Goal: Information Seeking & Learning: Learn about a topic

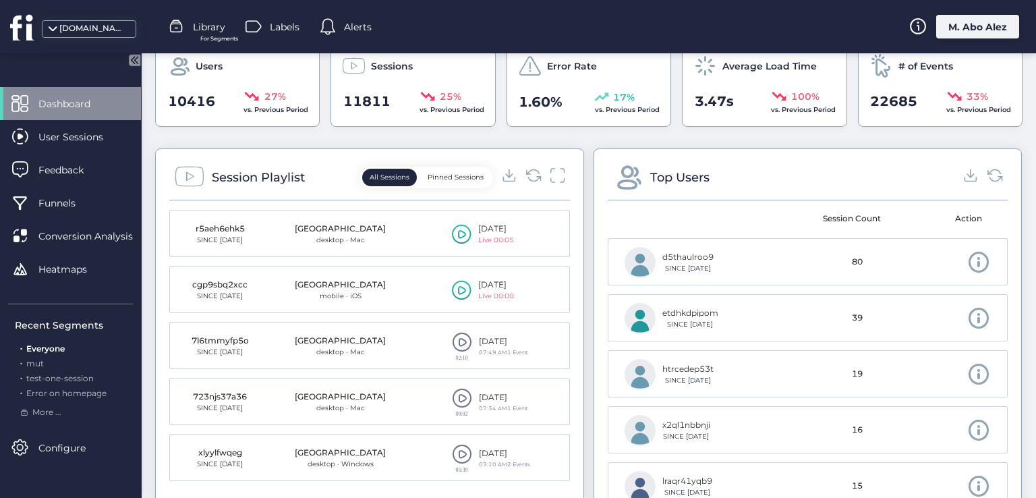
scroll to position [405, 0]
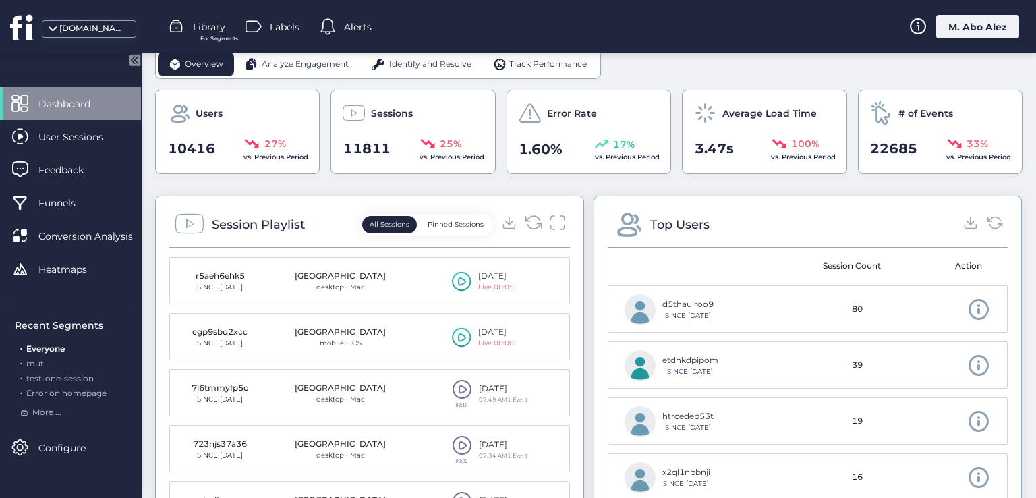
click at [530, 216] on icon at bounding box center [533, 222] width 18 height 18
click at [437, 216] on button "Pinned Sessions" at bounding box center [455, 225] width 71 height 18
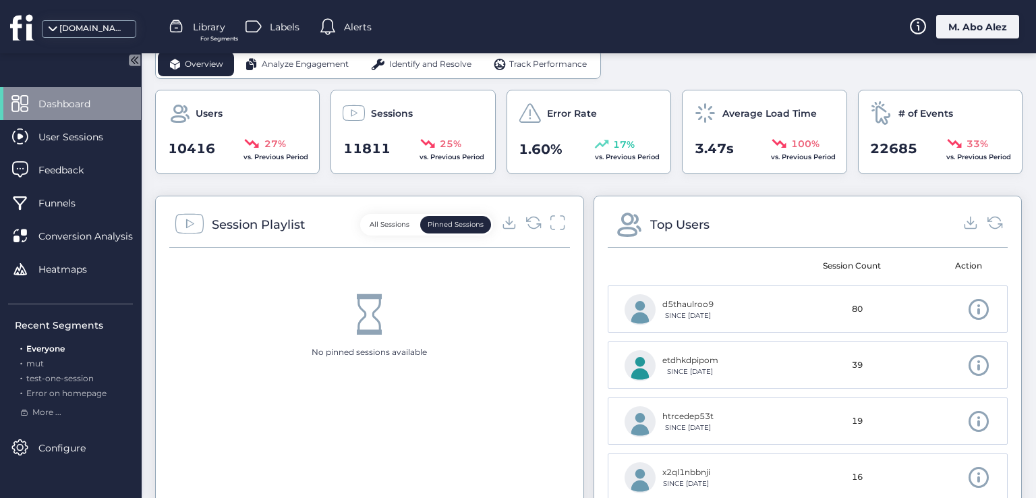
click at [395, 222] on button "All Sessions" at bounding box center [389, 225] width 55 height 18
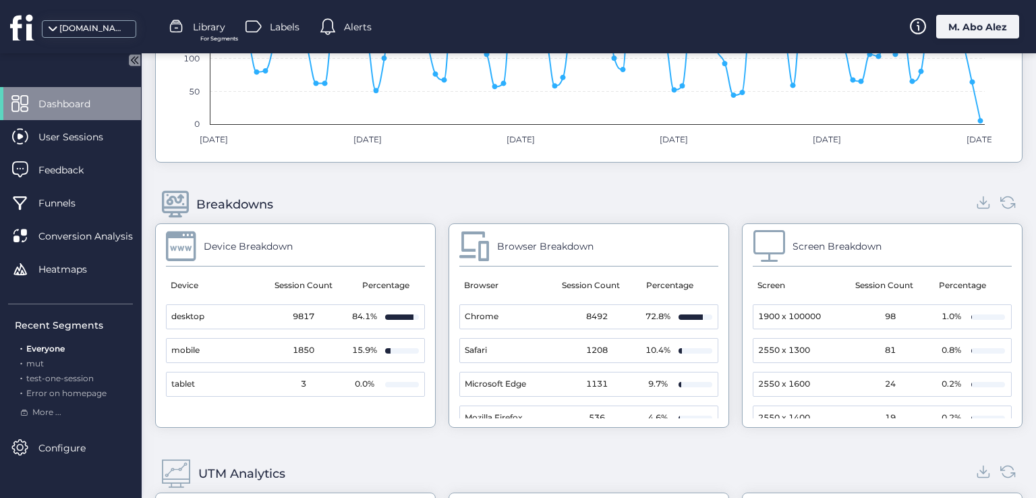
scroll to position [1282, 0]
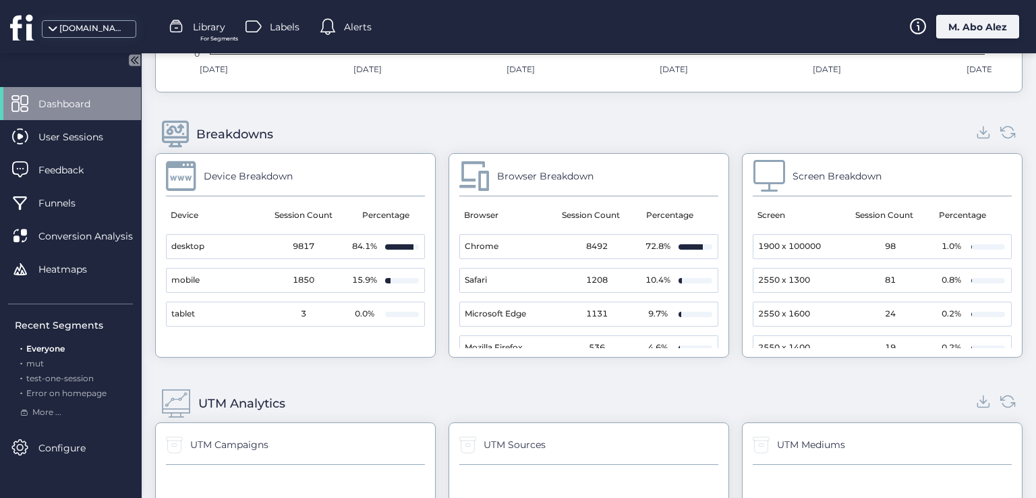
click at [362, 246] on div "84.1%" at bounding box center [365, 246] width 27 height 13
click at [332, 246] on mat-cell "9817" at bounding box center [303, 247] width 93 height 24
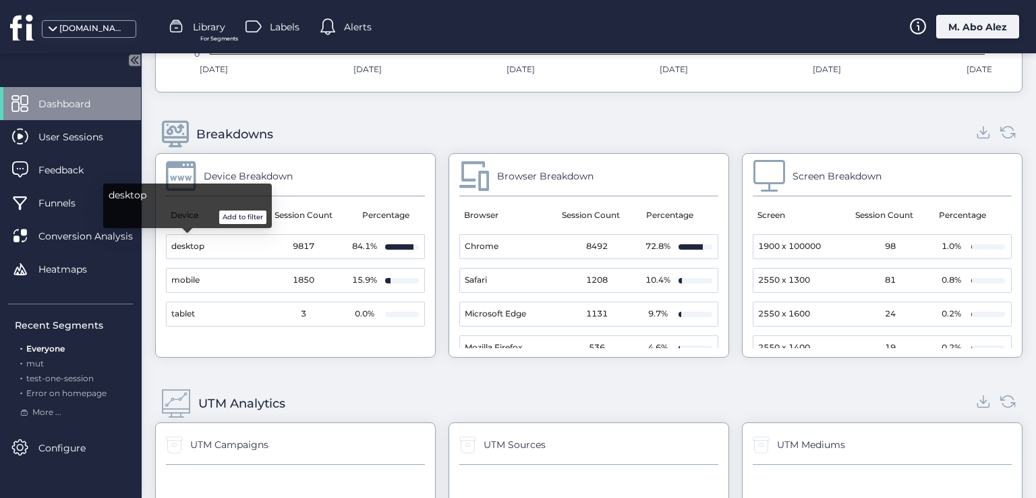
click at [195, 246] on span "desktop" at bounding box center [187, 246] width 33 height 13
click at [195, 248] on span "desktop" at bounding box center [187, 246] width 33 height 13
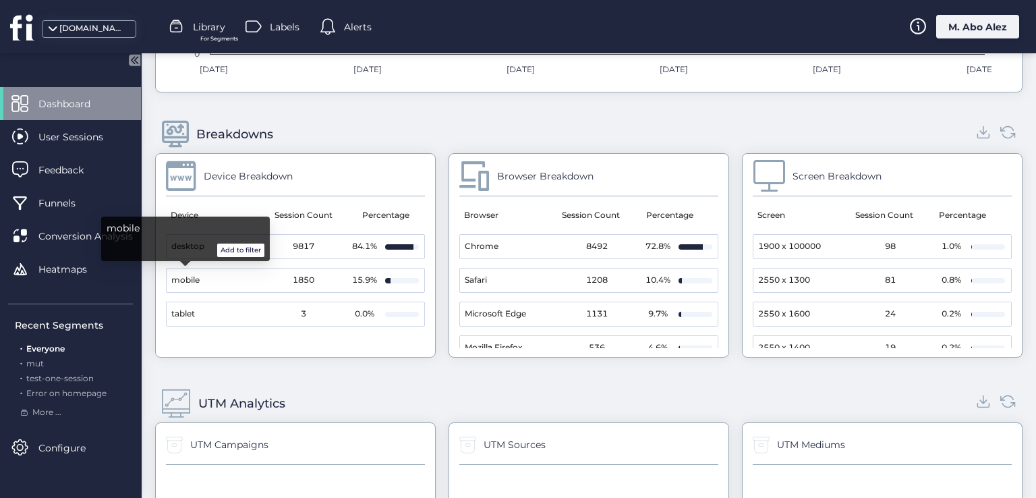
click at [177, 281] on span "mobile" at bounding box center [185, 280] width 28 height 13
click at [202, 318] on mat-cell "tablet" at bounding box center [212, 314] width 90 height 24
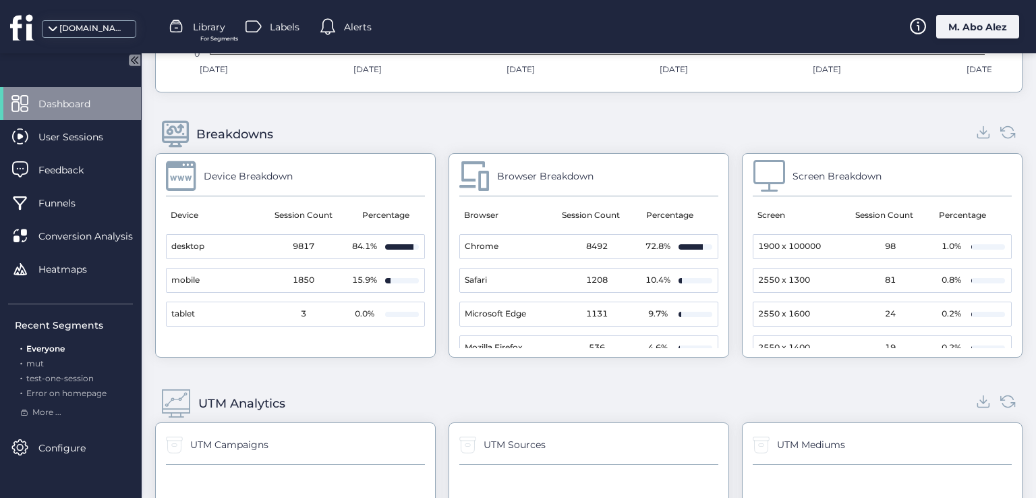
click at [180, 308] on span "tablet" at bounding box center [183, 314] width 24 height 13
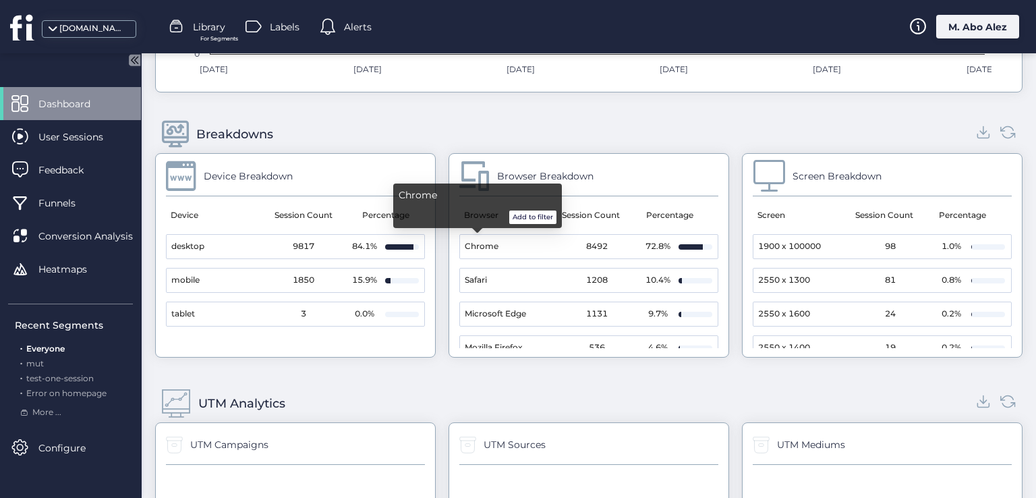
click at [484, 244] on span "Chrome" at bounding box center [482, 246] width 34 height 13
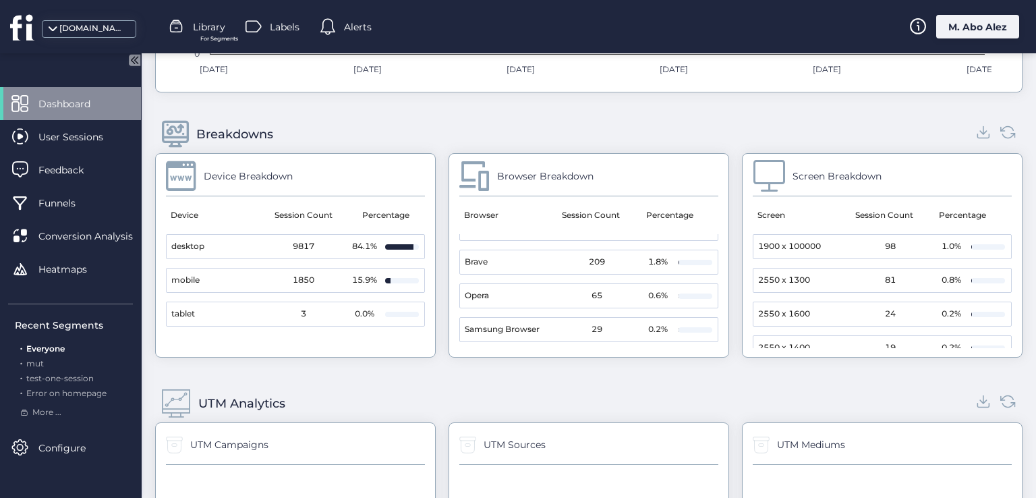
scroll to position [120, 0]
click at [481, 289] on span "Opera" at bounding box center [477, 295] width 24 height 13
click at [796, 249] on span "1900 x 100000" at bounding box center [789, 246] width 63 height 13
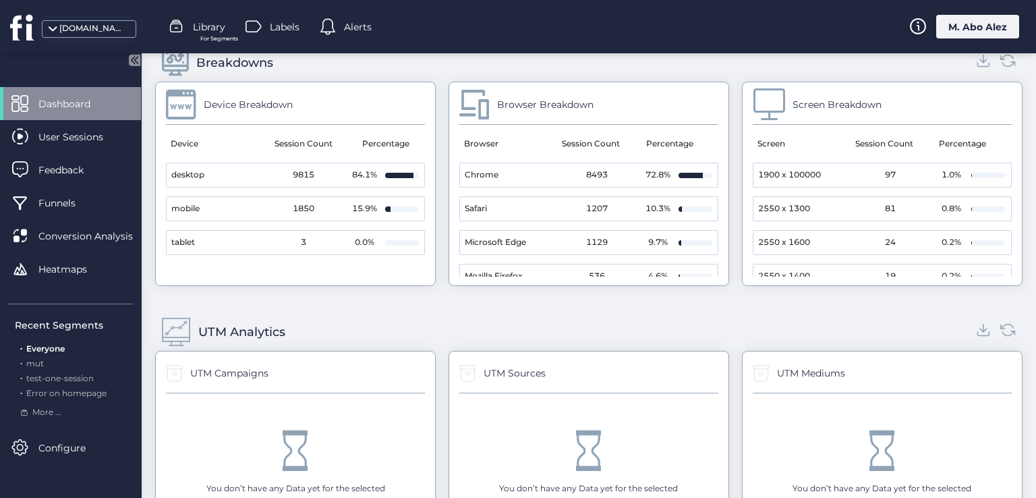
scroll to position [1522, 0]
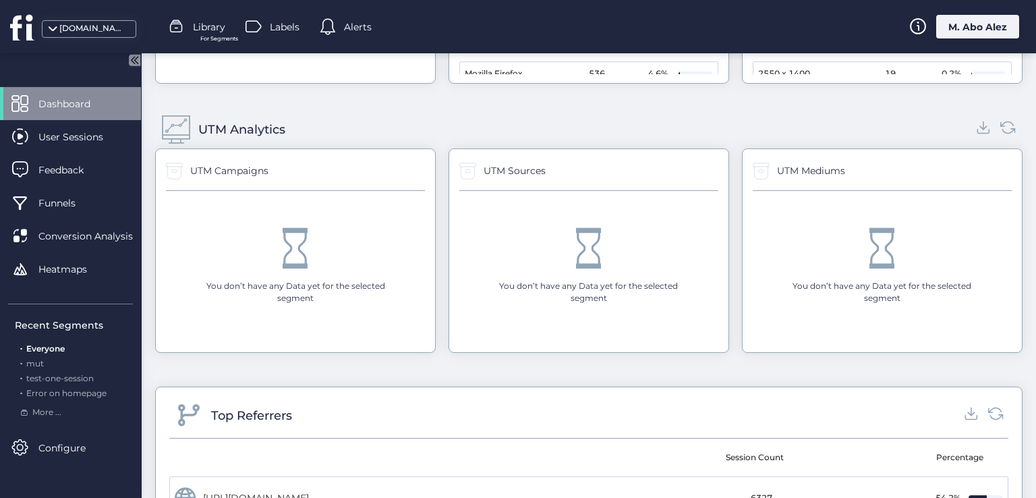
click at [294, 248] on span at bounding box center [295, 248] width 40 height 40
click at [198, 165] on div "UTM Campaigns" at bounding box center [229, 170] width 78 height 15
click at [503, 163] on div "UTM Sources" at bounding box center [515, 170] width 62 height 15
click at [569, 244] on span at bounding box center [589, 248] width 40 height 40
click at [980, 271] on div "You don’t have any Data yet for the selected segment" at bounding box center [882, 267] width 259 height 152
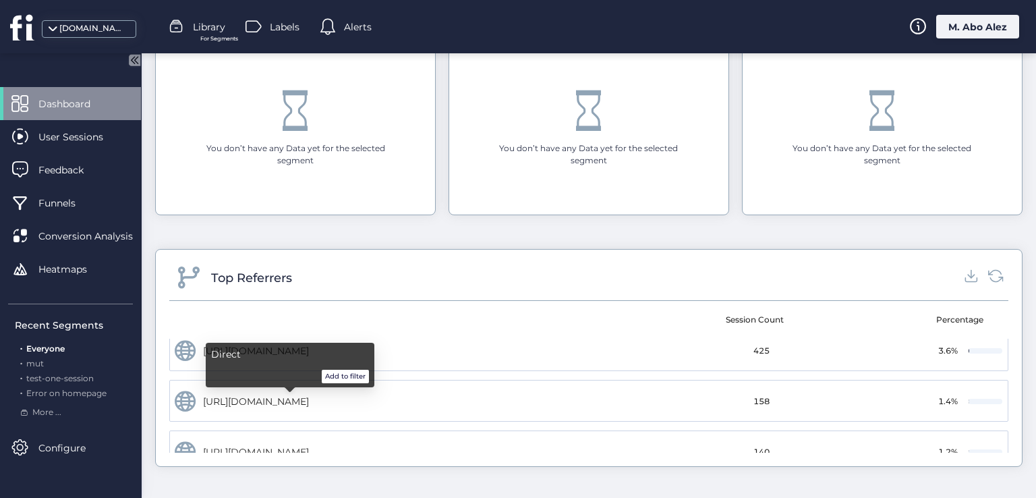
scroll to position [135, 0]
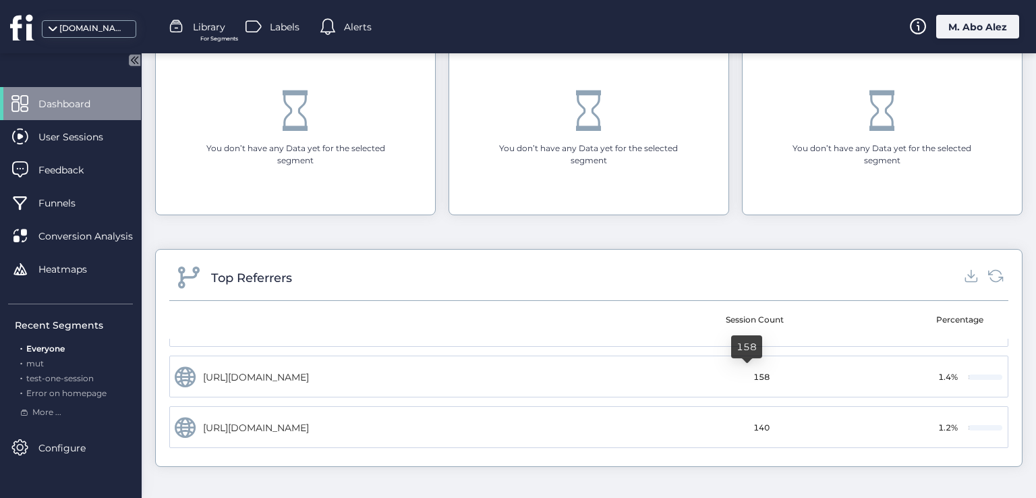
click at [754, 372] on span "158" at bounding box center [762, 377] width 16 height 13
click at [753, 317] on mat-header-cell "Session Count" at bounding box center [754, 320] width 341 height 38
click at [935, 371] on div "1.4%" at bounding box center [948, 377] width 27 height 13
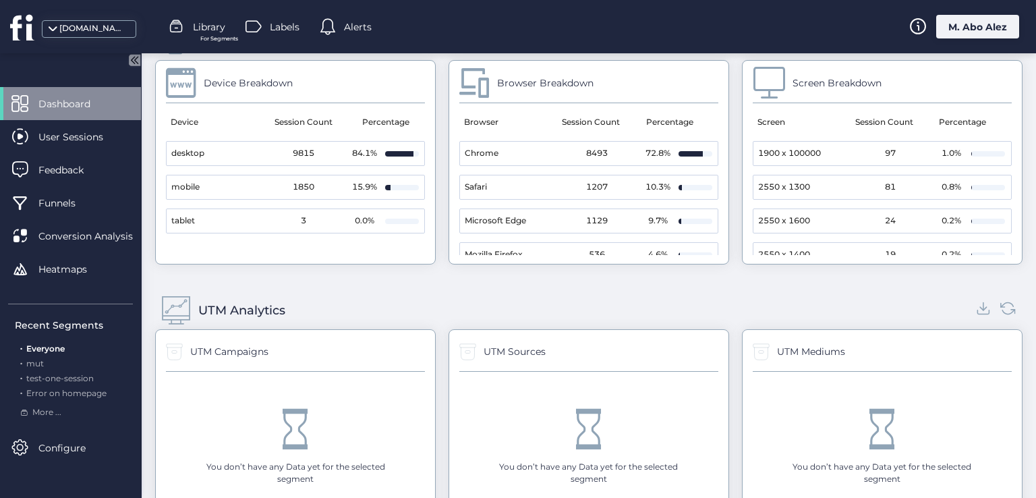
scroll to position [1390, 0]
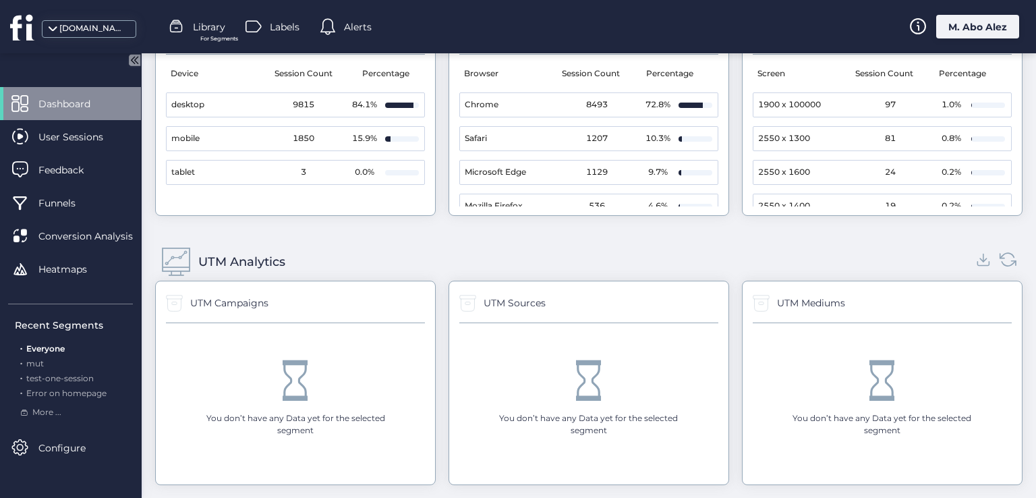
click at [1001, 256] on icon at bounding box center [1008, 259] width 18 height 18
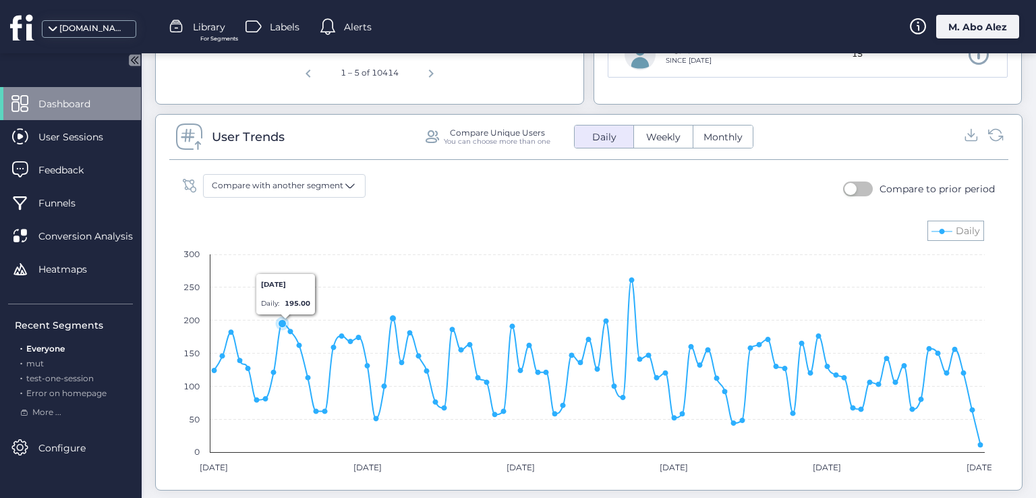
scroll to position [715, 0]
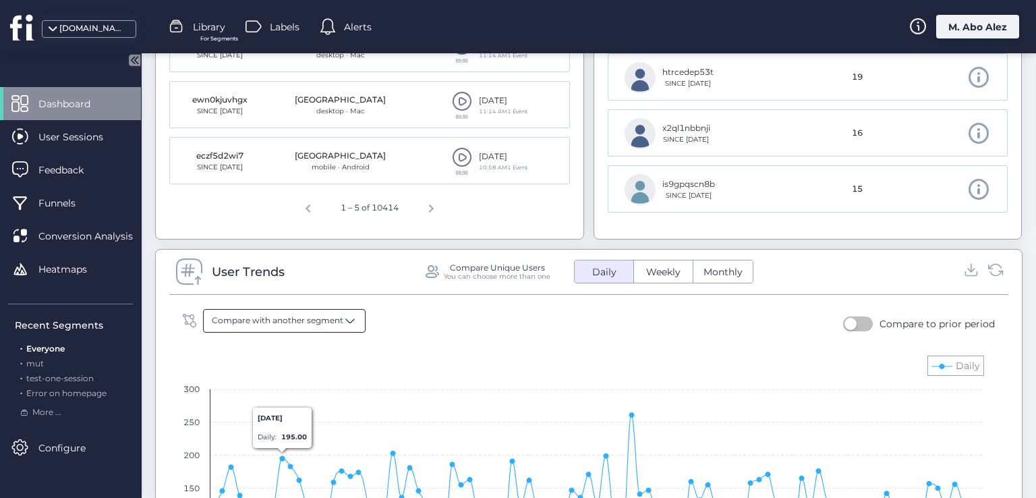
click at [328, 319] on span "Compare with another segment" at bounding box center [278, 320] width 132 height 13
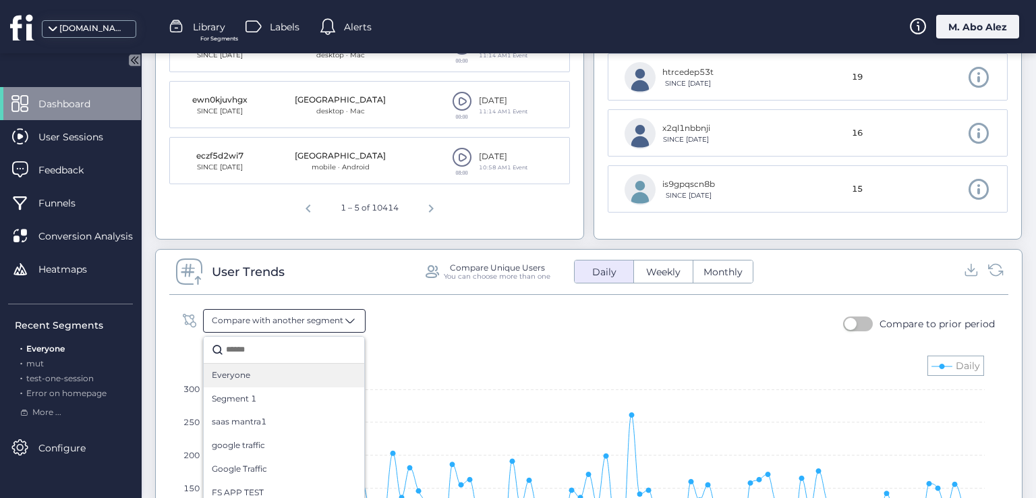
click at [306, 381] on div "Everyone" at bounding box center [284, 376] width 161 height 24
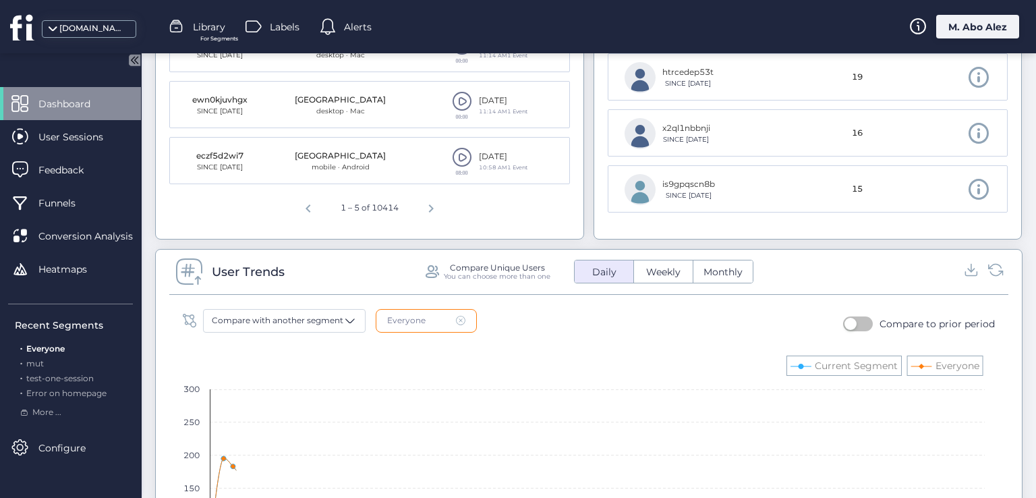
scroll to position [850, 0]
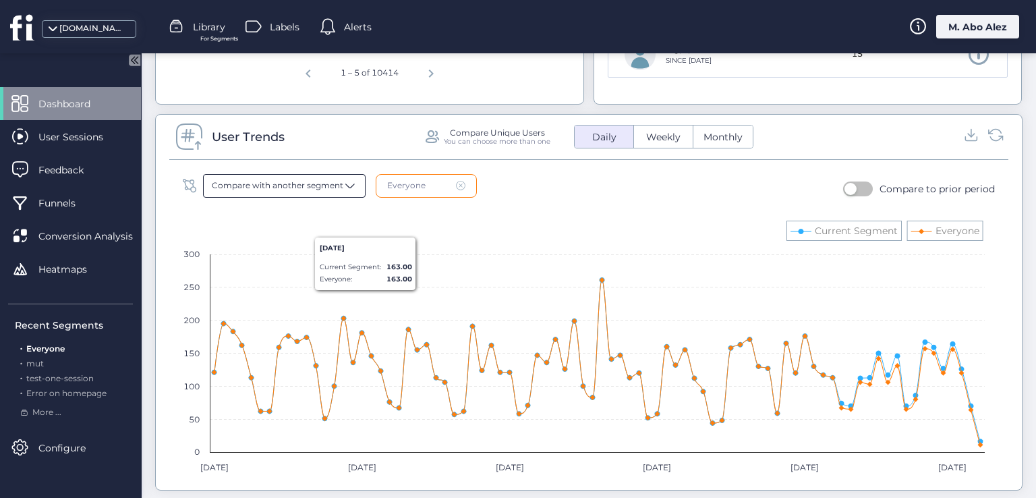
click at [354, 183] on span at bounding box center [349, 185] width 13 height 13
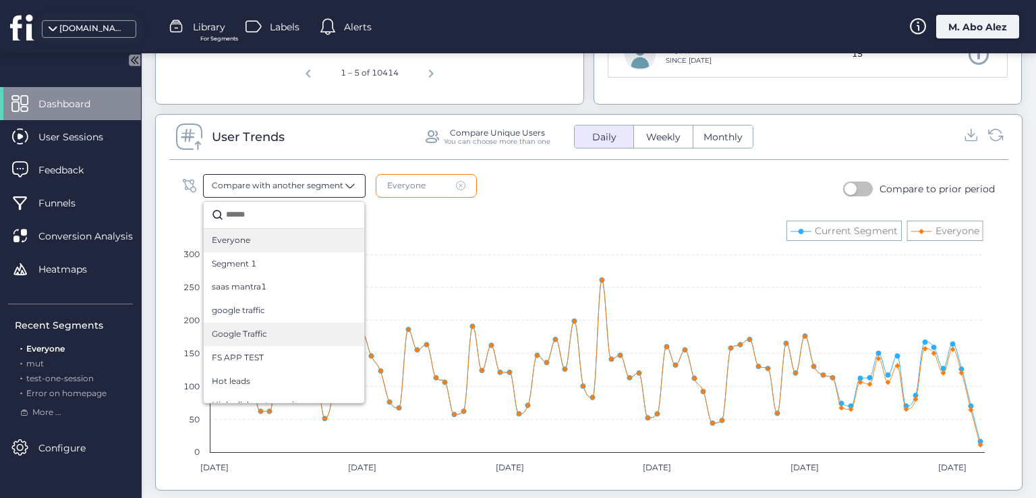
click at [288, 328] on div "Google Traffic" at bounding box center [284, 334] width 144 height 13
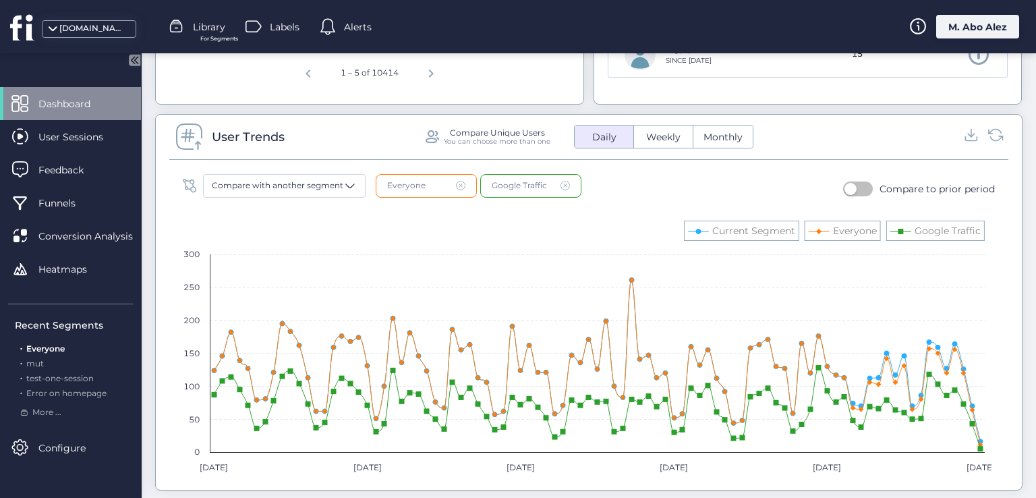
click at [561, 181] on span at bounding box center [565, 185] width 9 height 9
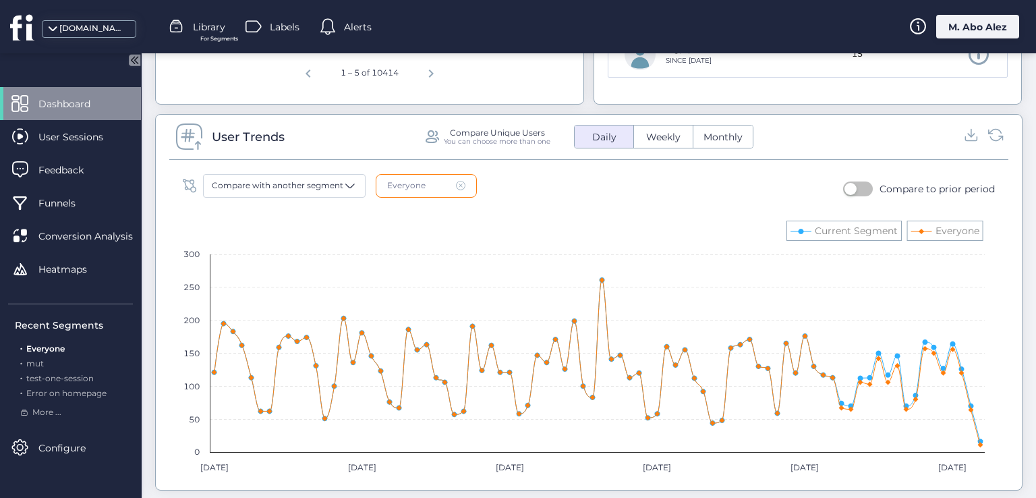
click at [460, 181] on span at bounding box center [460, 185] width 9 height 9
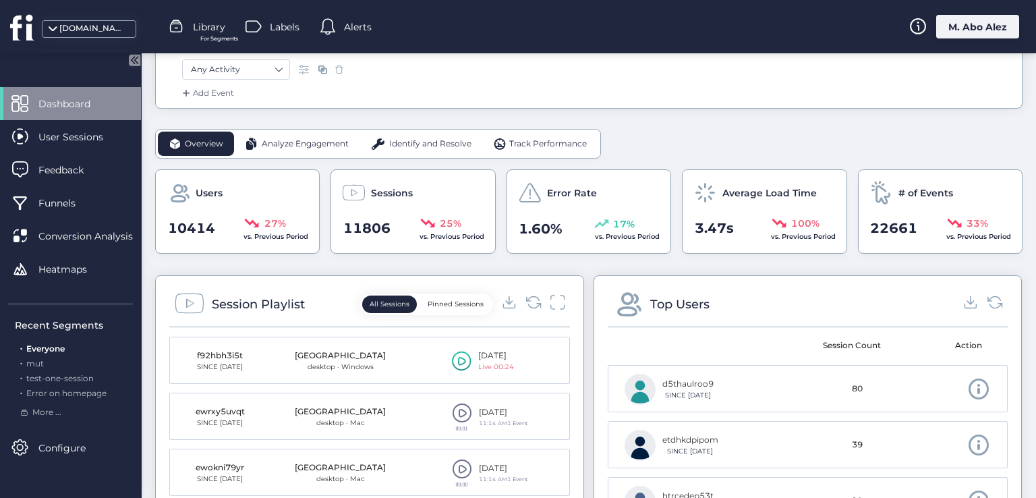
scroll to position [243, 0]
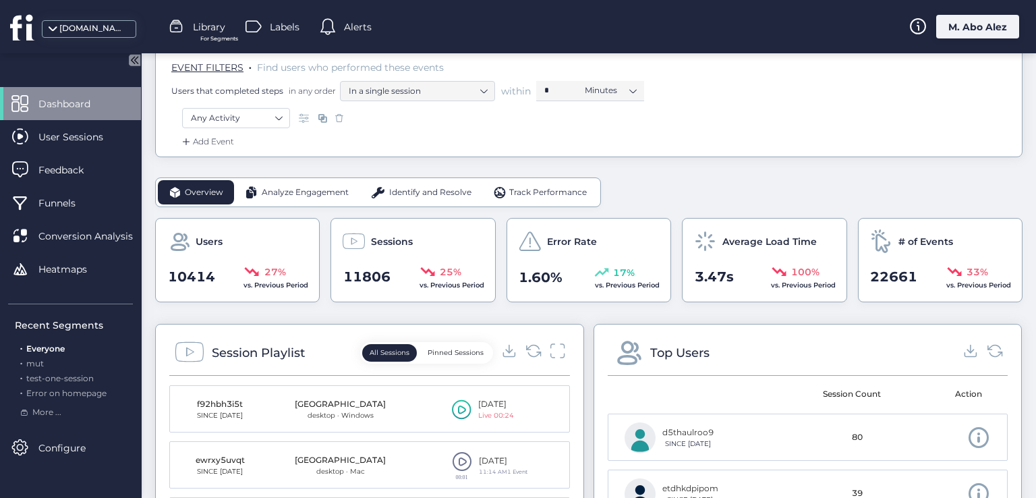
click at [462, 345] on button "Pinned Sessions" at bounding box center [455, 353] width 71 height 18
click at [397, 351] on button "All Sessions" at bounding box center [389, 353] width 55 height 18
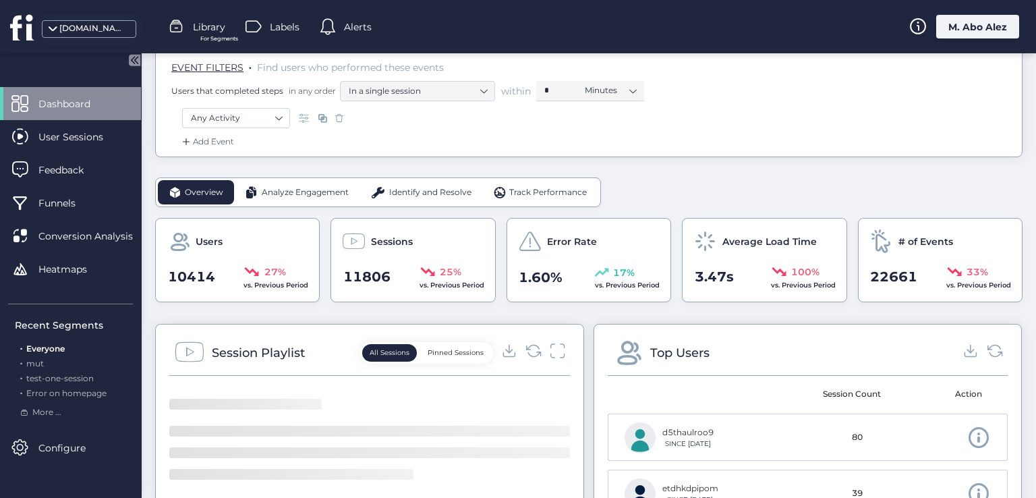
drag, startPoint x: 389, startPoint y: 273, endPoint x: 378, endPoint y: 271, distance: 11.1
click at [389, 275] on div "11806 25% vs. Previous Period" at bounding box center [413, 277] width 142 height 27
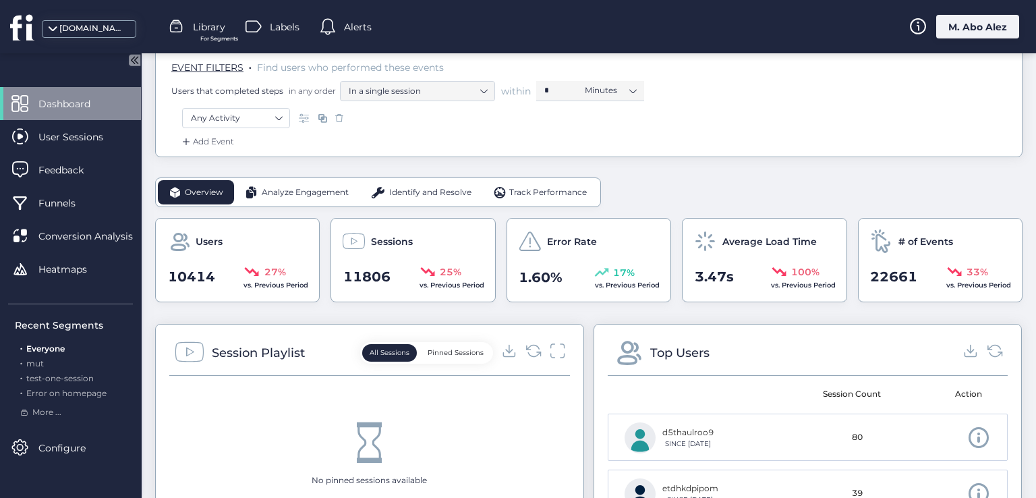
click at [378, 271] on span "11806" at bounding box center [366, 277] width 47 height 21
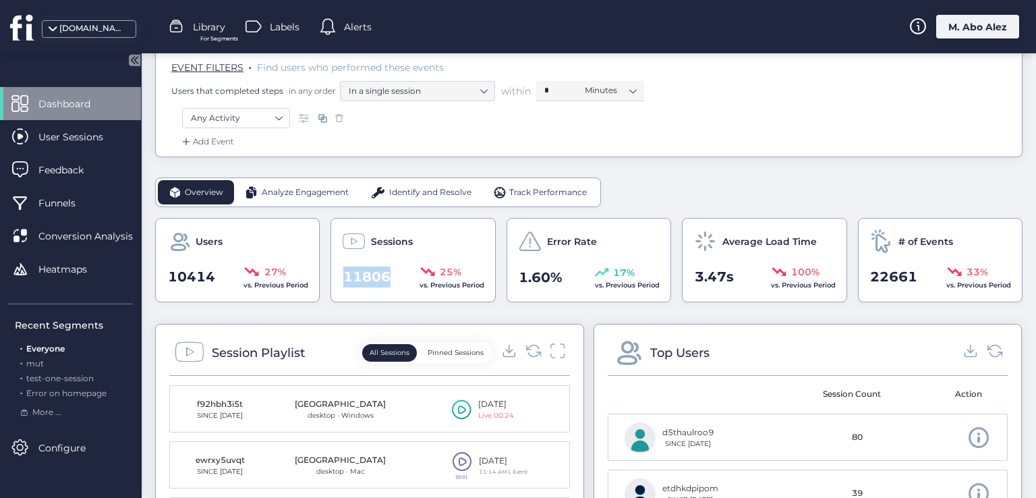
click at [378, 271] on span "11806" at bounding box center [366, 277] width 47 height 21
click at [420, 283] on span "vs. Previous Period" at bounding box center [452, 285] width 65 height 9
click at [356, 237] on span at bounding box center [354, 241] width 24 height 24
click at [231, 244] on div "Users" at bounding box center [238, 241] width 142 height 24
click at [223, 241] on div "Users" at bounding box center [238, 241] width 142 height 24
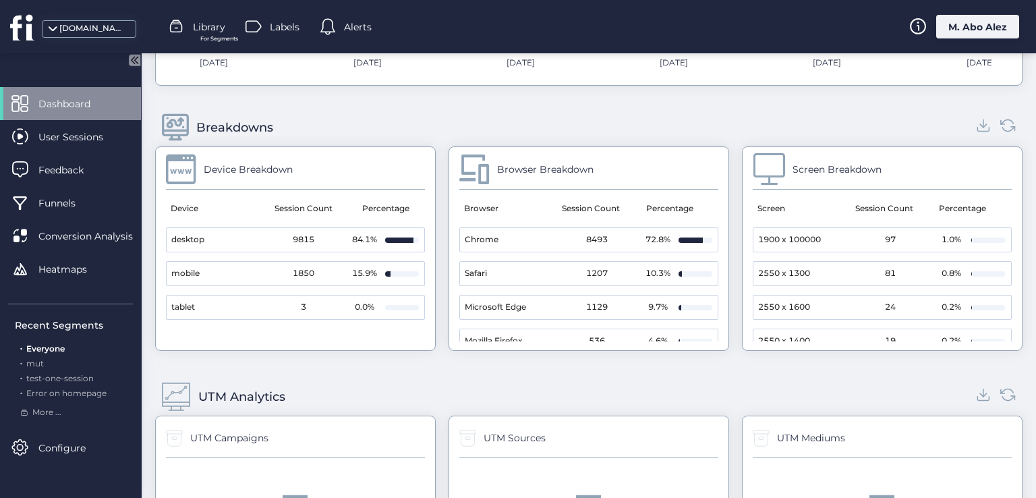
scroll to position [1323, 0]
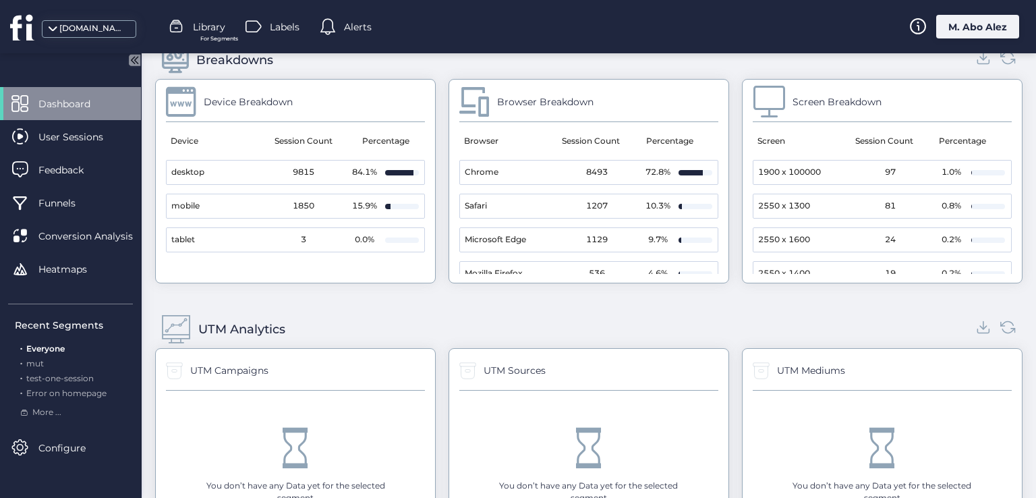
click at [570, 179] on mat-cell "8493" at bounding box center [597, 173] width 93 height 24
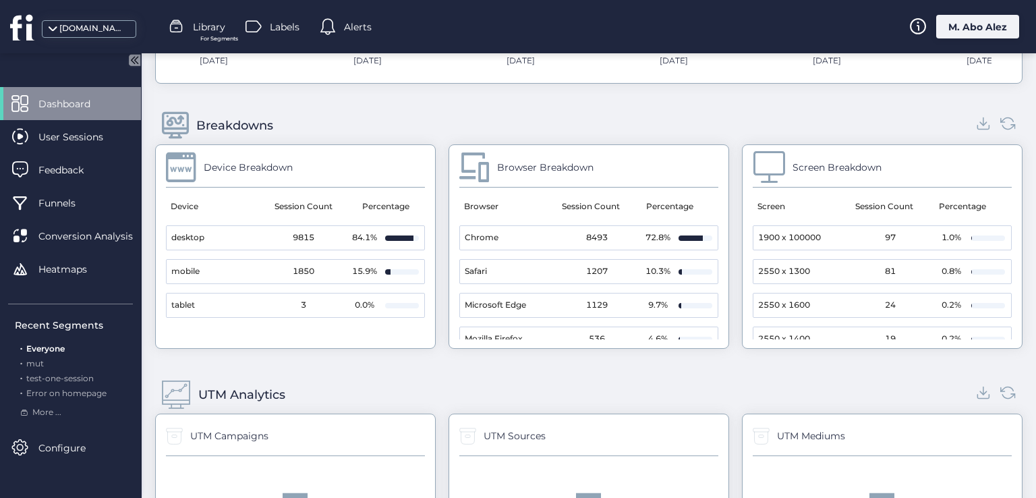
scroll to position [1188, 0]
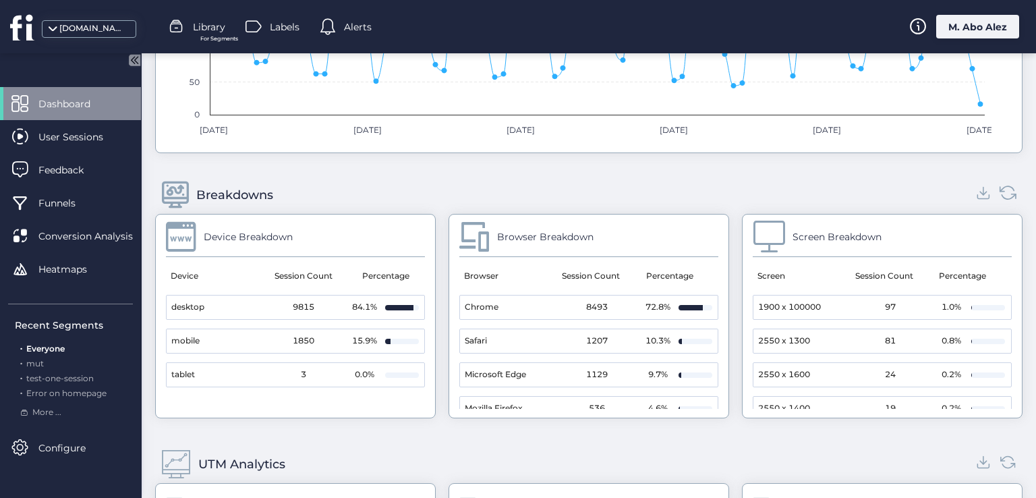
click at [999, 192] on icon at bounding box center [1008, 193] width 18 height 18
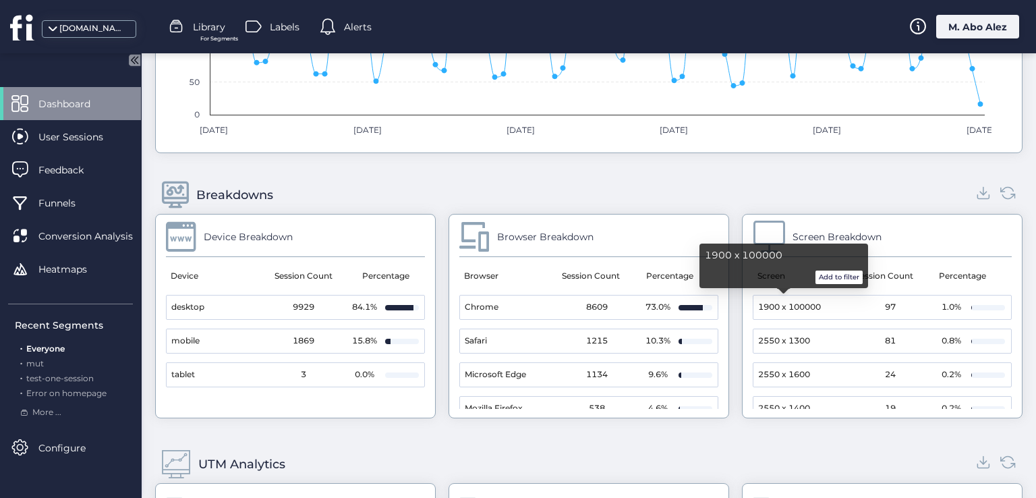
click at [831, 281] on button "Add to filter" at bounding box center [839, 277] width 47 height 13
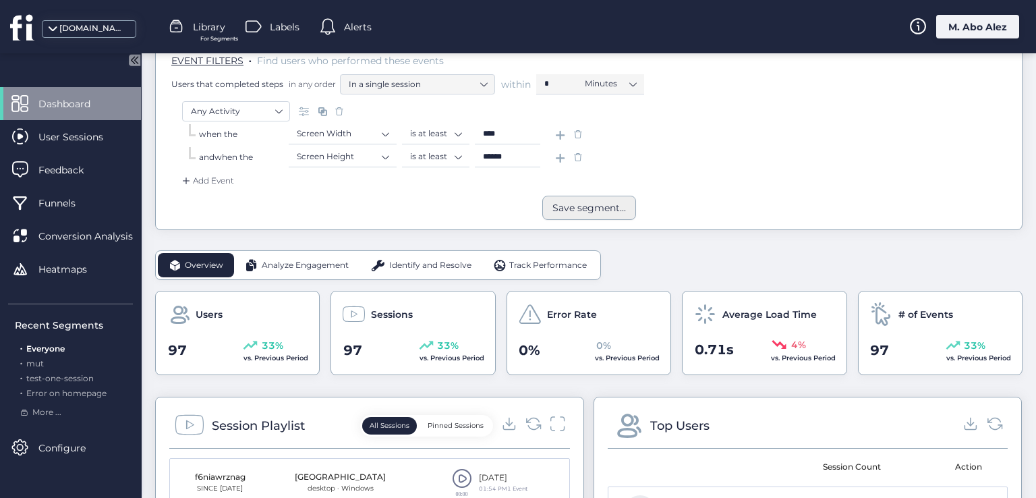
scroll to position [208, 0]
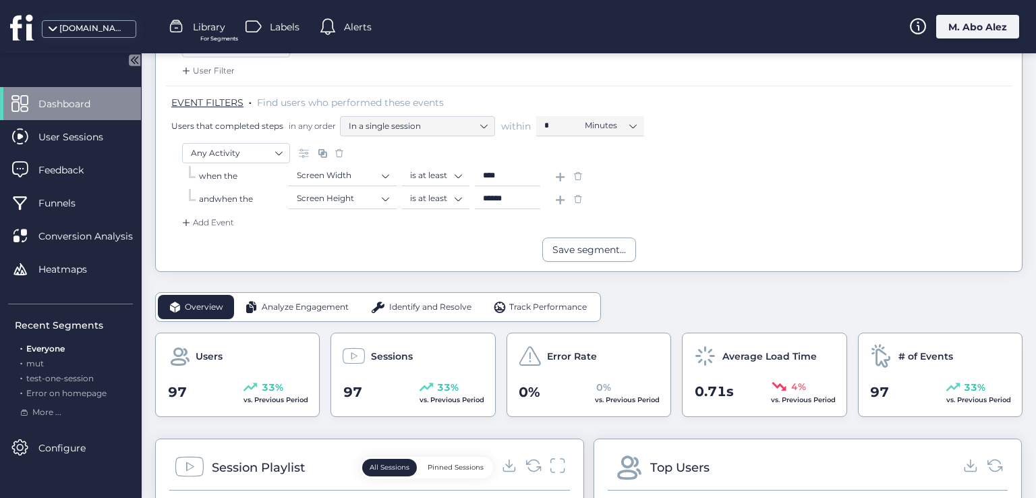
click at [583, 170] on span at bounding box center [578, 175] width 13 height 13
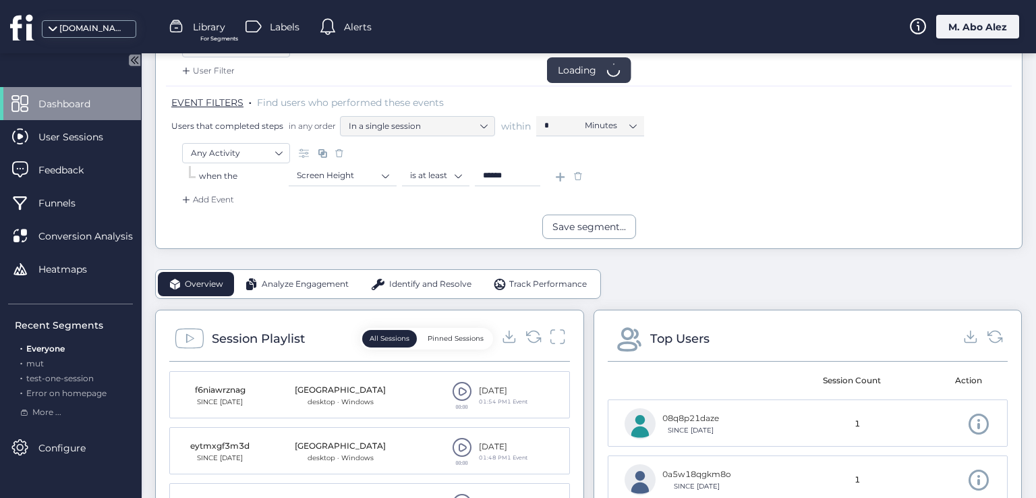
click at [573, 169] on span at bounding box center [578, 175] width 13 height 13
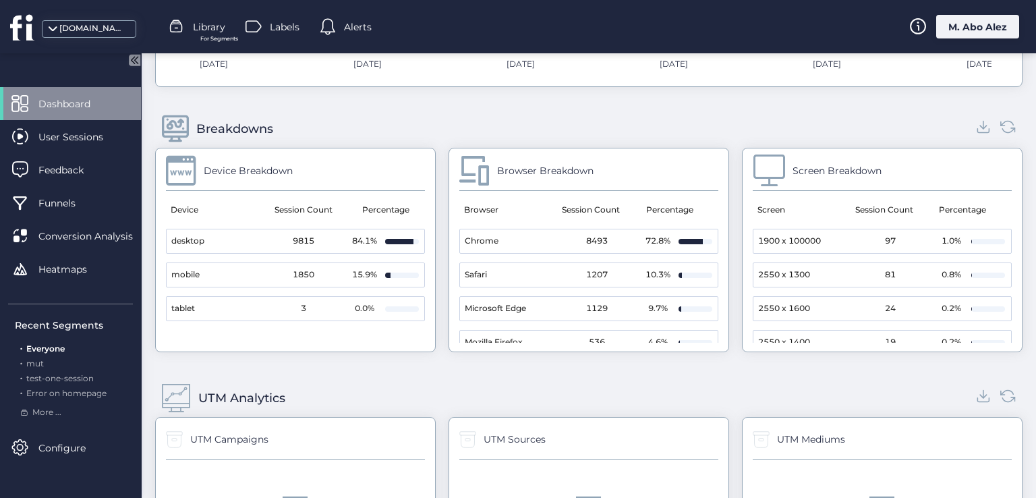
scroll to position [135, 0]
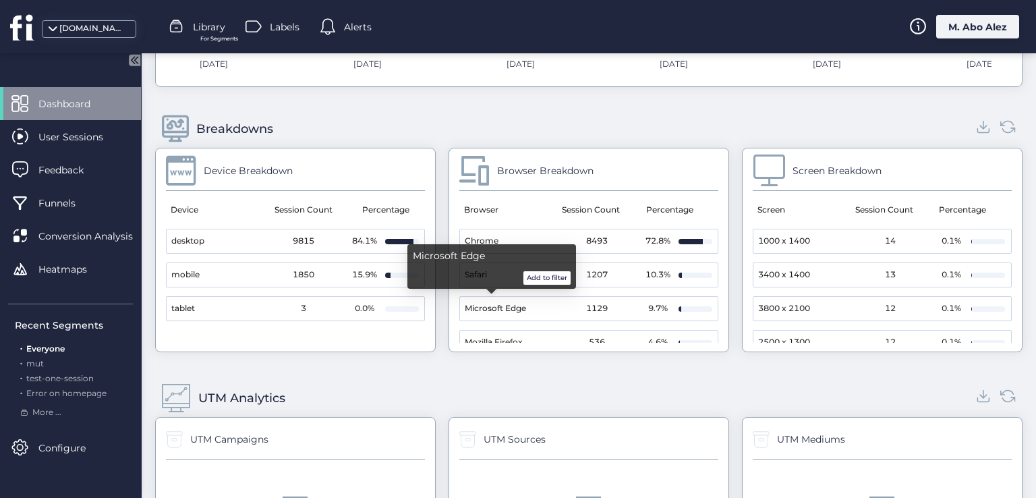
click at [499, 302] on span "Microsoft Edge" at bounding box center [495, 308] width 61 height 13
click at [560, 281] on button "Add to filter" at bounding box center [547, 277] width 47 height 13
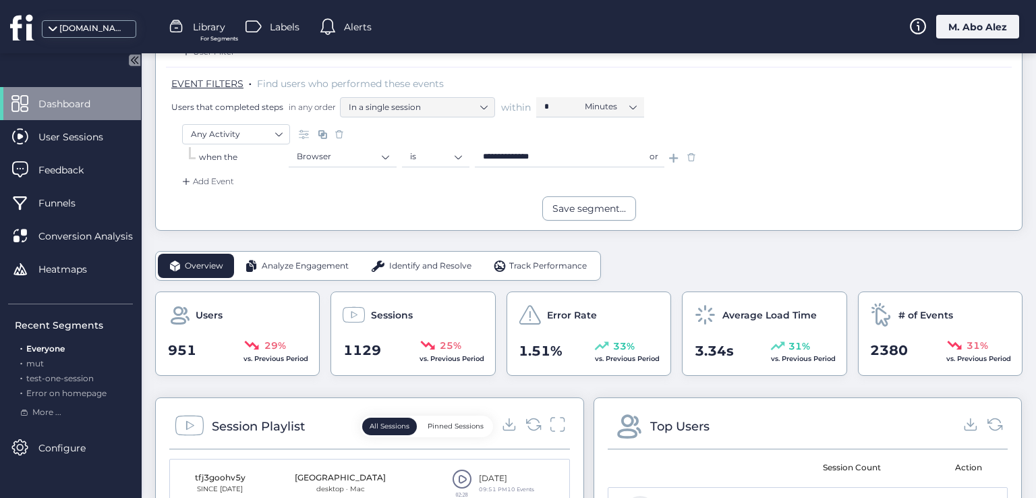
scroll to position [147, 0]
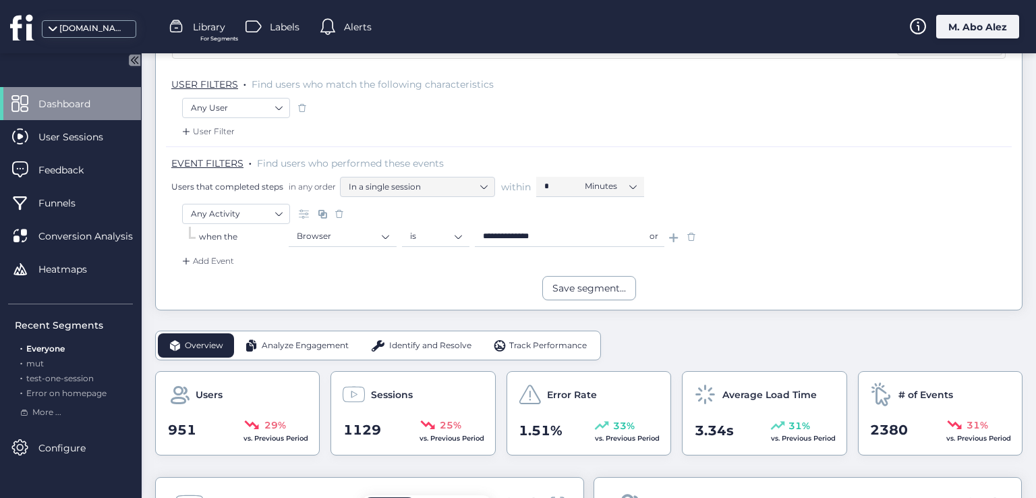
click at [687, 231] on span at bounding box center [691, 236] width 13 height 13
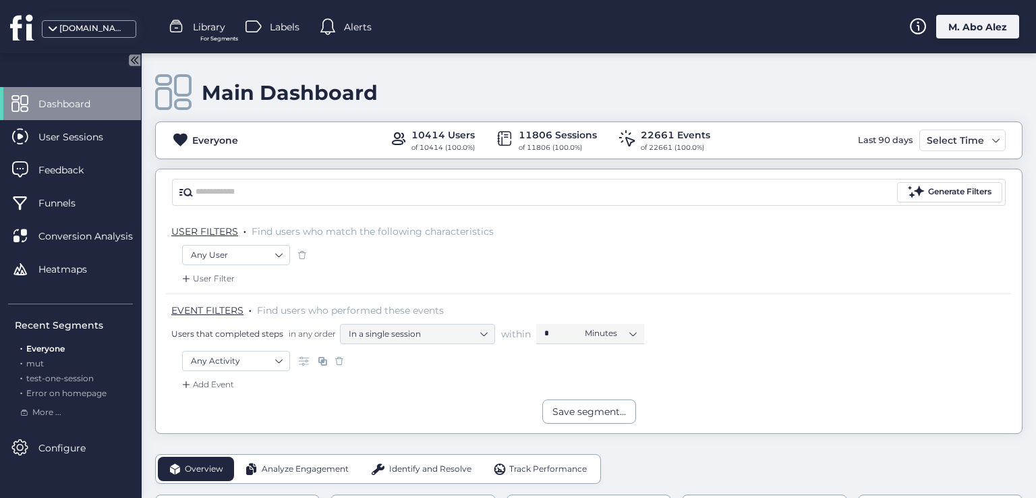
click at [731, 235] on p "USER FILTERS . Find users who match the following characteristics" at bounding box center [591, 231] width 841 height 13
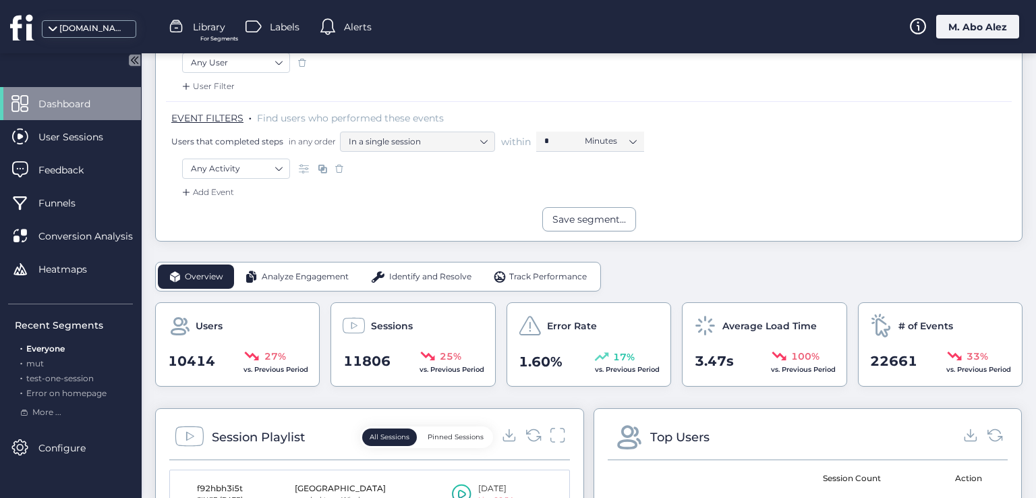
scroll to position [202, 0]
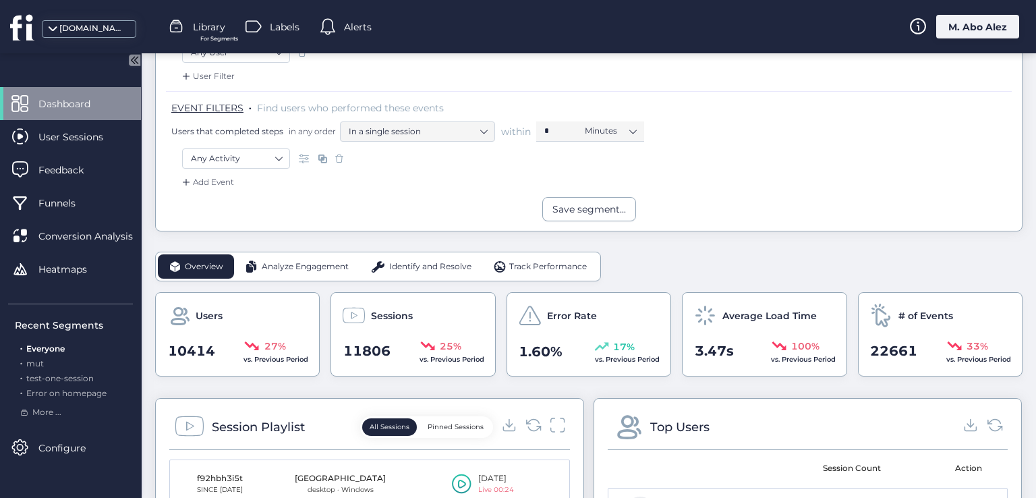
click at [302, 272] on div "Analyze Engagement" at bounding box center [297, 266] width 126 height 24
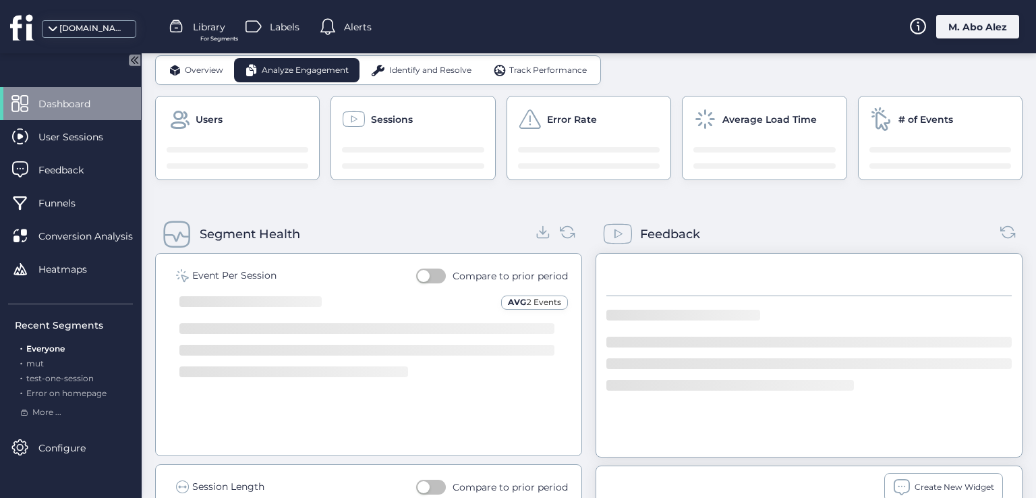
scroll to position [405, 0]
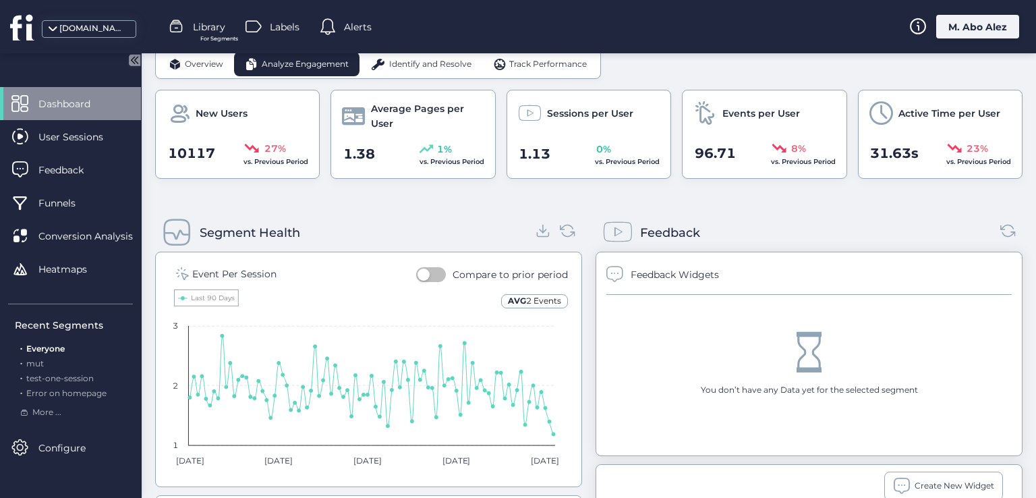
click at [696, 379] on div "You don’t have any Data yet for the selected segment" at bounding box center [810, 364] width 406 height 139
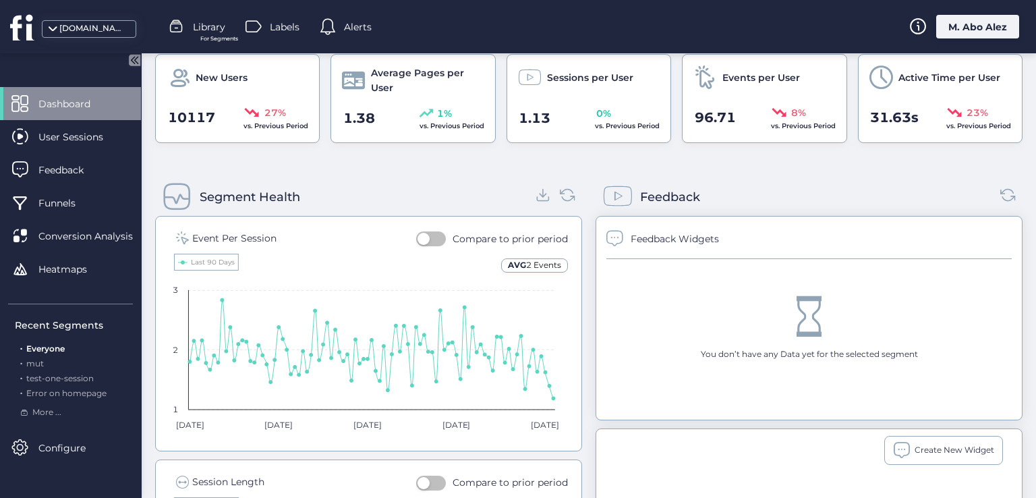
scroll to position [472, 0]
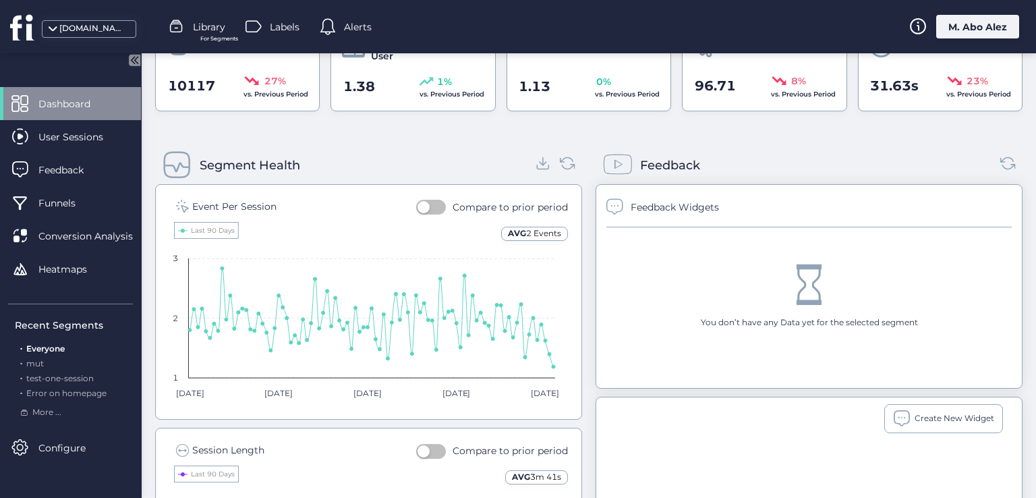
click at [724, 332] on div "You don’t have any Data yet for the selected segment" at bounding box center [810, 296] width 406 height 139
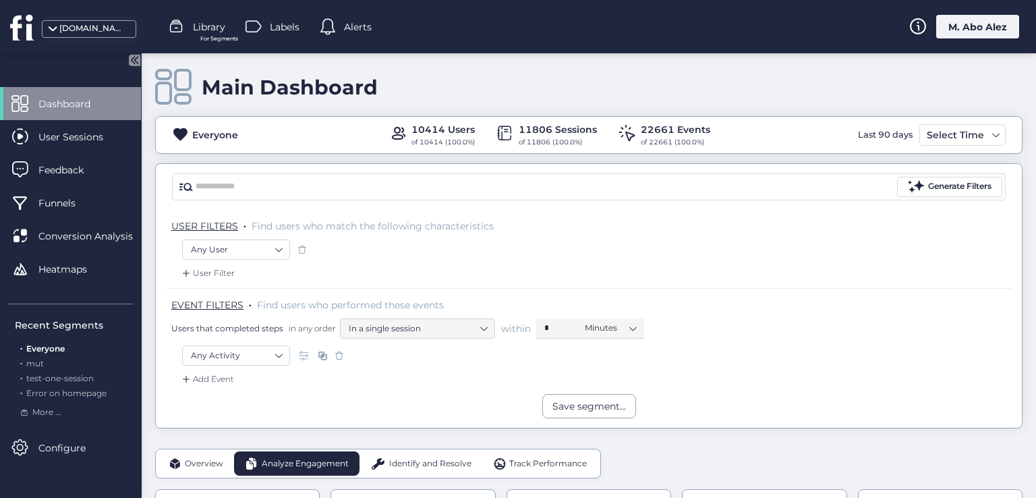
scroll to position [0, 0]
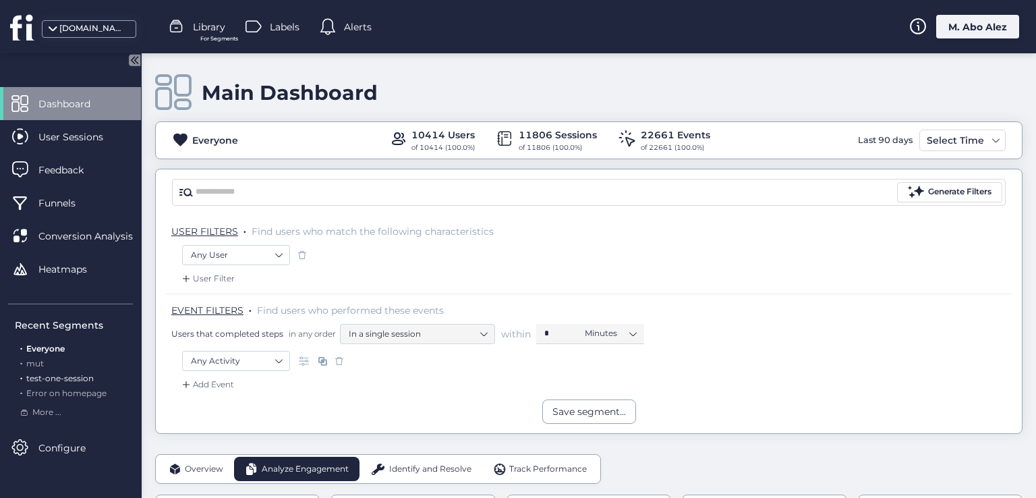
click at [53, 373] on span "test-one-session" at bounding box center [59, 378] width 67 height 10
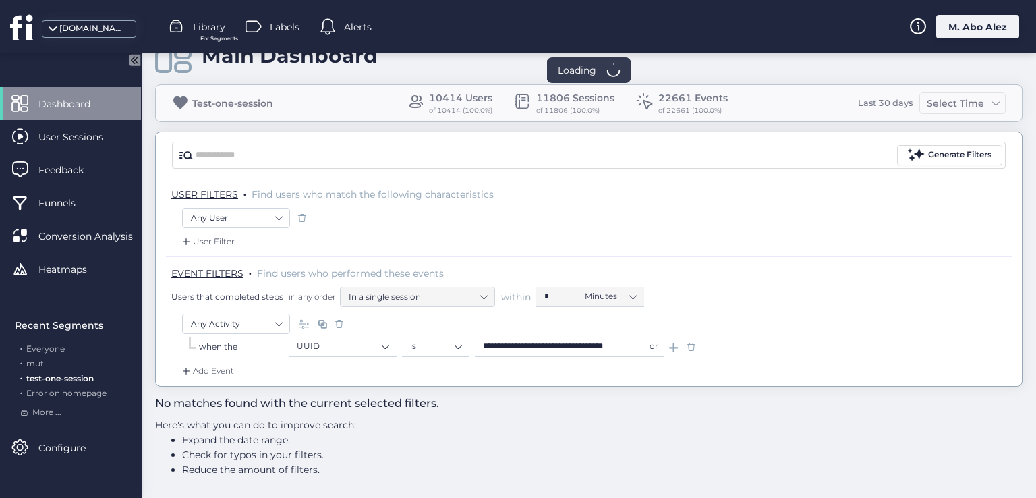
scroll to position [38, 0]
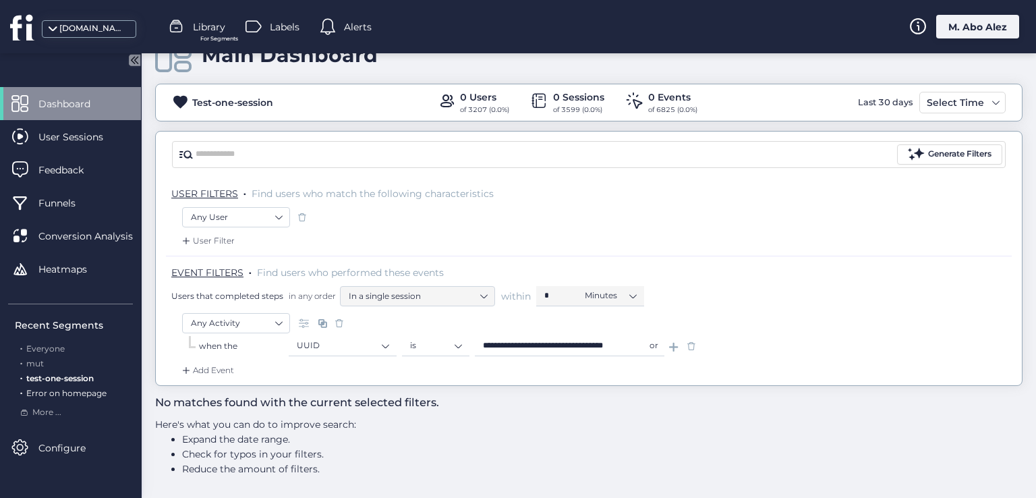
click at [80, 395] on span "Error on homepage" at bounding box center [66, 393] width 80 height 10
type input "*"
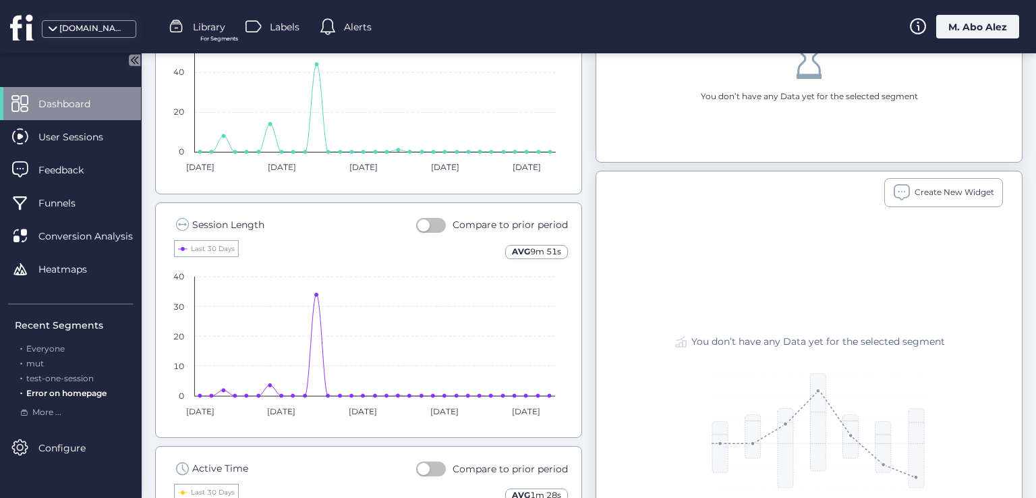
scroll to position [308, 0]
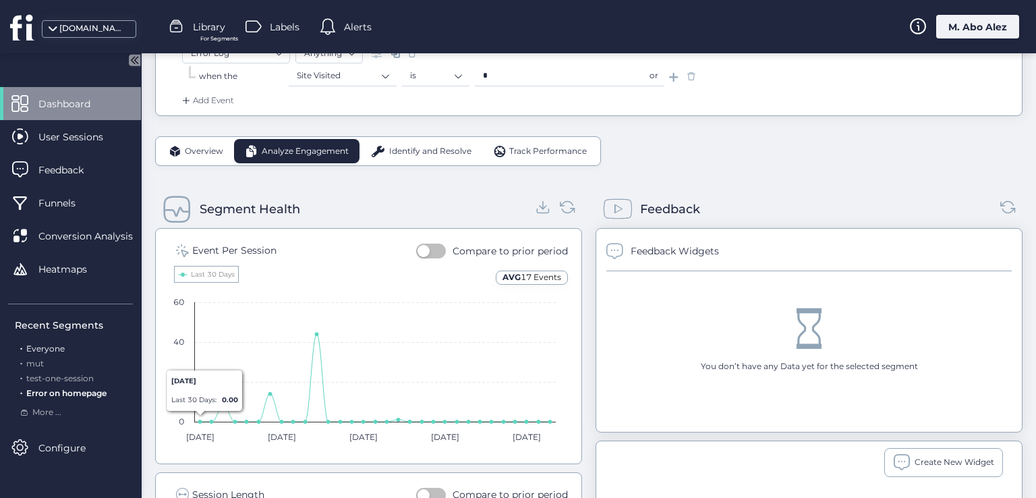
click at [61, 348] on span "Everyone" at bounding box center [45, 348] width 38 height 10
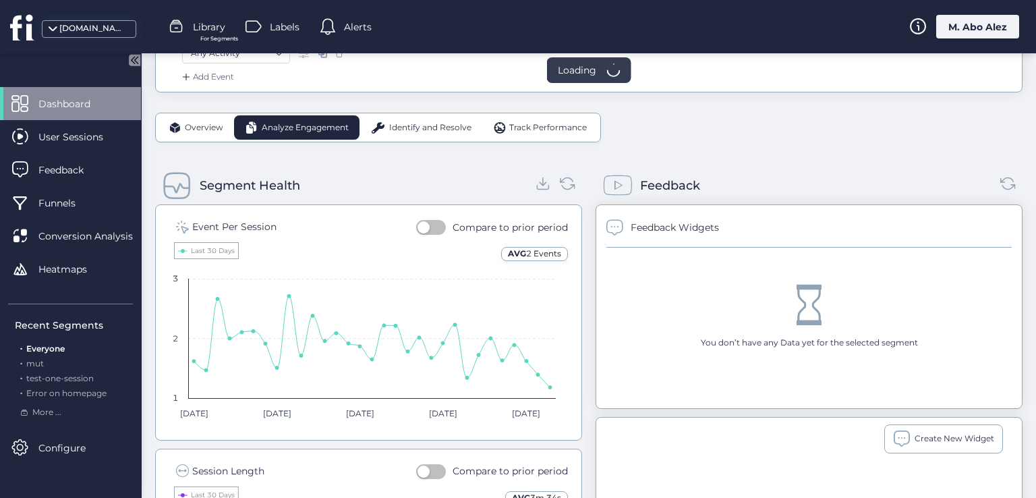
scroll to position [38, 0]
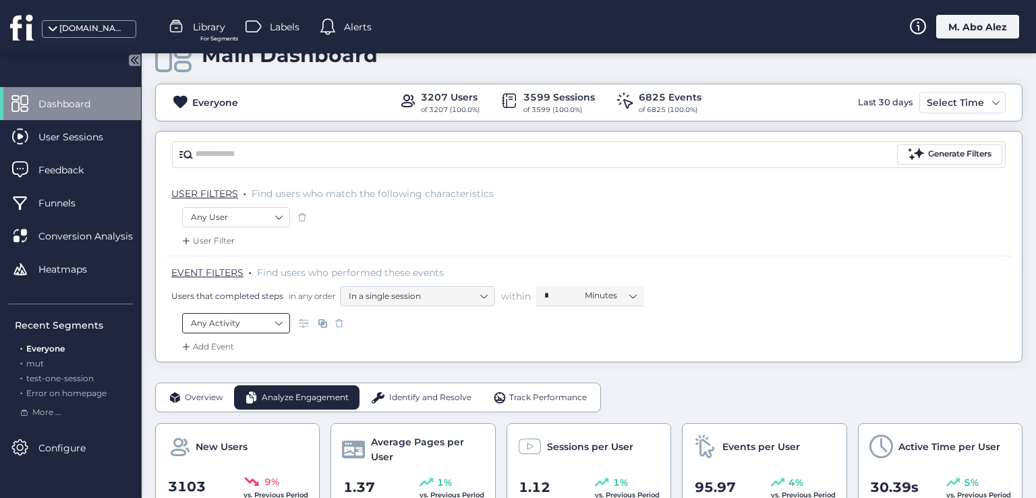
click at [263, 320] on nz-select-item "Any Activity" at bounding box center [236, 323] width 90 height 20
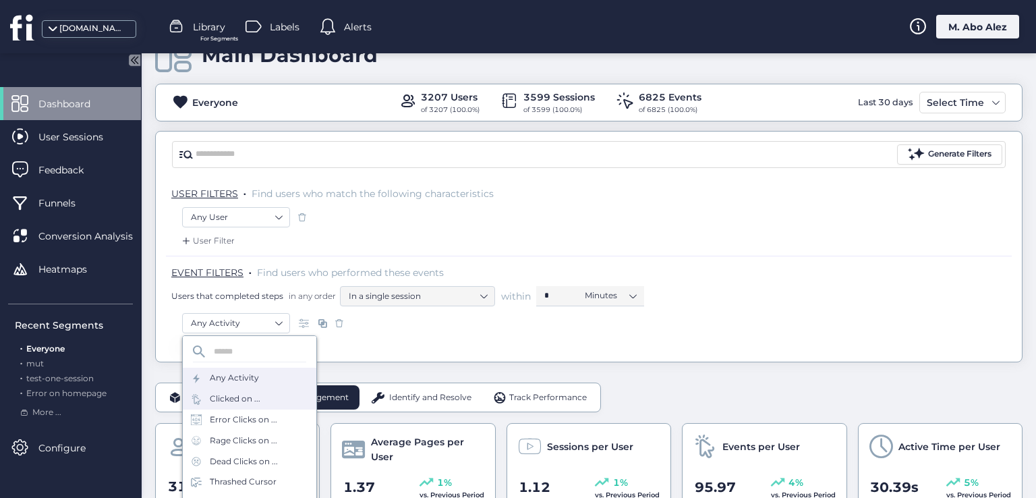
click at [262, 392] on div "Clicked on ..." at bounding box center [250, 399] width 134 height 21
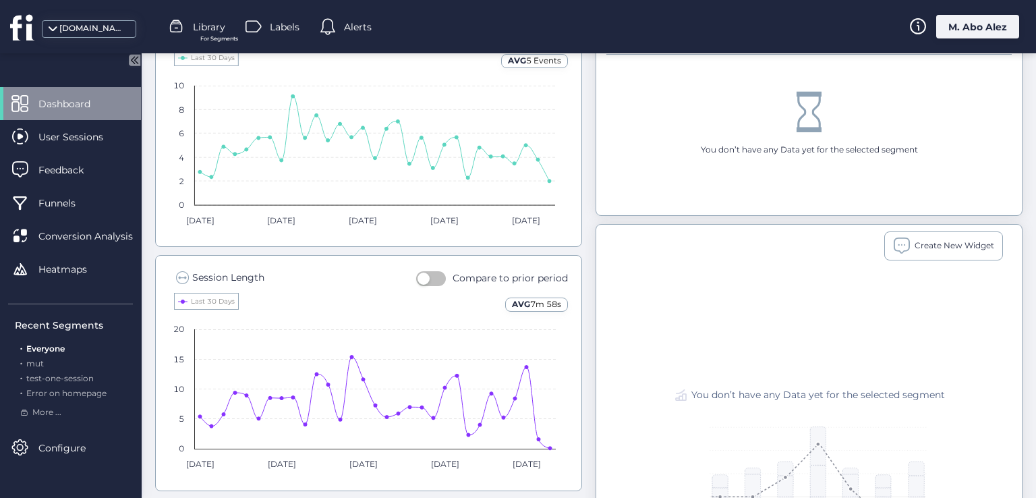
scroll to position [780, 0]
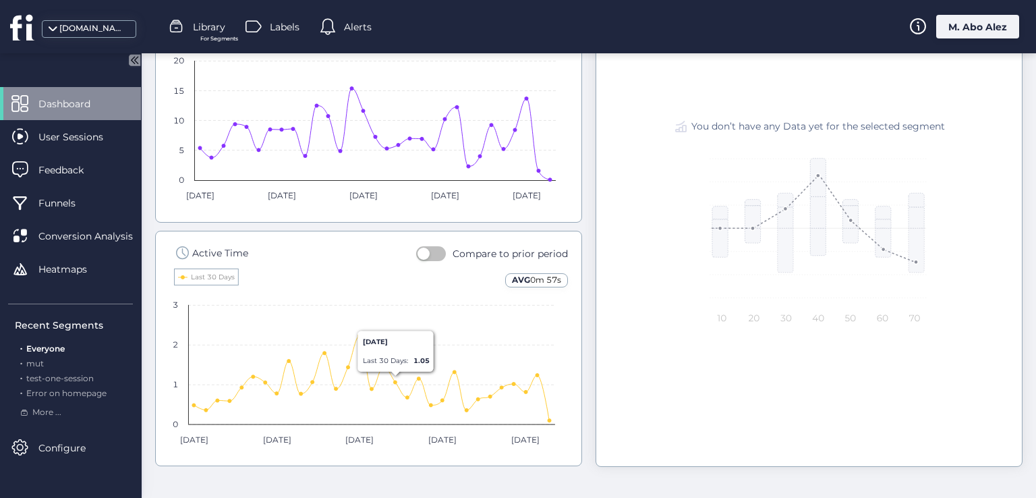
click at [435, 255] on button "button" at bounding box center [431, 253] width 30 height 15
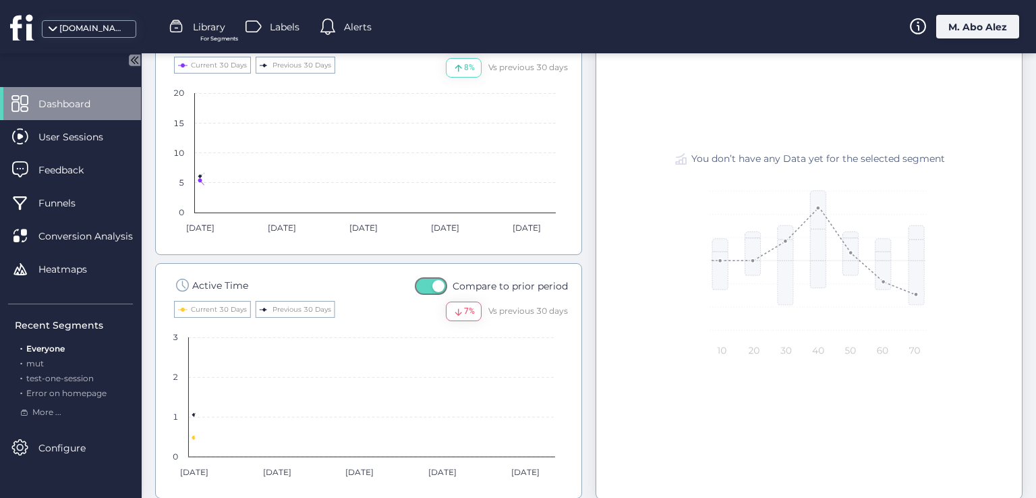
scroll to position [915, 0]
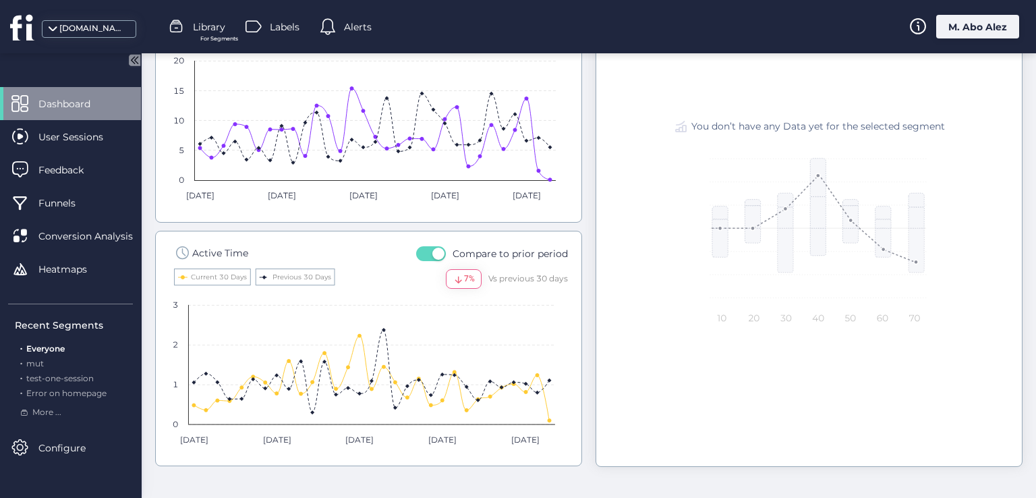
click at [433, 252] on span "button" at bounding box center [439, 254] width 12 height 12
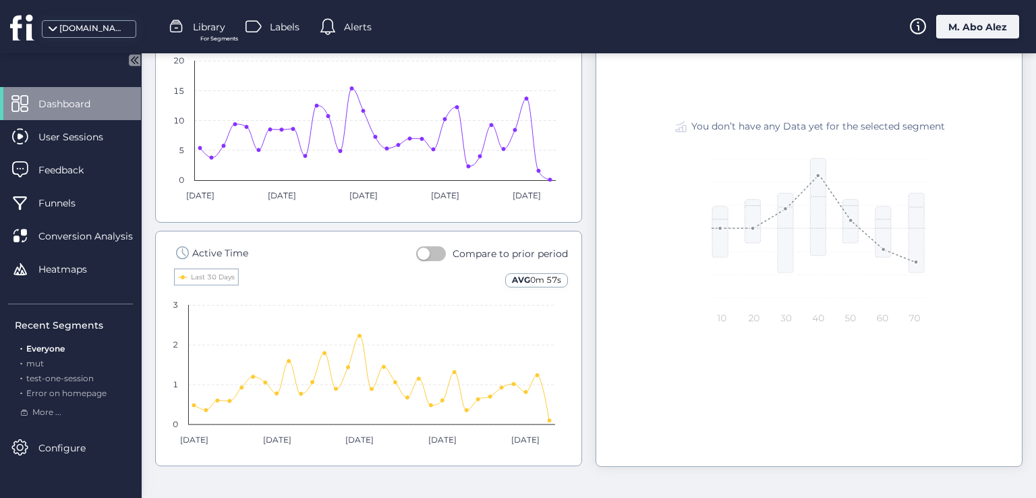
click at [429, 252] on button "button" at bounding box center [431, 253] width 30 height 15
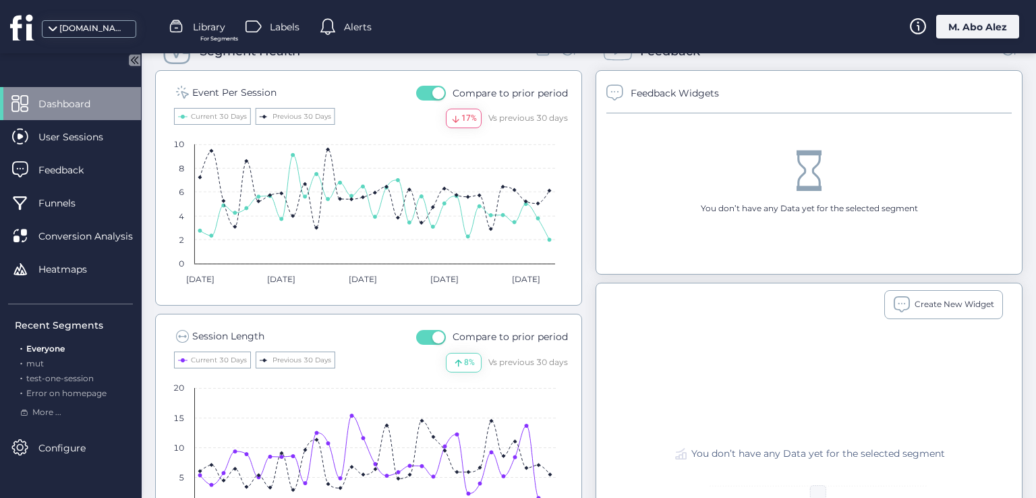
scroll to position [510, 0]
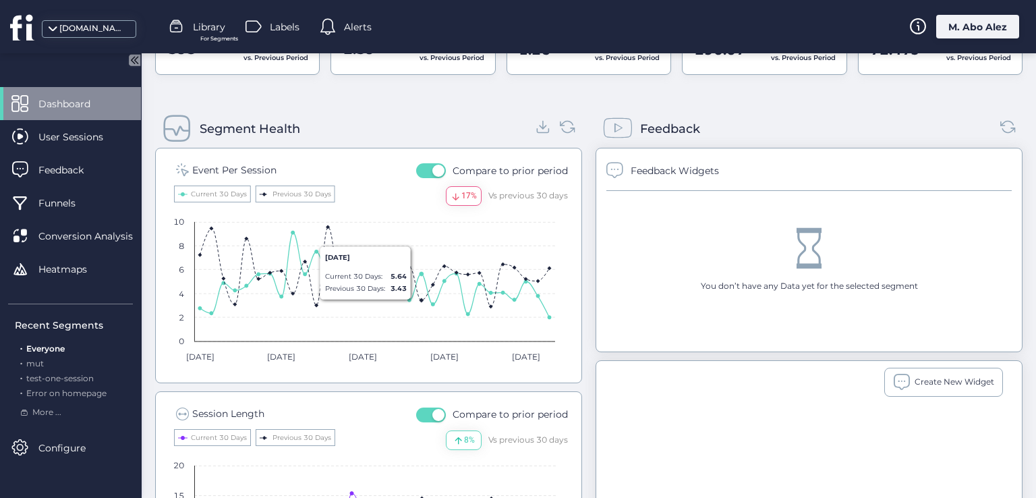
click at [424, 176] on fs-compare-period "Compare to prior period" at bounding box center [492, 175] width 152 height 24
click at [424, 163] on button "button" at bounding box center [431, 170] width 30 height 15
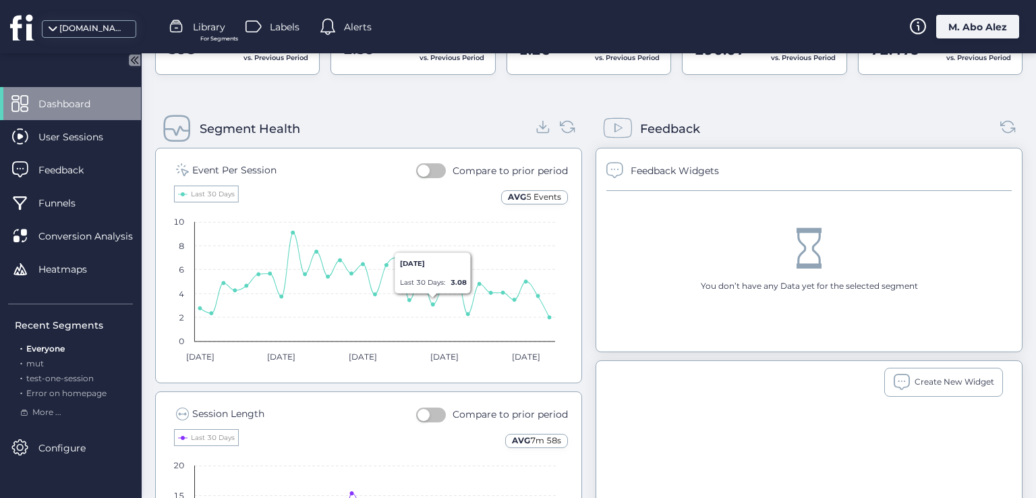
click at [431, 171] on button "button" at bounding box center [431, 170] width 30 height 15
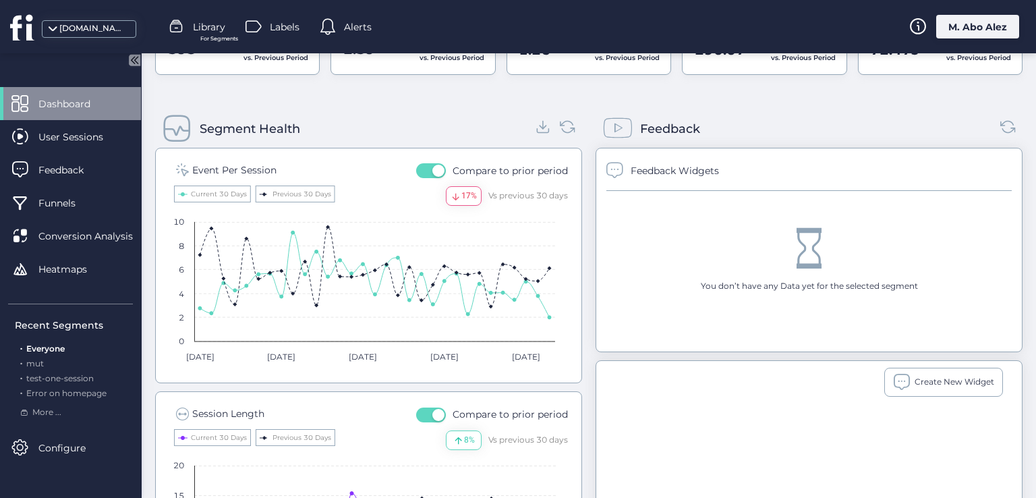
click at [433, 171] on span "button" at bounding box center [439, 171] width 12 height 12
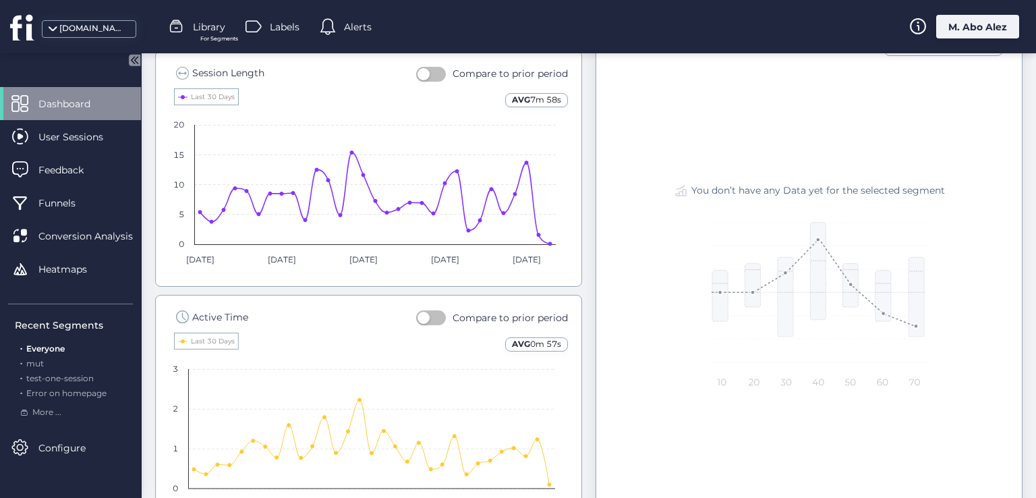
scroll to position [928, 0]
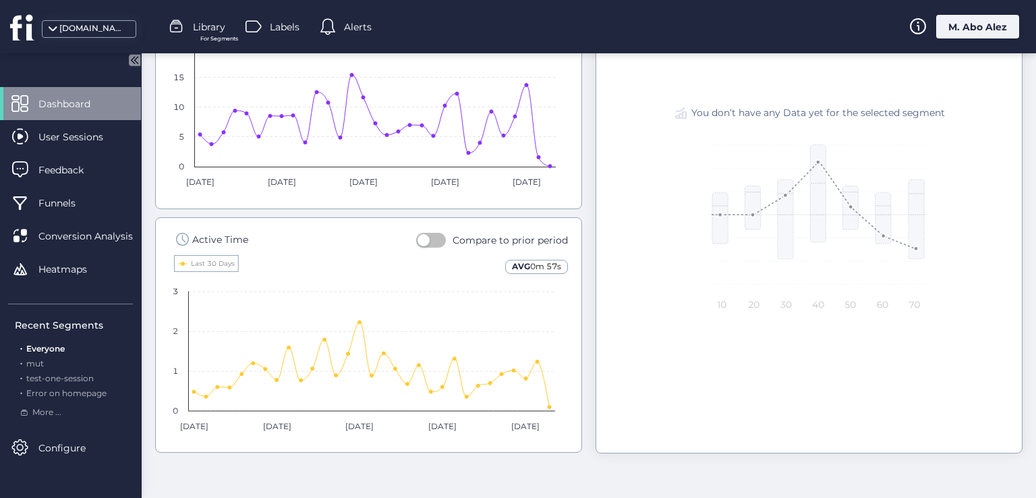
click at [433, 248] on fs-compare-period "Compare to prior period" at bounding box center [492, 244] width 152 height 24
click at [433, 240] on button "button" at bounding box center [431, 240] width 30 height 15
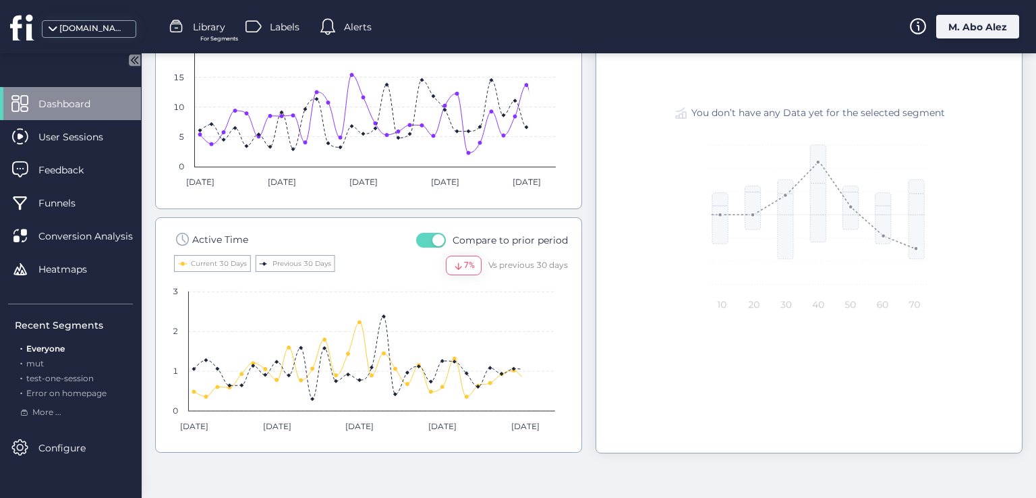
click at [433, 235] on span "button" at bounding box center [439, 240] width 12 height 12
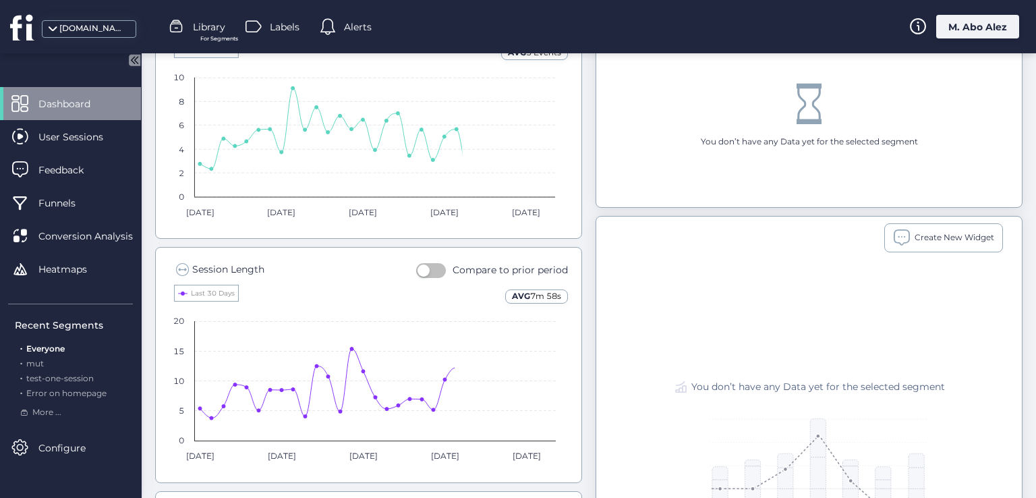
scroll to position [317, 0]
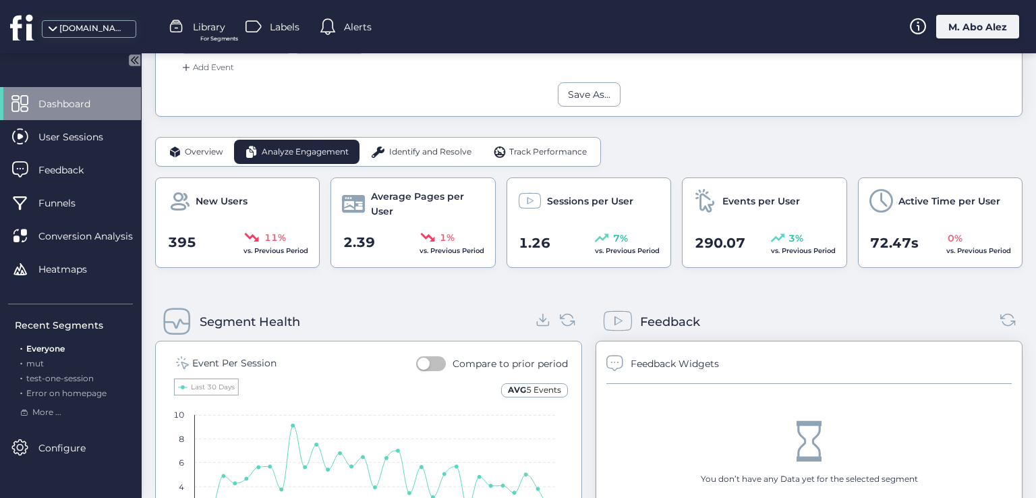
click at [213, 149] on span "Overview" at bounding box center [204, 152] width 38 height 13
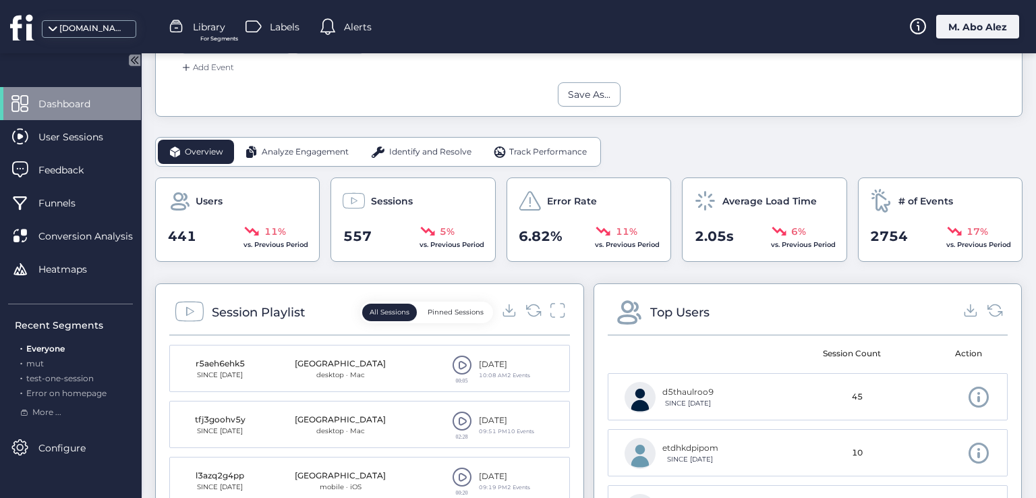
click at [264, 150] on span "Analyze Engagement" at bounding box center [305, 152] width 87 height 13
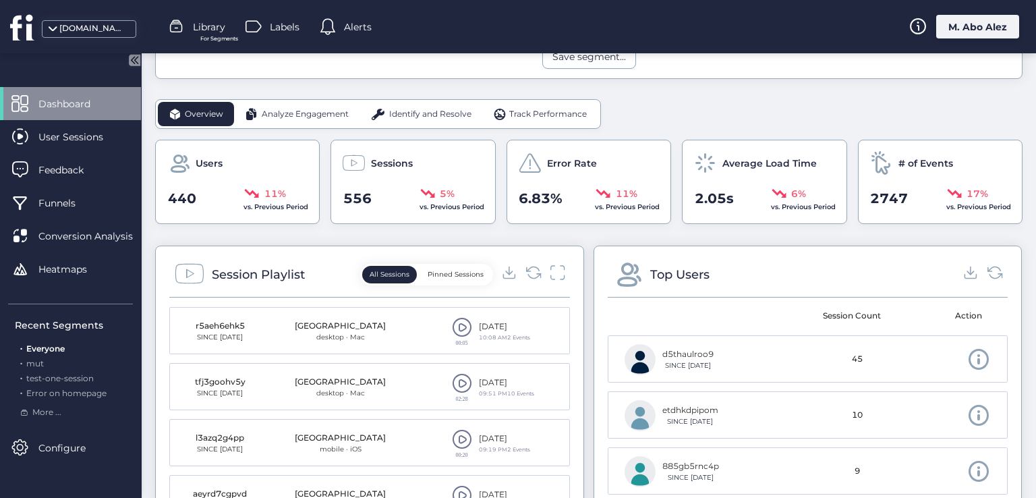
scroll to position [308, 0]
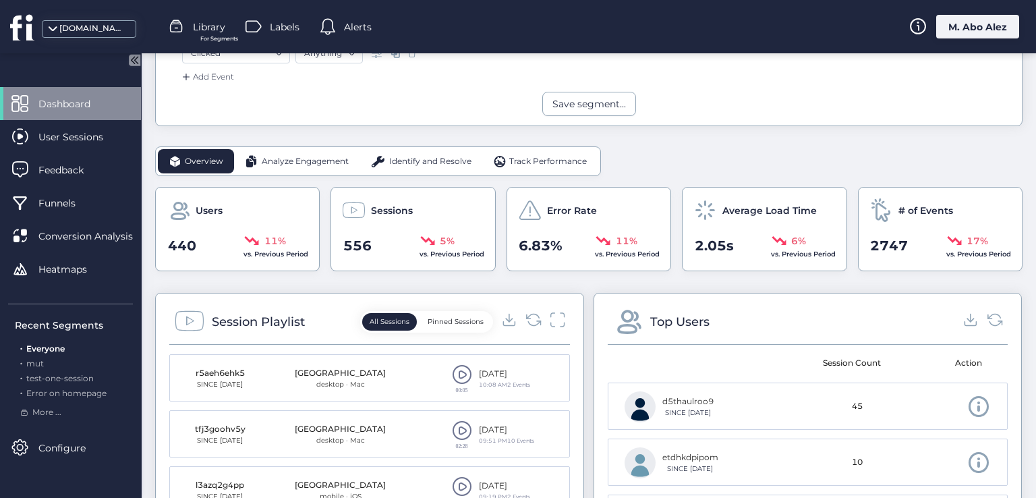
click at [285, 157] on span "Analyze Engagement" at bounding box center [305, 161] width 87 height 13
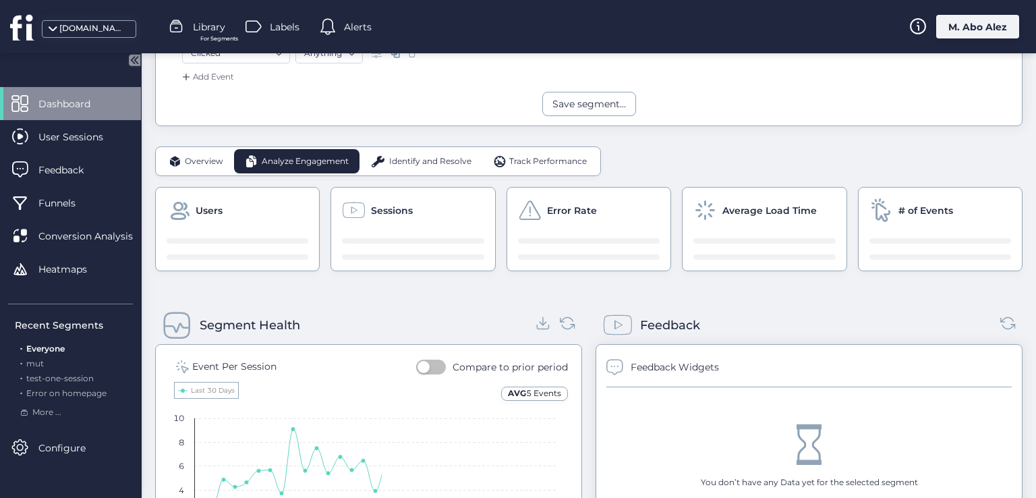
scroll to position [443, 0]
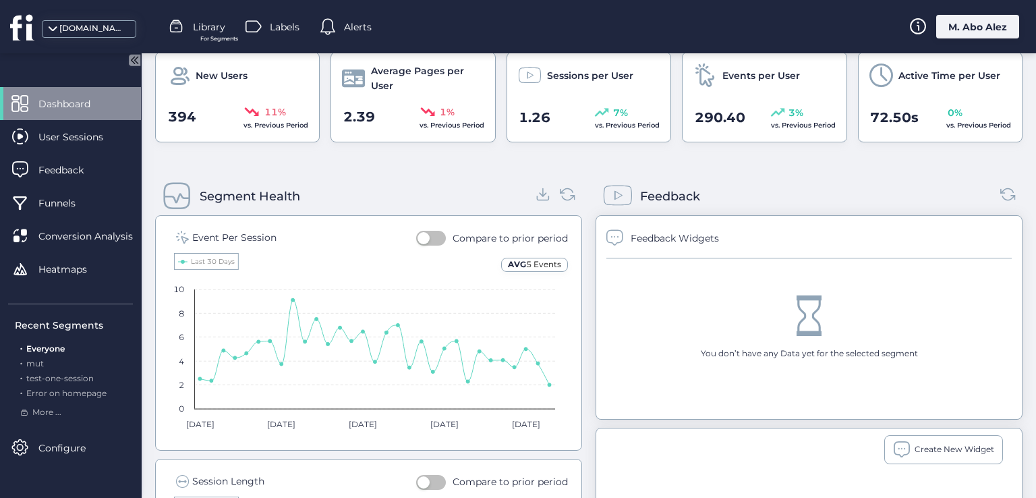
click at [422, 231] on button "button" at bounding box center [431, 238] width 30 height 15
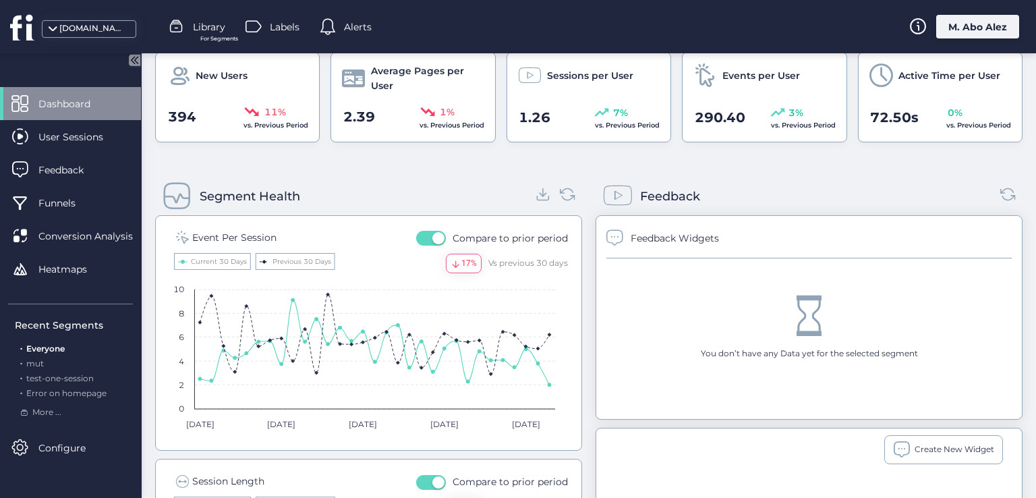
click at [437, 240] on span "button" at bounding box center [439, 238] width 12 height 12
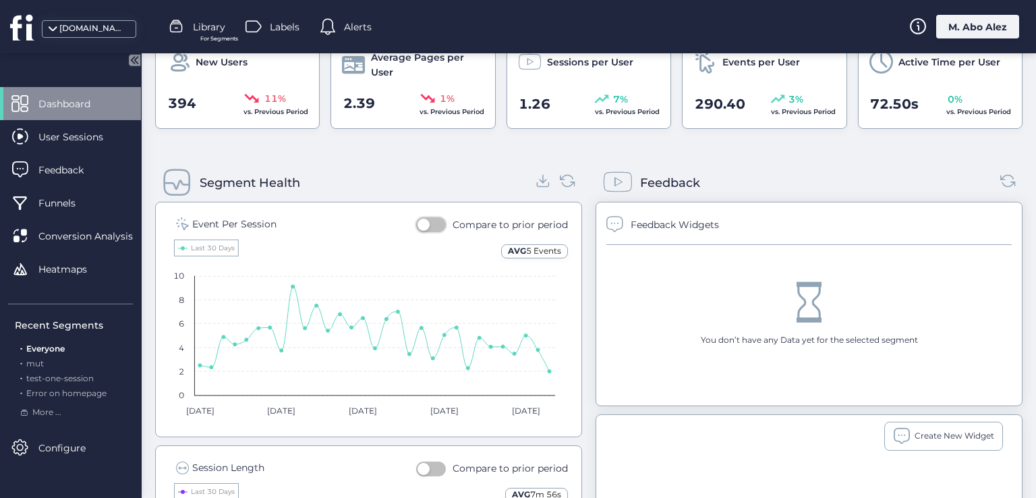
scroll to position [321, 0]
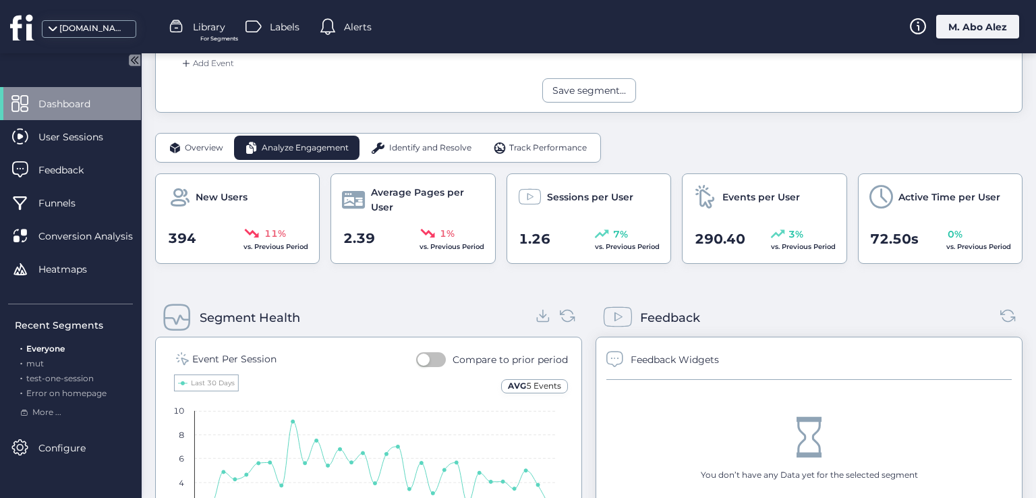
click at [410, 143] on span "Identify and Resolve" at bounding box center [430, 148] width 82 height 13
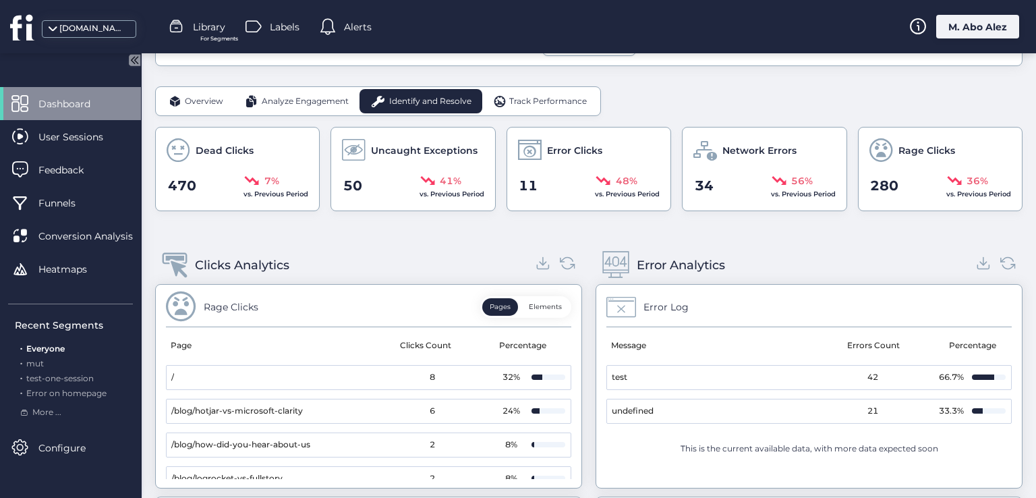
scroll to position [389, 0]
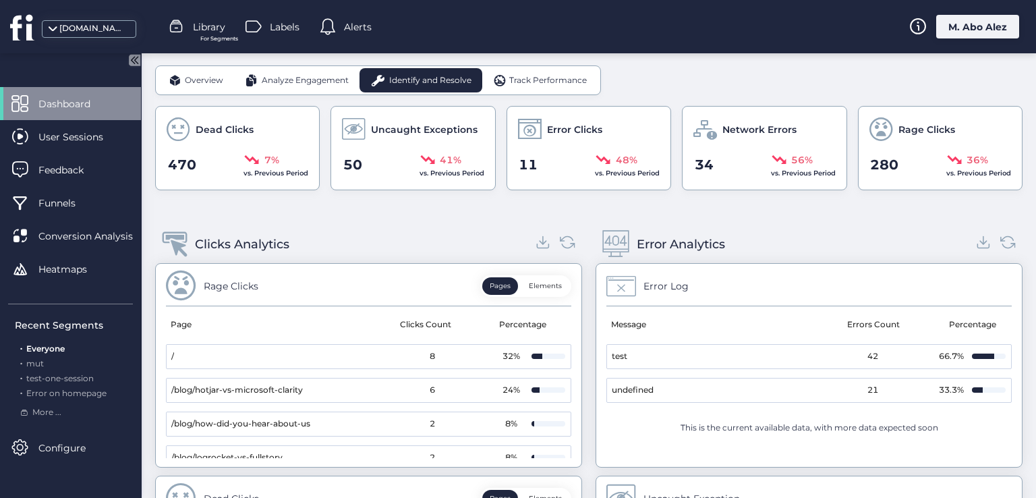
click at [173, 354] on span "/" at bounding box center [172, 356] width 3 height 13
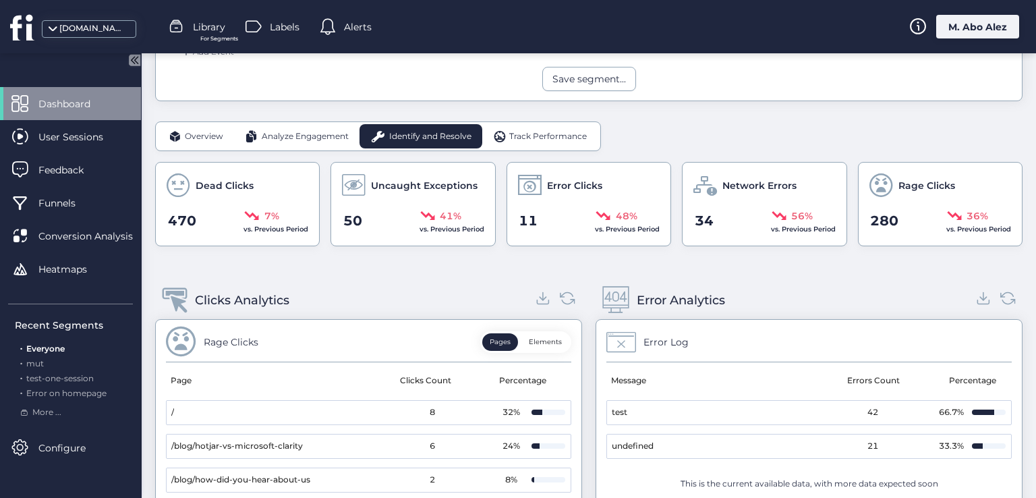
scroll to position [221, 0]
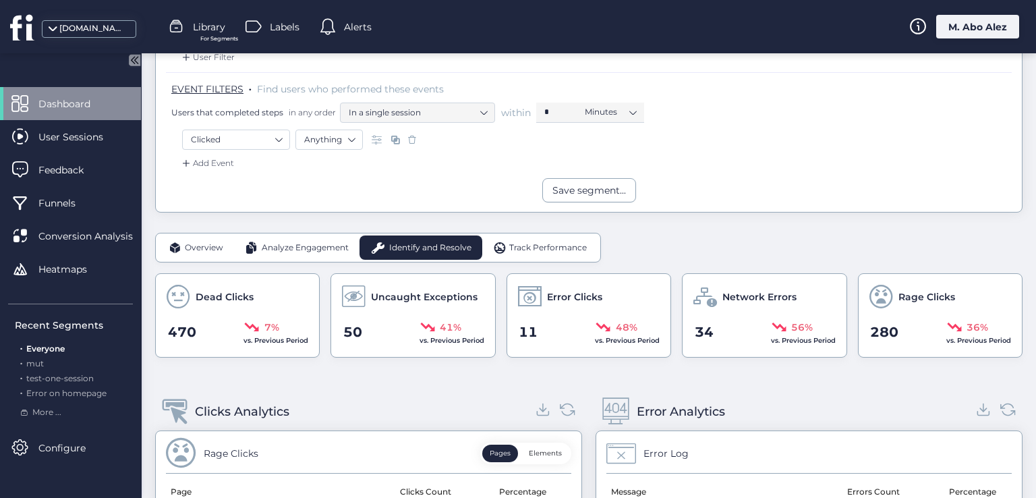
click at [511, 243] on span "Track Performance" at bounding box center [548, 248] width 78 height 13
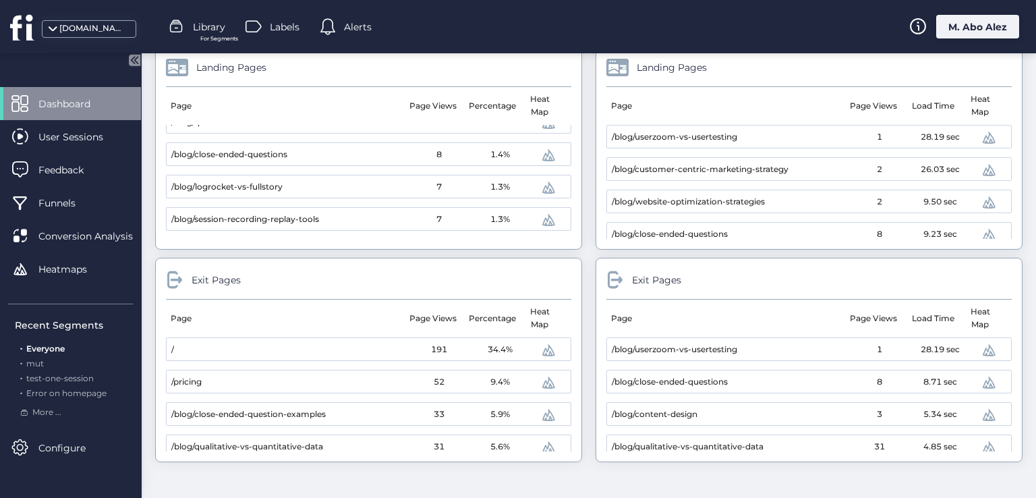
scroll to position [723, 0]
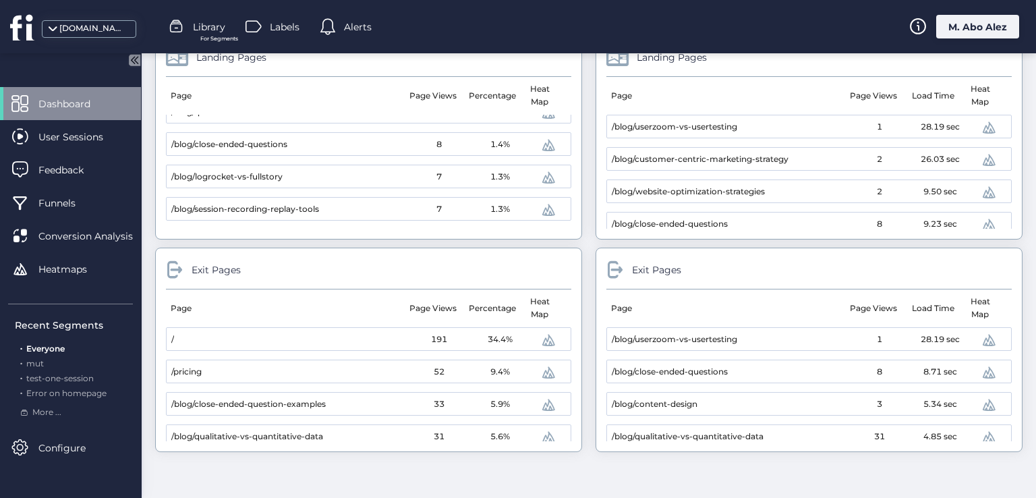
click at [584, 382] on div "Top Pages Pages Page Page Views Percentage Heat Map / 380 36.4% /pricing 98 9.4…" at bounding box center [589, 118] width 868 height 694
drag, startPoint x: 475, startPoint y: 373, endPoint x: 491, endPoint y: 379, distance: 16.4
click at [491, 379] on mat-cell "9.4%" at bounding box center [500, 372] width 61 height 24
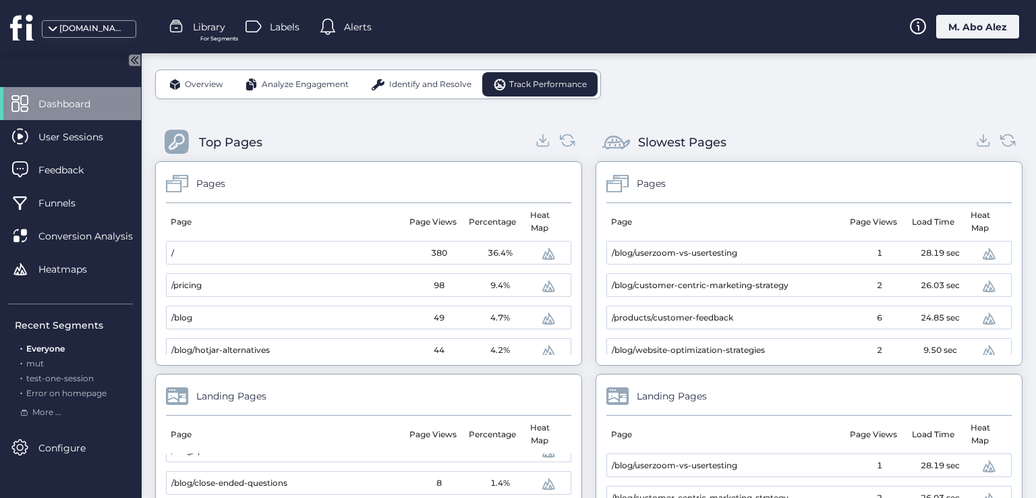
scroll to position [318, 0]
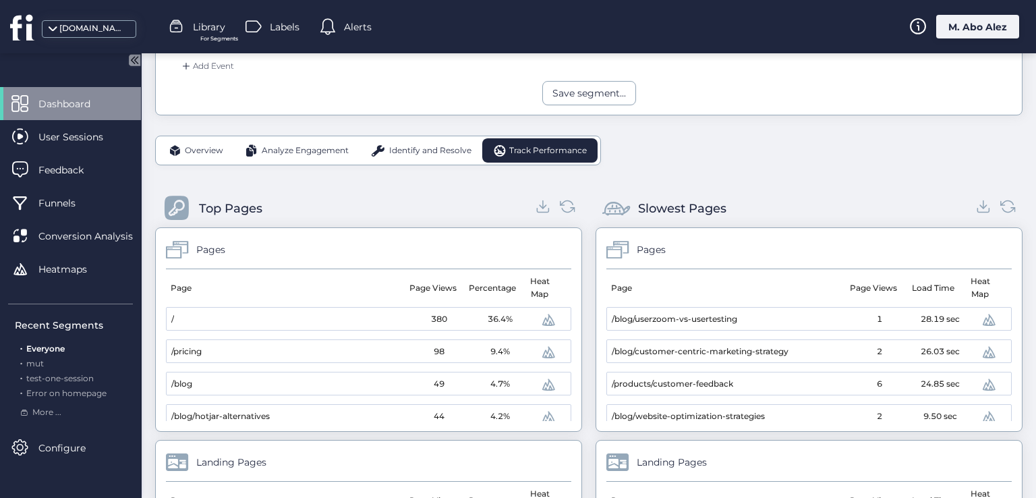
click at [540, 320] on span at bounding box center [548, 320] width 16 height 16
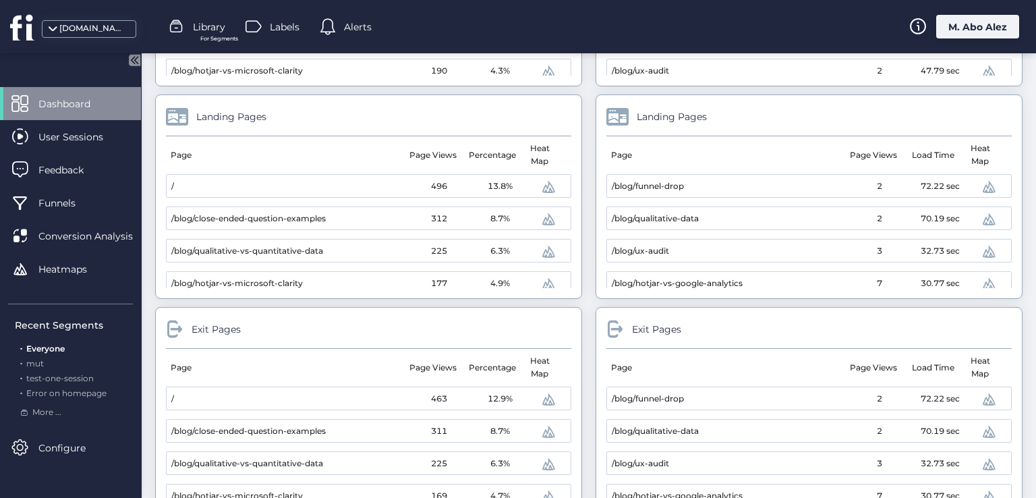
scroll to position [555, 0]
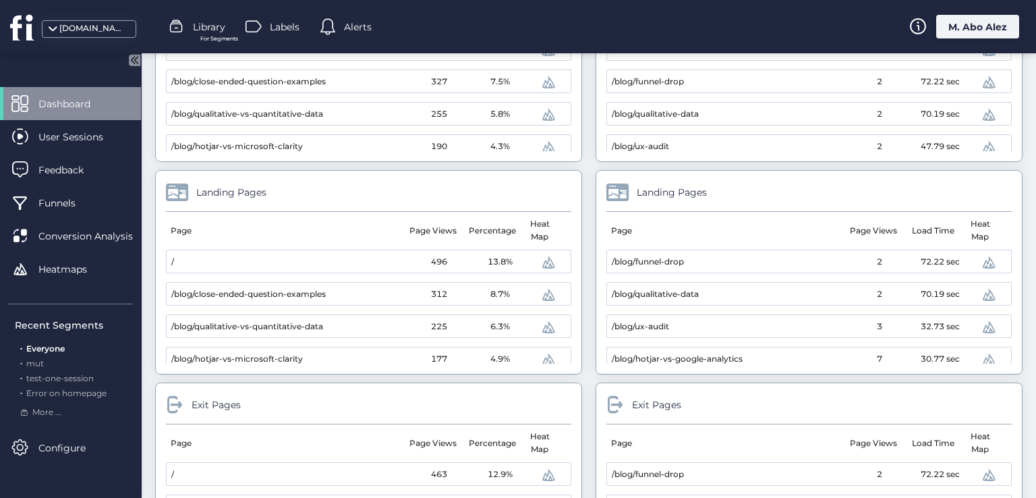
click at [356, 326] on mat-cell "/blog/qualitative-vs-quantitative-data" at bounding box center [288, 327] width 242 height 24
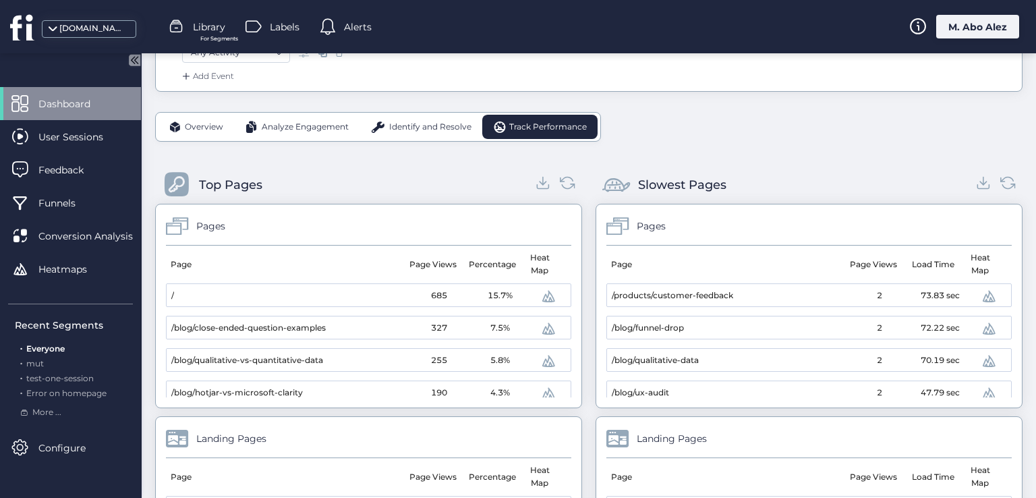
scroll to position [285, 0]
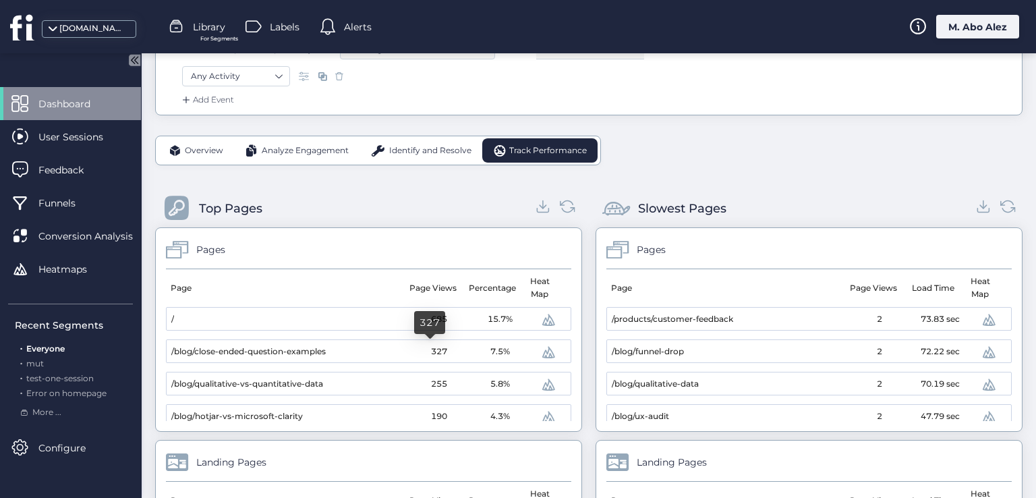
click at [433, 347] on span "327" at bounding box center [439, 351] width 16 height 13
click at [436, 156] on div "Identify and Resolve" at bounding box center [421, 150] width 123 height 24
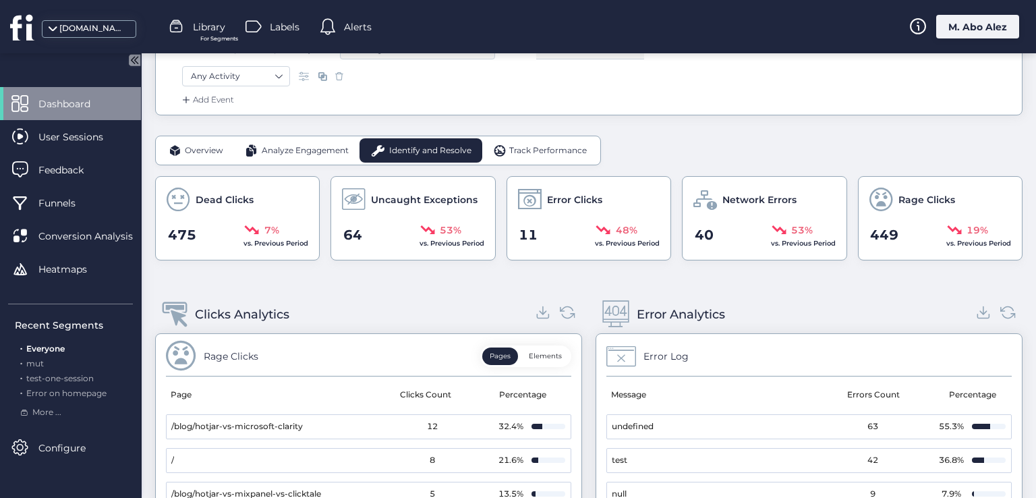
click at [542, 152] on span "Track Performance" at bounding box center [548, 150] width 78 height 13
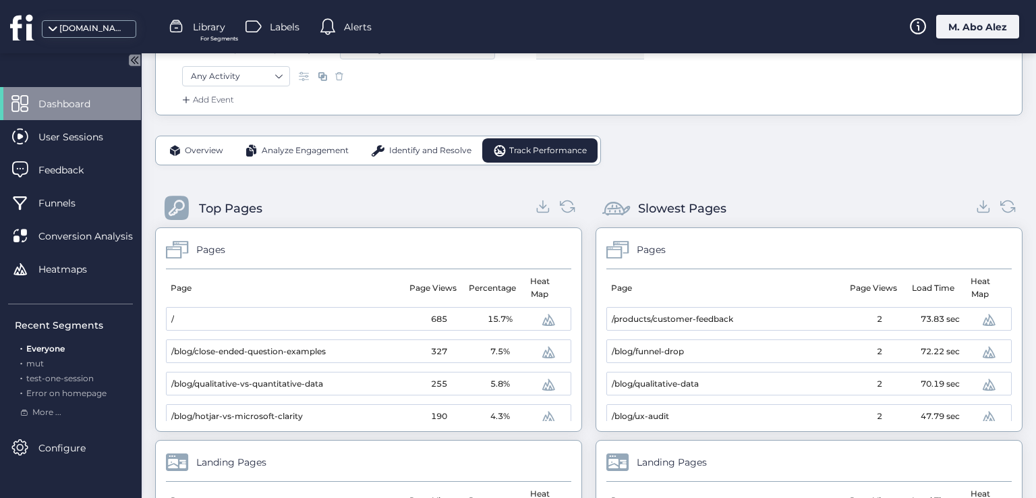
click at [379, 144] on span at bounding box center [378, 150] width 16 height 13
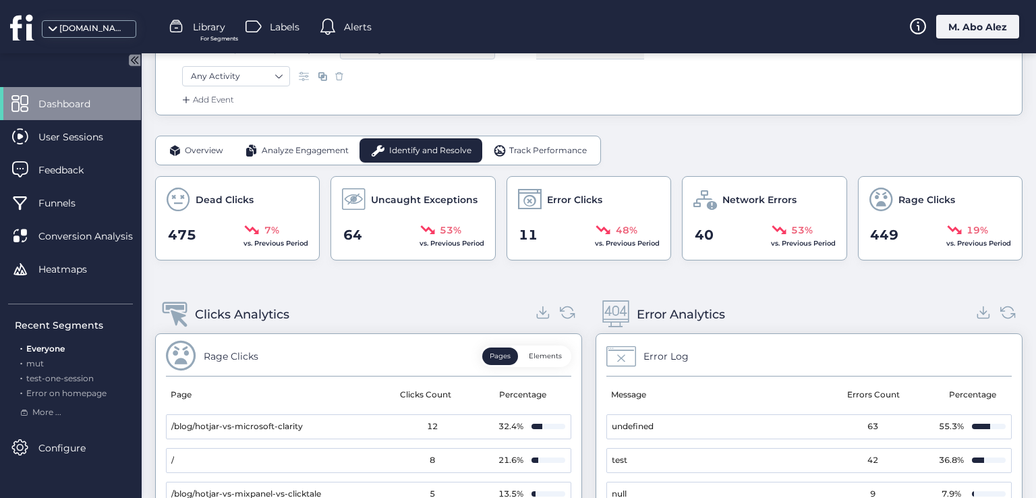
click at [315, 144] on span "Analyze Engagement" at bounding box center [305, 150] width 87 height 13
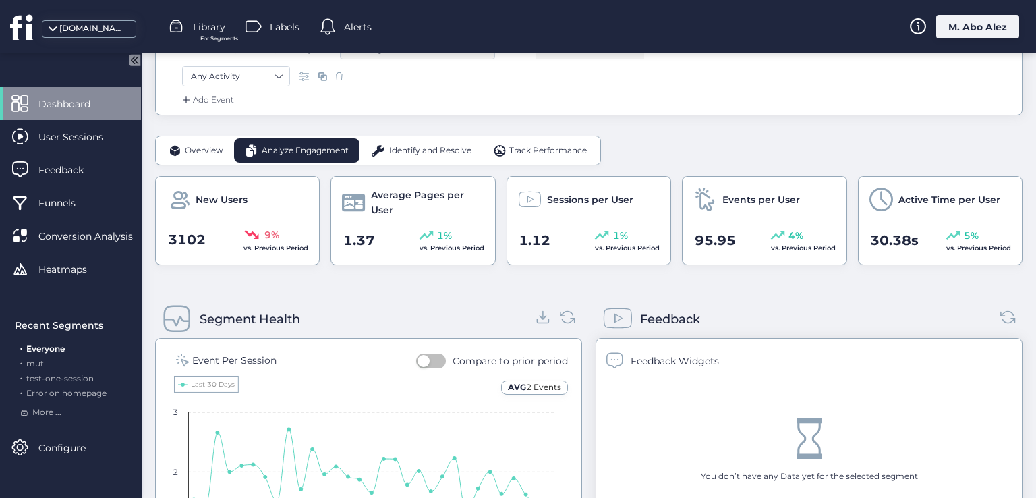
click at [216, 144] on span "Overview" at bounding box center [204, 150] width 38 height 13
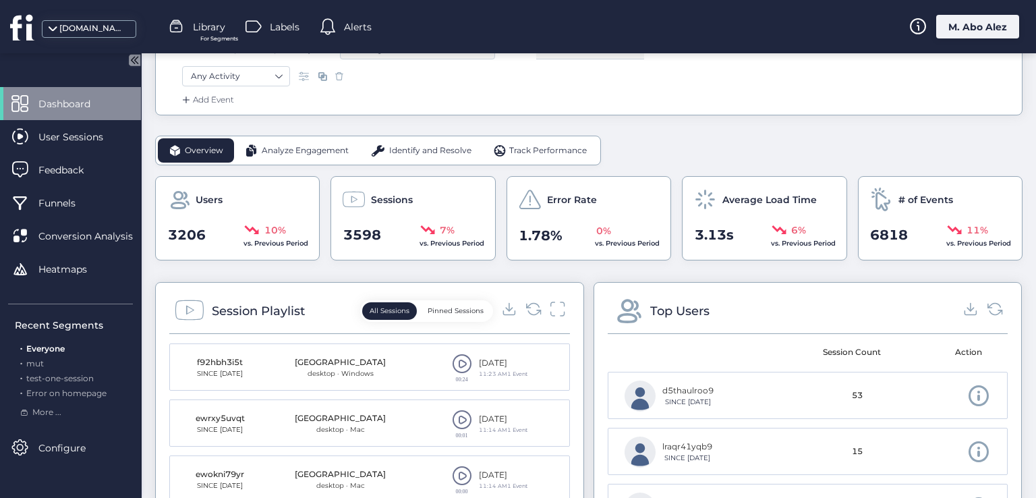
click at [260, 151] on div "Analyze Engagement" at bounding box center [297, 150] width 126 height 24
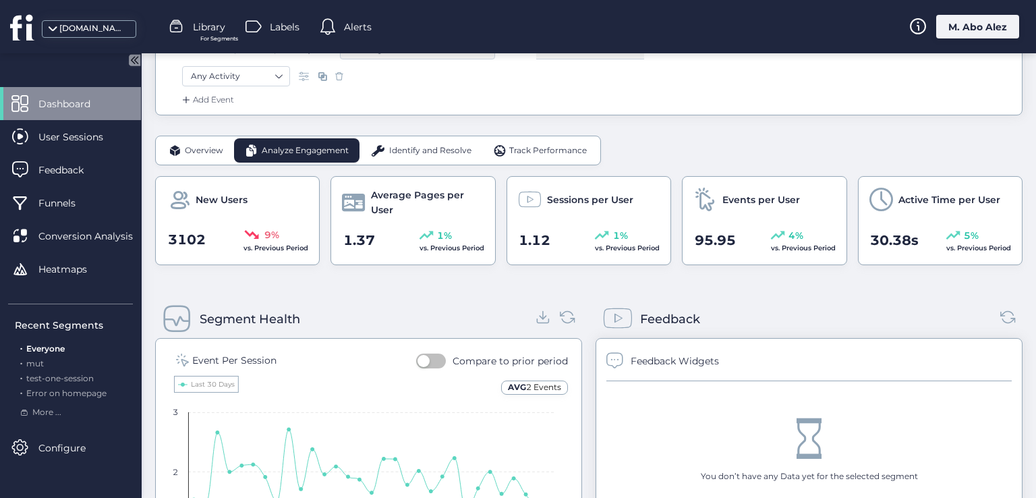
click at [207, 148] on span "Overview" at bounding box center [204, 150] width 38 height 13
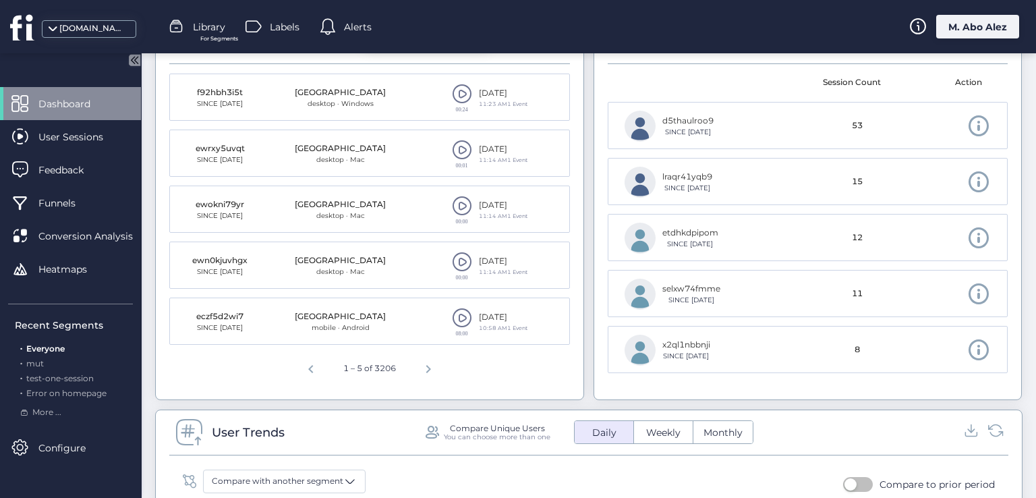
scroll to position [487, 0]
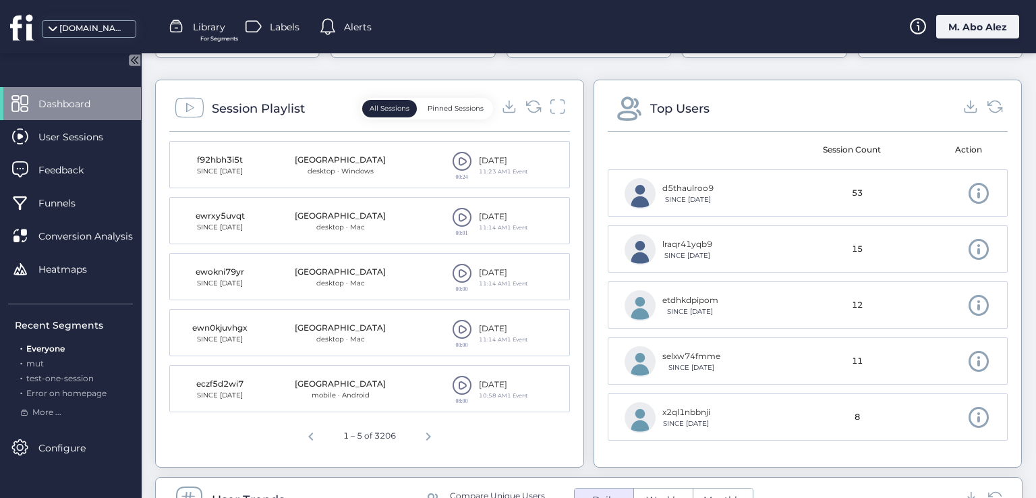
click at [462, 157] on span at bounding box center [462, 161] width 20 height 20
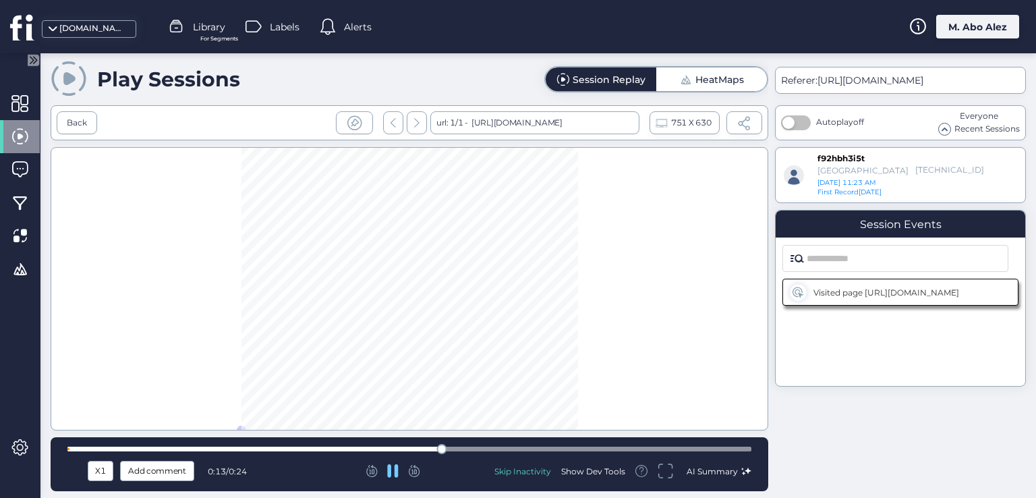
click at [479, 450] on div at bounding box center [409, 449] width 684 height 5
click at [524, 451] on div at bounding box center [409, 449] width 684 height 10
click at [557, 453] on div at bounding box center [409, 449] width 684 height 10
click at [610, 447] on div at bounding box center [409, 449] width 684 height 5
click at [682, 445] on div at bounding box center [409, 449] width 684 height 10
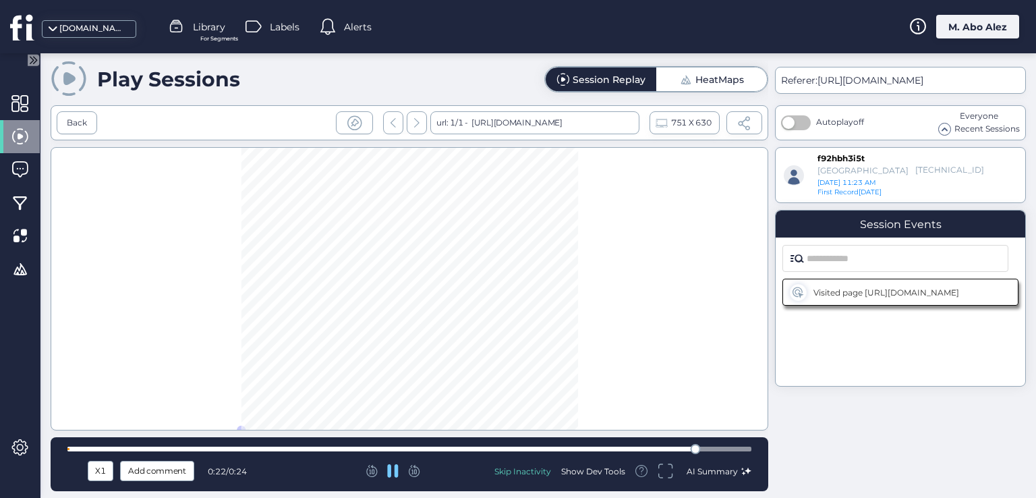
click at [716, 445] on div at bounding box center [409, 449] width 684 height 10
click at [67, 121] on div "Back" at bounding box center [77, 123] width 20 height 13
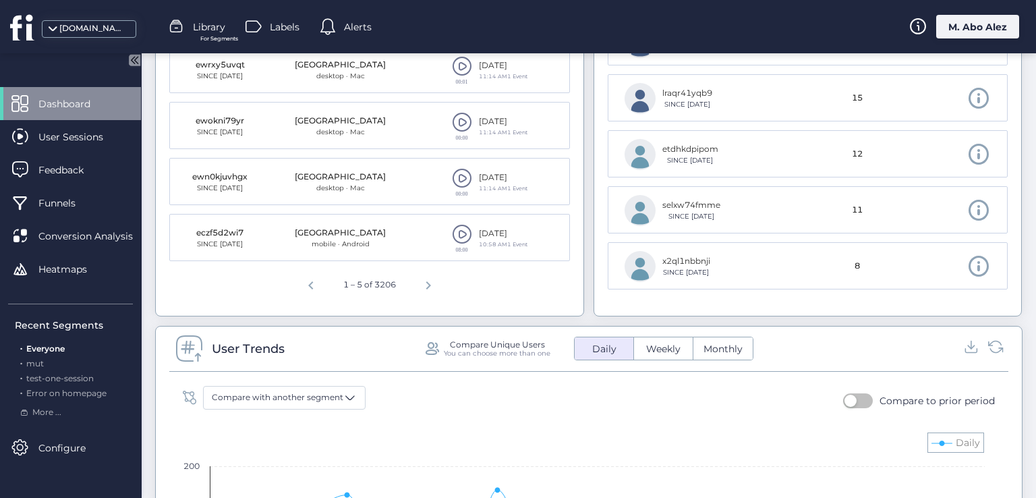
scroll to position [675, 0]
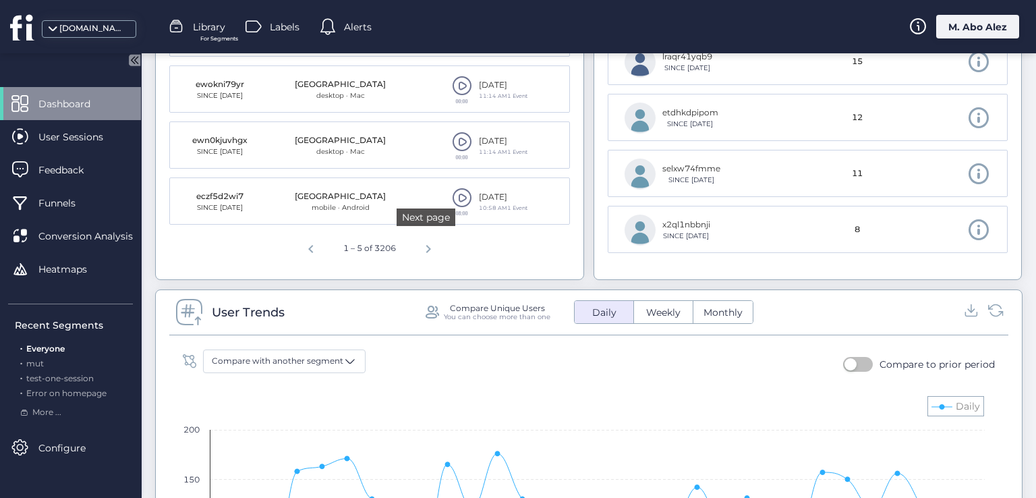
click at [433, 244] on span "Next page" at bounding box center [428, 247] width 32 height 32
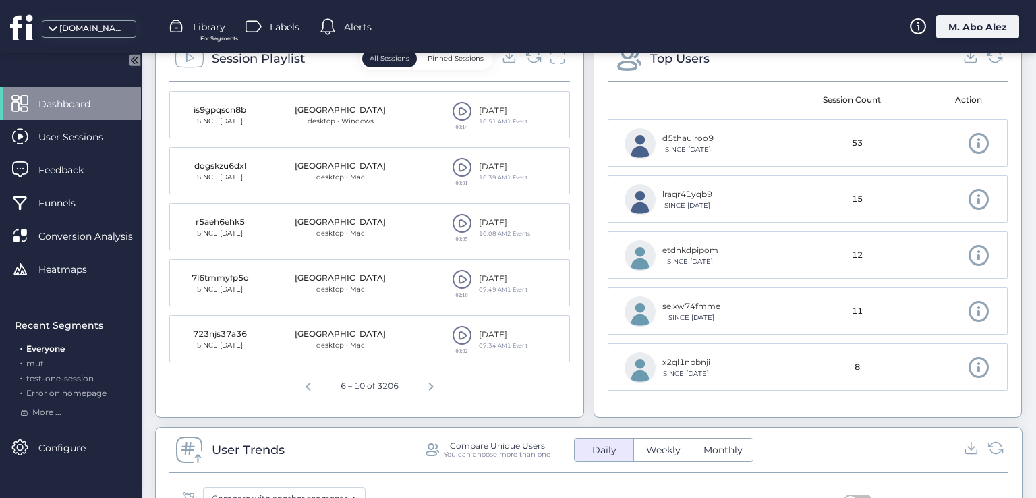
scroll to position [540, 0]
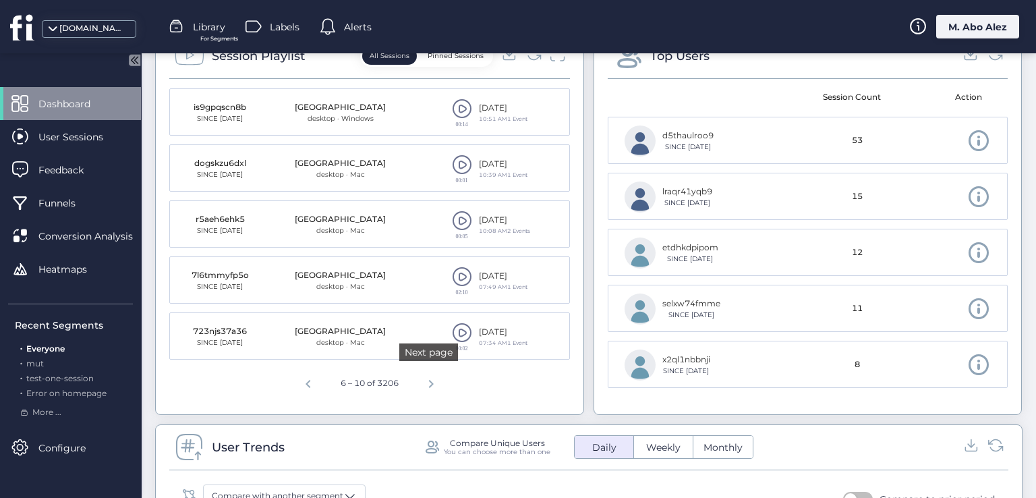
click at [429, 386] on span "Next page" at bounding box center [431, 382] width 32 height 32
click at [429, 386] on span "Next page" at bounding box center [434, 382] width 32 height 32
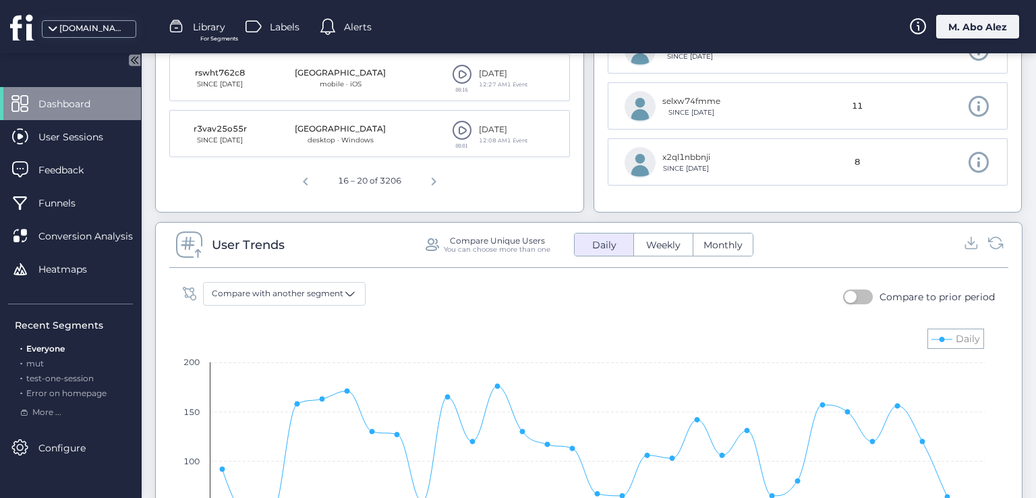
scroll to position [810, 0]
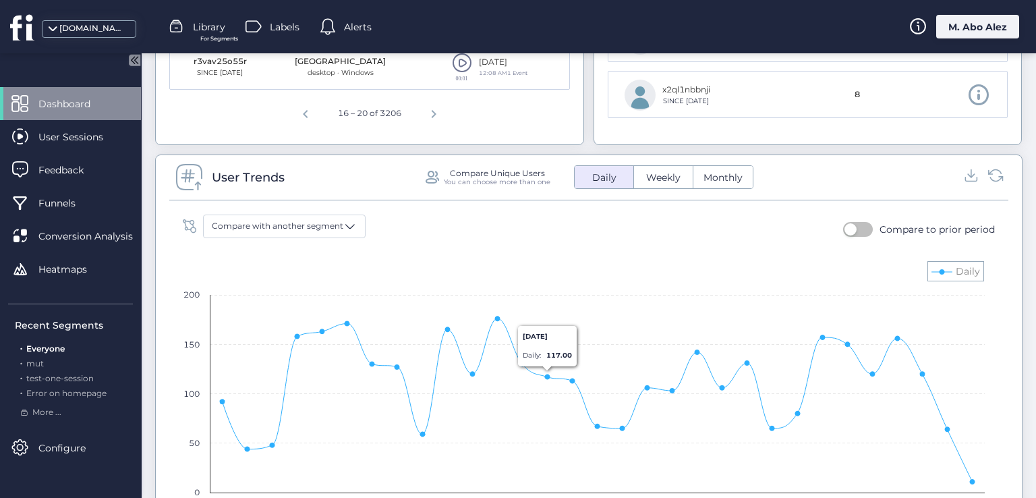
click at [657, 171] on span "Weekly" at bounding box center [663, 178] width 51 height 14
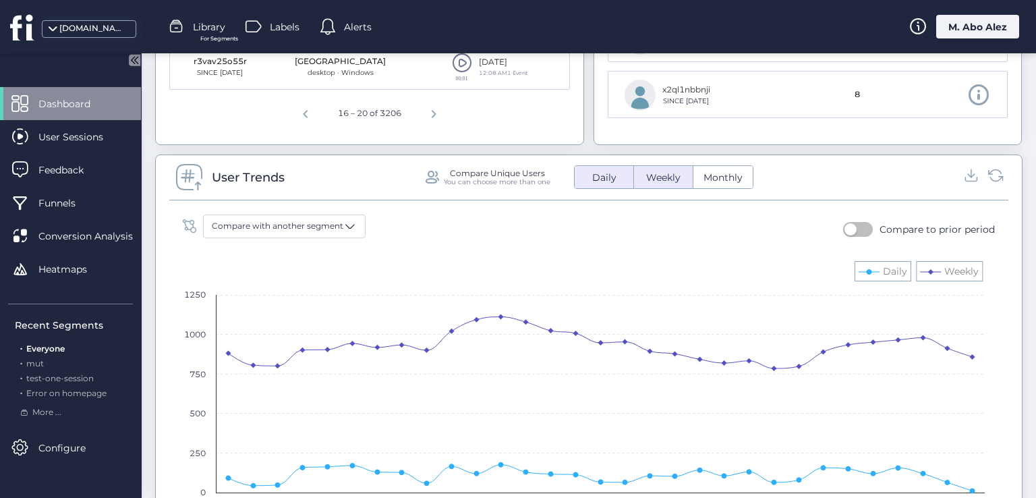
click at [601, 172] on span "Daily" at bounding box center [604, 178] width 40 height 14
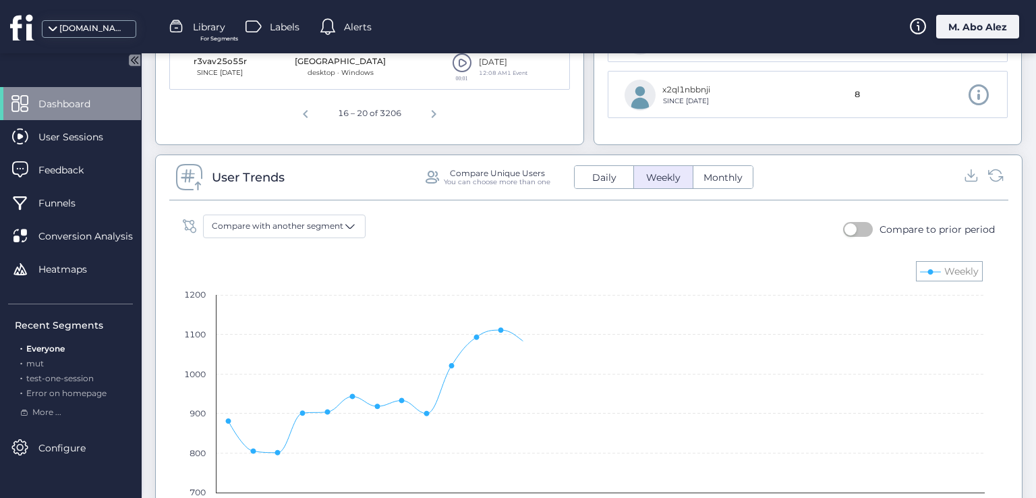
click at [717, 180] on span "Monthly" at bounding box center [723, 178] width 55 height 14
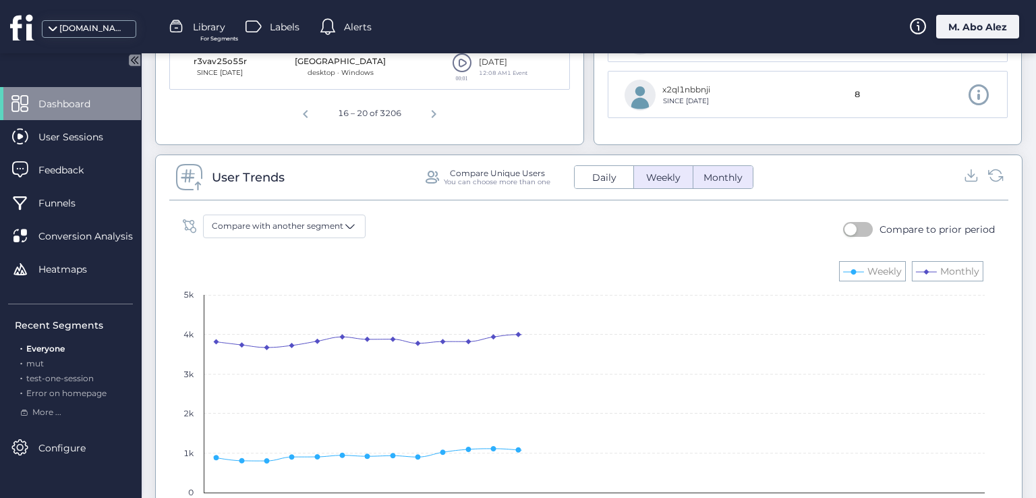
click at [650, 176] on span "Weekly" at bounding box center [663, 178] width 51 height 14
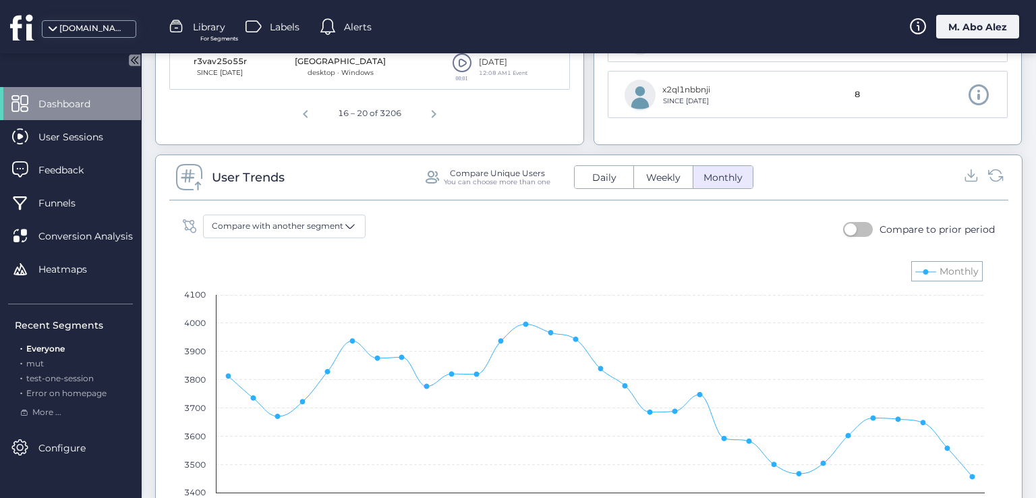
click at [731, 192] on div "User Trends Compare Unique Users You can choose more than one Daily Weekly Mont…" at bounding box center [588, 182] width 839 height 38
click at [715, 185] on button "Monthly" at bounding box center [723, 177] width 59 height 22
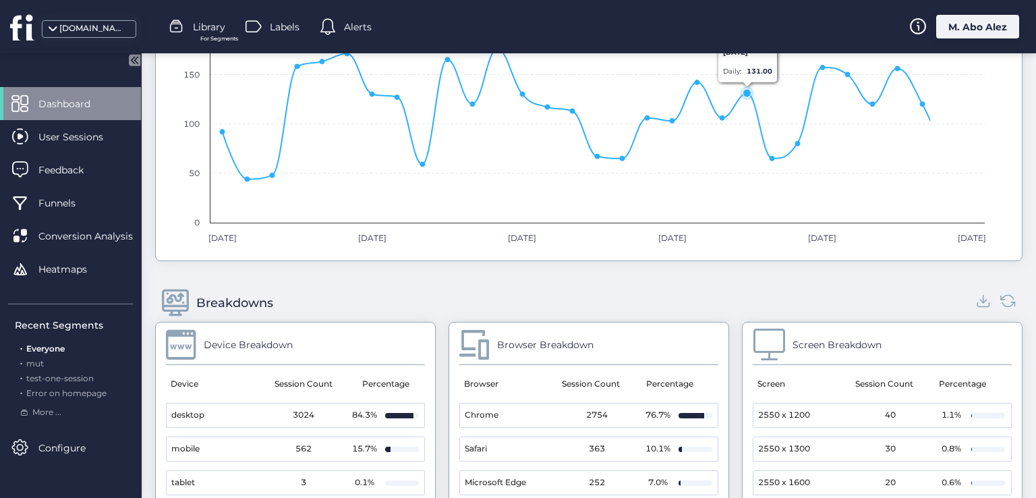
scroll to position [877, 0]
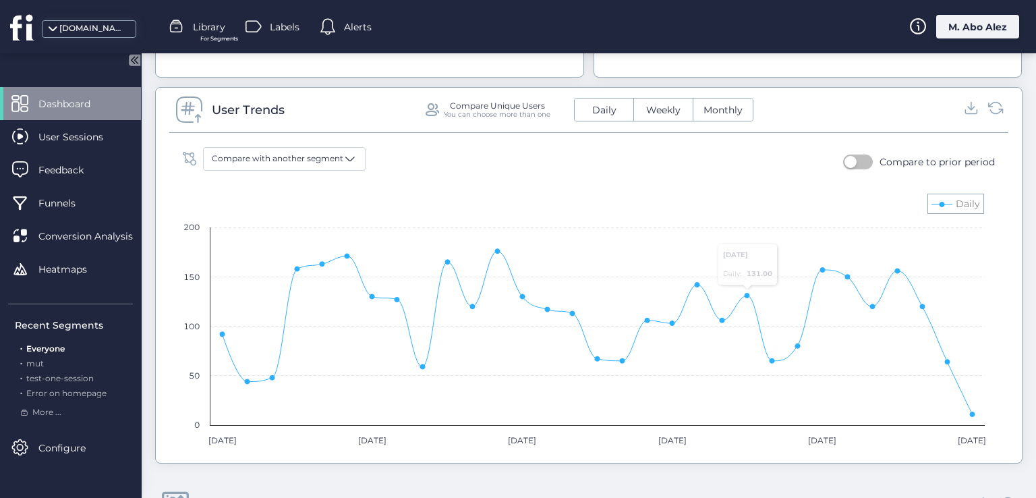
click at [850, 159] on button "button" at bounding box center [858, 162] width 30 height 15
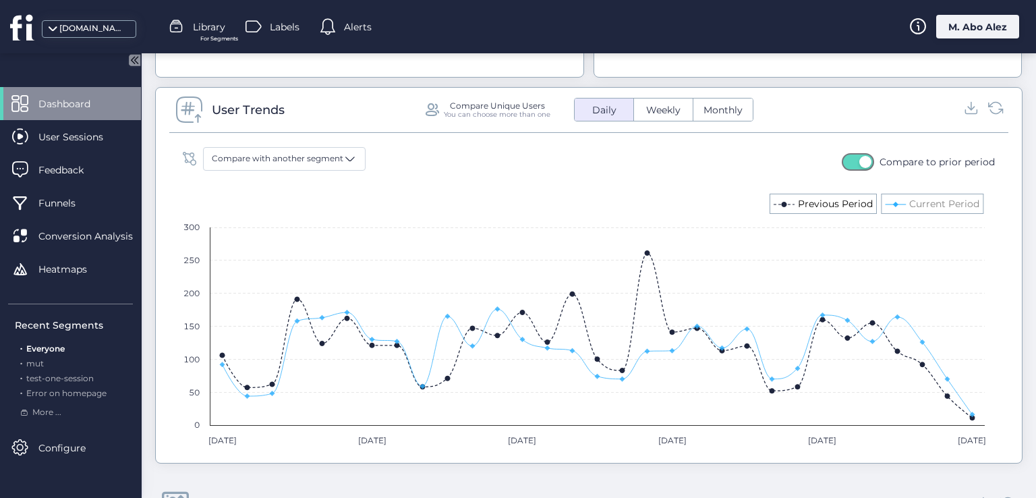
click at [810, 198] on text "Previous Period" at bounding box center [835, 204] width 75 height 12
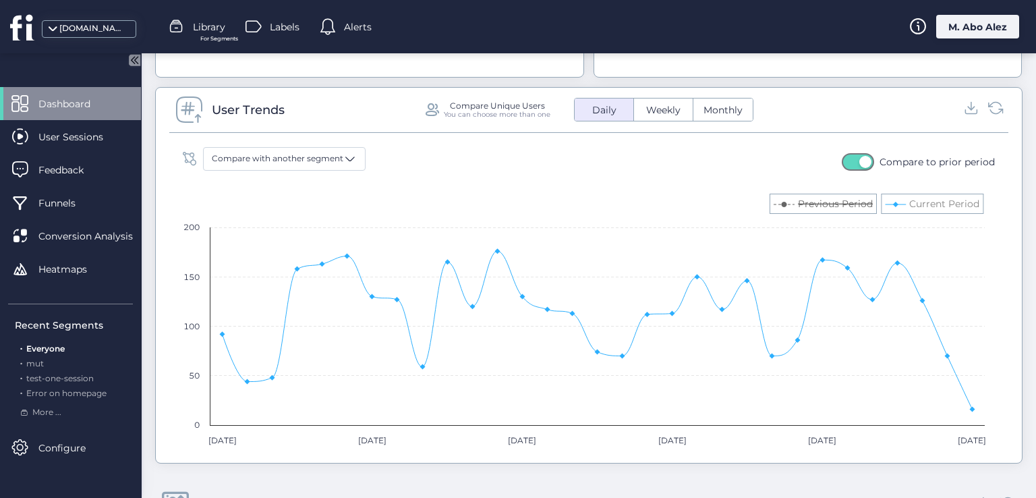
click at [810, 198] on text "Previous Period" at bounding box center [835, 204] width 75 height 12
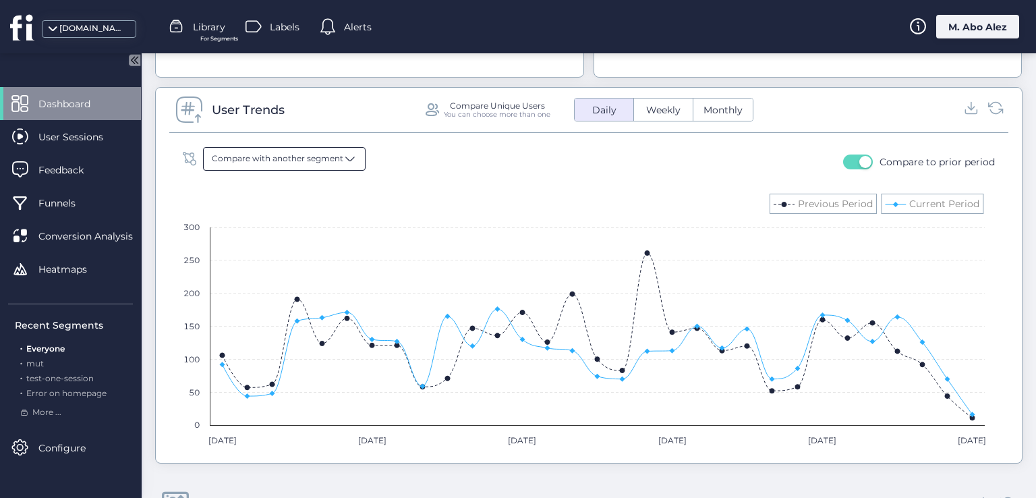
click at [306, 166] on div "Compare with another segment" at bounding box center [284, 159] width 163 height 24
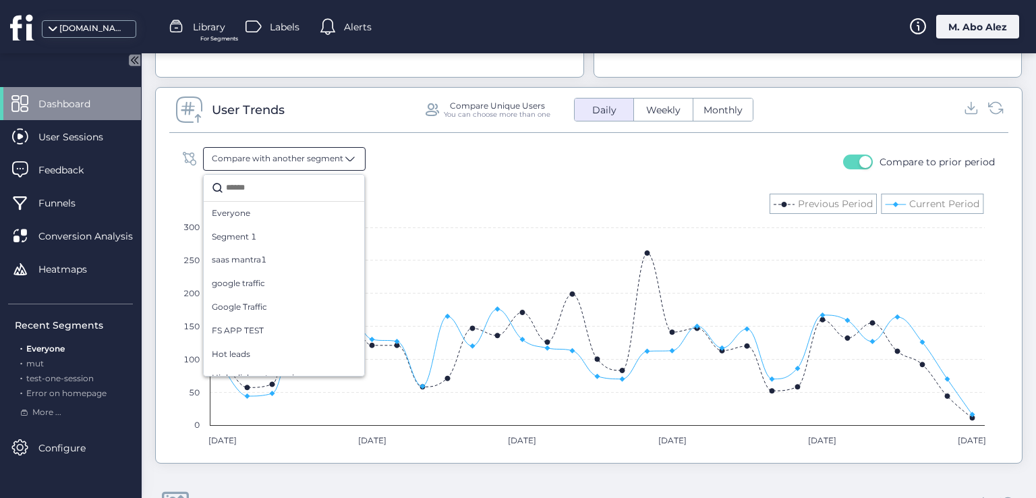
click at [306, 166] on div "Compare with another segment" at bounding box center [284, 159] width 163 height 24
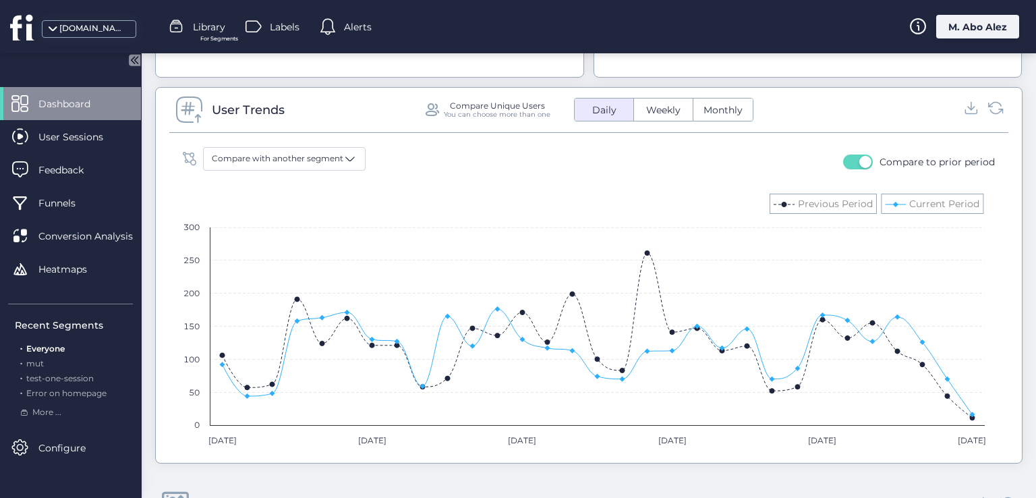
click at [860, 156] on span "button" at bounding box center [866, 162] width 12 height 12
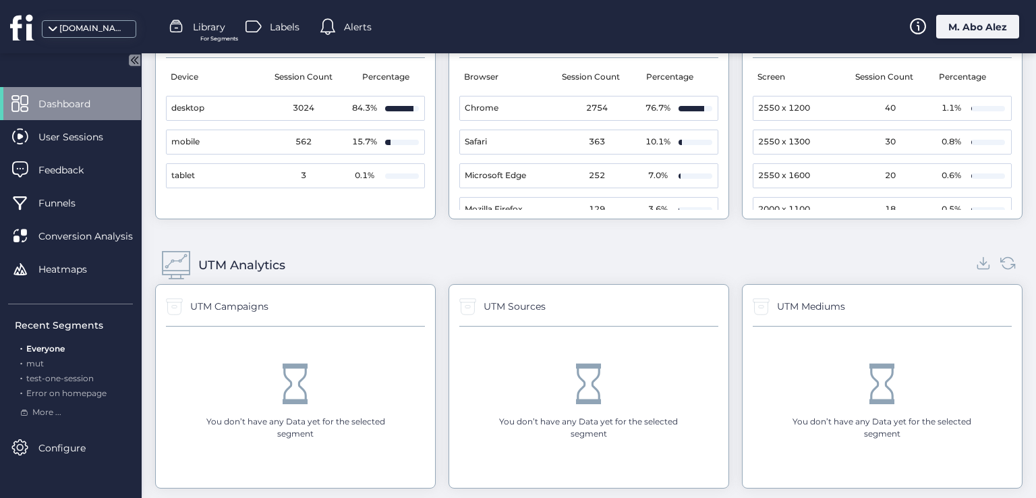
scroll to position [1417, 0]
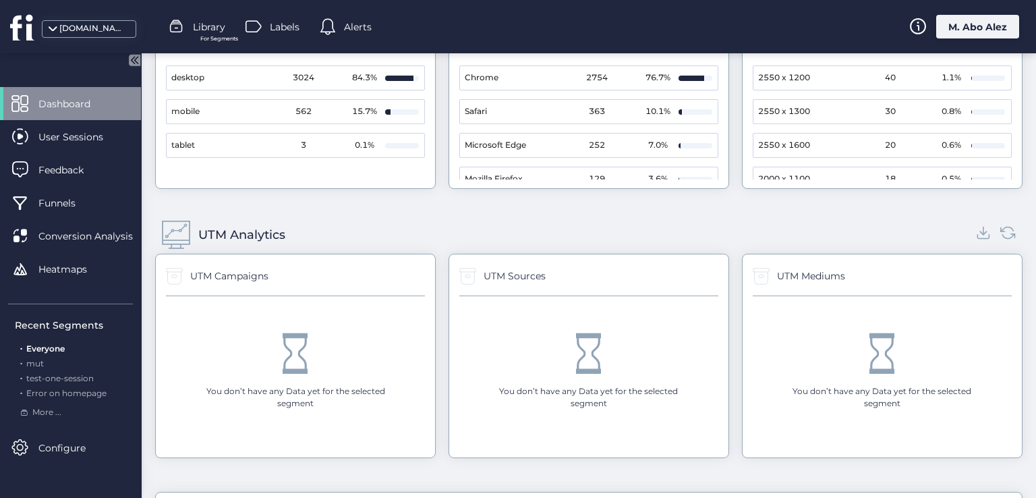
click at [213, 279] on div "UTM Campaigns" at bounding box center [229, 276] width 78 height 15
click at [197, 276] on div "UTM Campaigns" at bounding box center [229, 276] width 78 height 15
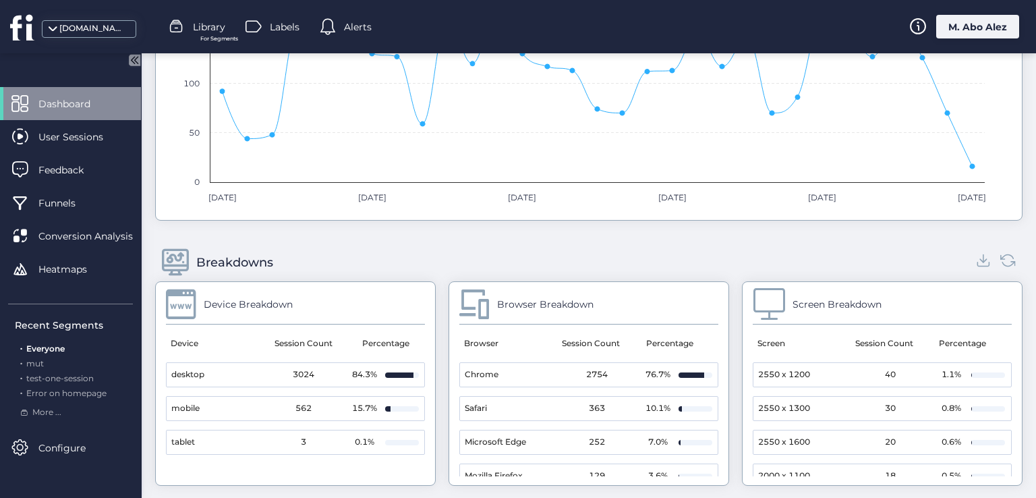
scroll to position [1188, 0]
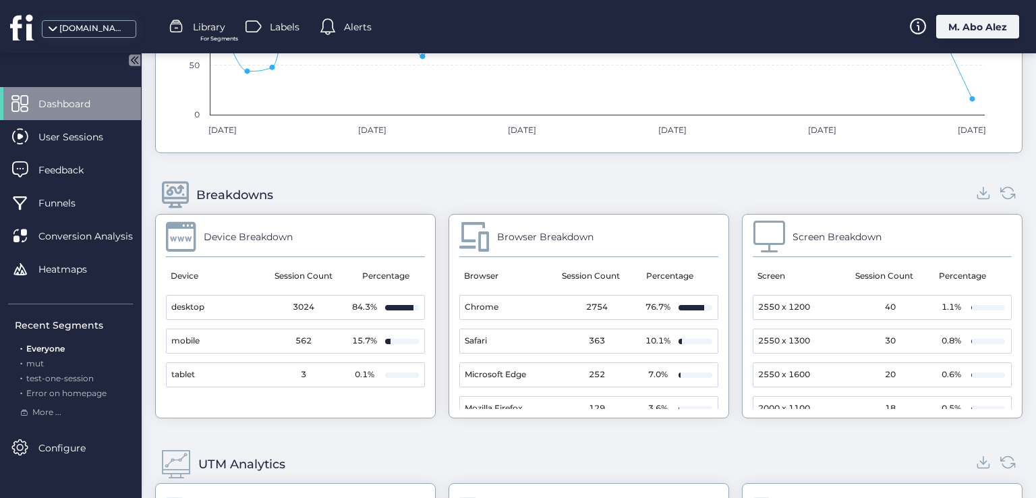
click at [213, 330] on mat-cell "mobile" at bounding box center [212, 341] width 90 height 24
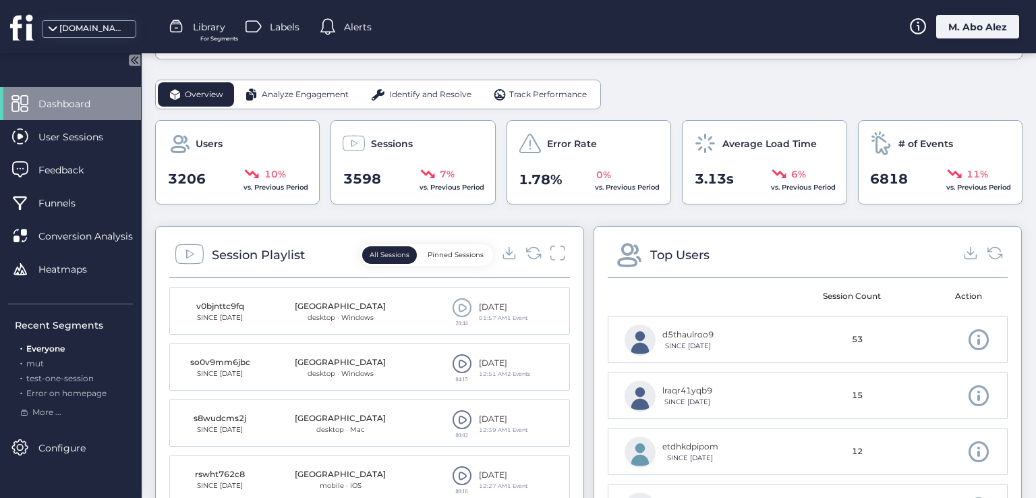
scroll to position [310, 0]
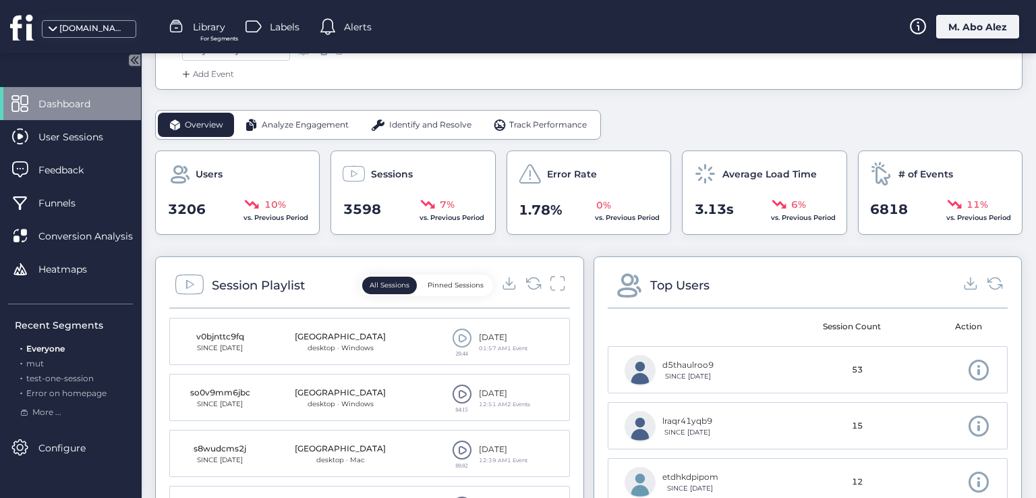
click at [457, 289] on button "Pinned Sessions" at bounding box center [455, 286] width 71 height 18
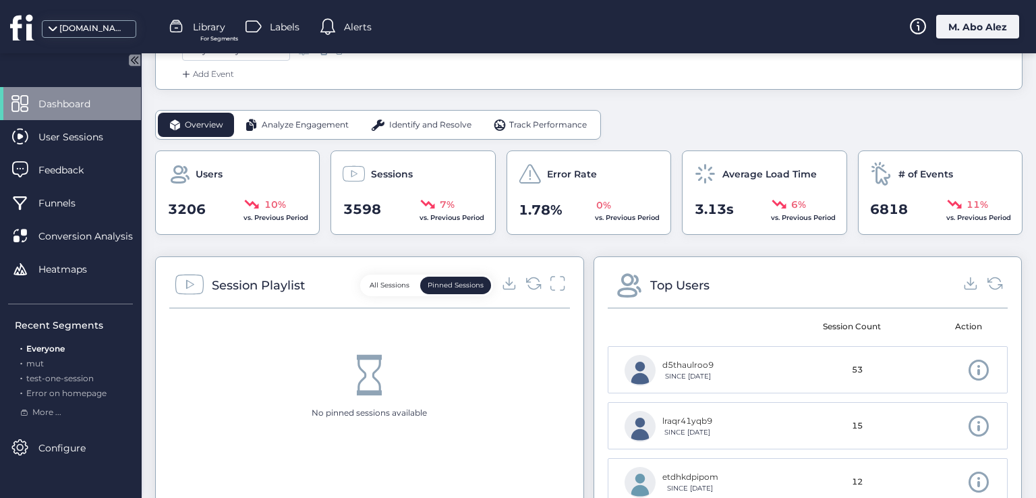
click at [399, 279] on button "All Sessions" at bounding box center [389, 286] width 55 height 18
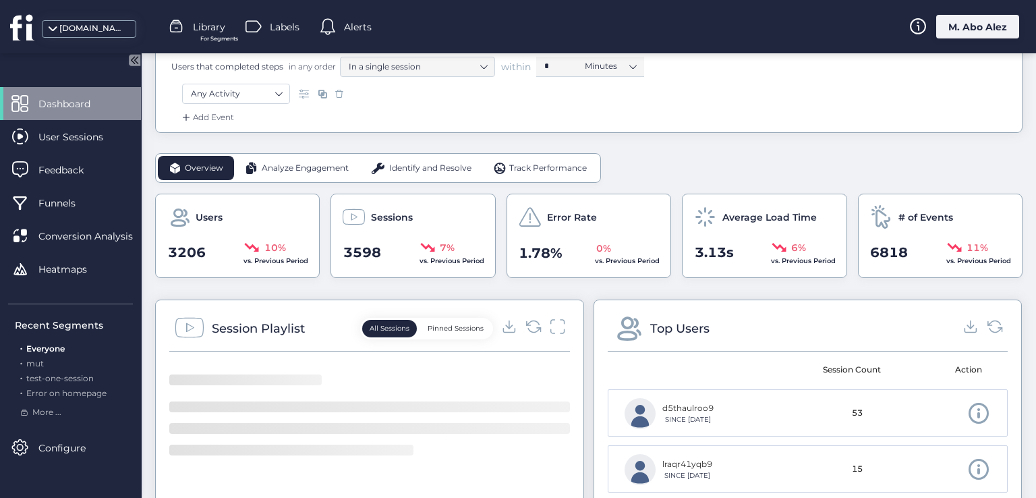
scroll to position [243, 0]
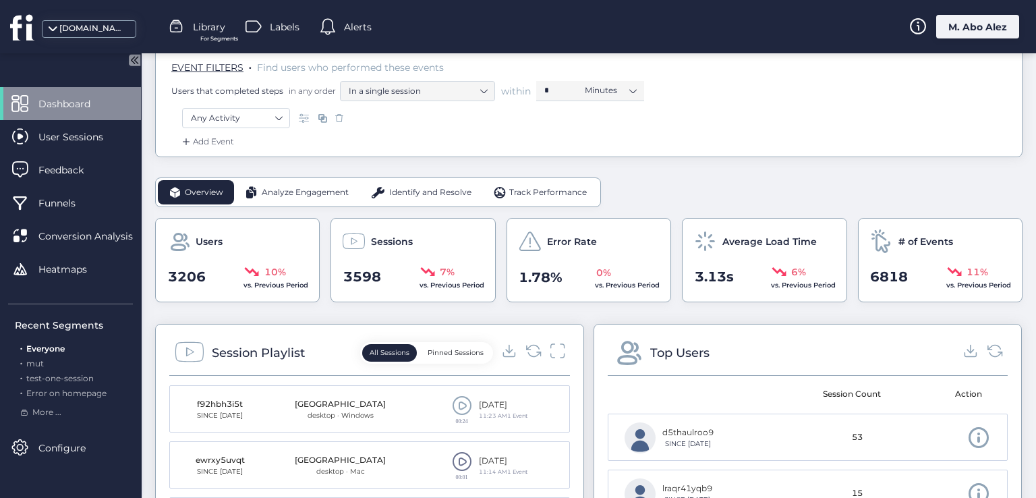
click at [323, 196] on div "Analyze Engagement" at bounding box center [297, 192] width 126 height 24
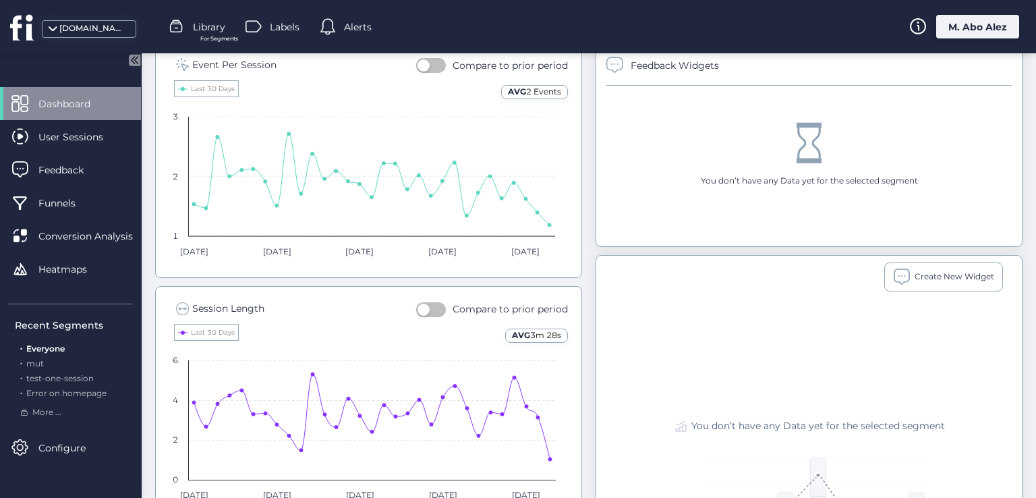
scroll to position [445, 0]
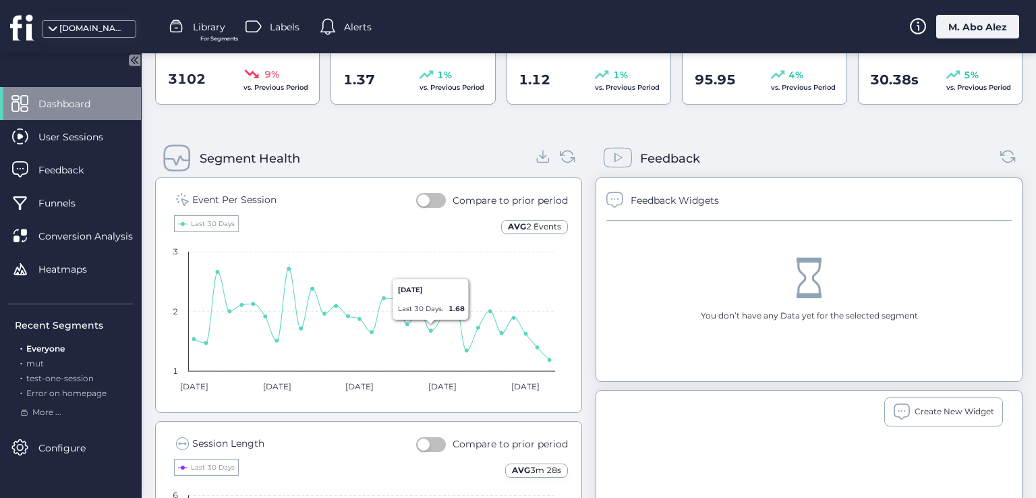
click at [435, 196] on button "button" at bounding box center [431, 200] width 30 height 15
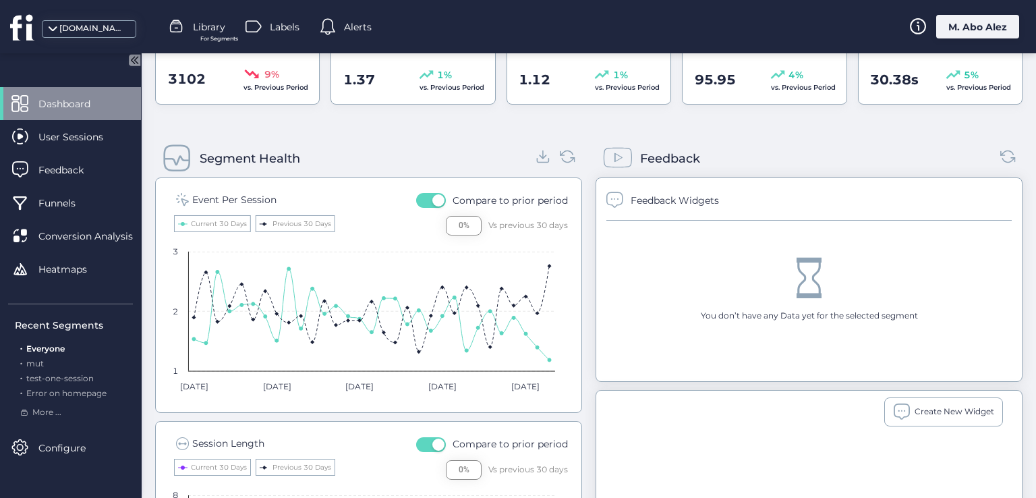
click at [435, 196] on span "button" at bounding box center [439, 200] width 12 height 12
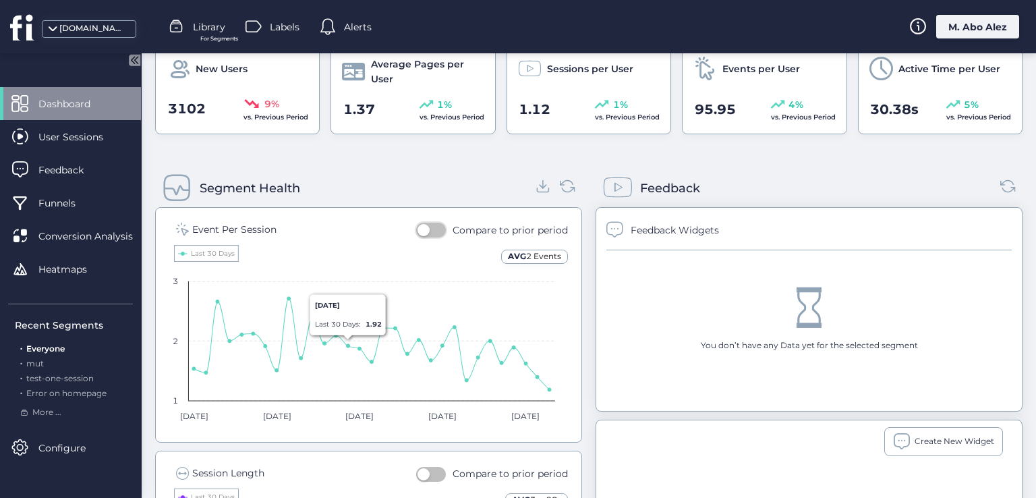
scroll to position [421, 0]
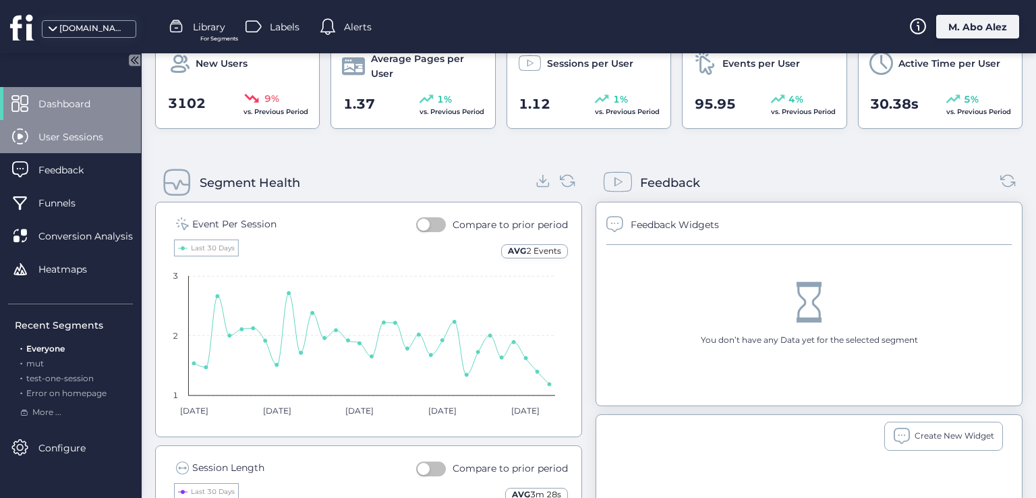
click at [78, 145] on div "User Sessions" at bounding box center [70, 136] width 141 height 33
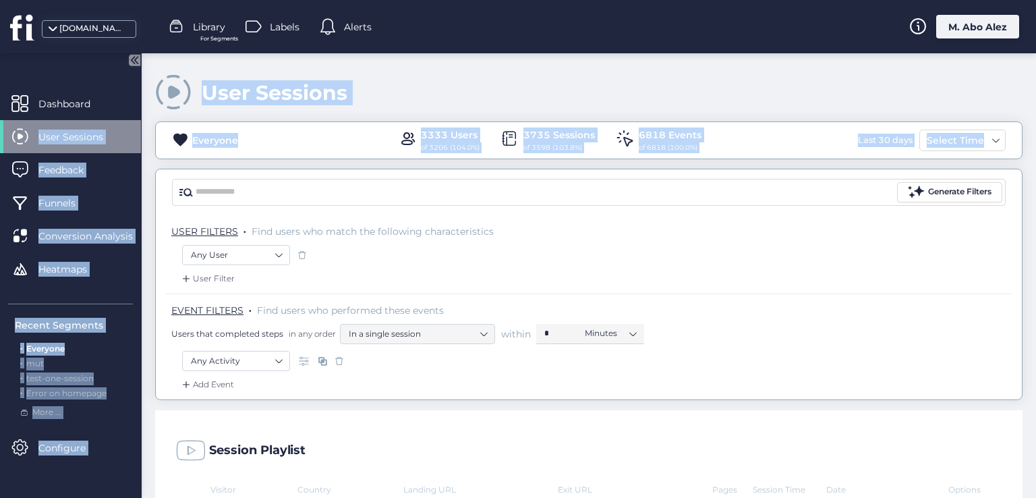
drag, startPoint x: 101, startPoint y: 97, endPoint x: 314, endPoint y: 211, distance: 242.4
click at [310, 200] on mat-drawer-container "Dashboard User Sessions Feedback Funnels Conversion Analysis Heatmaps Recent Se…" at bounding box center [518, 249] width 1036 height 498
click at [239, 397] on div "Add Event" at bounding box center [589, 389] width 846 height 22
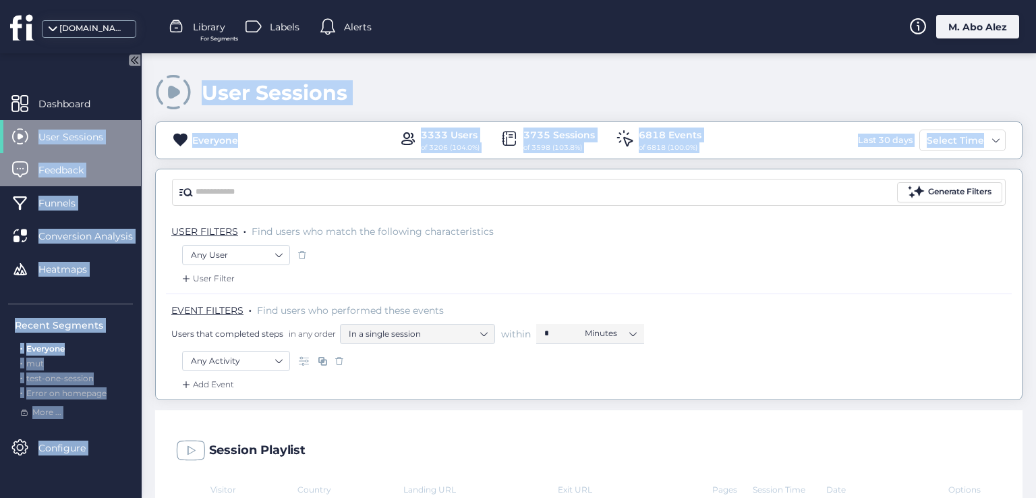
click at [45, 168] on span "Feedback" at bounding box center [70, 170] width 65 height 15
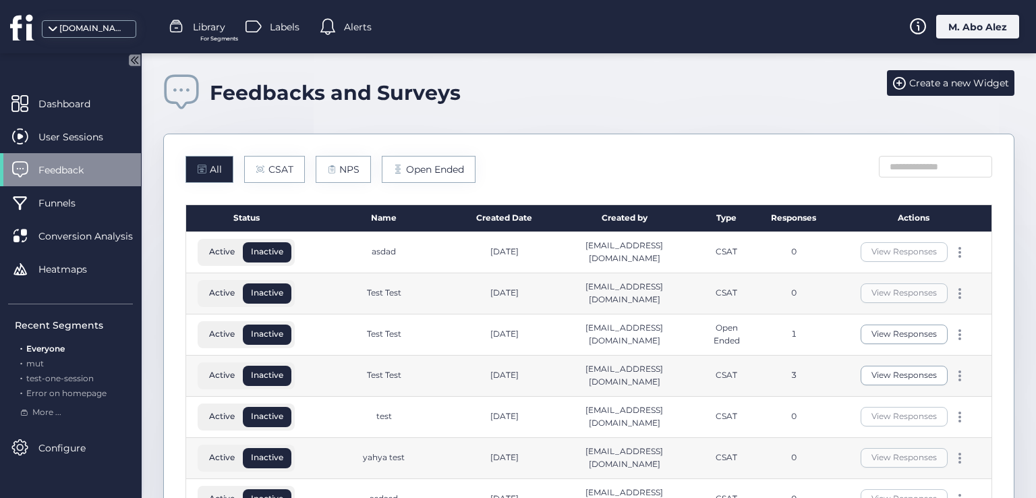
click at [94, 70] on mat-drawer "Dashboard User Sessions Feedback Funnels Conversion Analysis Heatmaps Recent Se…" at bounding box center [71, 275] width 142 height 445
click at [136, 57] on icon at bounding box center [134, 59] width 11 height 11
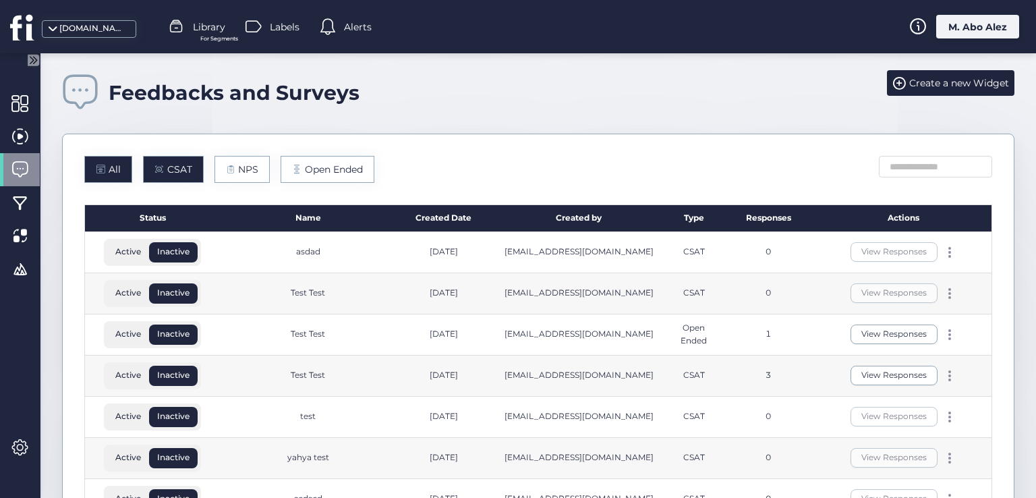
click at [179, 162] on span "CSAT" at bounding box center [179, 169] width 25 height 15
click at [231, 163] on div "NPS" at bounding box center [243, 169] width 56 height 27
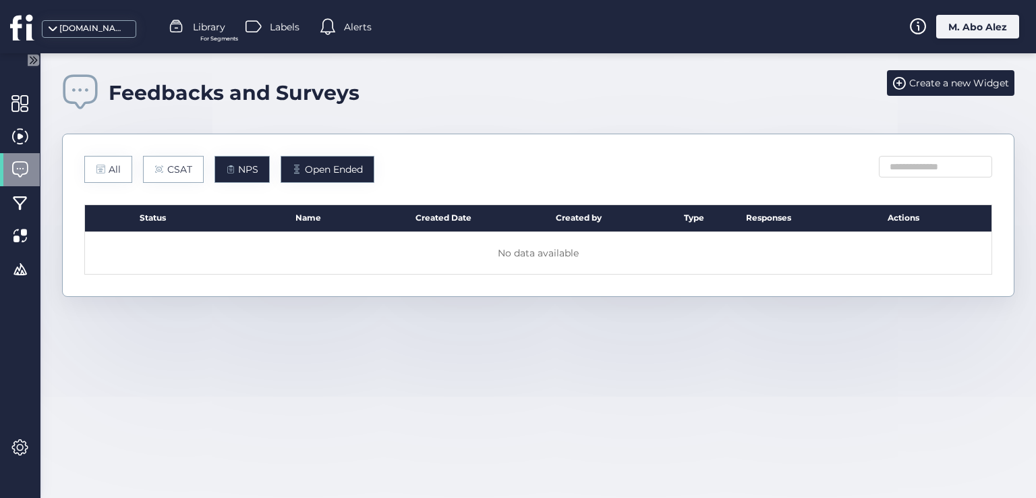
click at [294, 173] on span at bounding box center [296, 169] width 9 height 9
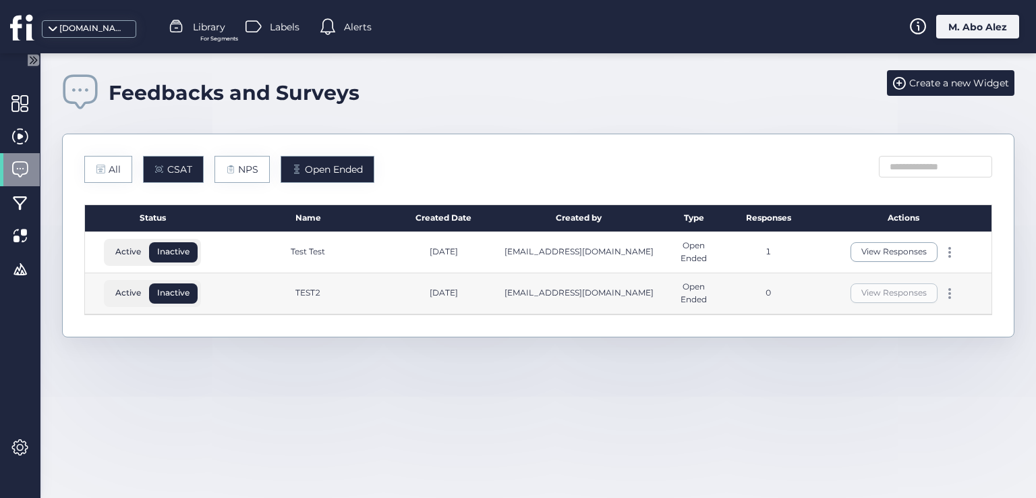
click at [152, 167] on div "CSAT" at bounding box center [173, 169] width 61 height 27
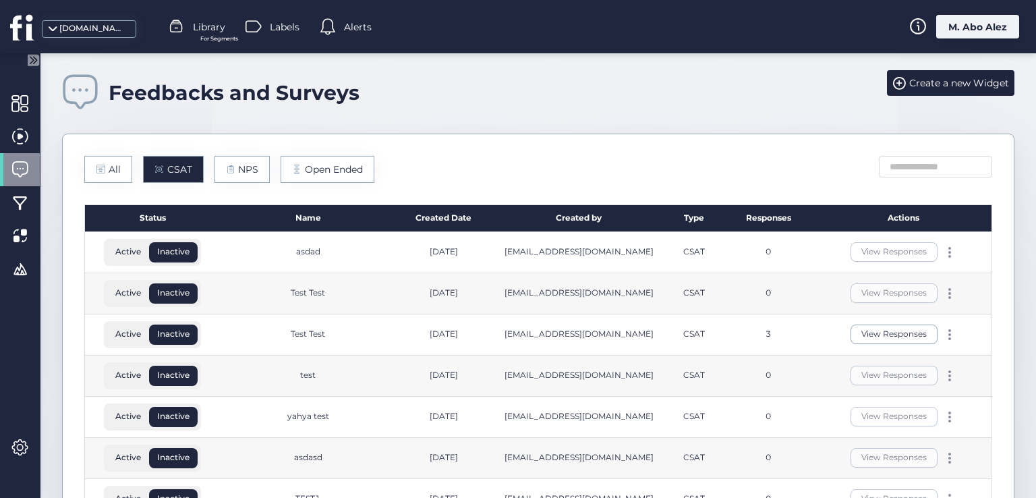
click at [689, 250] on div "CSAT" at bounding box center [695, 252] width 22 height 13
copy div "CSAT"
click at [244, 173] on span "NPS" at bounding box center [248, 169] width 20 height 15
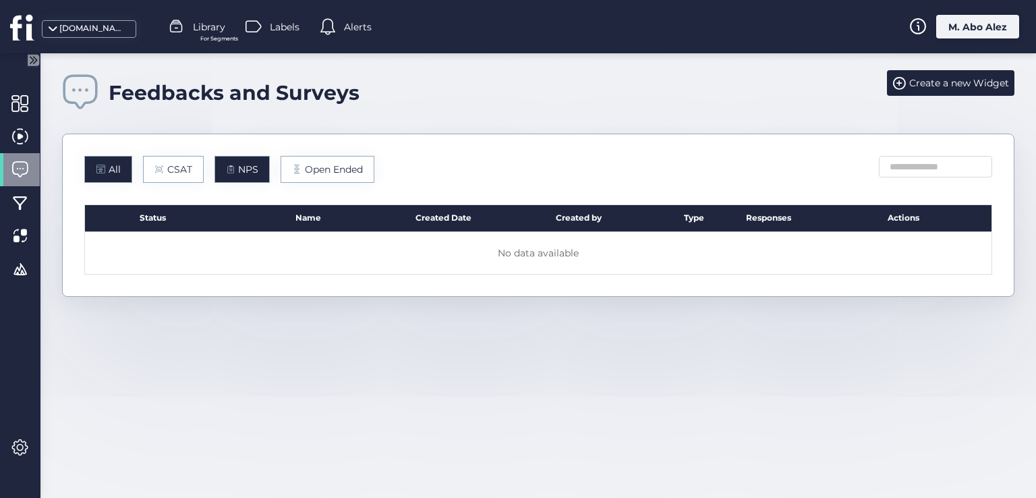
click at [84, 167] on div "All" at bounding box center [108, 169] width 48 height 27
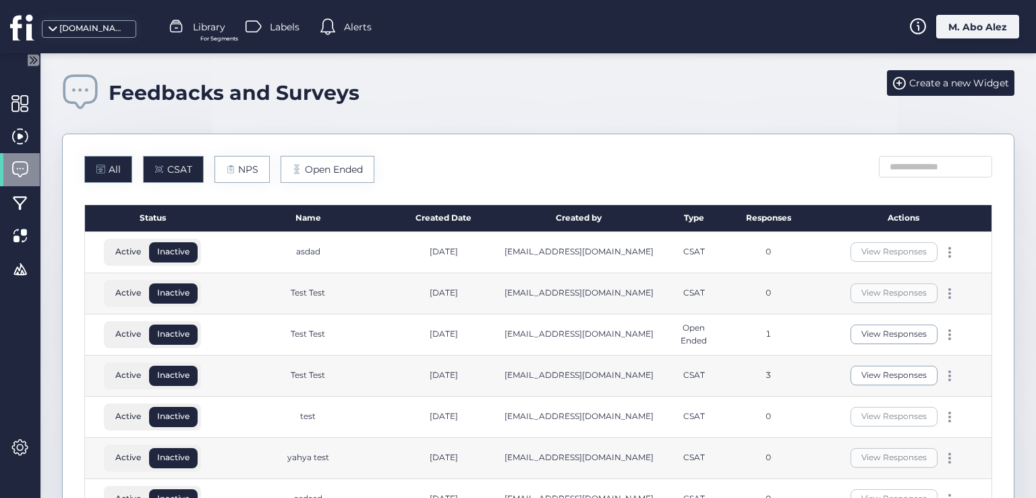
click at [200, 164] on div "CSAT" at bounding box center [173, 169] width 61 height 27
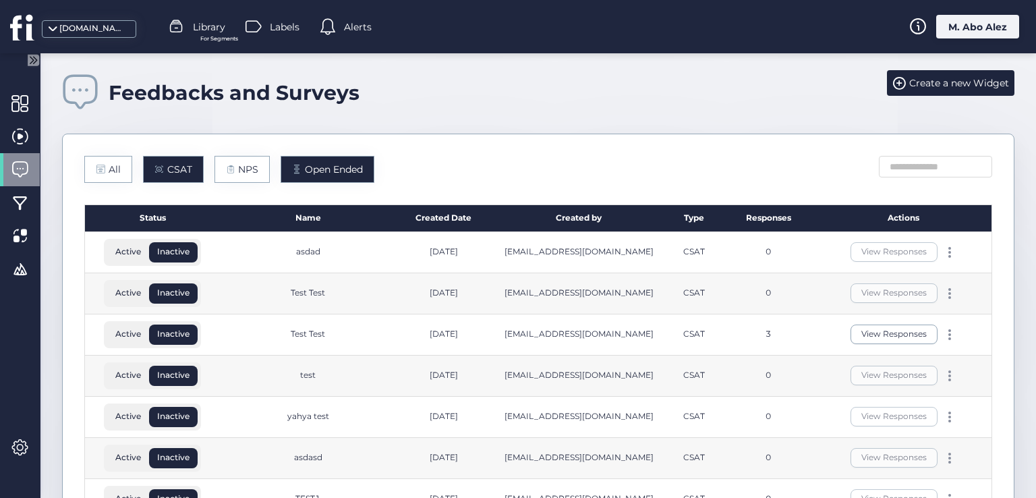
click at [341, 166] on span "Open Ended" at bounding box center [334, 169] width 58 height 15
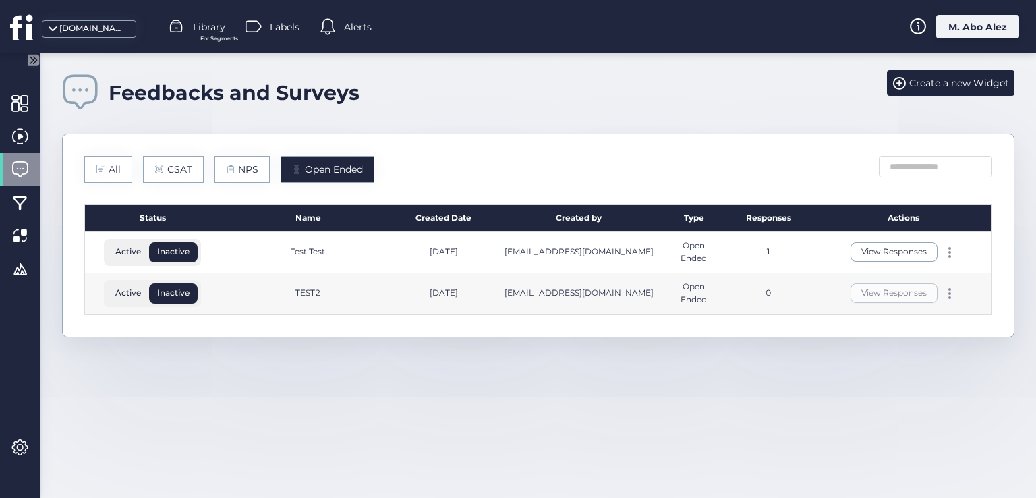
click at [406, 157] on div "All CSAT NPS Open Ended" at bounding box center [538, 169] width 908 height 27
click at [150, 98] on div "Feedbacks and Surveys" at bounding box center [234, 92] width 251 height 25
click at [74, 82] on span at bounding box center [80, 92] width 36 height 36
click at [202, 70] on fs-bread-crumb "Feedbacks and Surveys" at bounding box center [211, 82] width 298 height 59
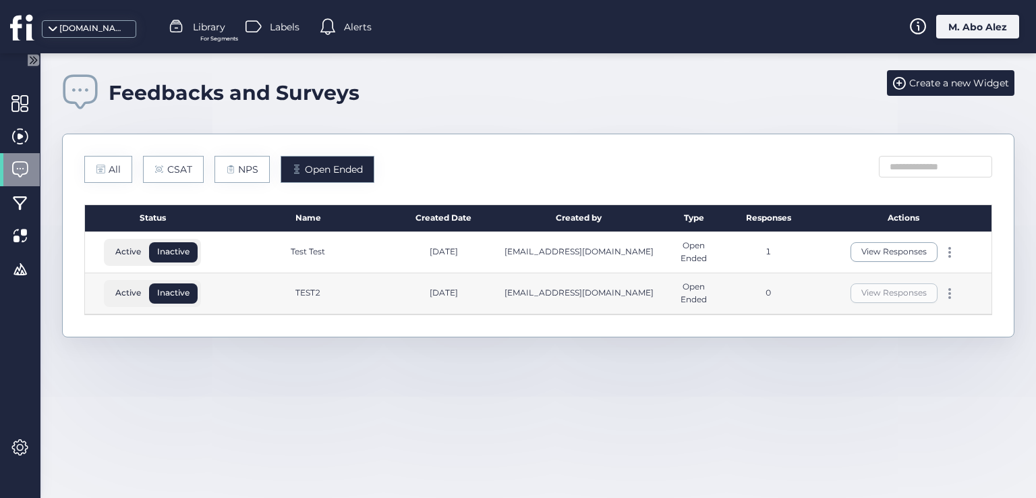
click at [240, 90] on div "Feedbacks and Surveys" at bounding box center [234, 92] width 251 height 25
click at [422, 183] on div "All CSAT NPS Open Ended Status Name Created Date Created by Type Responses Acti…" at bounding box center [538, 236] width 953 height 204
click at [165, 171] on div "CSAT" at bounding box center [173, 169] width 61 height 27
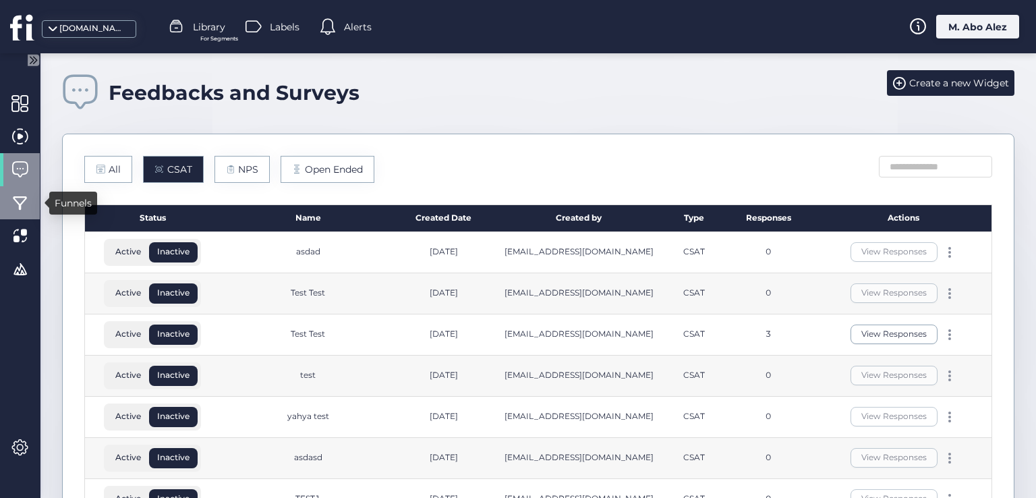
click at [8, 200] on div at bounding box center [20, 202] width 40 height 33
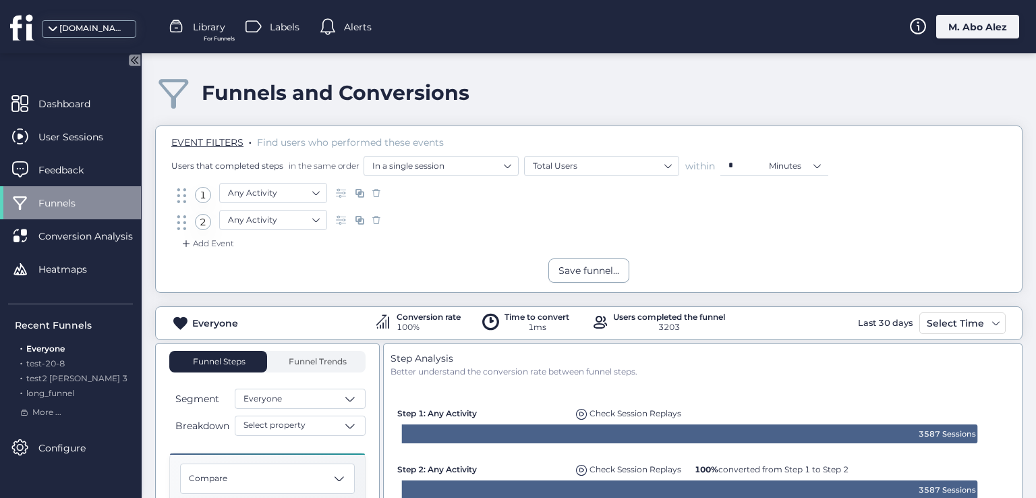
drag, startPoint x: 468, startPoint y: 91, endPoint x: 219, endPoint y: 70, distance: 249.2
click at [201, 87] on div "Funnels and Conversions" at bounding box center [589, 93] width 868 height 38
copy div "Funnels and Conversions"
drag, startPoint x: 335, startPoint y: 0, endPoint x: 594, endPoint y: 92, distance: 275.1
click at [594, 92] on div "Funnels and Conversions" at bounding box center [589, 93] width 868 height 38
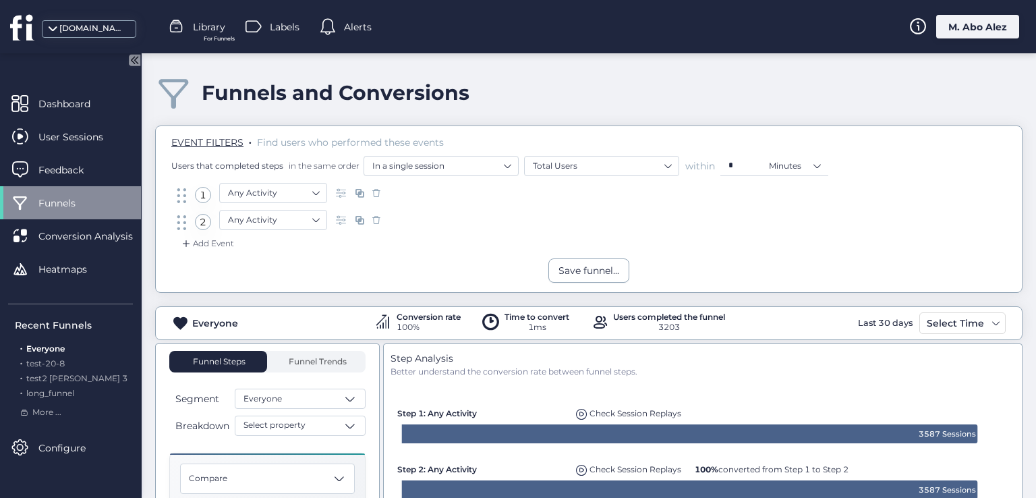
click at [231, 139] on span "EVENT FILTERS" at bounding box center [207, 142] width 72 height 12
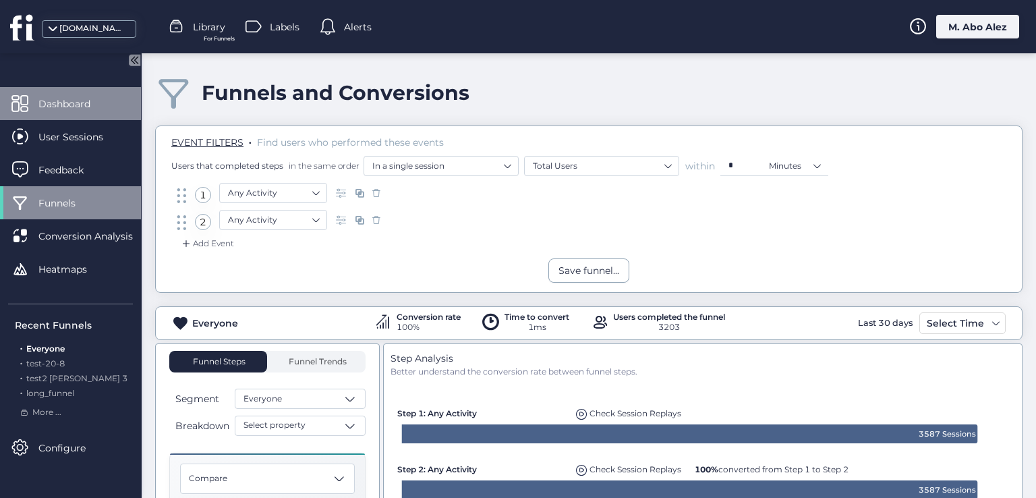
click at [57, 105] on span "Dashboard" at bounding box center [74, 103] width 72 height 15
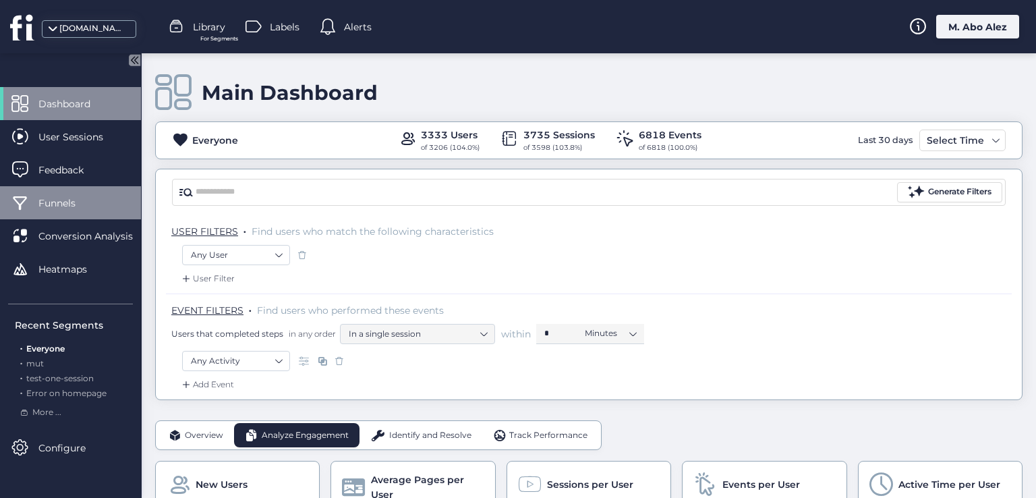
click at [105, 194] on div "Funnels" at bounding box center [70, 202] width 141 height 33
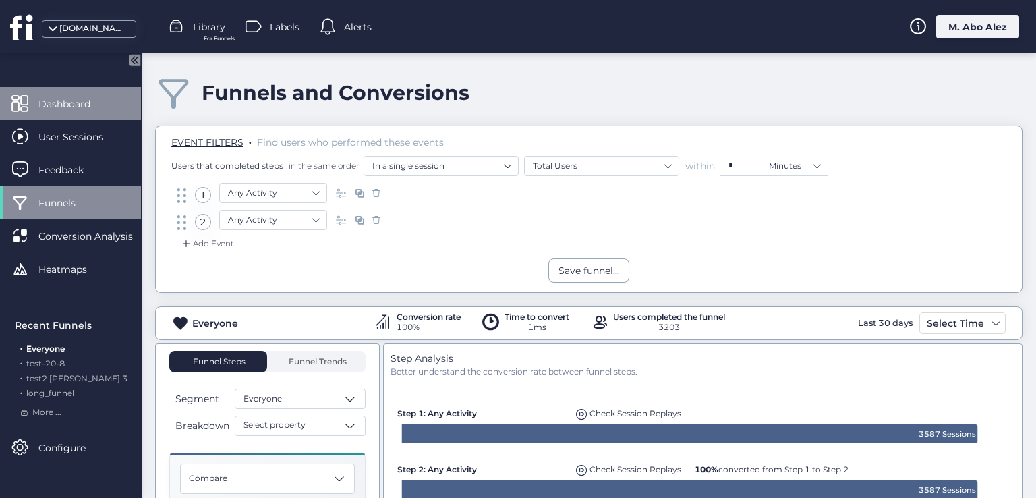
click at [84, 102] on span "Dashboard" at bounding box center [74, 103] width 72 height 15
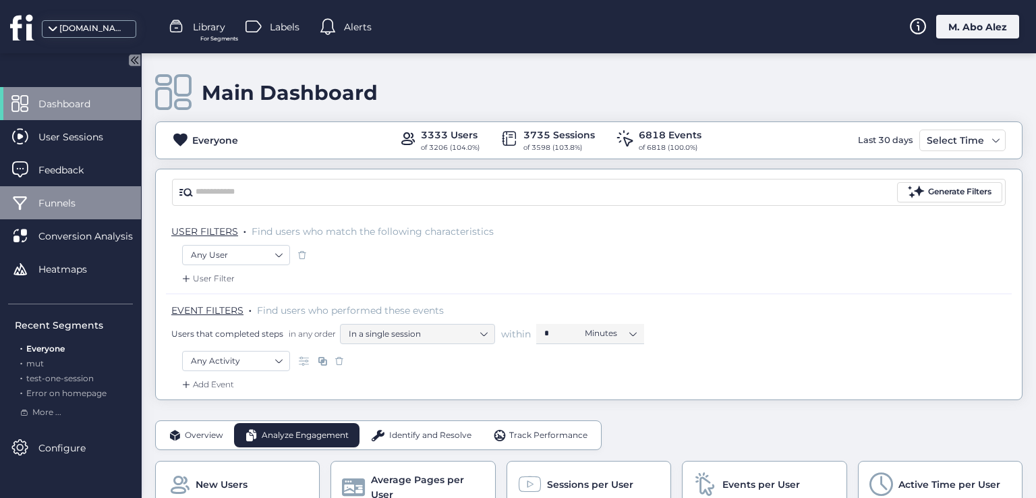
click at [75, 203] on span "Funnels" at bounding box center [66, 203] width 57 height 15
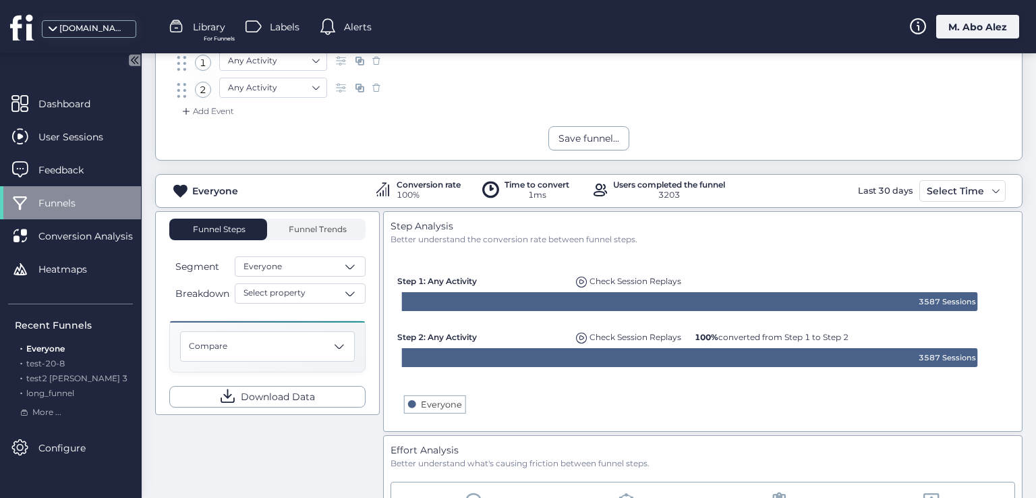
scroll to position [135, 0]
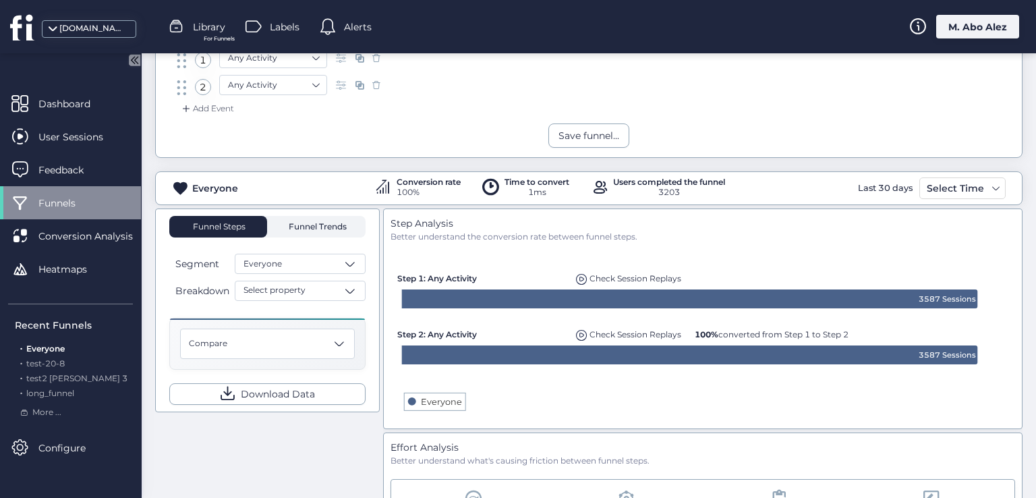
click at [331, 224] on span "Funnel Trends" at bounding box center [315, 227] width 61 height 8
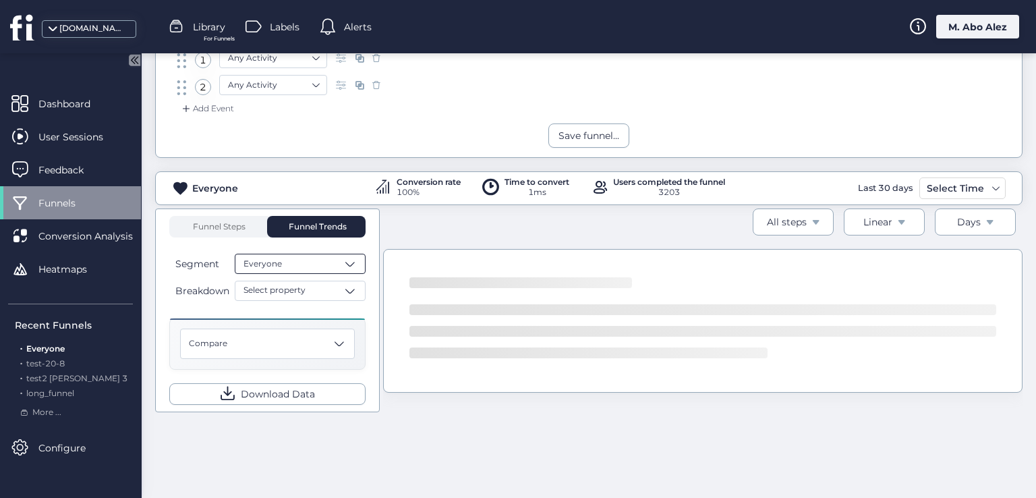
click at [318, 254] on div "Everyone" at bounding box center [300, 264] width 131 height 20
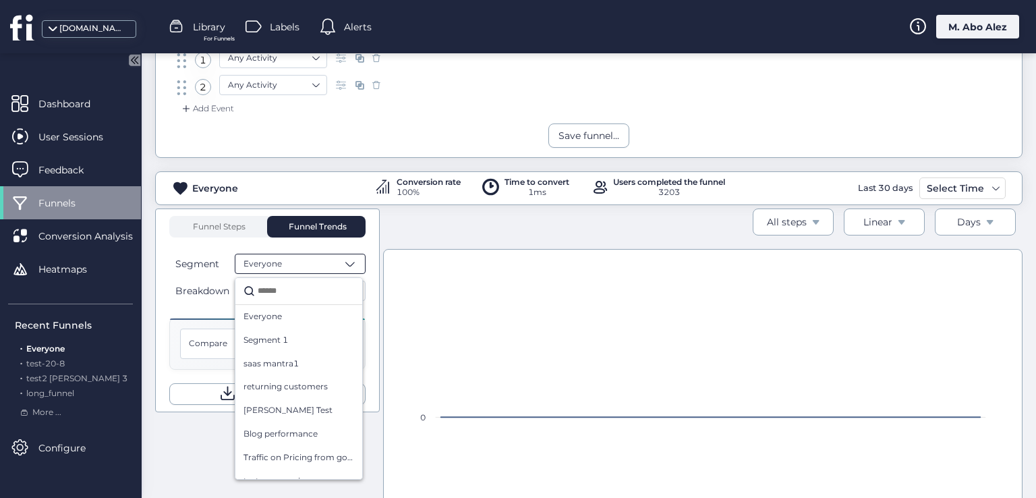
click at [194, 460] on div "Funnel Steps Funnel Trends Segment Everyone Everyone Segment 1 saas mantra1 ret…" at bounding box center [589, 428] width 868 height 438
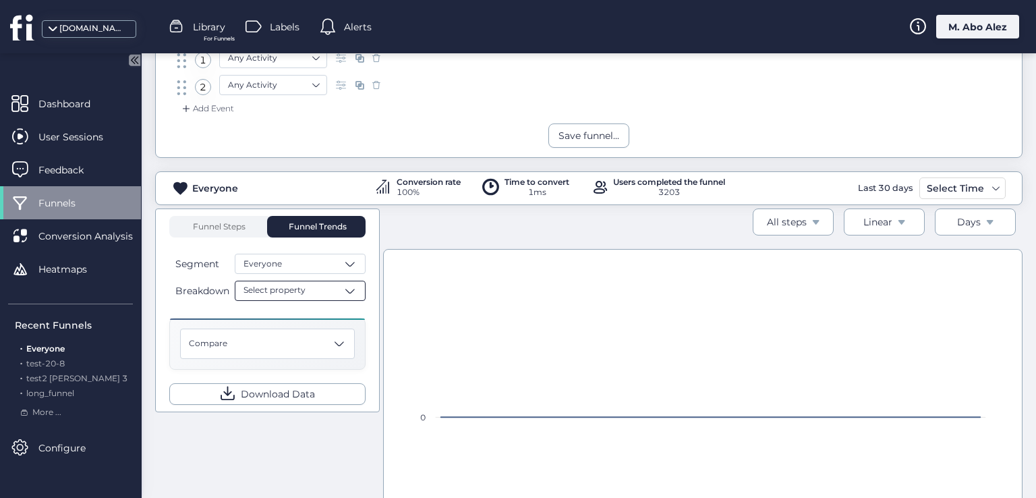
click at [323, 286] on div "Select property" at bounding box center [300, 291] width 131 height 20
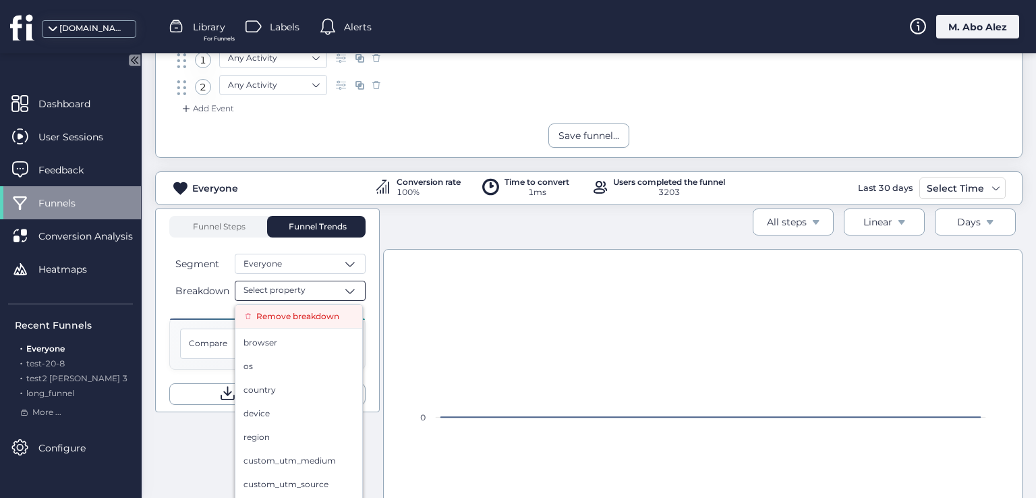
click at [281, 318] on span "Remove breakdown" at bounding box center [297, 316] width 83 height 13
click at [287, 292] on span "Select property" at bounding box center [275, 290] width 62 height 13
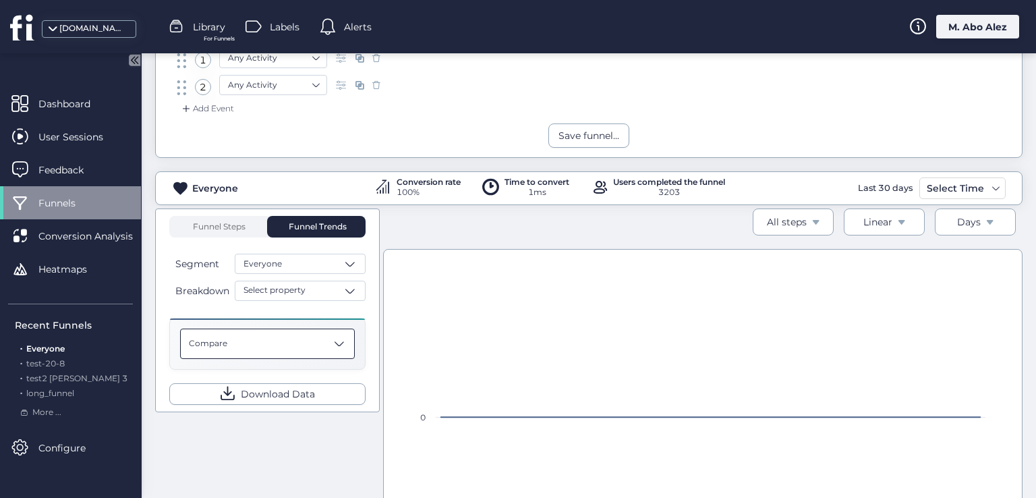
click at [251, 353] on div "Compare" at bounding box center [267, 344] width 175 height 30
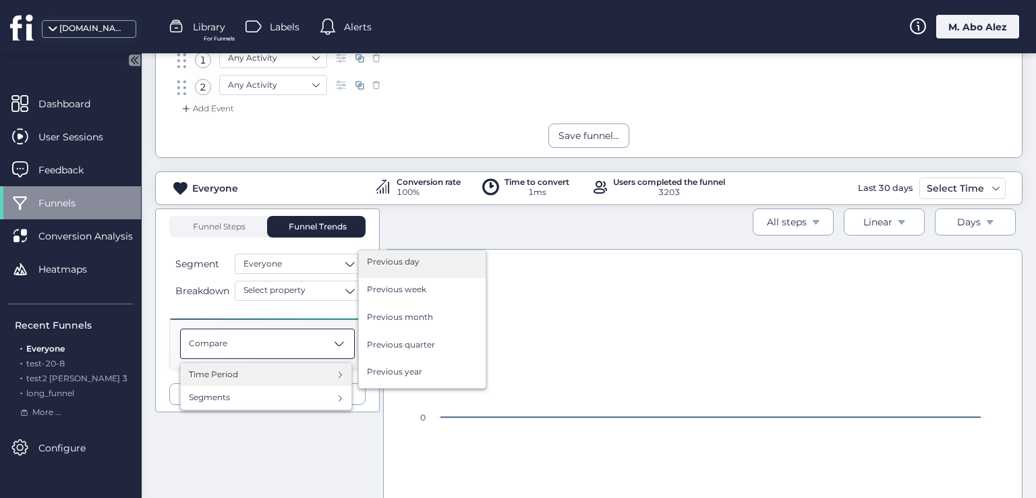
click at [401, 267] on div "Previous day" at bounding box center [422, 264] width 111 height 17
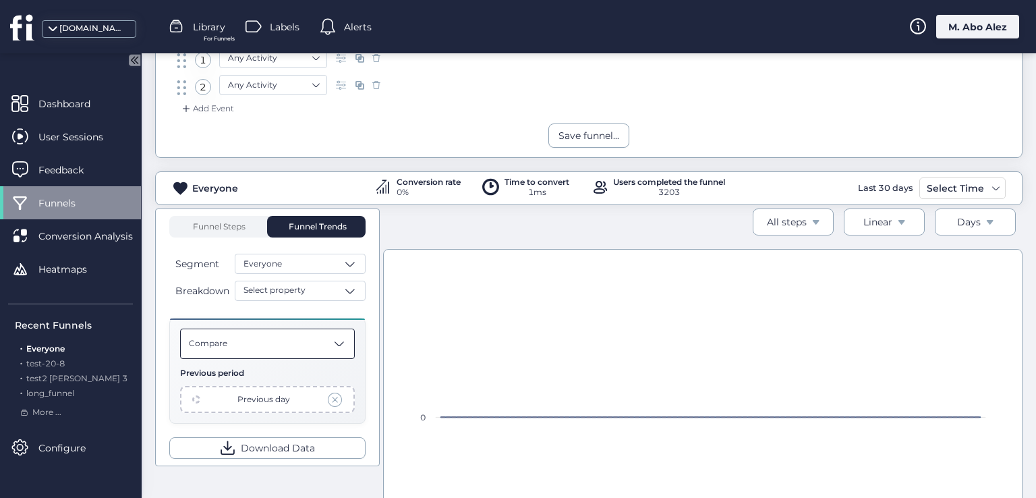
click at [283, 344] on div "Compare" at bounding box center [267, 344] width 175 height 30
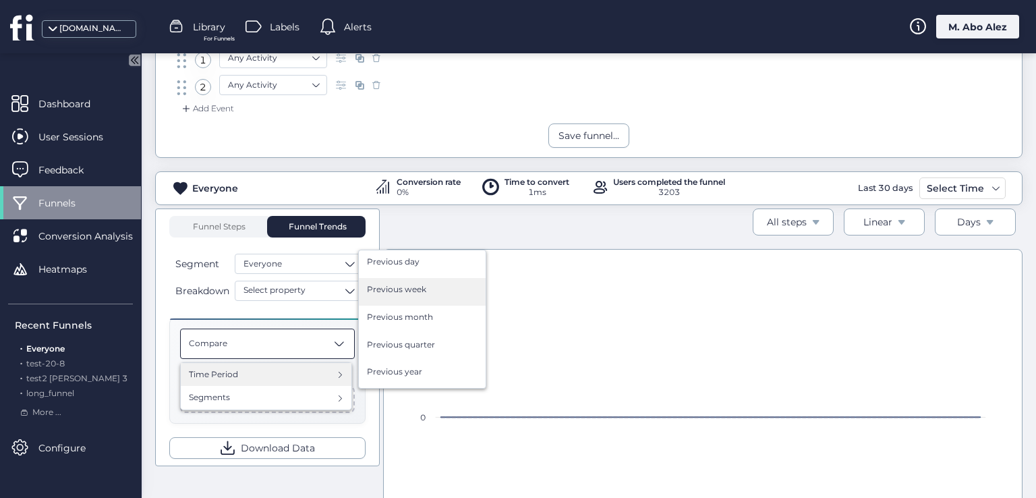
click at [420, 290] on span "Previous week" at bounding box center [396, 289] width 59 height 13
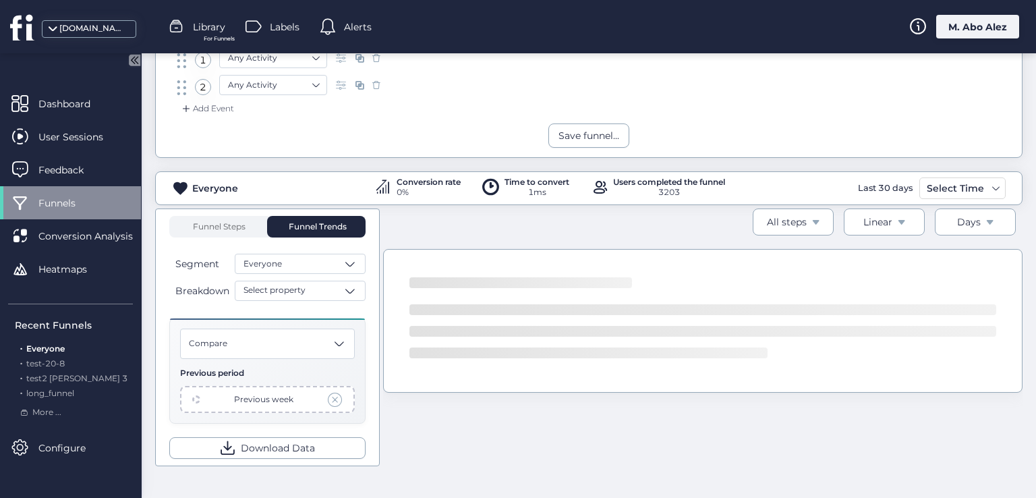
scroll to position [202, 0]
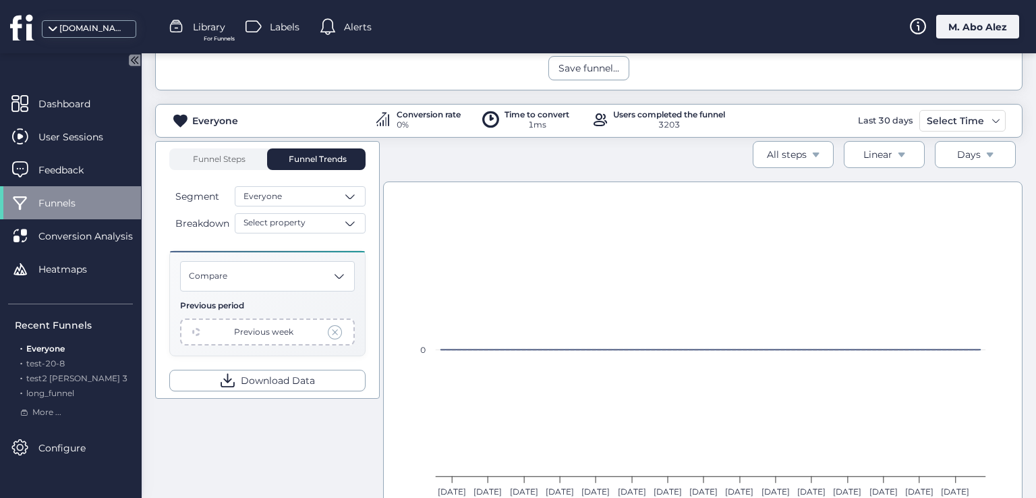
click at [332, 335] on span at bounding box center [335, 332] width 15 height 15
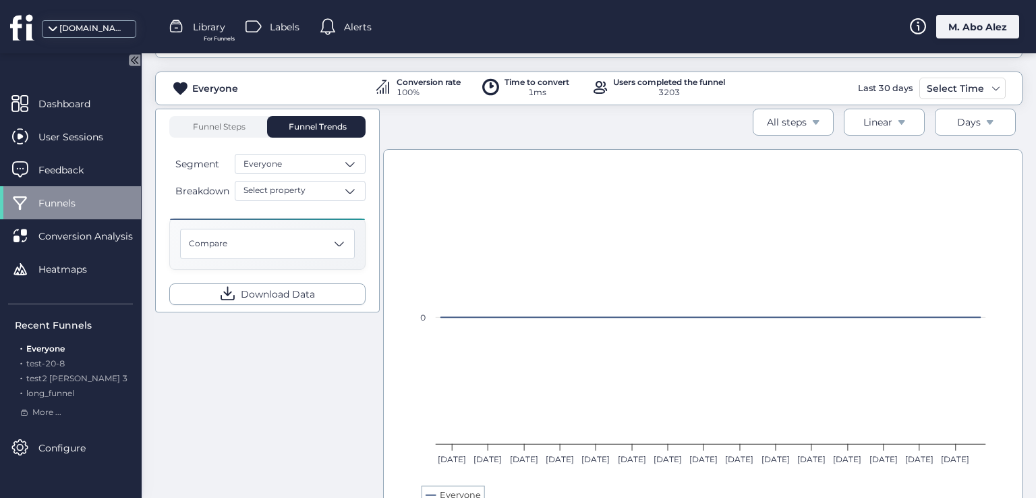
scroll to position [92, 0]
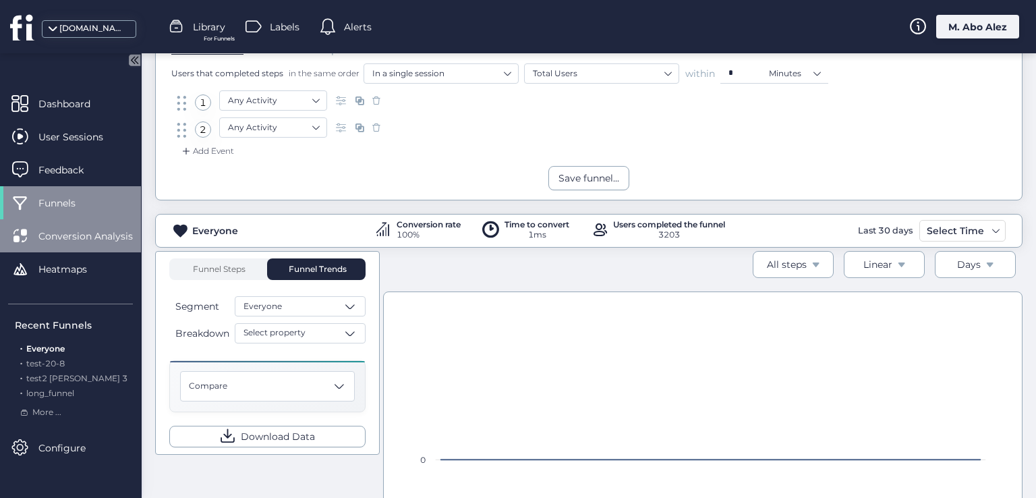
click at [71, 238] on span "Conversion Analysis" at bounding box center [95, 236] width 115 height 15
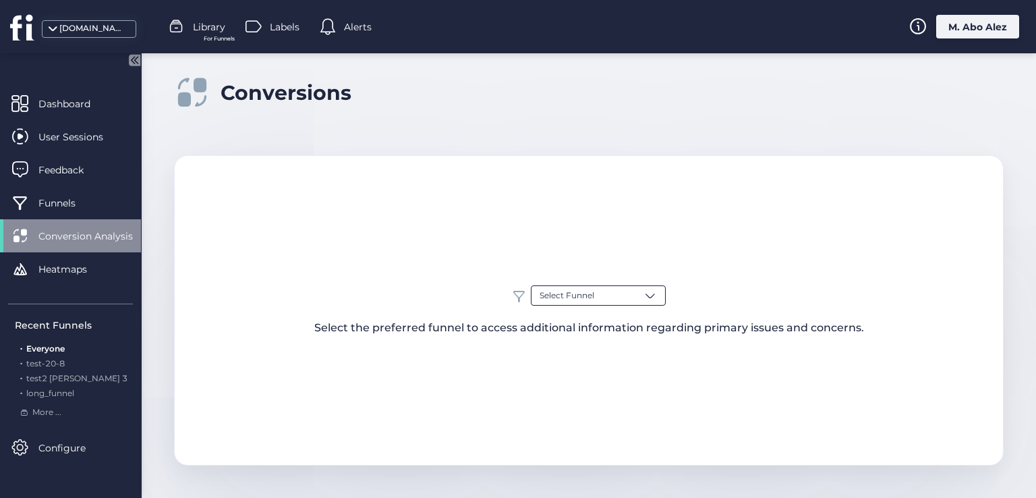
click at [639, 287] on div "Select Funnel" at bounding box center [598, 295] width 135 height 20
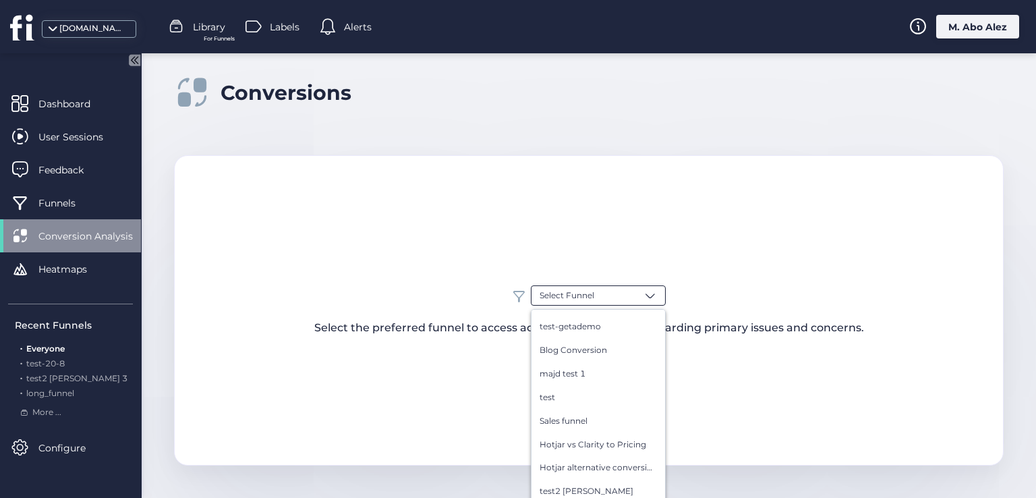
scroll to position [202, 0]
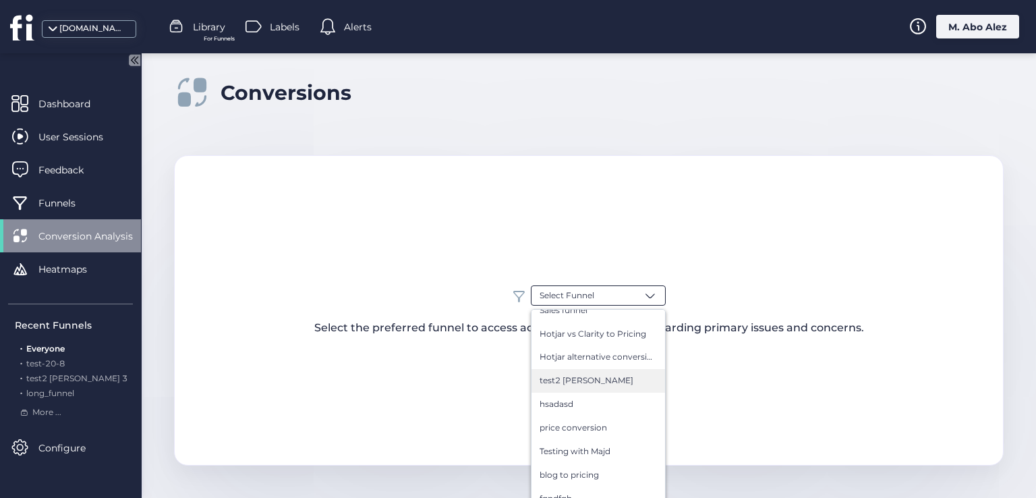
click at [551, 384] on span "test2 roy" at bounding box center [587, 380] width 94 height 13
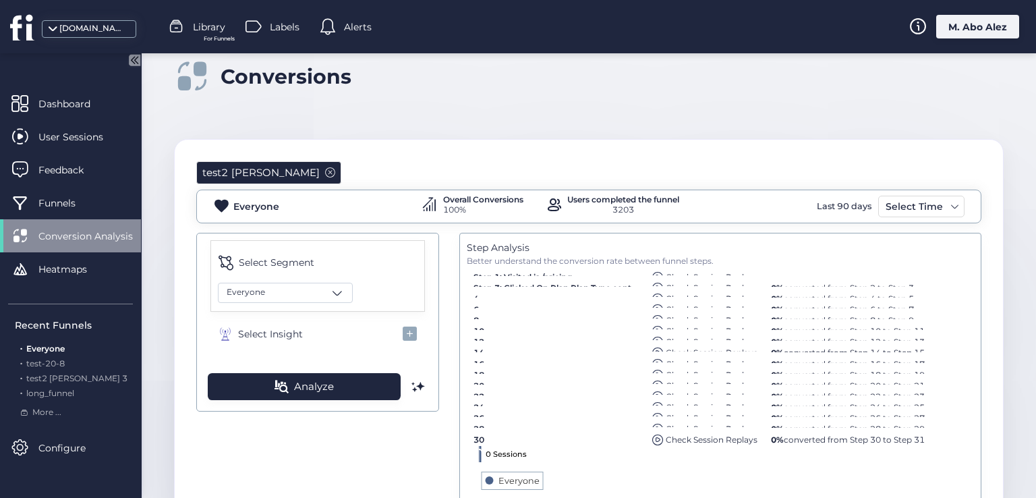
scroll to position [16, 0]
click at [571, 309] on div "8" at bounding box center [558, 318] width 169 height 18
drag, startPoint x: 602, startPoint y: 285, endPoint x: 710, endPoint y: 353, distance: 127.7
click at [467, 268] on div "Step 1: Visited is /pricing Check Session Replays Step 3: Clicked On Plan Plan …" at bounding box center [467, 268] width 0 height 0
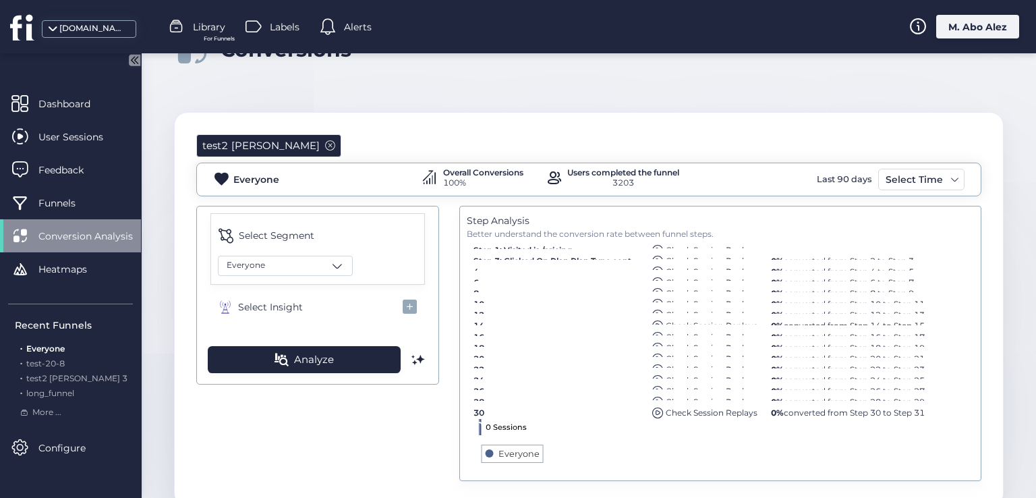
scroll to position [67, 0]
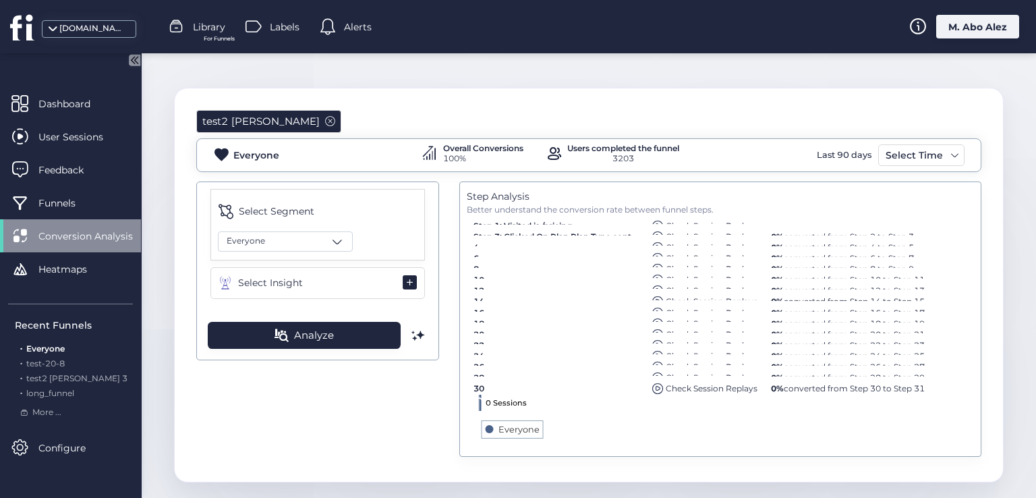
click at [412, 284] on span at bounding box center [410, 282] width 15 height 15
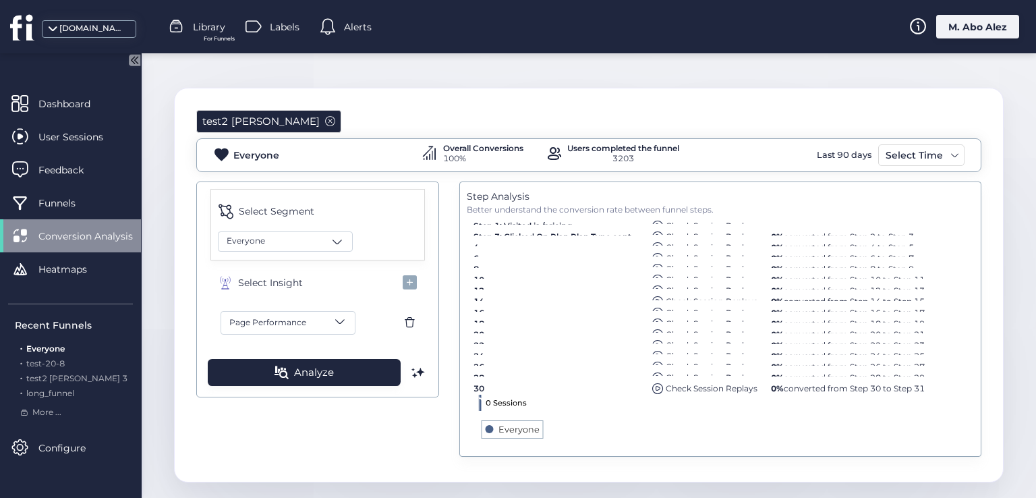
click at [415, 317] on span at bounding box center [409, 322] width 17 height 17
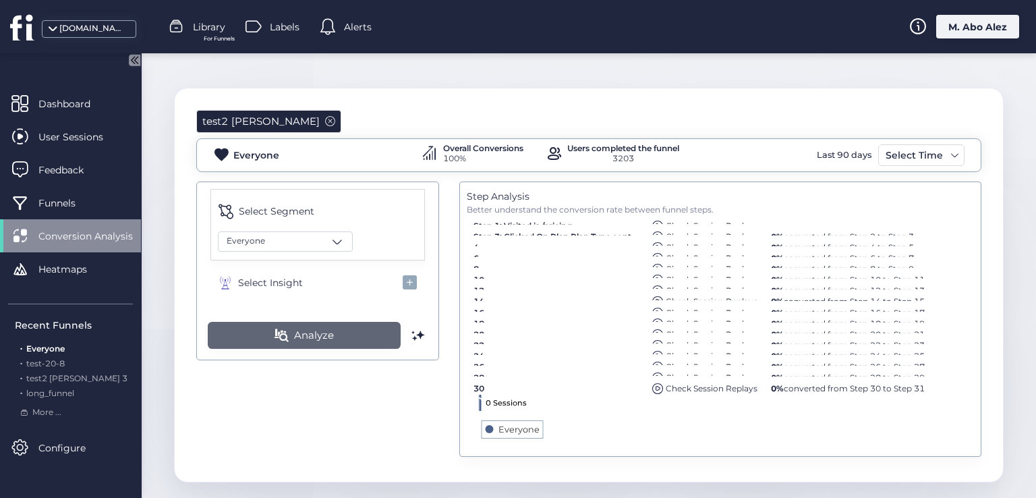
click at [336, 336] on button "Analyze" at bounding box center [304, 335] width 193 height 27
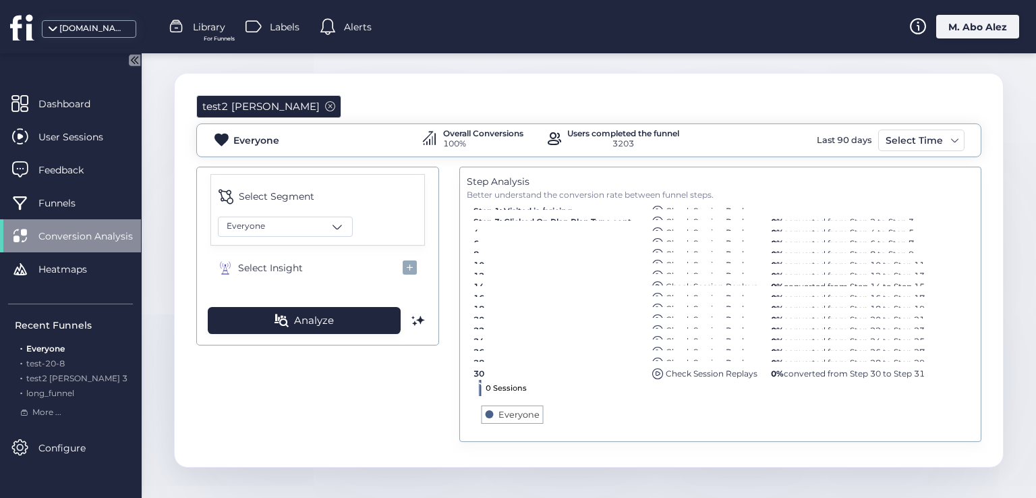
scroll to position [83, 0]
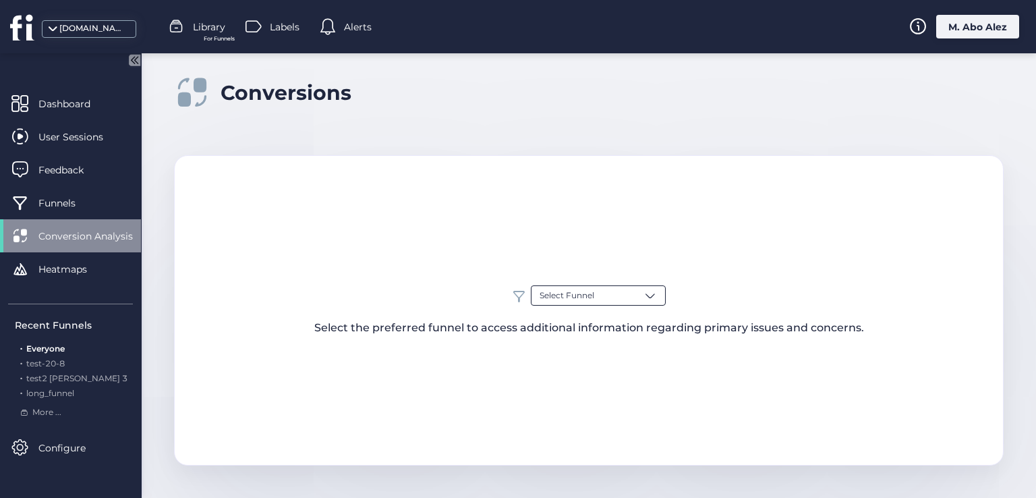
click at [603, 285] on div "Select Funnel" at bounding box center [598, 295] width 135 height 20
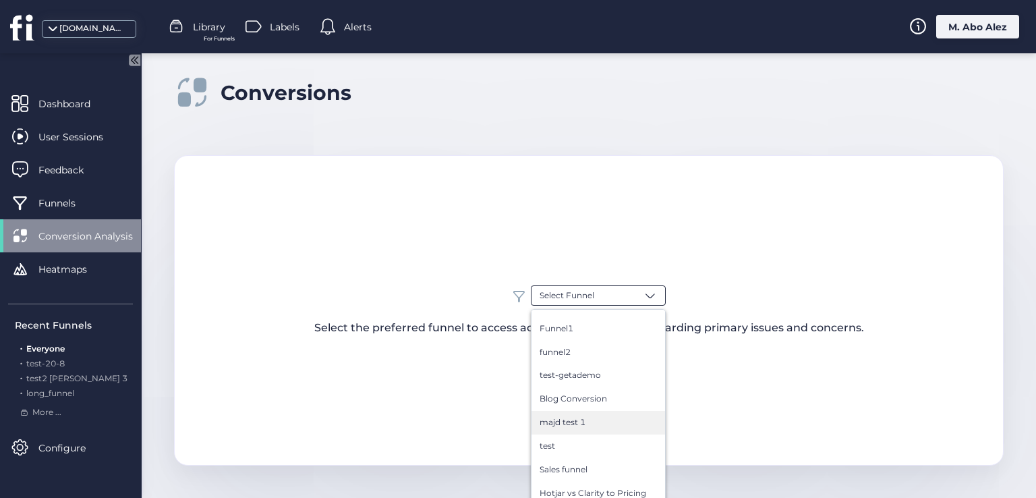
scroll to position [67, 0]
click at [566, 397] on span "majd test 1" at bounding box center [563, 398] width 46 height 13
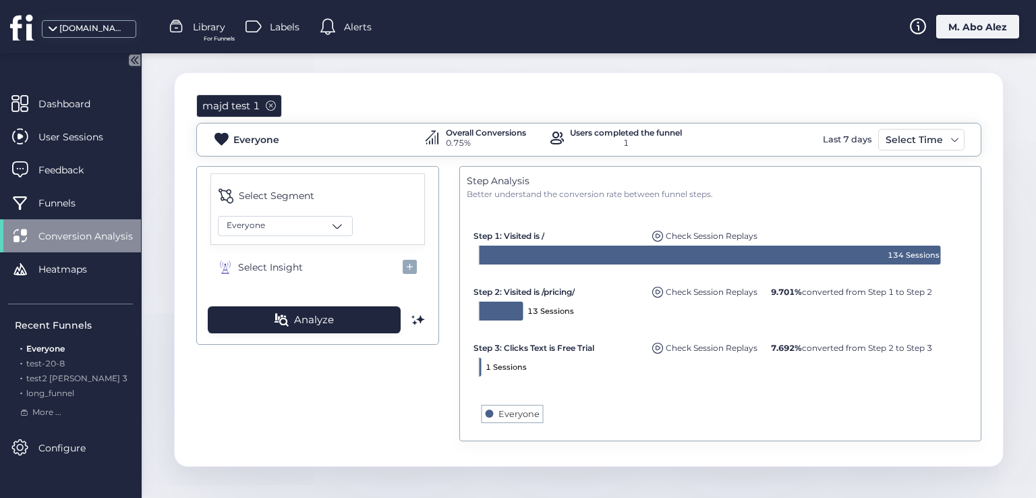
scroll to position [16, 0]
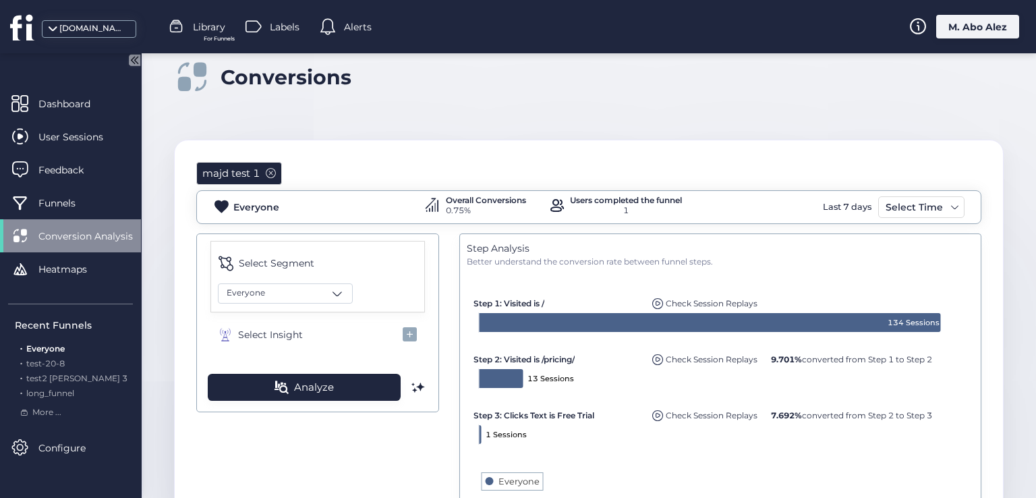
click at [271, 168] on span at bounding box center [271, 173] width 10 height 10
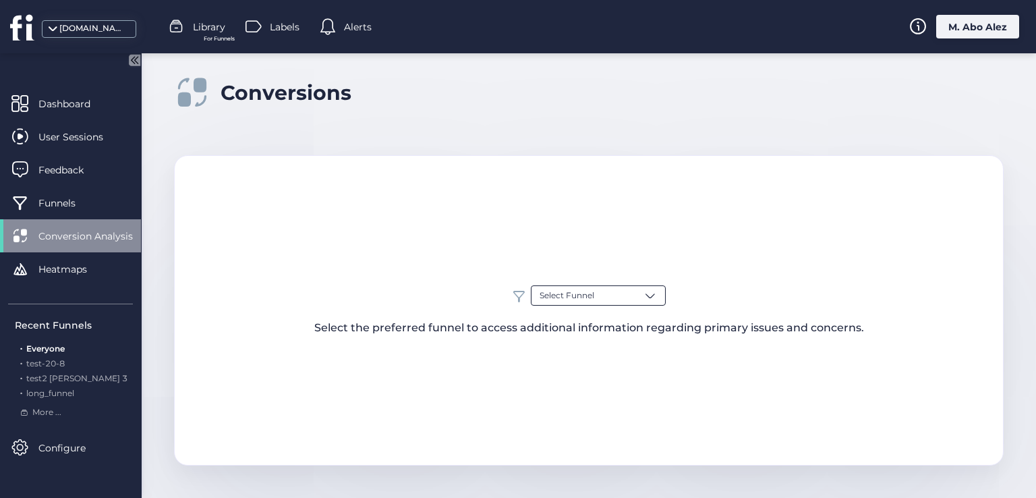
click at [630, 294] on div "Select Funnel" at bounding box center [598, 295] width 135 height 20
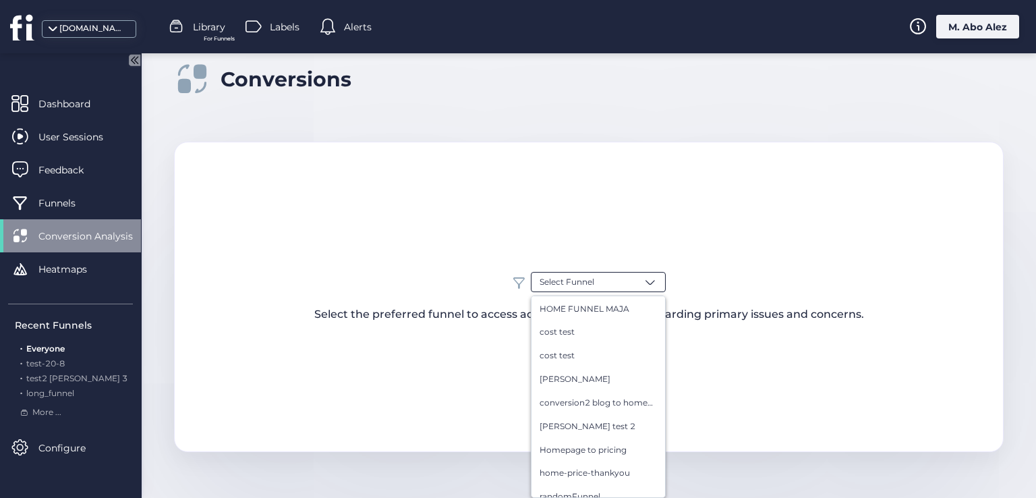
scroll to position [2153, 0]
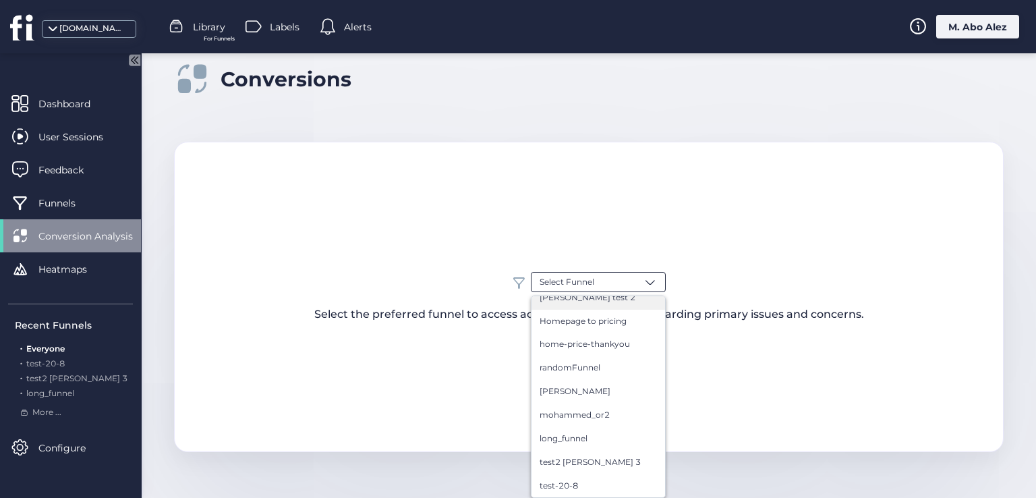
click at [559, 300] on span "[PERSON_NAME] test 2" at bounding box center [588, 297] width 96 height 13
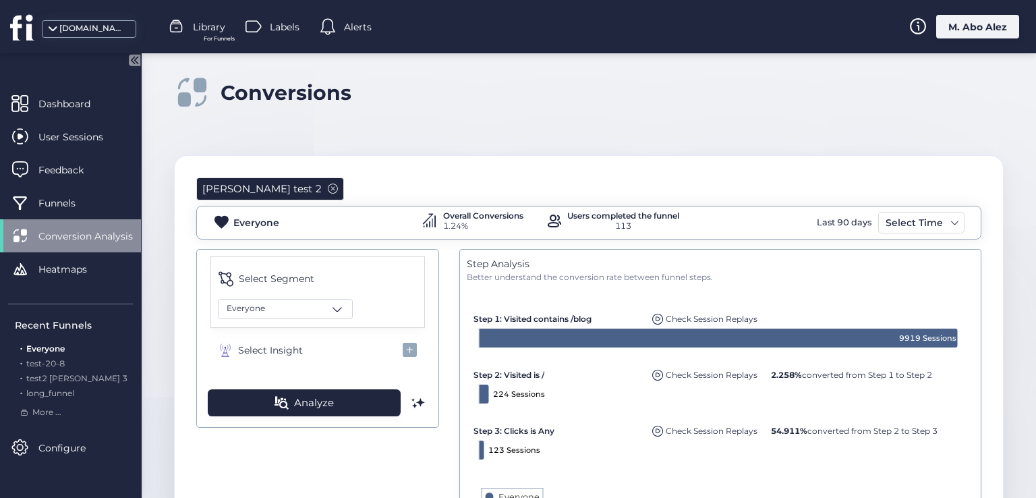
click at [328, 184] on span at bounding box center [333, 189] width 10 height 10
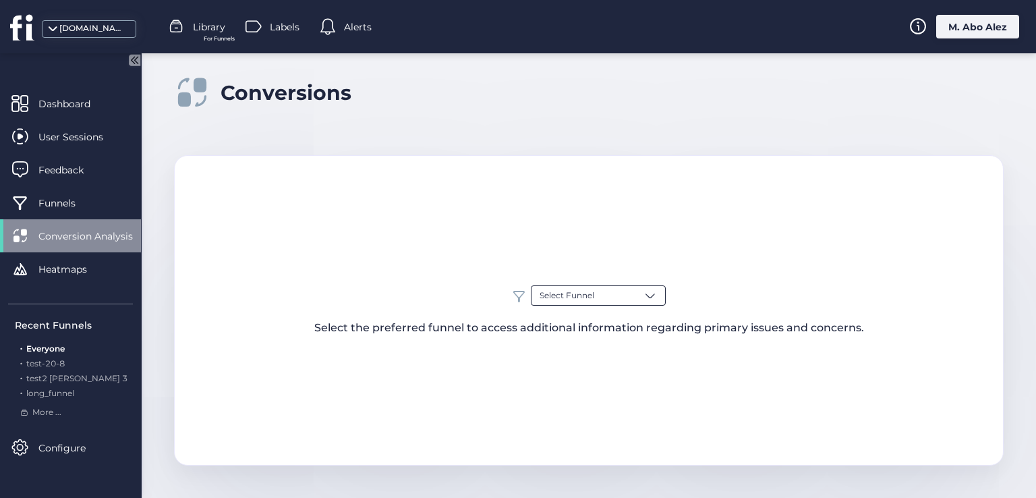
click at [631, 298] on div "Select Funnel" at bounding box center [598, 295] width 135 height 20
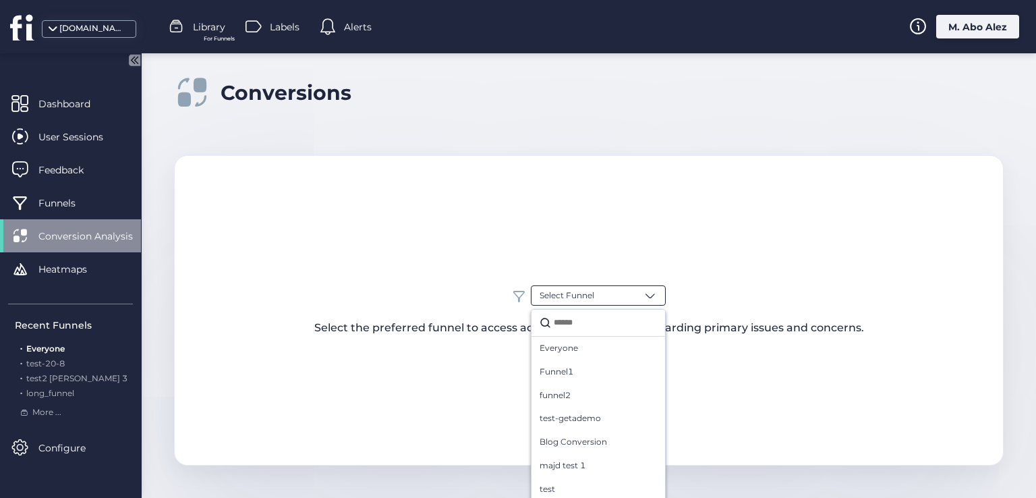
drag, startPoint x: 314, startPoint y: 269, endPoint x: 238, endPoint y: 254, distance: 76.9
click at [313, 268] on div "Select Funnel Everyone Funnel1 funnel2 test-getademo Blog Conversion majd test …" at bounding box center [589, 310] width 830 height 310
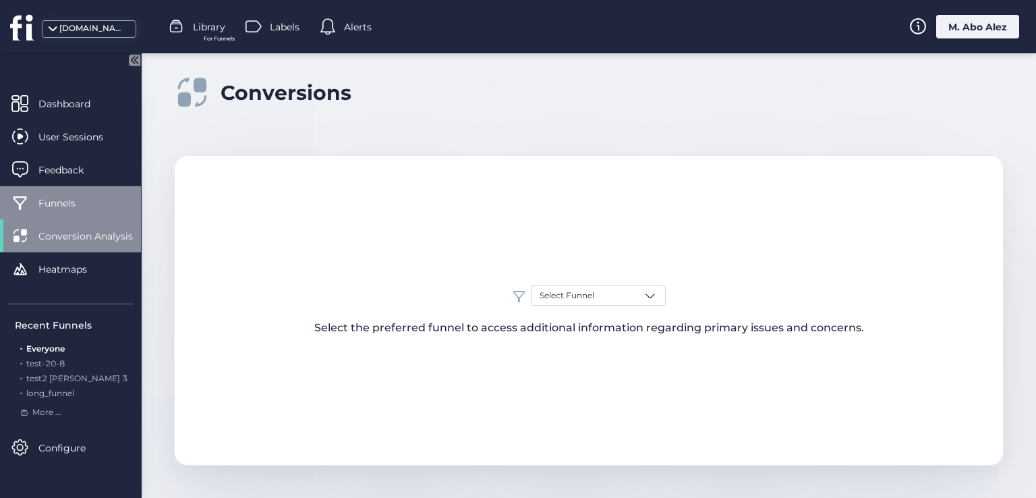
click at [83, 202] on span "Funnels" at bounding box center [66, 203] width 57 height 15
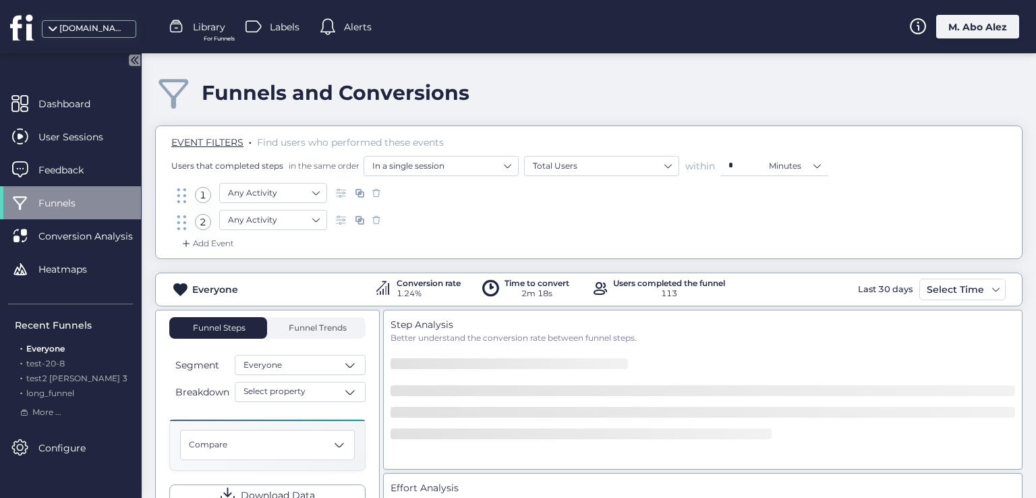
scroll to position [67, 0]
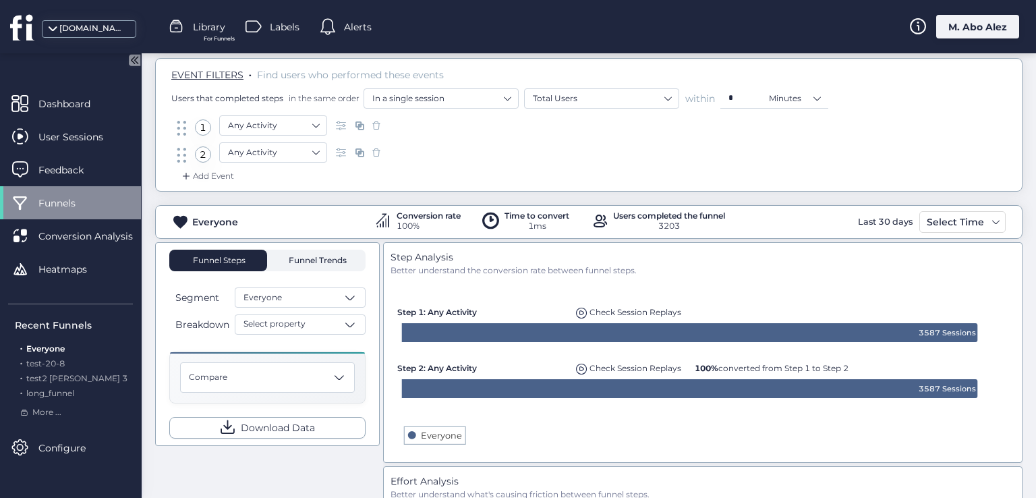
click at [315, 256] on span "Funnel Trends" at bounding box center [315, 260] width 61 height 8
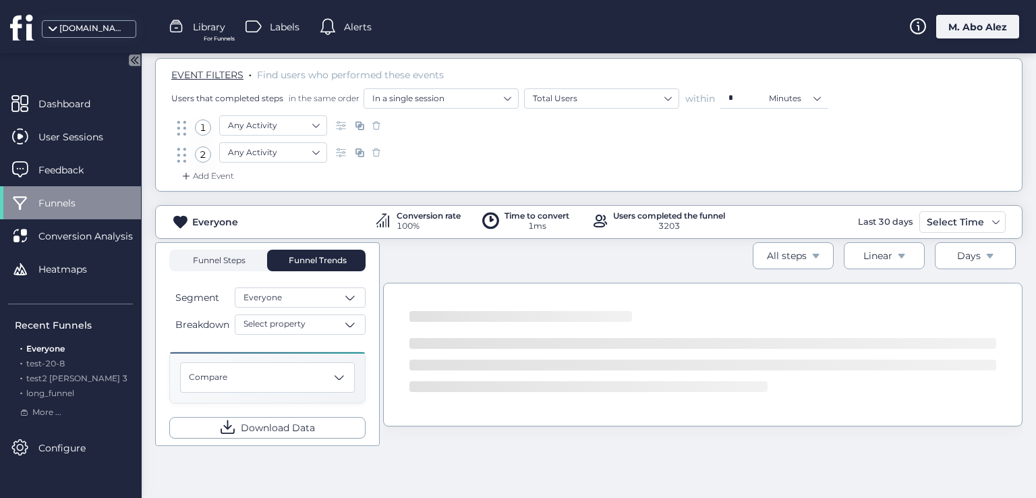
click at [221, 262] on span "Funnel Steps" at bounding box center [219, 260] width 54 height 8
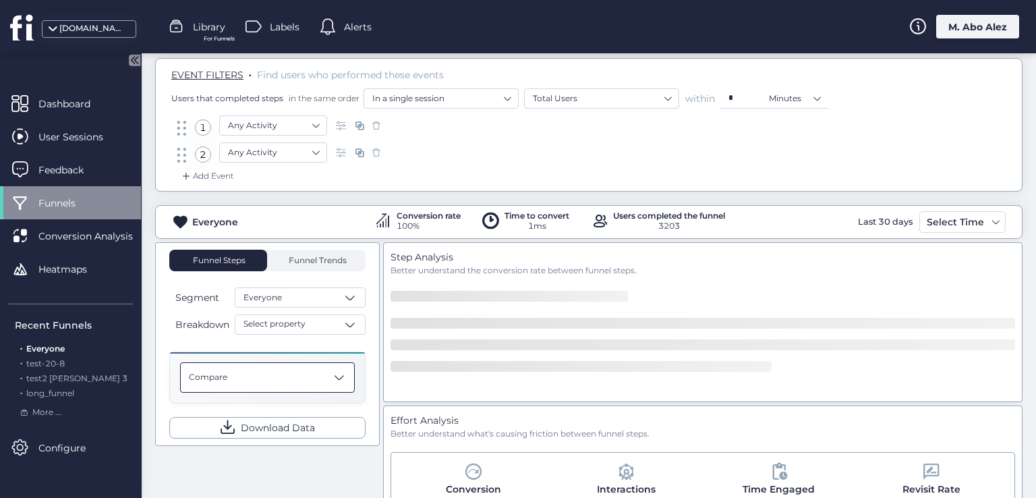
click at [310, 379] on div "Compare" at bounding box center [267, 377] width 175 height 30
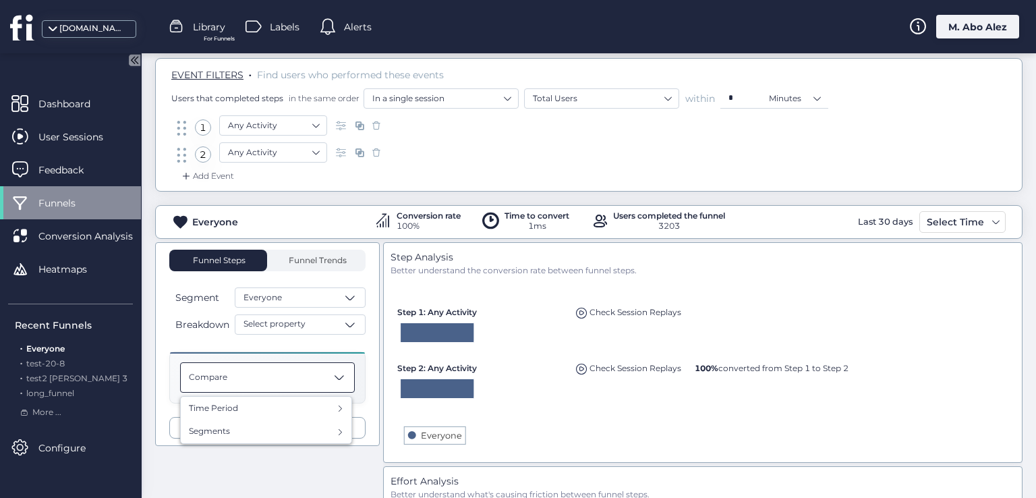
click at [310, 379] on div "Compare" at bounding box center [267, 377] width 175 height 30
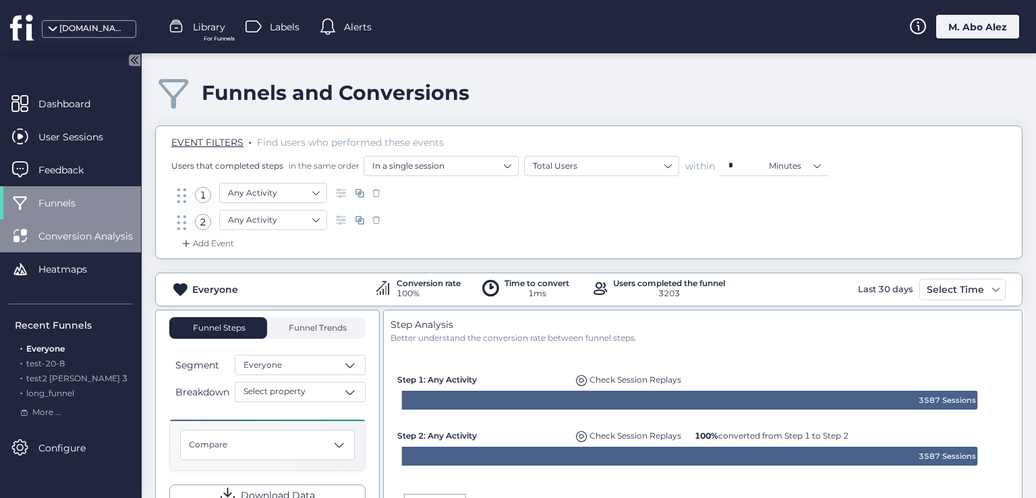
click at [111, 237] on span "Conversion Analysis" at bounding box center [95, 236] width 115 height 15
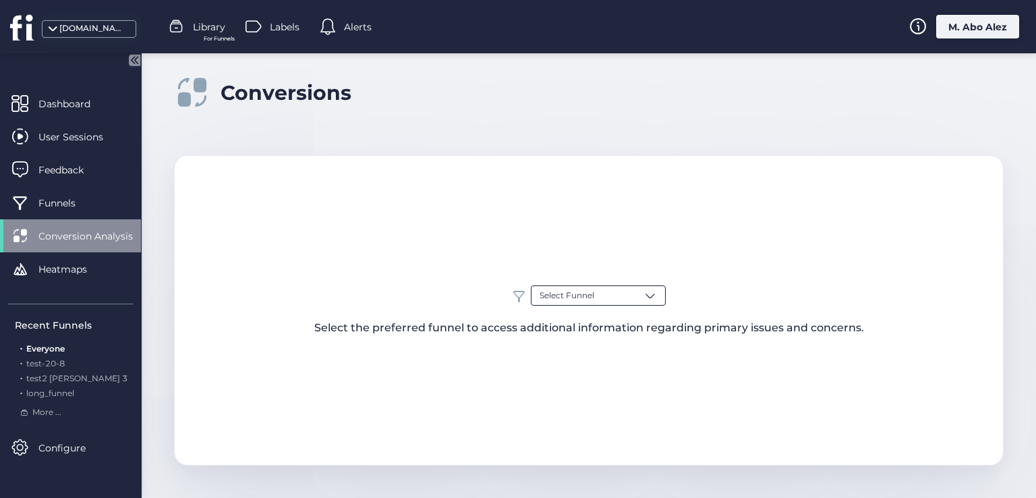
click at [642, 286] on div "Select Funnel" at bounding box center [598, 295] width 135 height 20
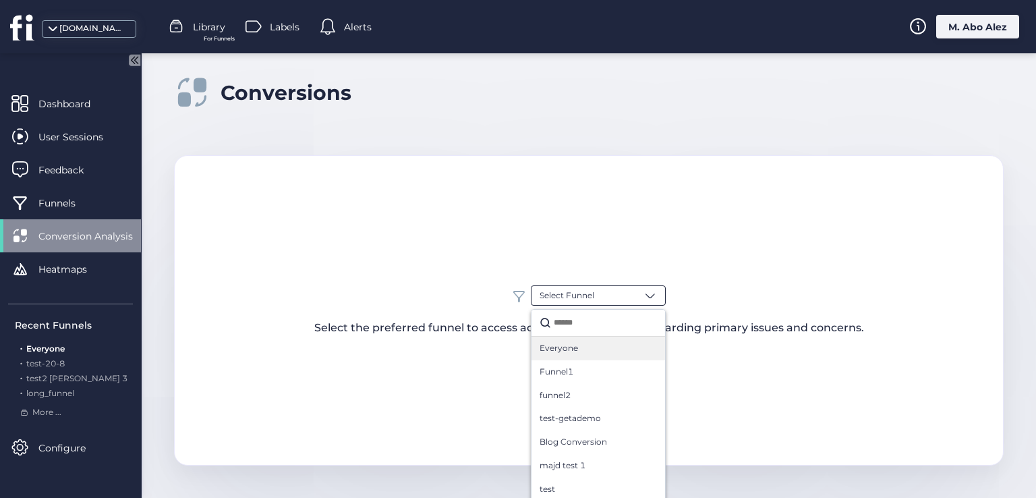
click at [574, 355] on div "Everyone" at bounding box center [599, 349] width 134 height 24
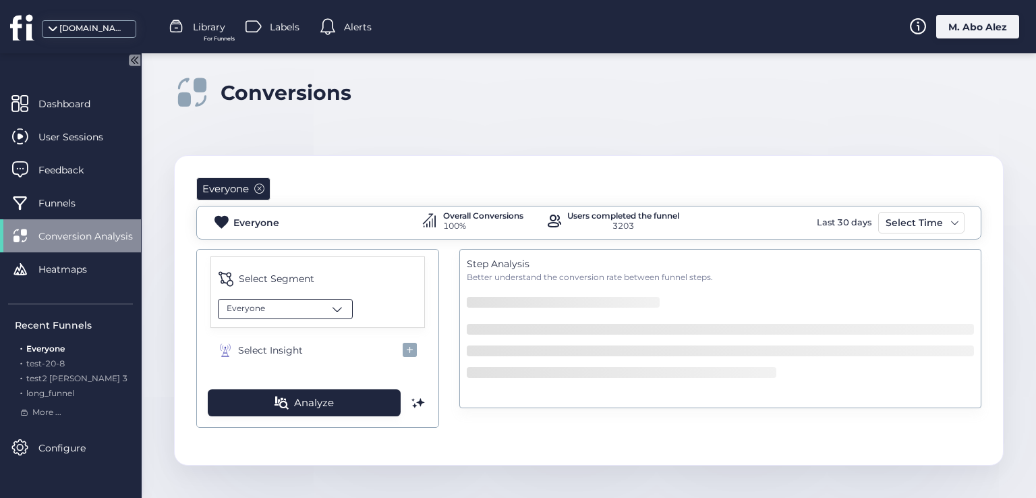
click at [329, 306] on div "Everyone" at bounding box center [285, 309] width 135 height 20
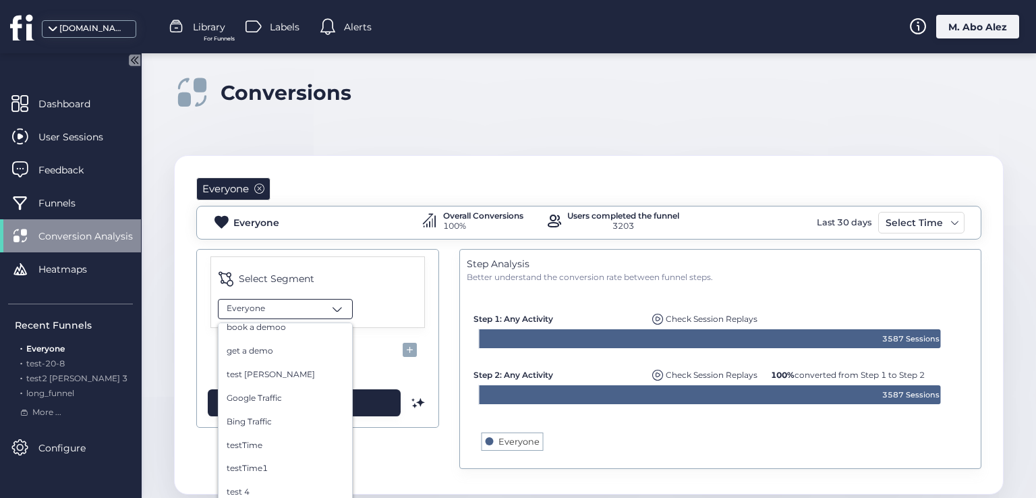
scroll to position [2976, 0]
click at [302, 433] on div "test [PERSON_NAME]" at bounding box center [286, 442] width 134 height 24
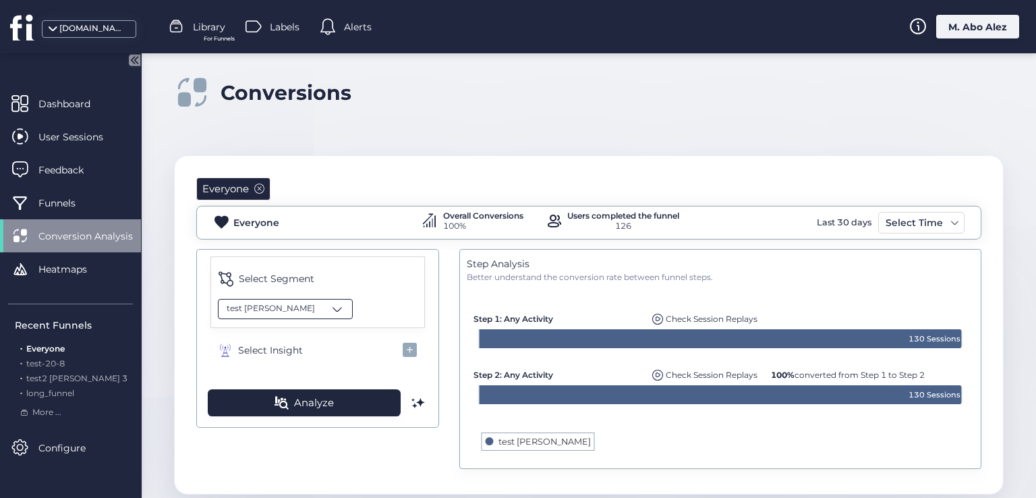
click at [324, 308] on div "test [PERSON_NAME]" at bounding box center [285, 309] width 135 height 20
type input "*"
type input "***"
click at [165, 229] on div "Conversions Everyone Everyone Overall Conversions 100% Users completed the funn…" at bounding box center [589, 290] width 895 height 474
click at [262, 184] on span at bounding box center [259, 189] width 10 height 10
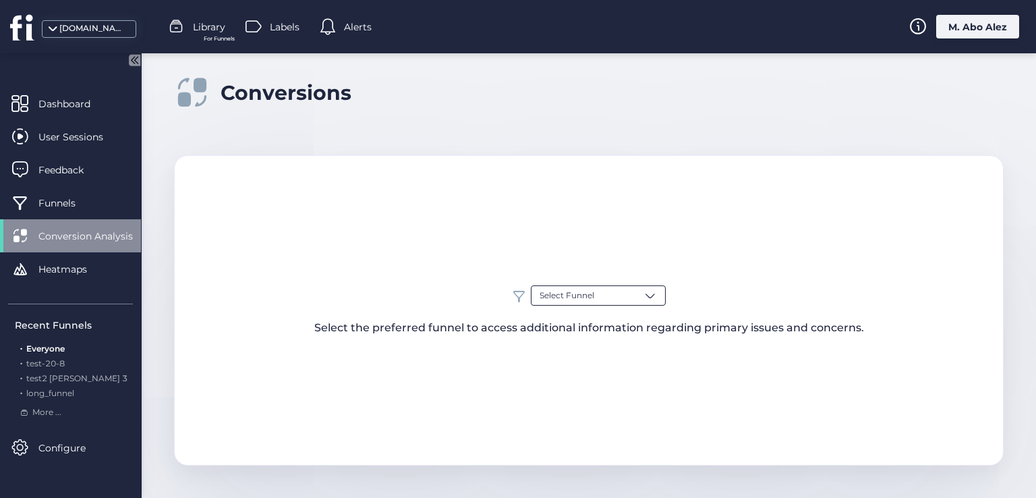
click at [567, 290] on span "Select Funnel" at bounding box center [567, 295] width 55 height 13
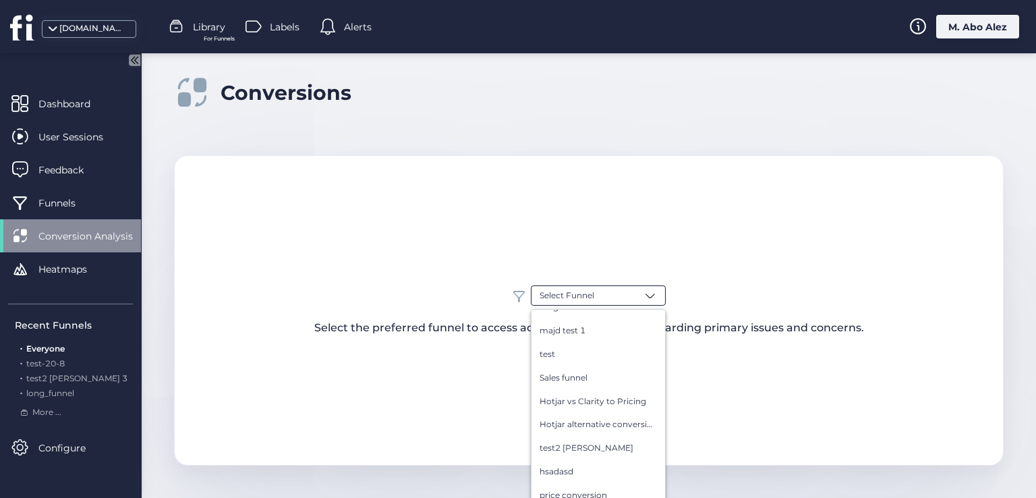
scroll to position [202, 0]
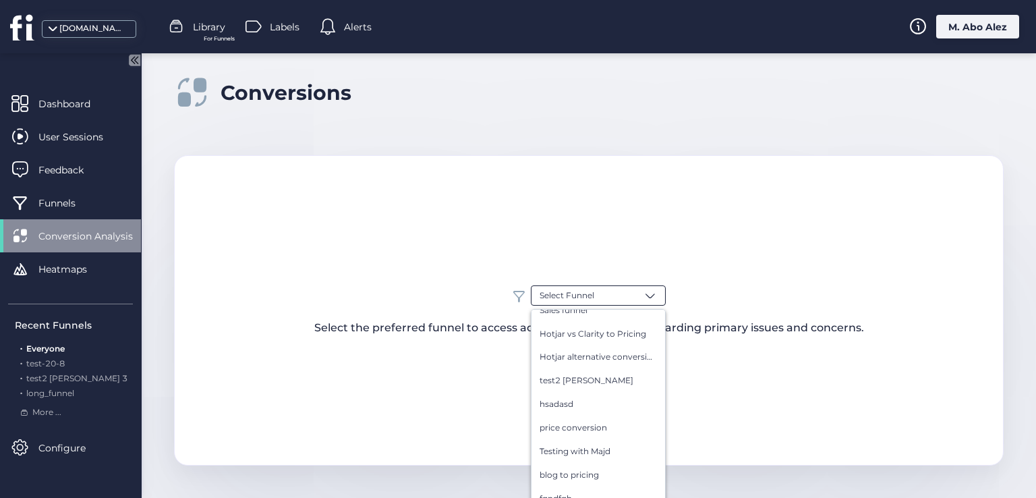
click at [569, 381] on div "test2 [PERSON_NAME]" at bounding box center [598, 380] width 117 height 13
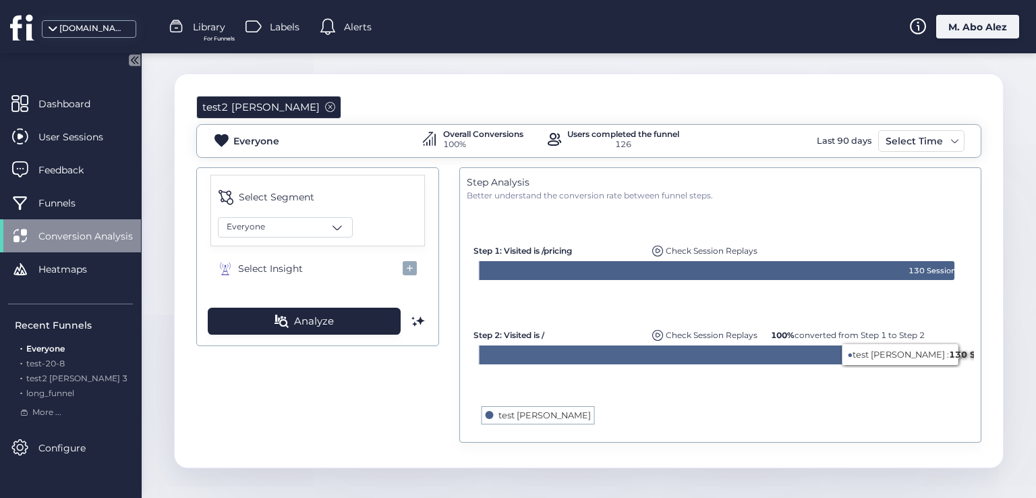
scroll to position [83, 0]
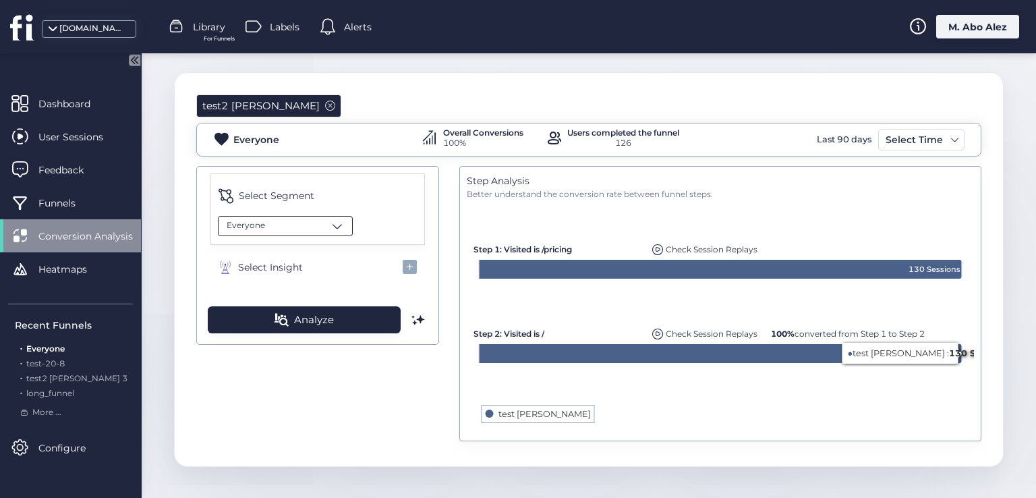
click at [321, 223] on div "Everyone" at bounding box center [285, 226] width 135 height 20
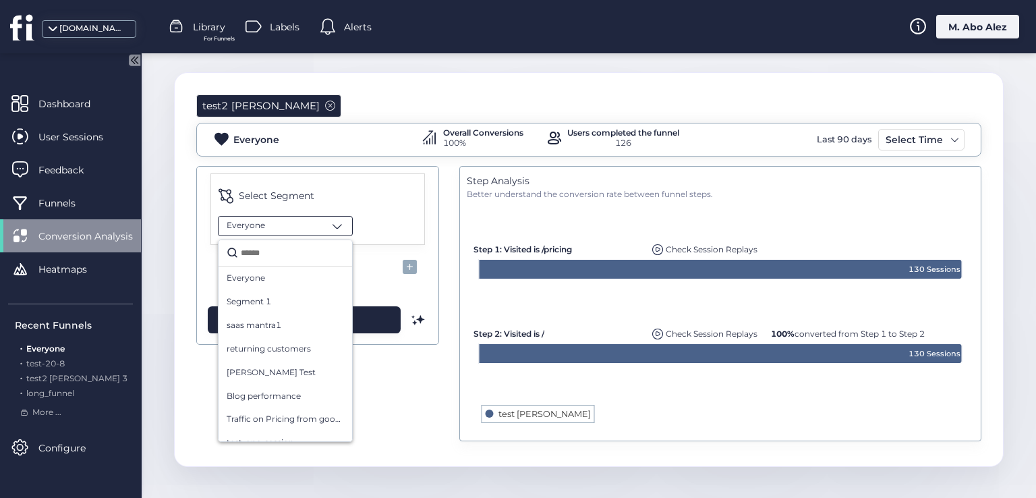
click at [425, 399] on div "Select Segment Everyone Everyone Segment 1 saas mantra1 returning customers [PE…" at bounding box center [588, 305] width 785 height 279
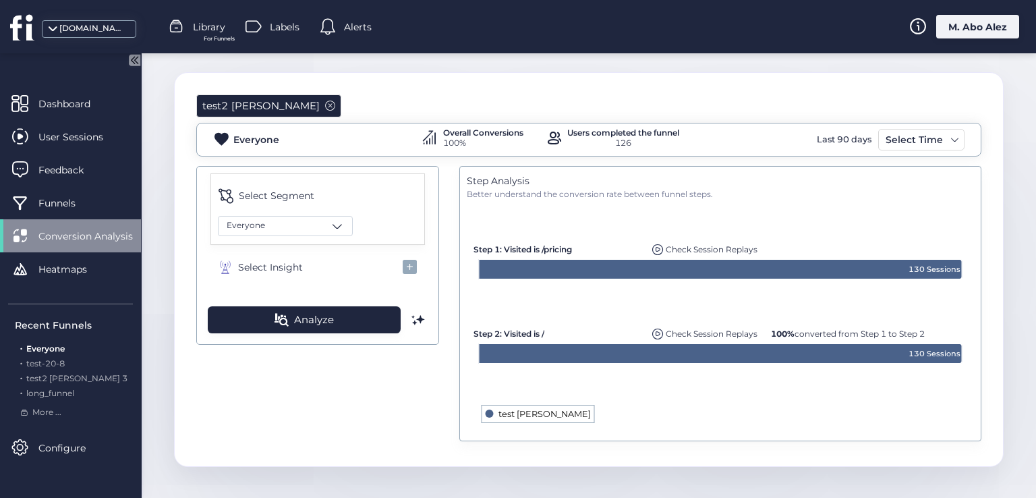
click at [509, 409] on text "test roy" at bounding box center [545, 414] width 92 height 10
click at [515, 414] on text "test roy" at bounding box center [545, 414] width 92 height 10
click at [500, 409] on text "test roy" at bounding box center [545, 414] width 92 height 10
click at [486, 411] on rect at bounding box center [490, 414] width 8 height 8
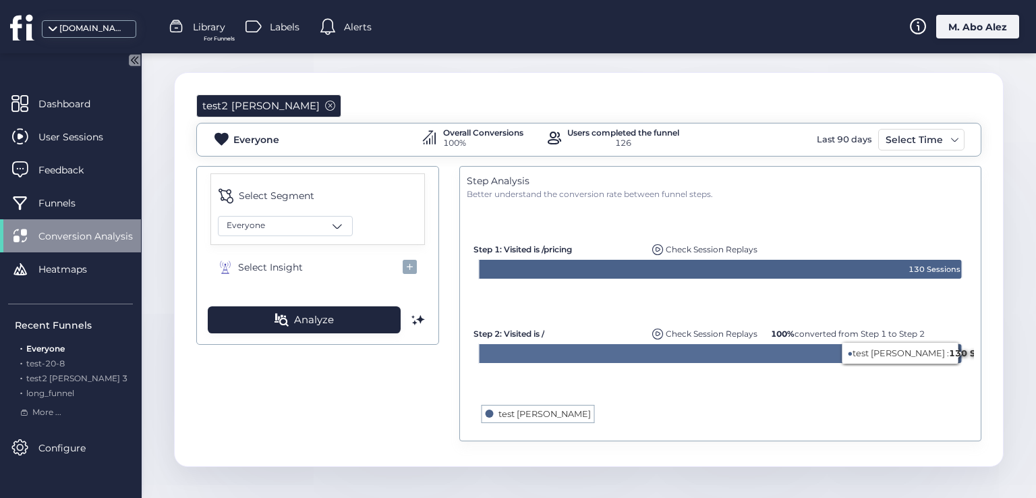
click at [491, 355] on icon at bounding box center [721, 353] width 484 height 20
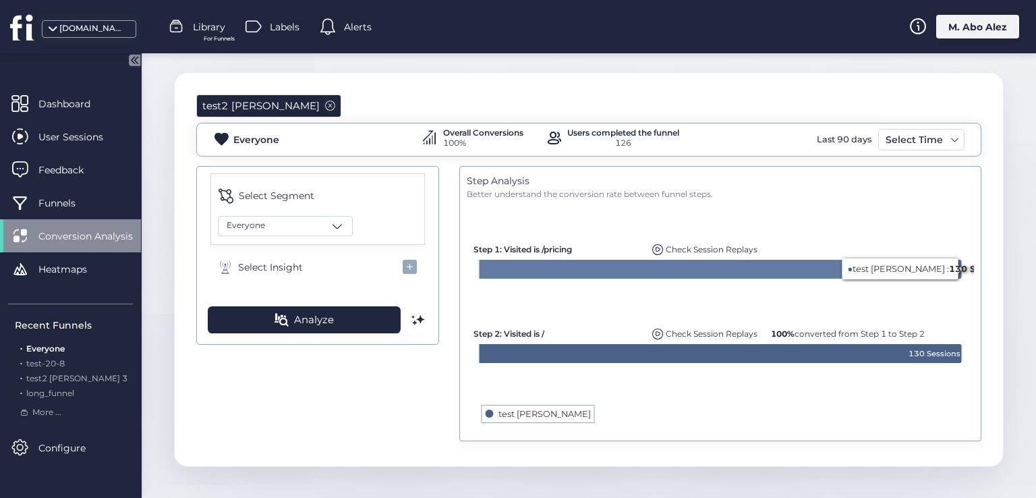
click at [518, 260] on icon at bounding box center [721, 269] width 484 height 20
drag, startPoint x: 916, startPoint y: 271, endPoint x: 926, endPoint y: 275, distance: 10.9
click at [926, 275] on icon "Created with Highcharts 11.4.8 130 Sessions 130 Sessions test roy Highcharts.co…" at bounding box center [720, 316] width 507 height 233
click at [679, 248] on span "Check Session Replays" at bounding box center [712, 249] width 92 height 10
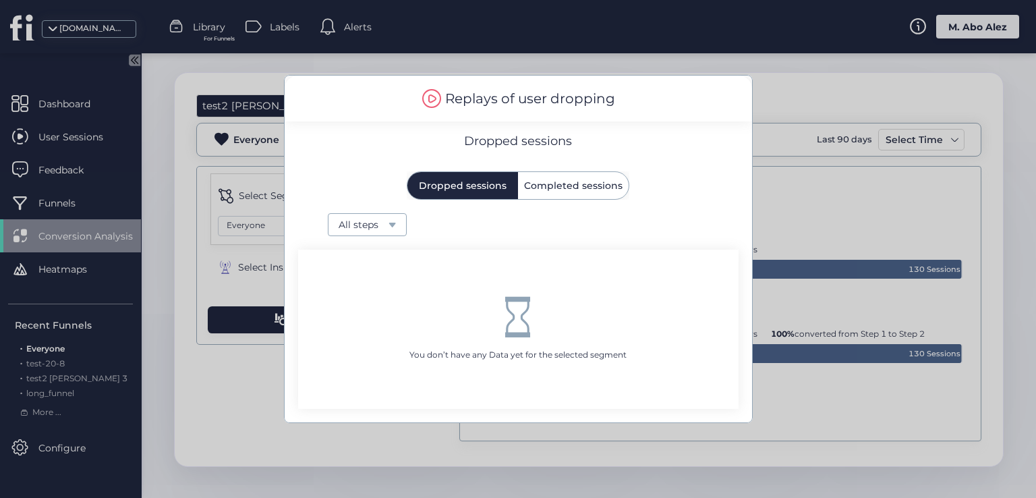
click at [505, 326] on span at bounding box center [518, 317] width 40 height 40
click at [434, 99] on span at bounding box center [432, 98] width 20 height 20
click at [561, 176] on span "Completed sessions" at bounding box center [573, 185] width 99 height 27
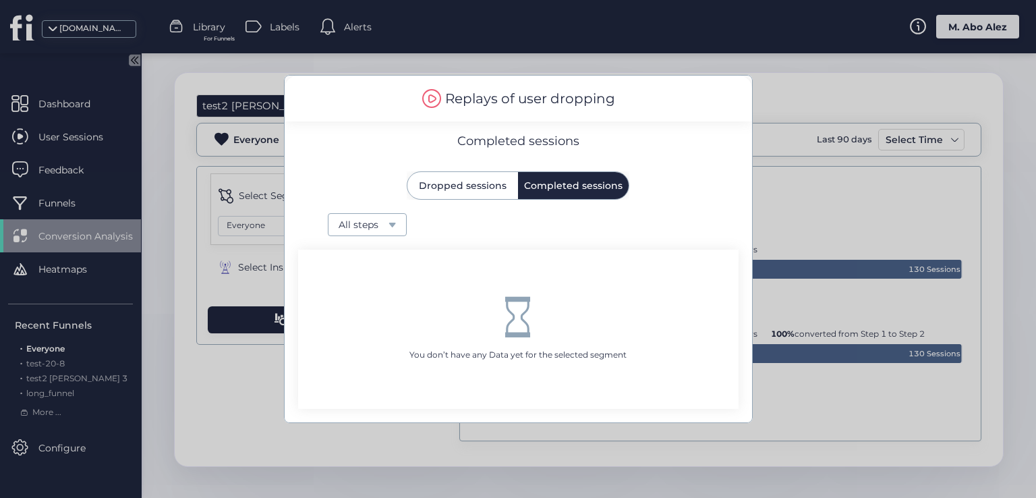
click at [468, 192] on span "Dropped sessions" at bounding box center [463, 185] width 88 height 27
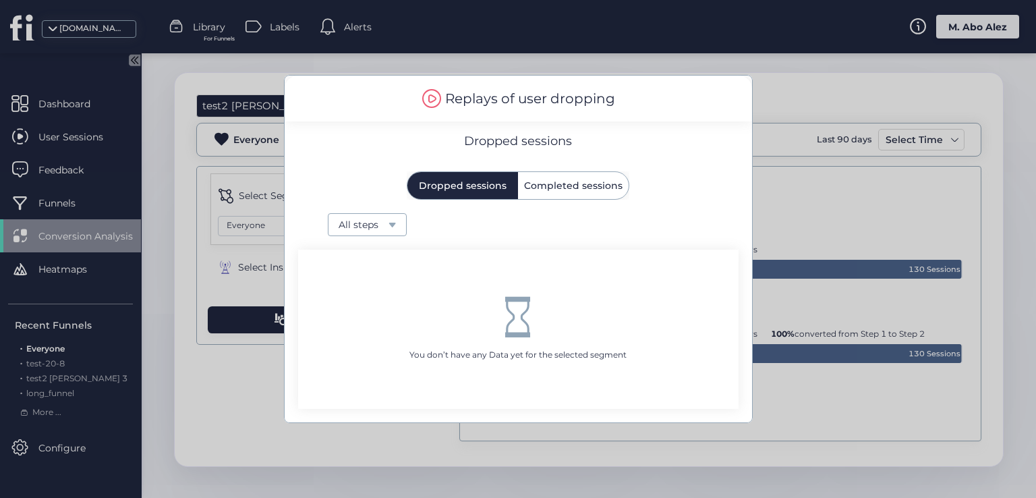
click at [382, 225] on div "All steps" at bounding box center [364, 224] width 50 height 15
click at [378, 298] on button "Step 1-2" at bounding box center [365, 289] width 76 height 32
click at [370, 216] on button "Step 1-2" at bounding box center [366, 224] width 76 height 23
click at [372, 316] on span "Step 2-3" at bounding box center [364, 321] width 59 height 15
click at [368, 239] on div "You don’t have any Data yet for the selected segment" at bounding box center [519, 329] width 468 height 186
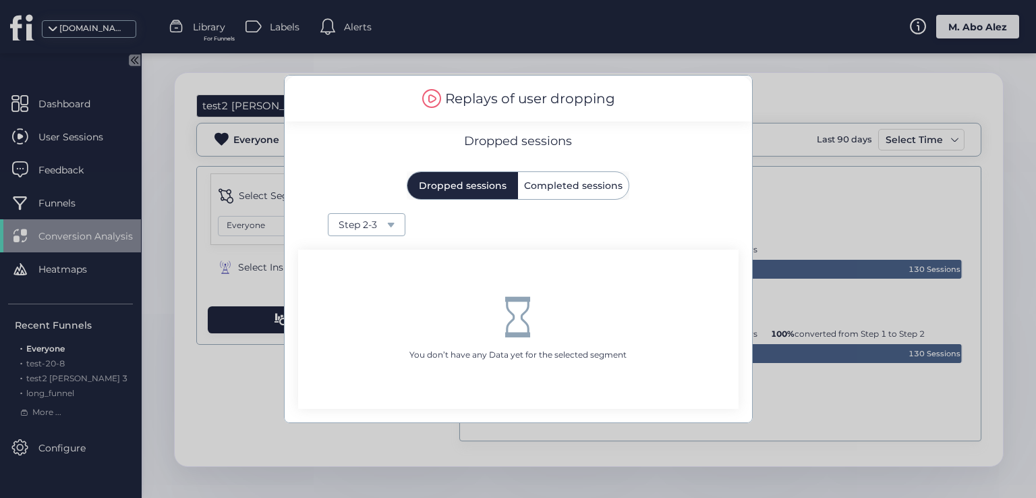
click at [371, 225] on div "Step 2-3" at bounding box center [363, 224] width 49 height 15
click at [375, 265] on button "All steps" at bounding box center [365, 257] width 76 height 32
click at [799, 195] on div at bounding box center [518, 249] width 1036 height 498
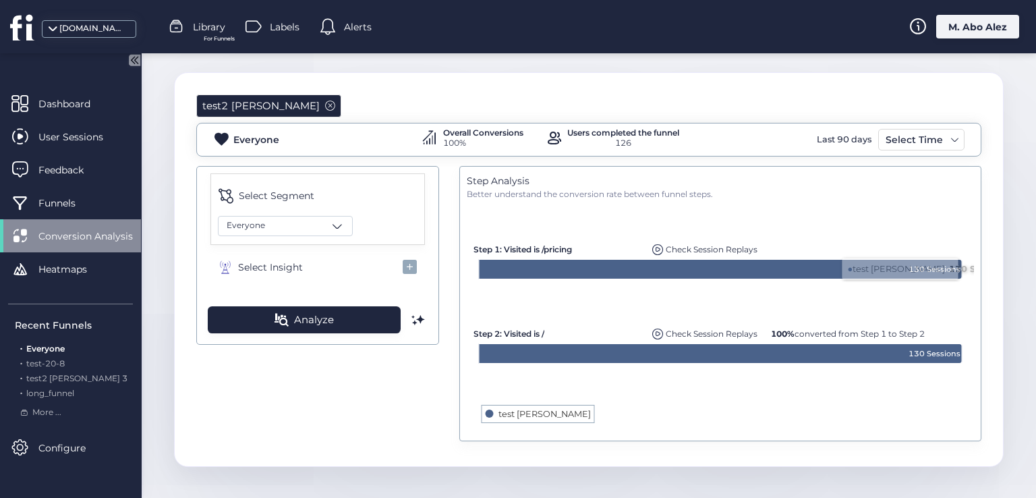
click at [734, 333] on span "Check Session Replays" at bounding box center [712, 334] width 92 height 10
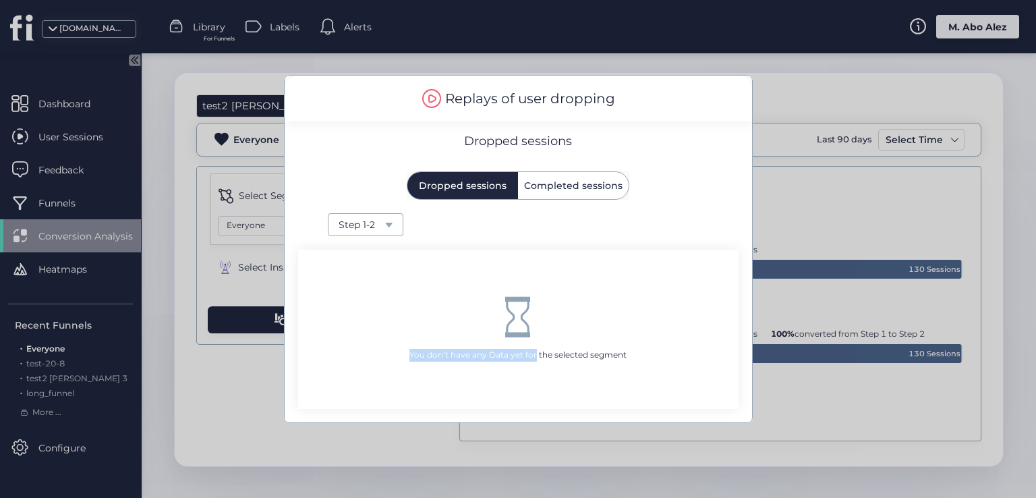
drag, startPoint x: 405, startPoint y: 349, endPoint x: 545, endPoint y: 366, distance: 141.4
click at [545, 366] on div "You don’t have any Data yet for the selected segment" at bounding box center [518, 329] width 420 height 139
click at [849, 117] on div at bounding box center [518, 249] width 1036 height 498
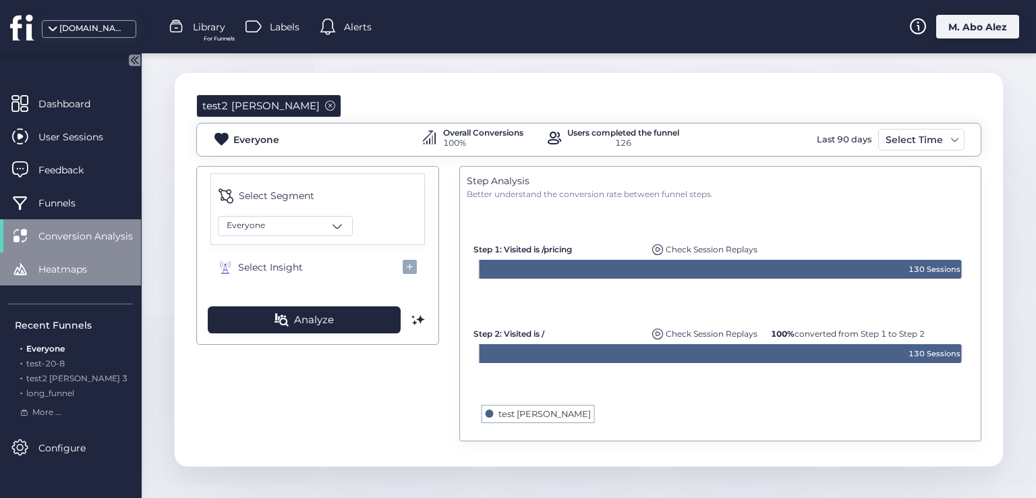
click at [81, 279] on div "Heatmaps" at bounding box center [70, 268] width 141 height 33
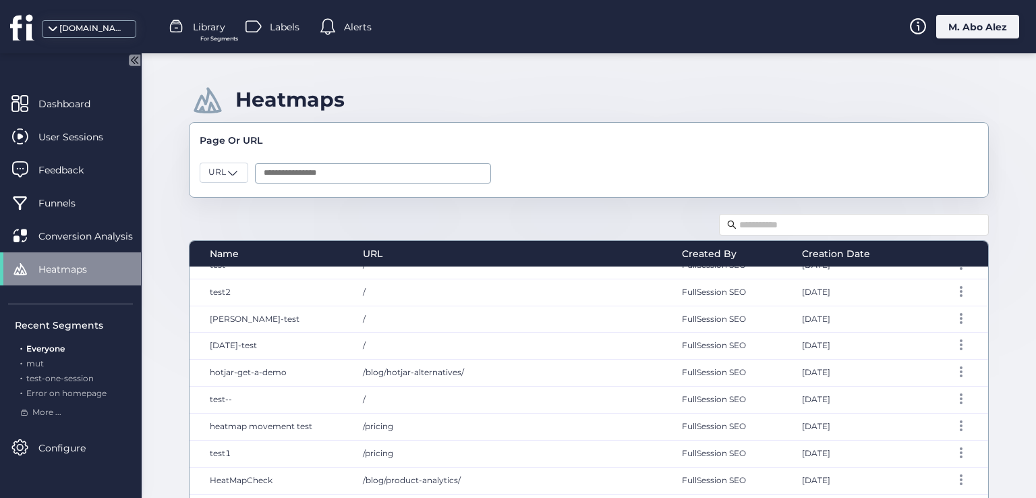
scroll to position [345, 0]
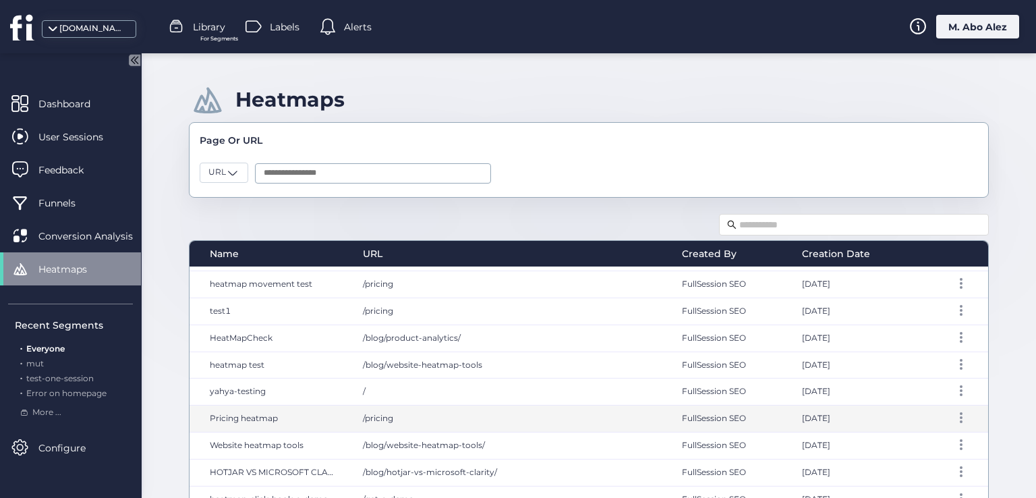
click at [385, 413] on span "/pricing" at bounding box center [378, 418] width 30 height 10
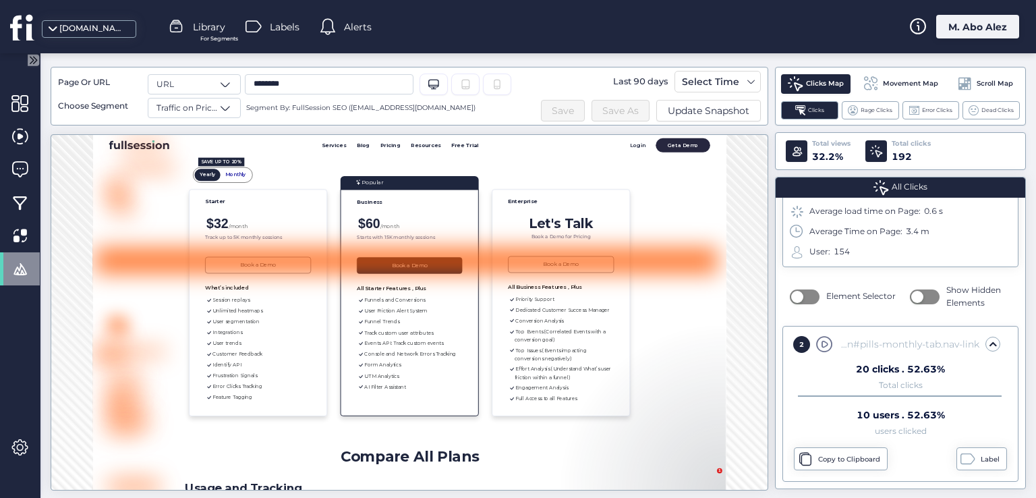
scroll to position [155, 0]
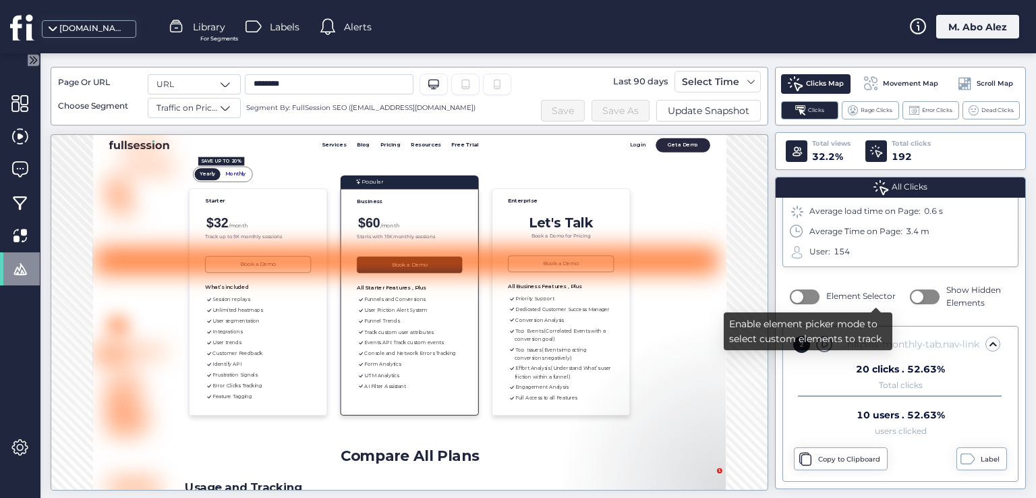
click at [805, 289] on button "button" at bounding box center [805, 296] width 30 height 15
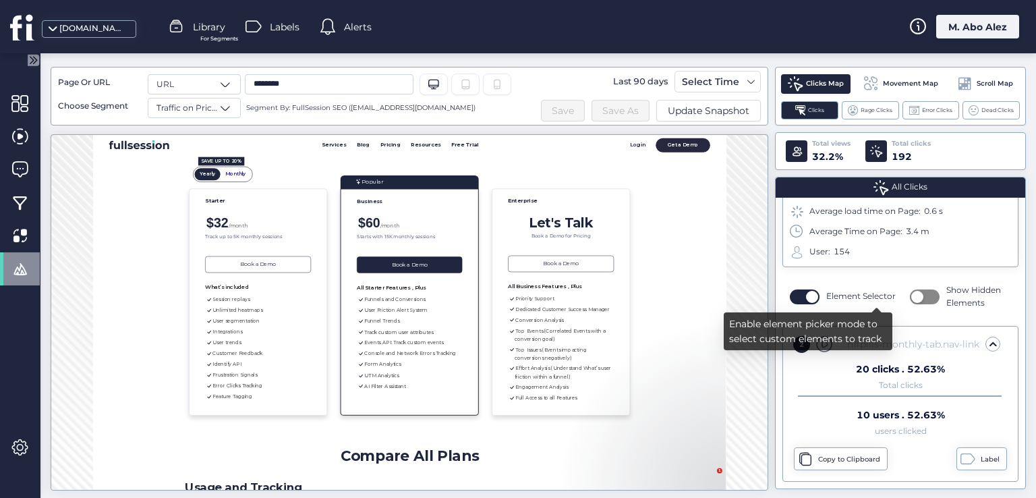
click at [806, 291] on span "button" at bounding box center [812, 297] width 12 height 12
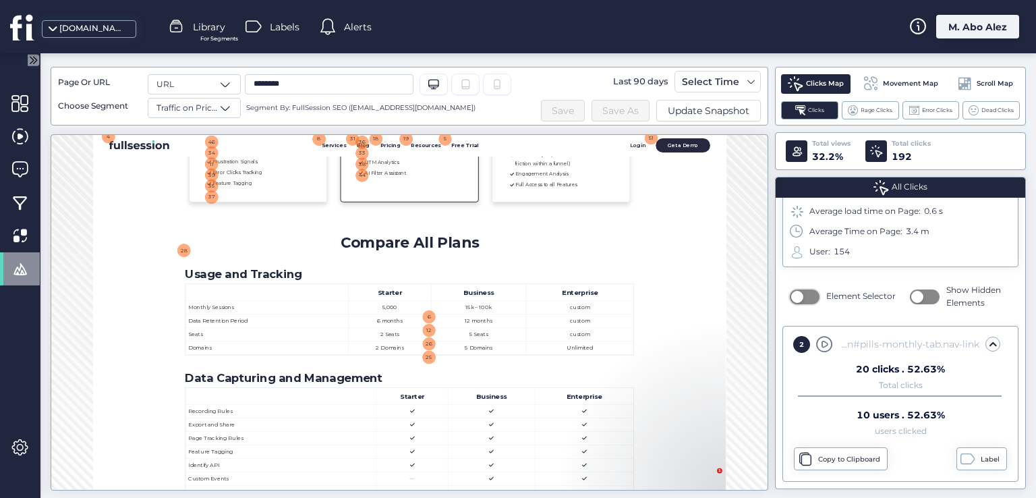
scroll to position [614, 0]
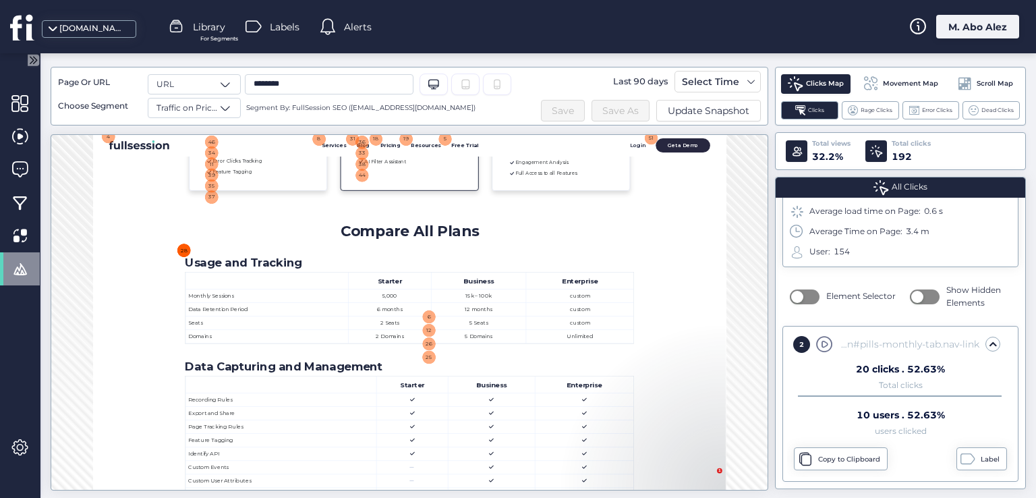
click at [279, 371] on div "28" at bounding box center [278, 371] width 30 height 30
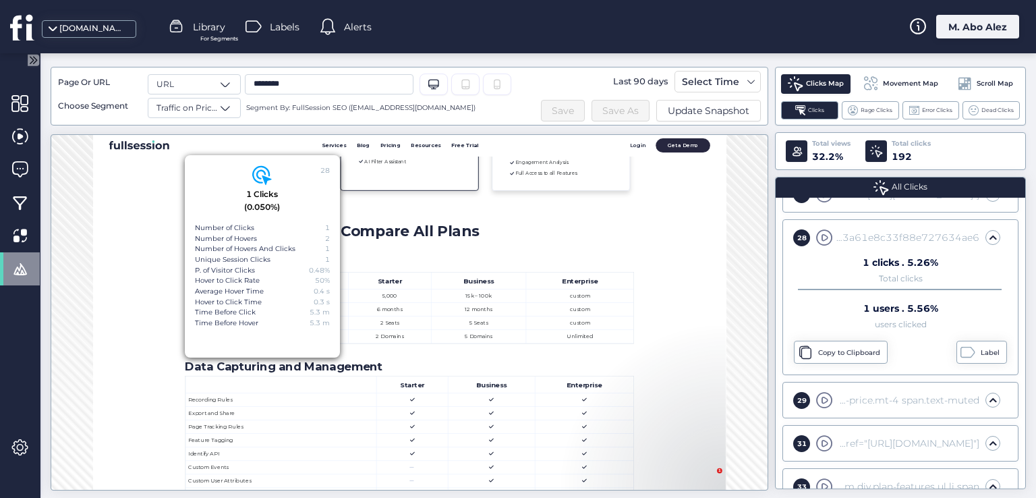
scroll to position [1263, 0]
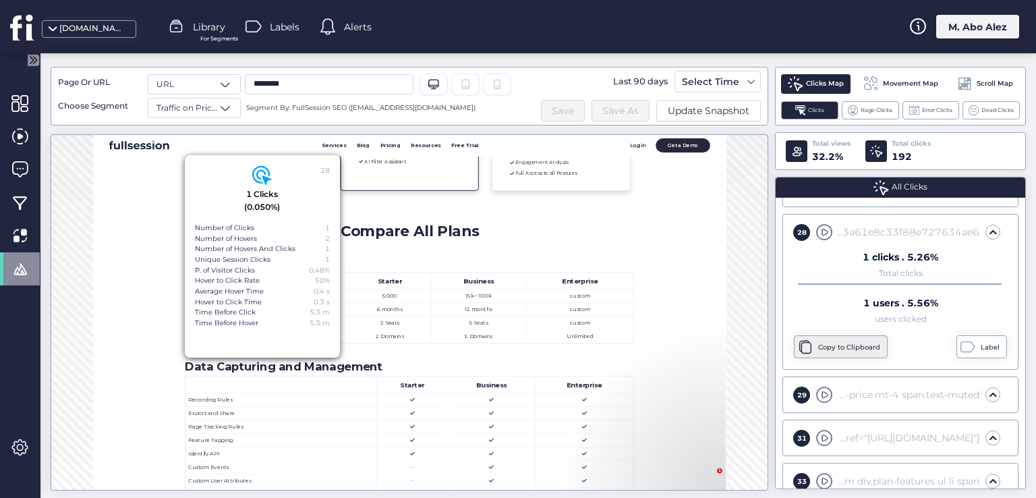
click at [841, 342] on div "Copy to Clipboard" at bounding box center [850, 347] width 65 height 11
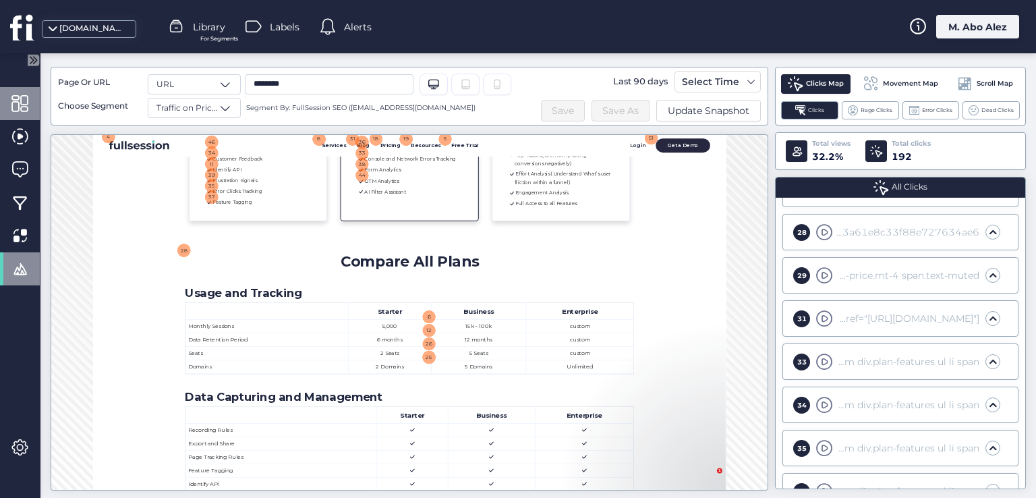
scroll to position [479, 0]
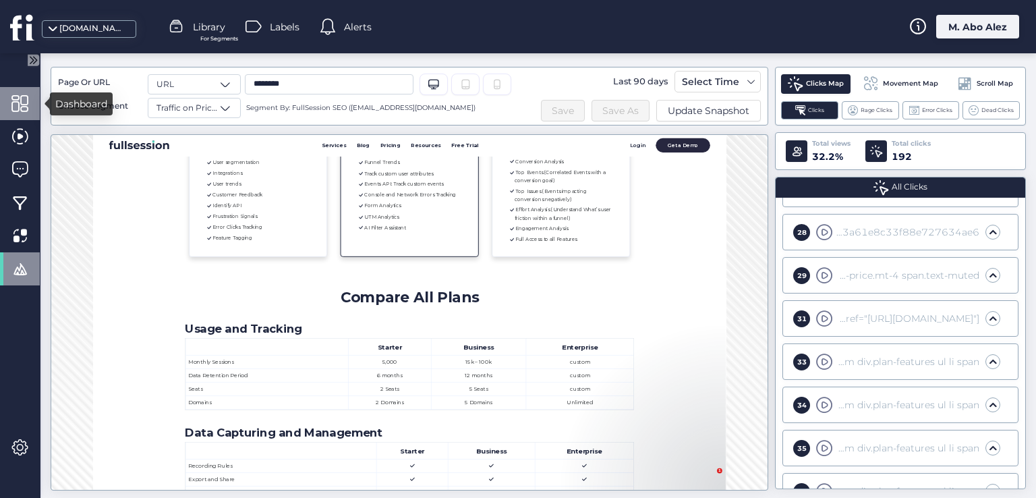
click at [22, 98] on span at bounding box center [19, 103] width 17 height 17
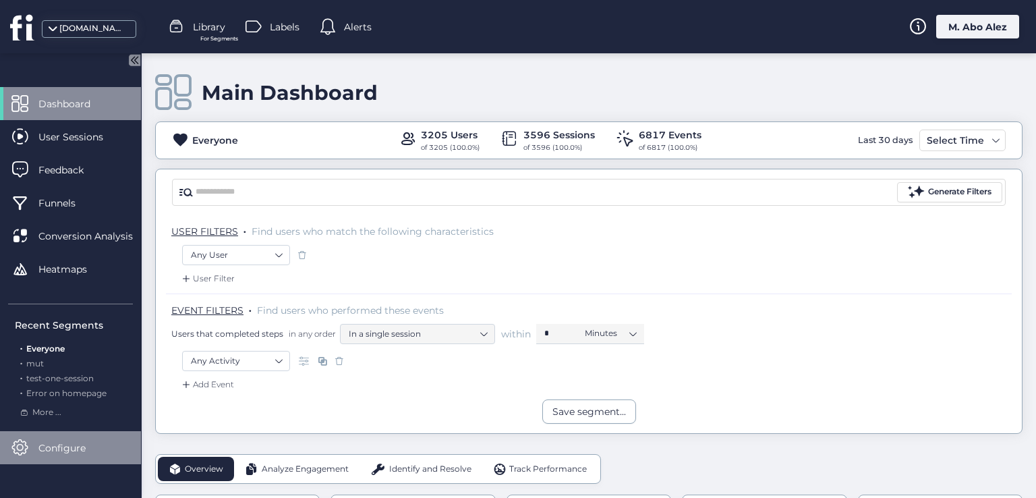
click at [61, 460] on div "Configure" at bounding box center [70, 447] width 141 height 33
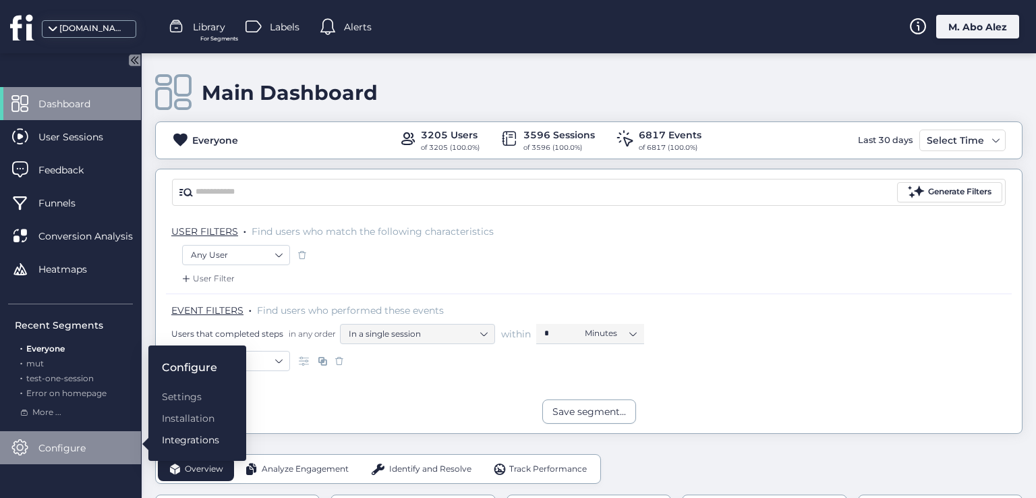
click at [194, 437] on div "Integrations" at bounding box center [190, 440] width 57 height 15
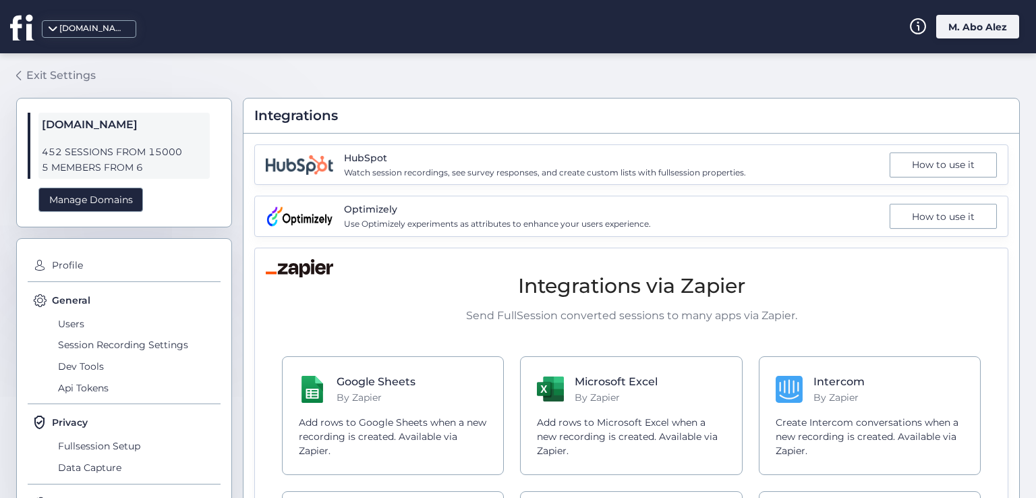
click at [27, 67] on div "Exit Settings" at bounding box center [61, 75] width 70 height 17
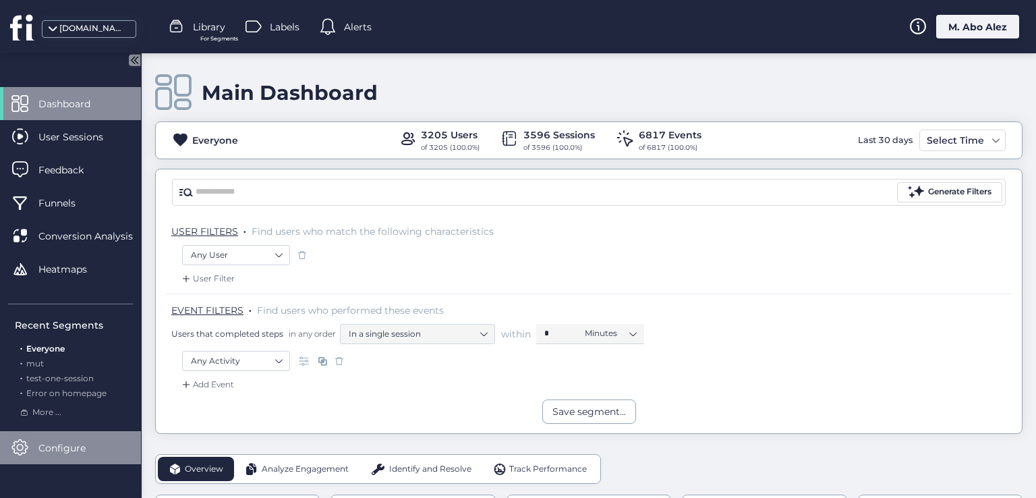
click at [56, 453] on span "Configure" at bounding box center [71, 448] width 67 height 15
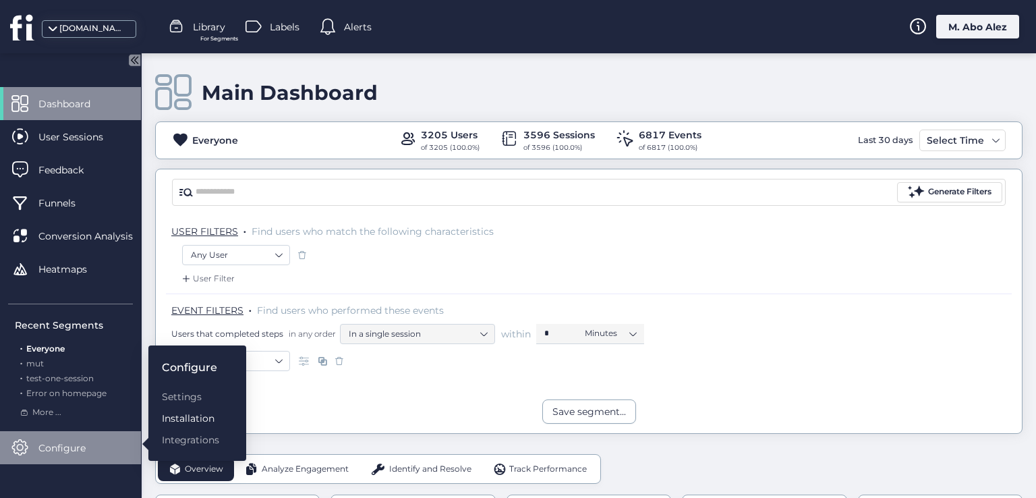
click at [187, 419] on div "Installation" at bounding box center [190, 418] width 57 height 15
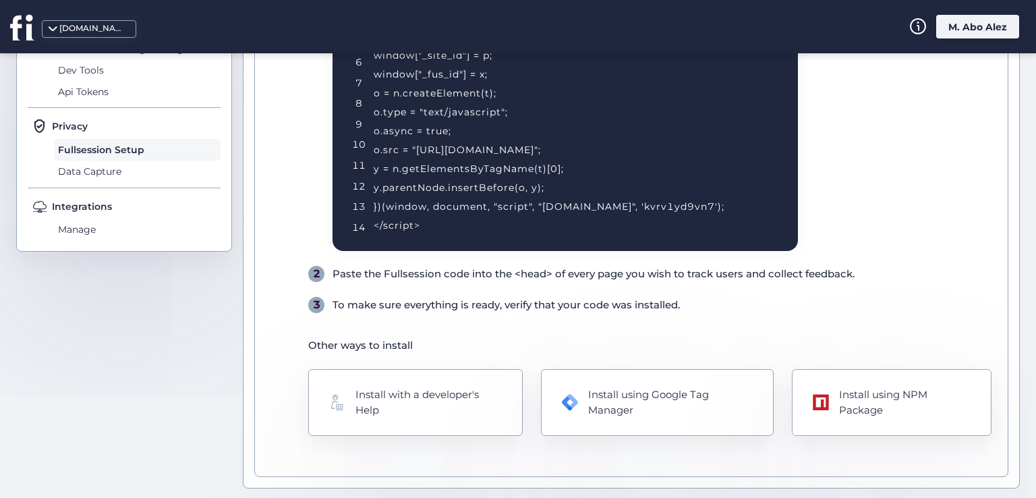
scroll to position [26, 0]
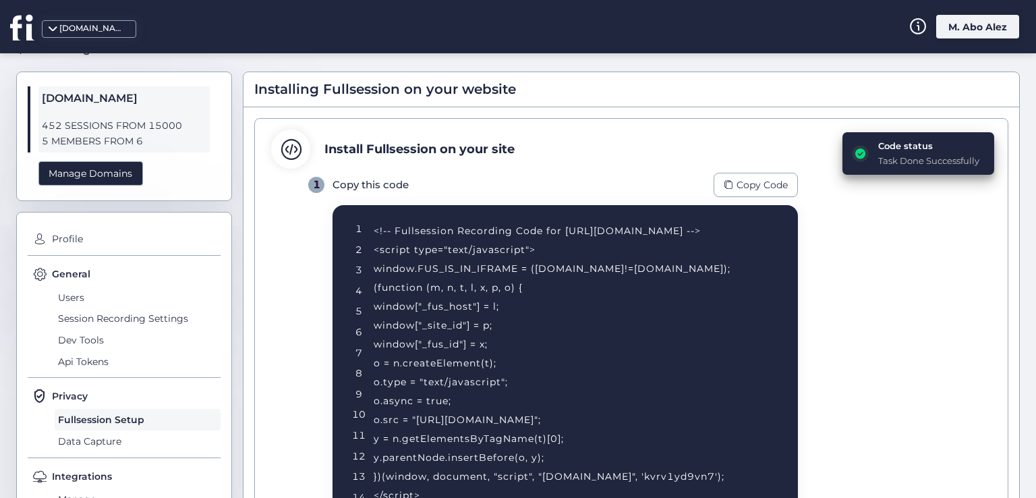
click at [22, 30] on icon at bounding box center [22, 26] width 25 height 27
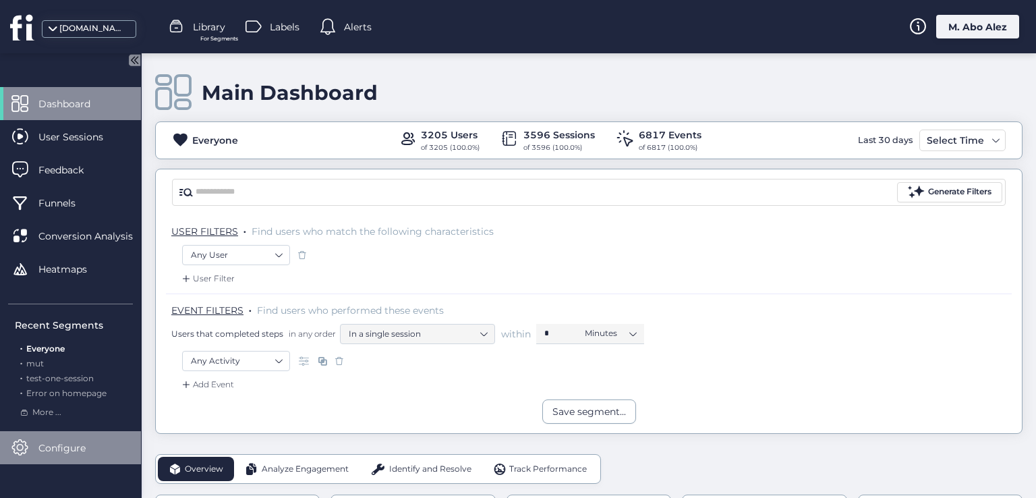
click at [61, 447] on span "Configure" at bounding box center [71, 448] width 67 height 15
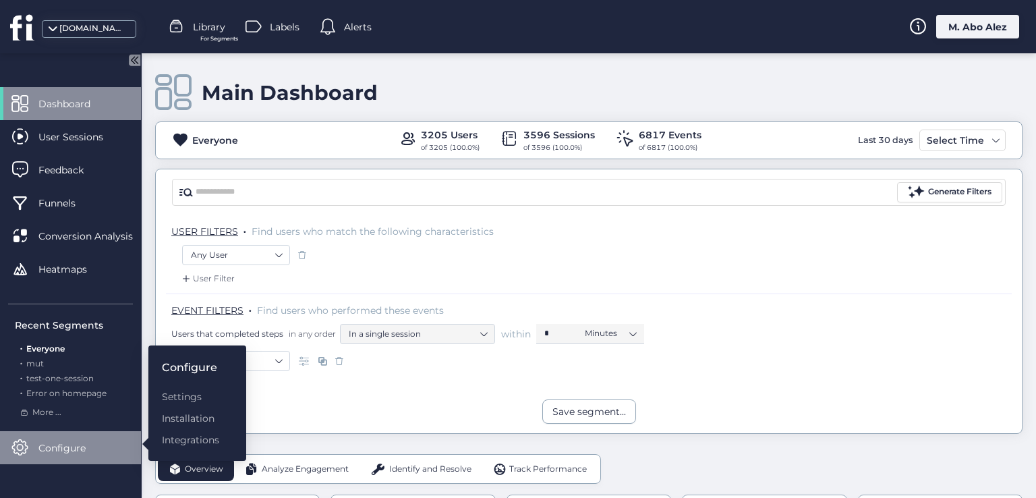
click at [194, 367] on div "Configure" at bounding box center [190, 367] width 57 height 17
click at [176, 392] on div "Settings" at bounding box center [190, 396] width 57 height 15
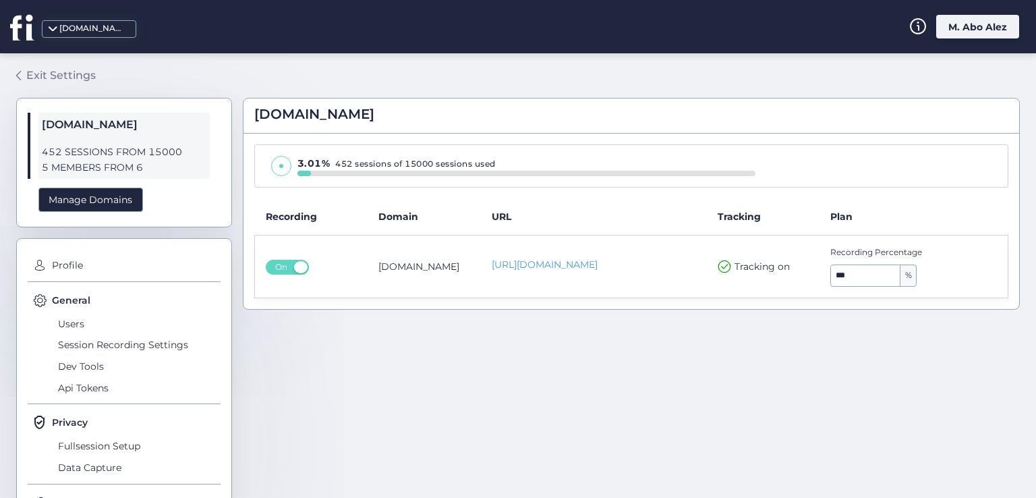
click at [53, 77] on div "Exit Settings" at bounding box center [61, 75] width 70 height 17
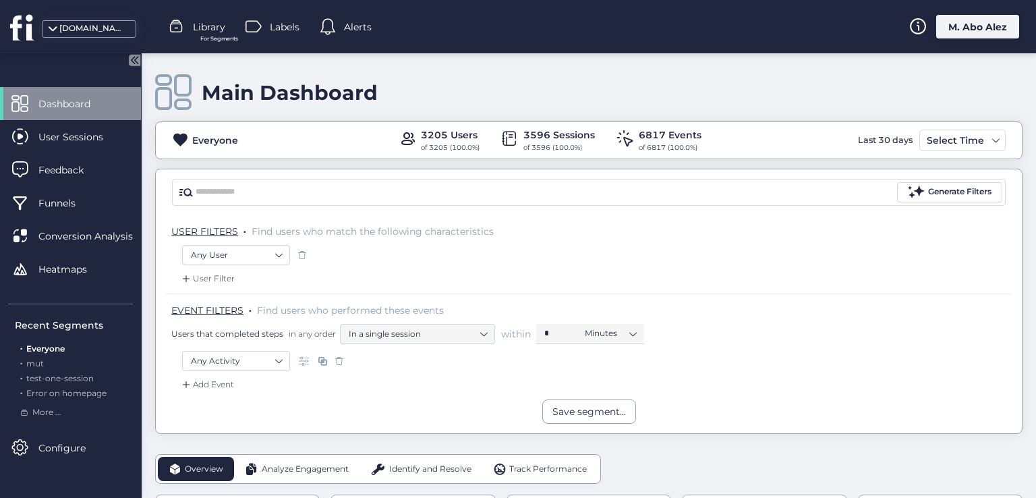
click at [107, 114] on div "Dashboard" at bounding box center [70, 103] width 141 height 33
click at [400, 141] on span at bounding box center [407, 138] width 17 height 17
click at [296, 231] on span "Find users who match the following characteristics" at bounding box center [373, 231] width 242 height 12
click at [227, 279] on div "User Filter" at bounding box center [206, 278] width 55 height 13
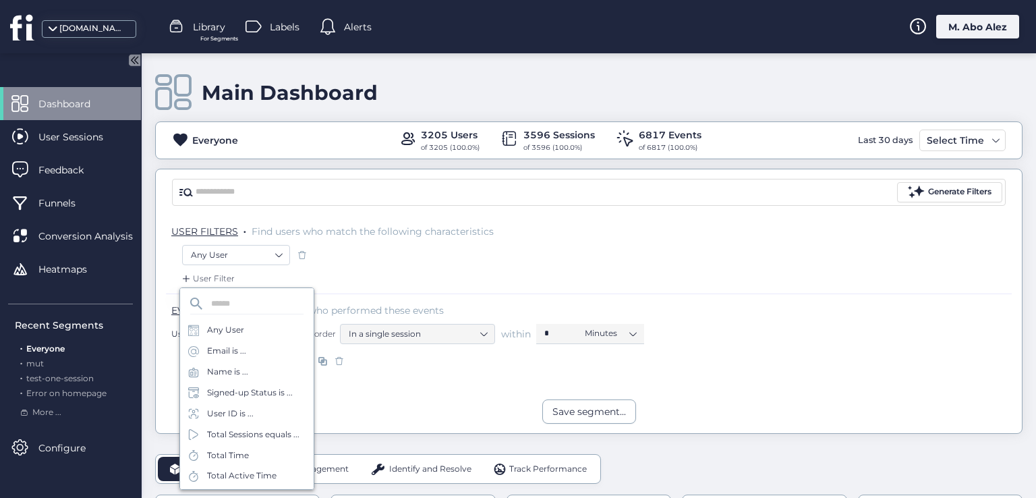
click at [348, 281] on div "User Filter" at bounding box center [589, 283] width 846 height 22
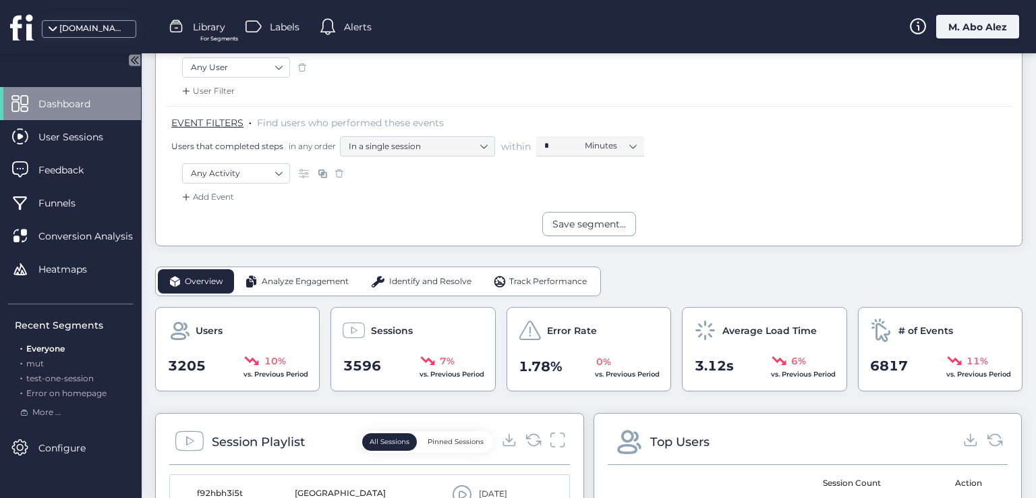
scroll to position [202, 0]
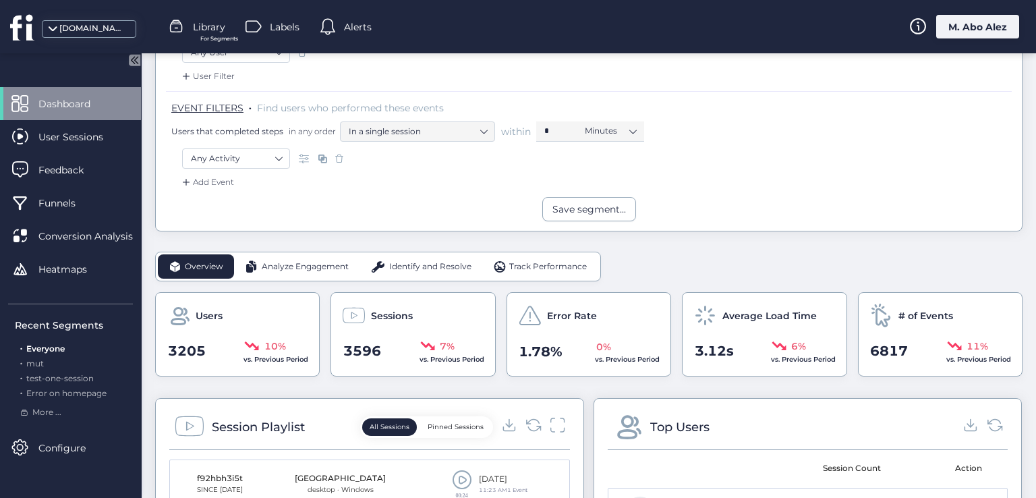
click at [316, 262] on span "Analyze Engagement" at bounding box center [305, 266] width 87 height 13
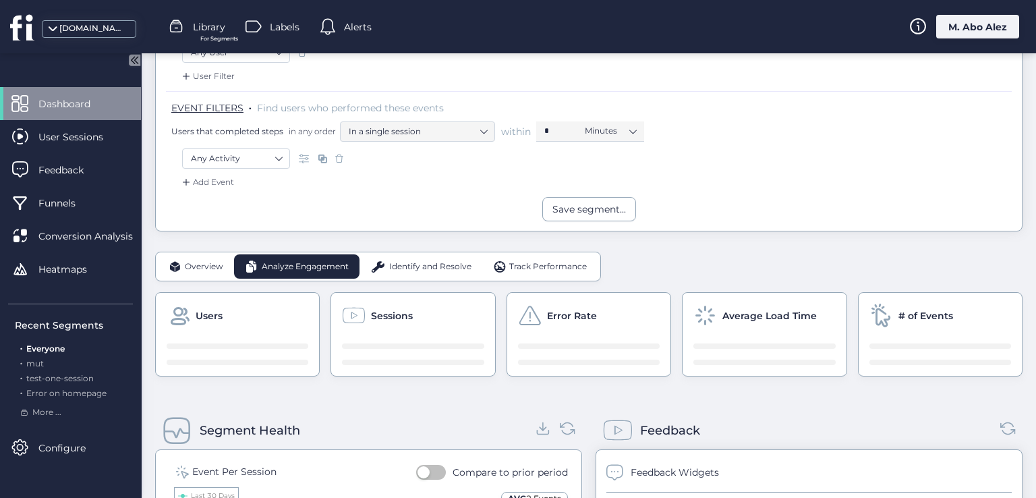
click at [401, 260] on span "Identify and Resolve" at bounding box center [430, 266] width 82 height 13
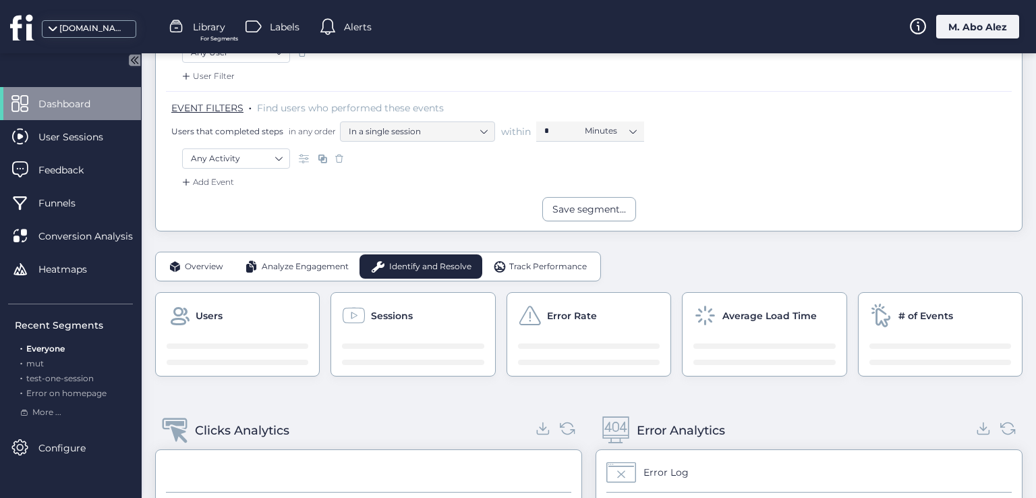
click at [528, 274] on div "Track Performance" at bounding box center [540, 266] width 116 height 24
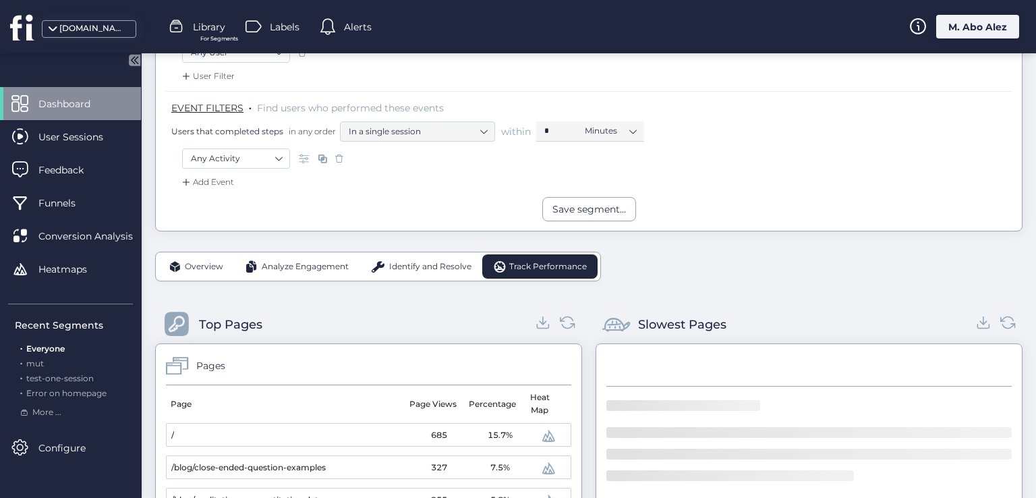
click at [175, 267] on span at bounding box center [175, 266] width 13 height 13
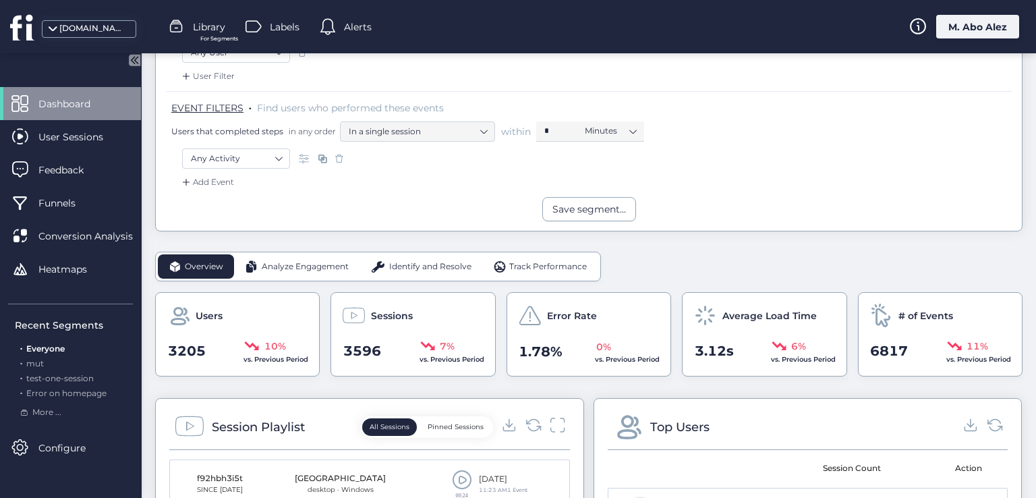
click at [297, 260] on span "Analyze Engagement" at bounding box center [305, 266] width 87 height 13
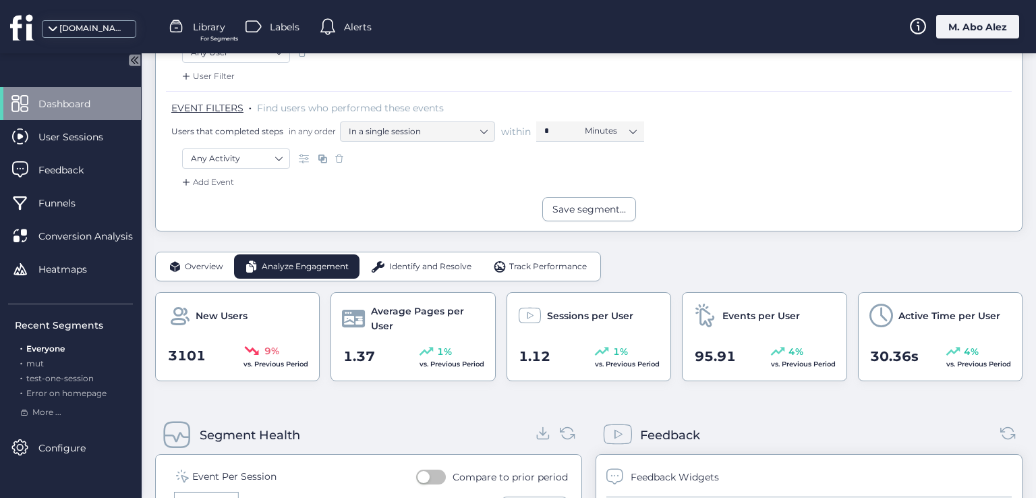
scroll to position [405, 0]
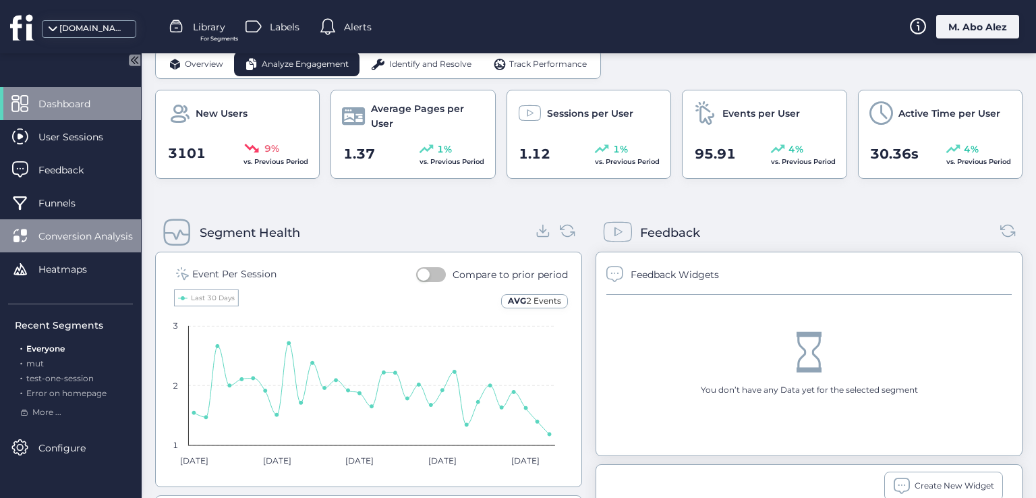
click at [94, 245] on div "Conversion Analysis" at bounding box center [70, 235] width 141 height 33
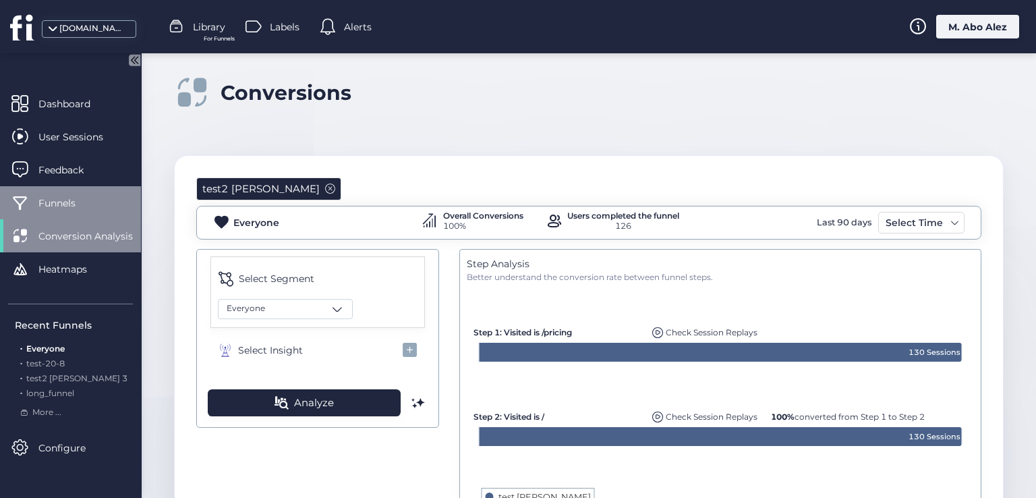
click at [67, 200] on span "Funnels" at bounding box center [66, 203] width 57 height 15
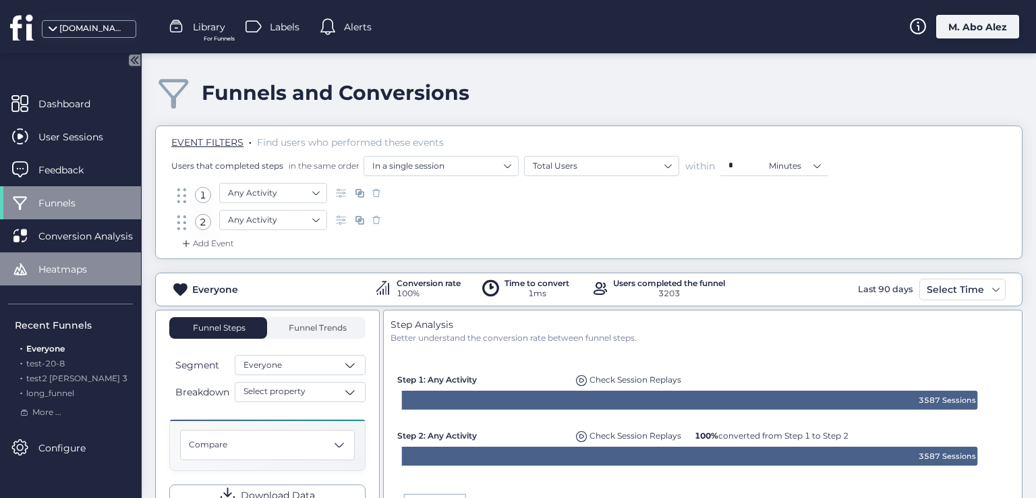
click at [69, 265] on span "Heatmaps" at bounding box center [72, 269] width 69 height 15
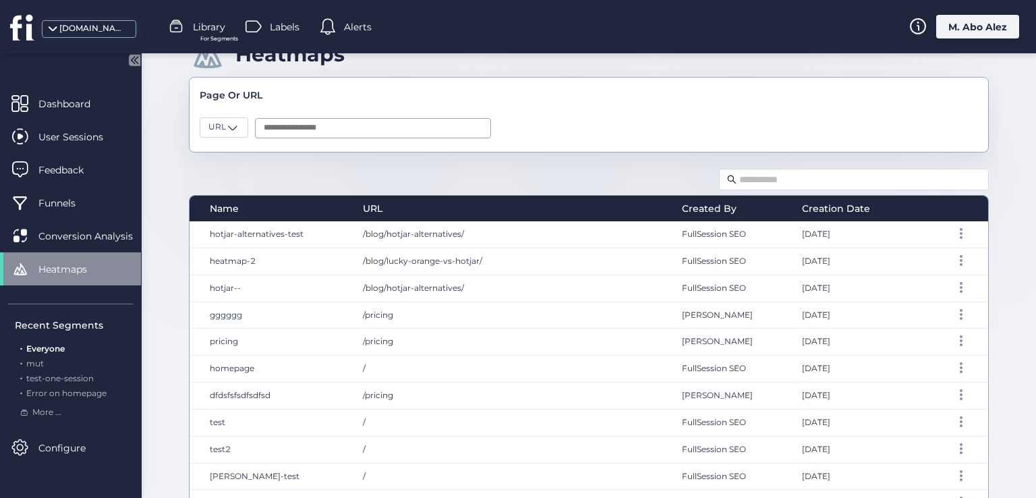
scroll to position [99, 0]
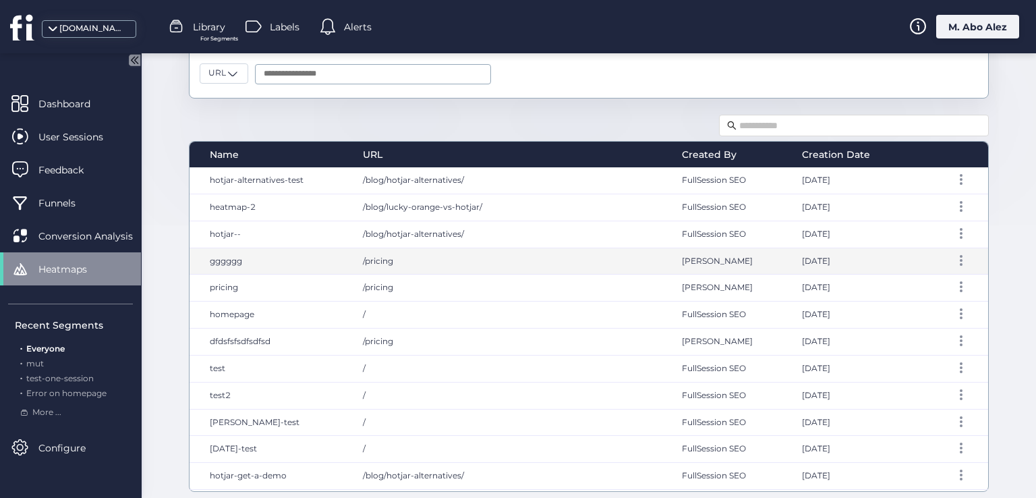
click at [224, 262] on span "gggggg" at bounding box center [226, 261] width 32 height 10
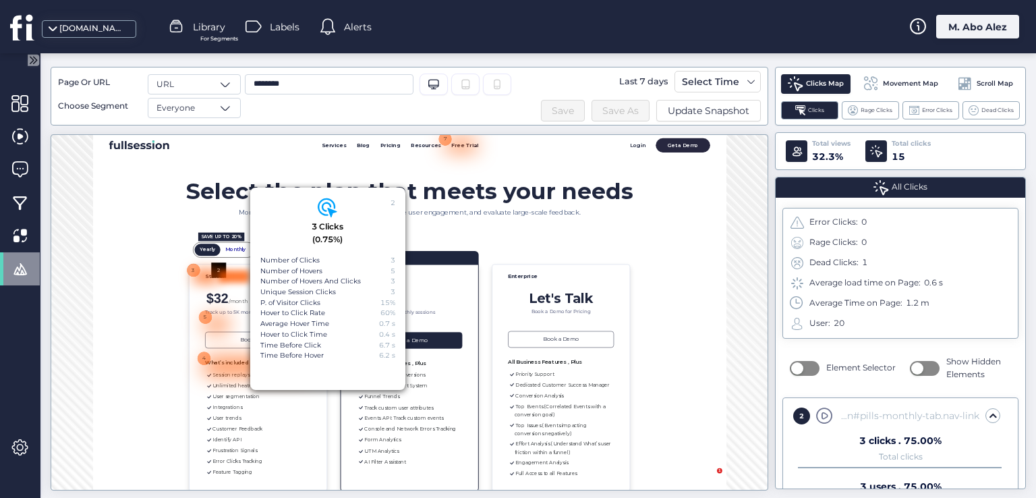
scroll to position [72, 0]
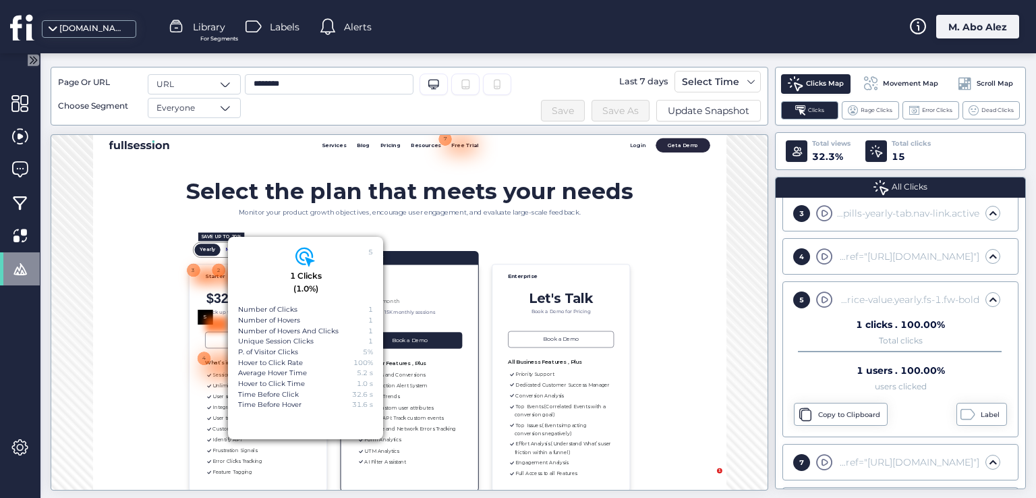
scroll to position [284, 0]
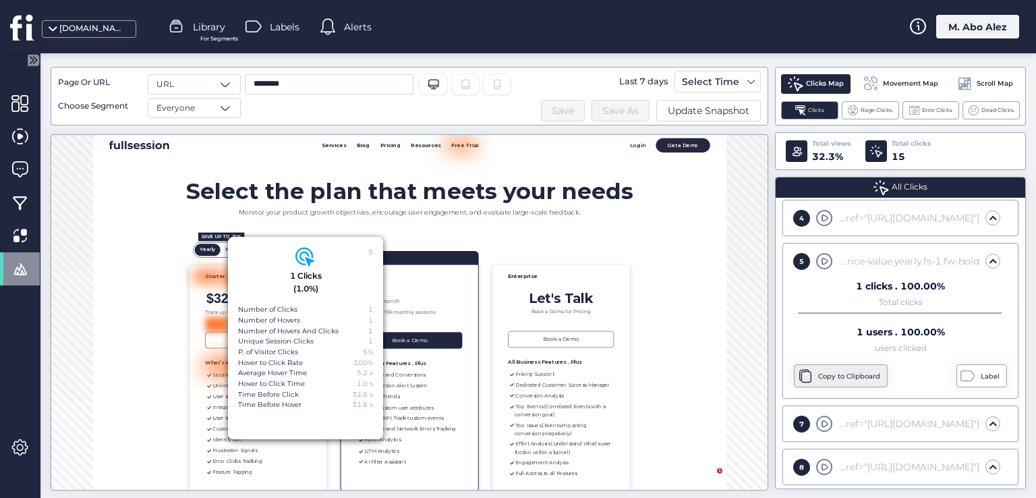
click at [843, 371] on div "Copy to Clipboard" at bounding box center [850, 376] width 65 height 11
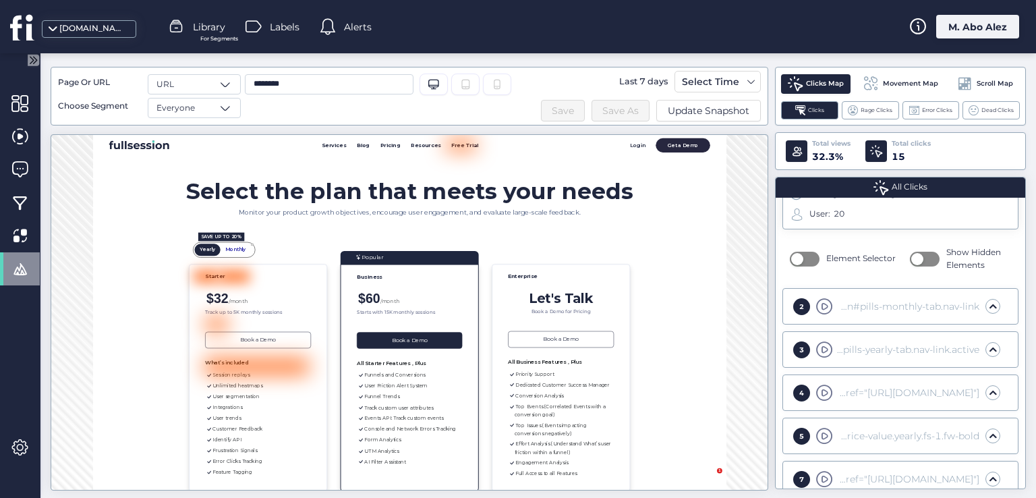
scroll to position [30, 0]
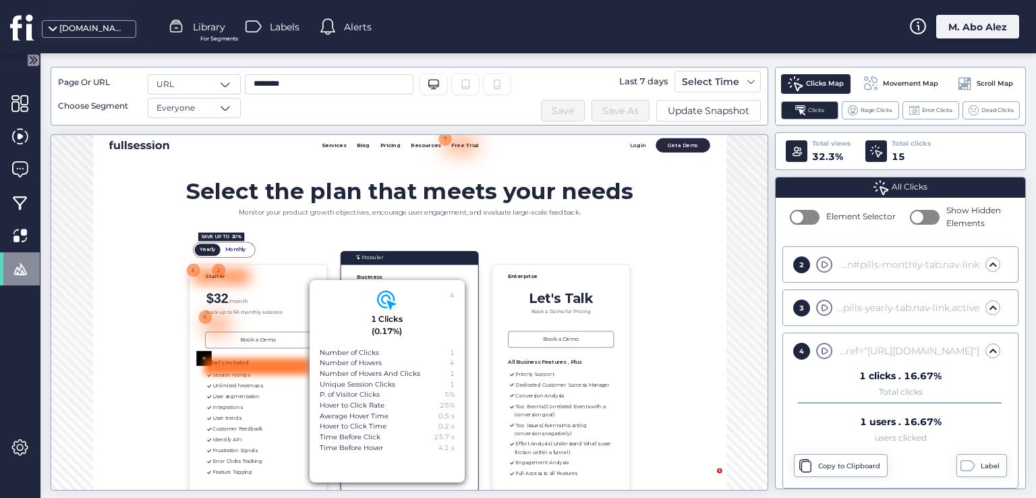
scroll to position [157, 0]
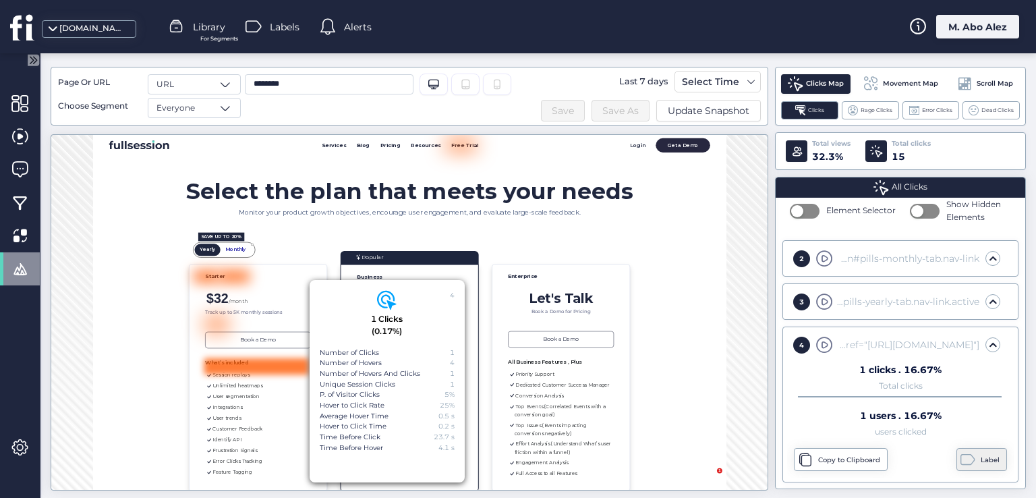
click at [961, 460] on span at bounding box center [968, 459] width 15 height 15
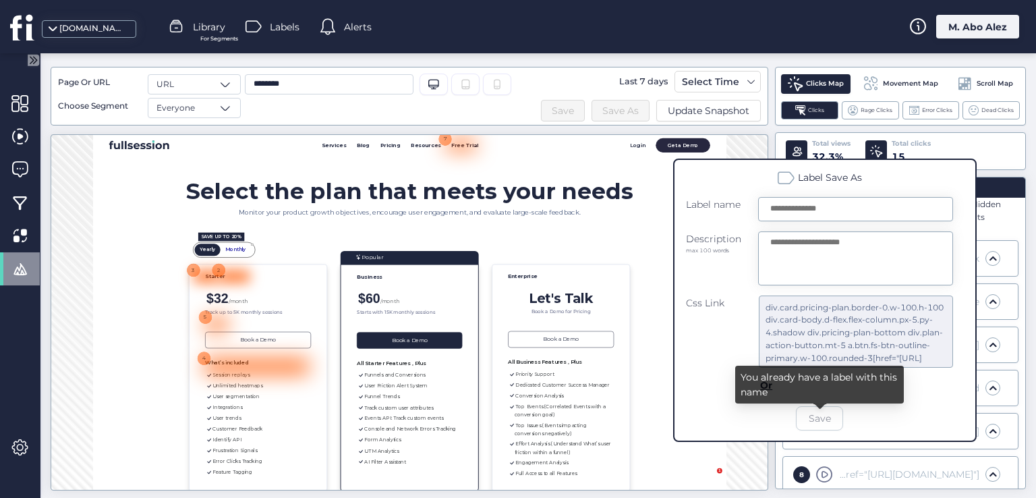
click at [1036, 278] on h1 "Select the plan that meets your needs" at bounding box center [740, 250] width 919 height 55
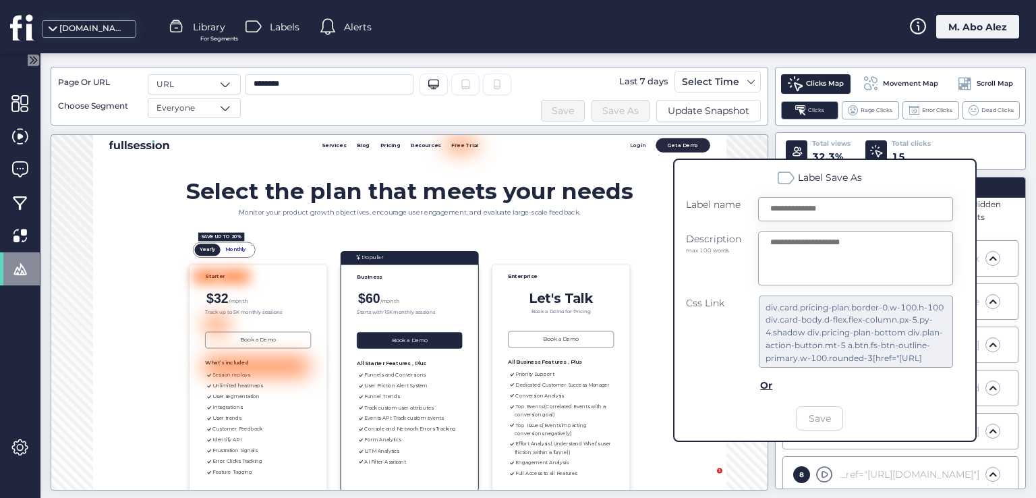
click at [823, 449] on div "1 div.w-auto div#pricing-plan-pills.d-inline-flex.mb-3.p-1 ul#pills-tab.nav.nav…" at bounding box center [901, 366] width 250 height 252
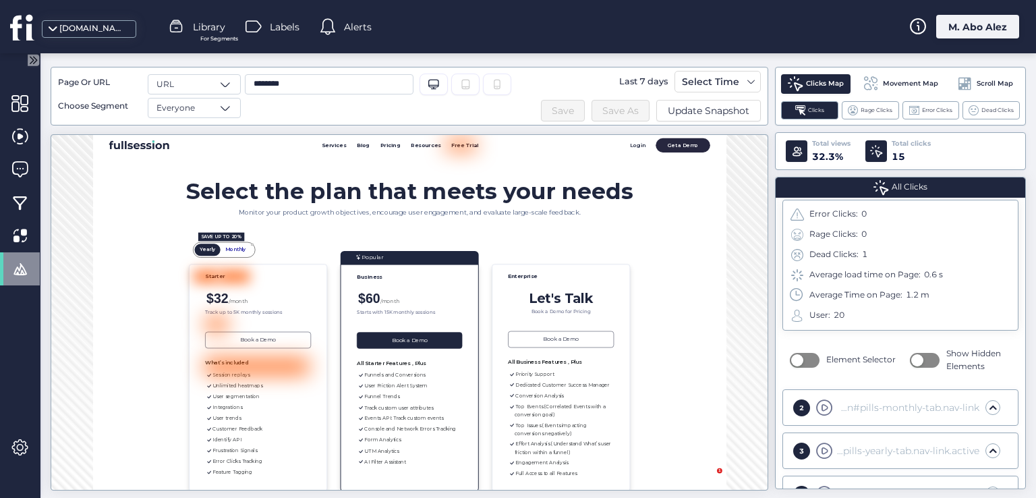
scroll to position [0, 0]
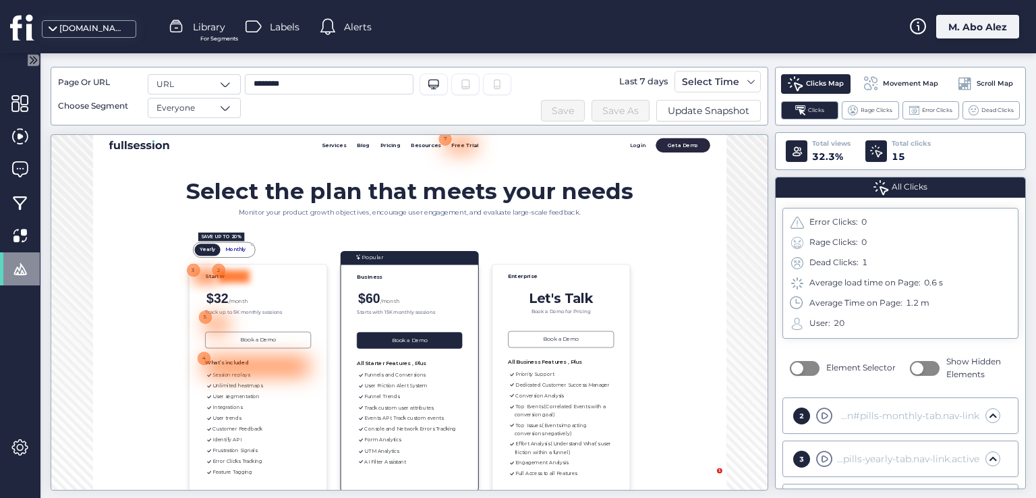
click at [356, 417] on div at bounding box center [381, 425] width 63 height 26
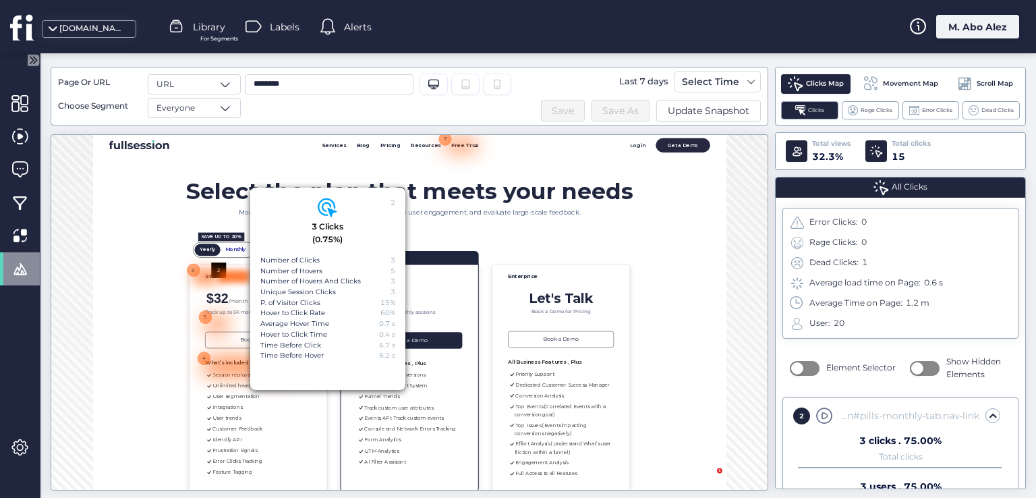
scroll to position [72, 0]
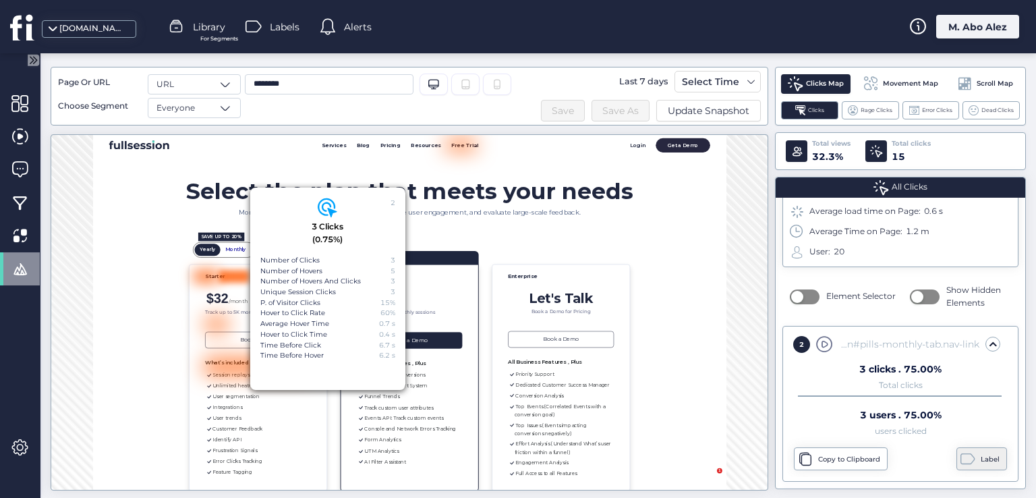
click at [966, 460] on div "Label" at bounding box center [982, 458] width 51 height 23
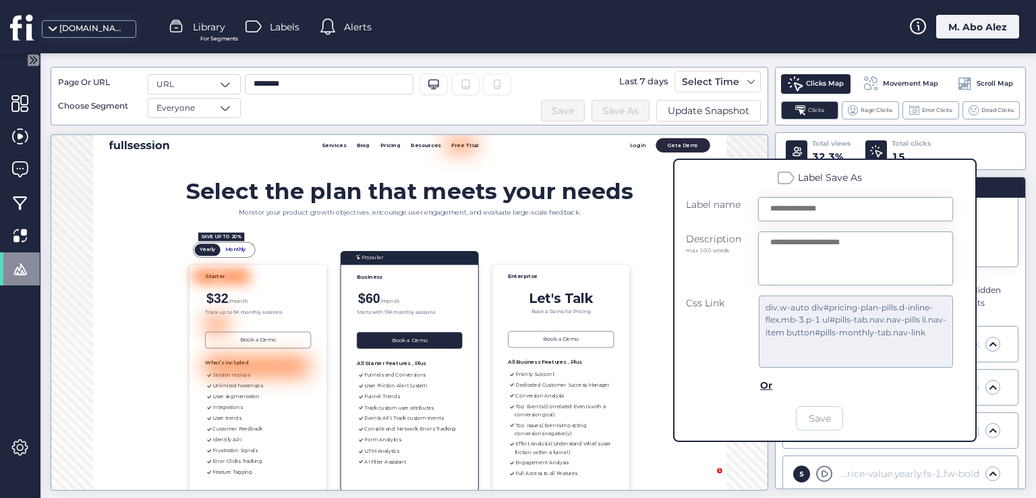
click at [766, 384] on div "Or" at bounding box center [766, 385] width 13 height 15
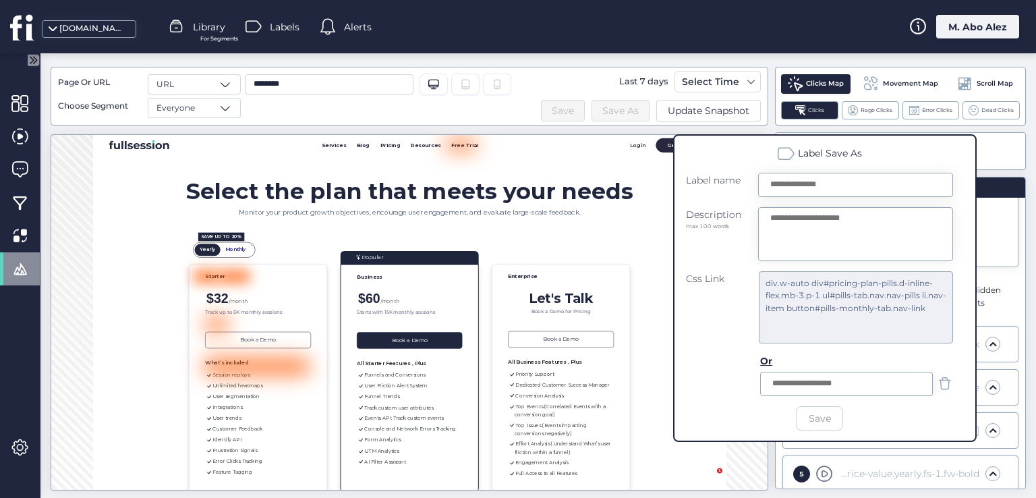
click at [765, 362] on div "Or" at bounding box center [766, 361] width 13 height 15
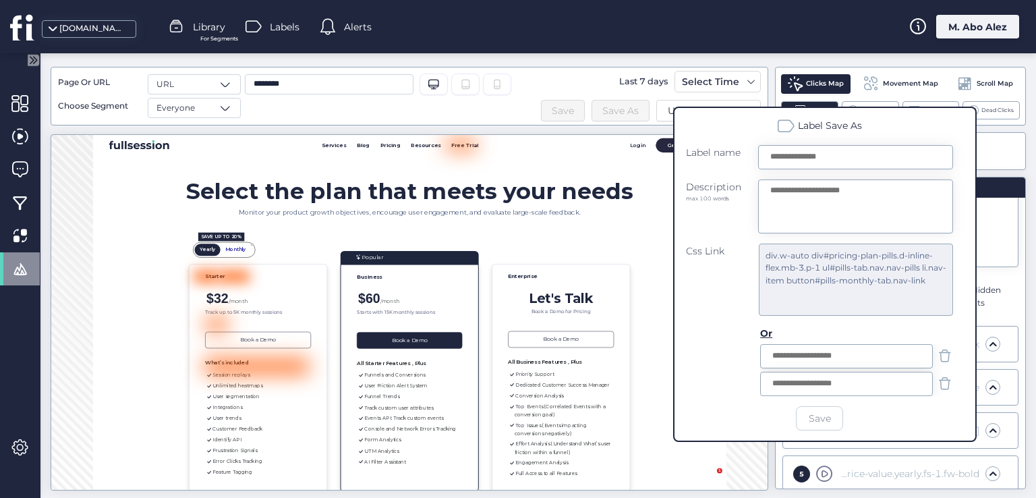
click at [945, 360] on span at bounding box center [945, 356] width 17 height 17
click at [945, 360] on div "Or" at bounding box center [856, 361] width 193 height 70
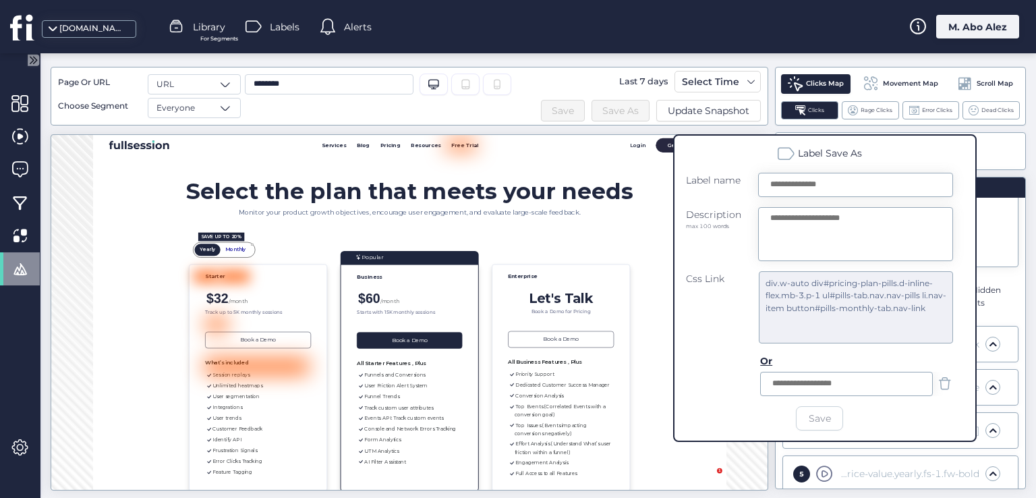
click at [946, 381] on span at bounding box center [945, 383] width 17 height 17
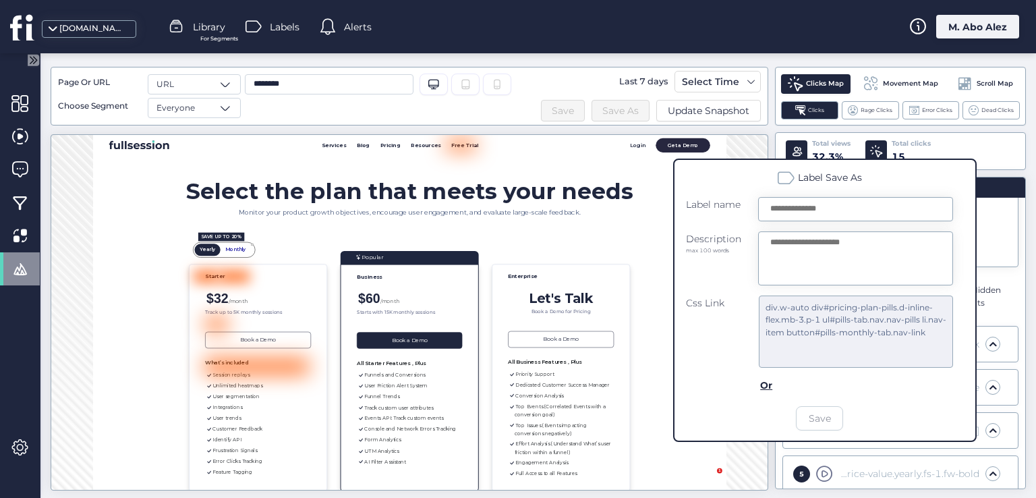
click at [734, 461] on div "2 3 Clicks (0.75%) Number of Clicks 3 Number of Hovers 5 Number of Hovers And C…" at bounding box center [410, 312] width 718 height 356
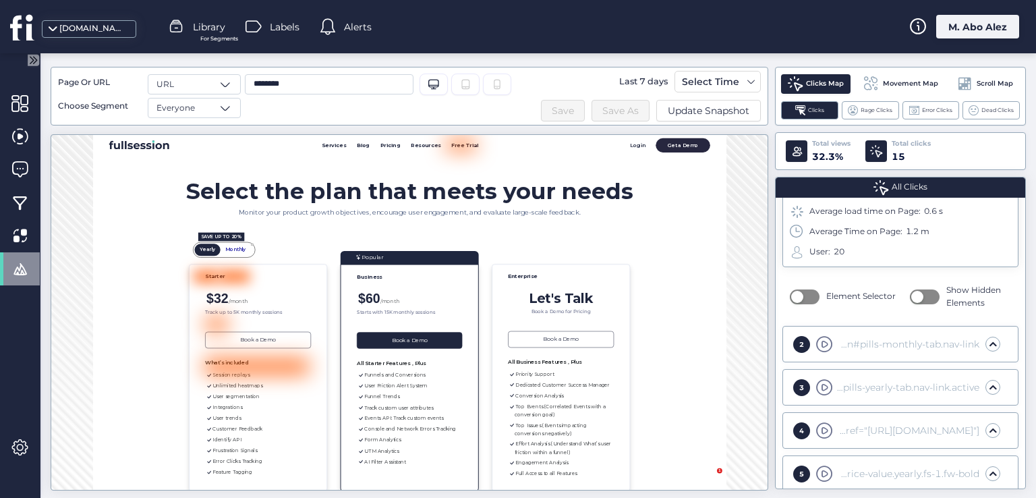
click at [976, 393] on div "3 div.w-auto div#pricing-plan-pills.d-inline-flex.mb-3.p-1 ul#pills-tab.nav.nav…" at bounding box center [893, 387] width 213 height 17
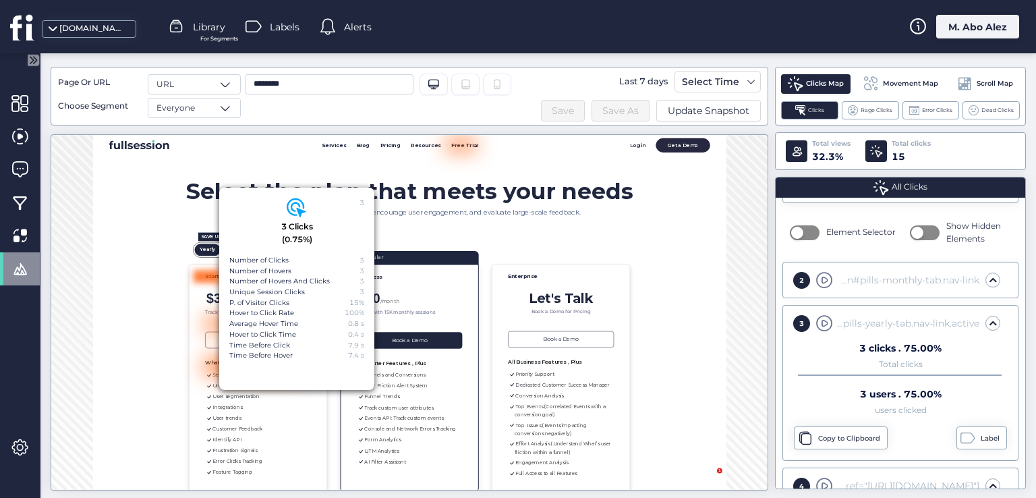
scroll to position [274, 0]
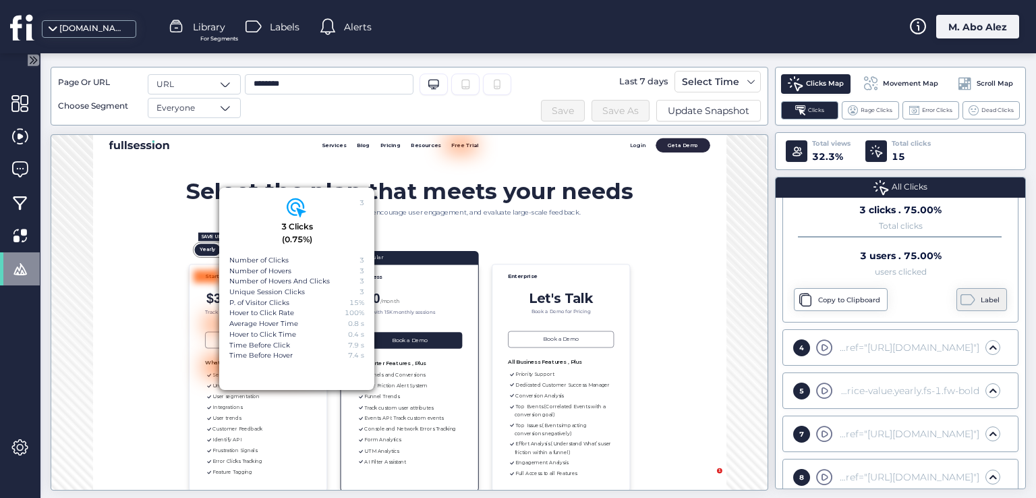
click at [964, 296] on span at bounding box center [968, 299] width 15 height 15
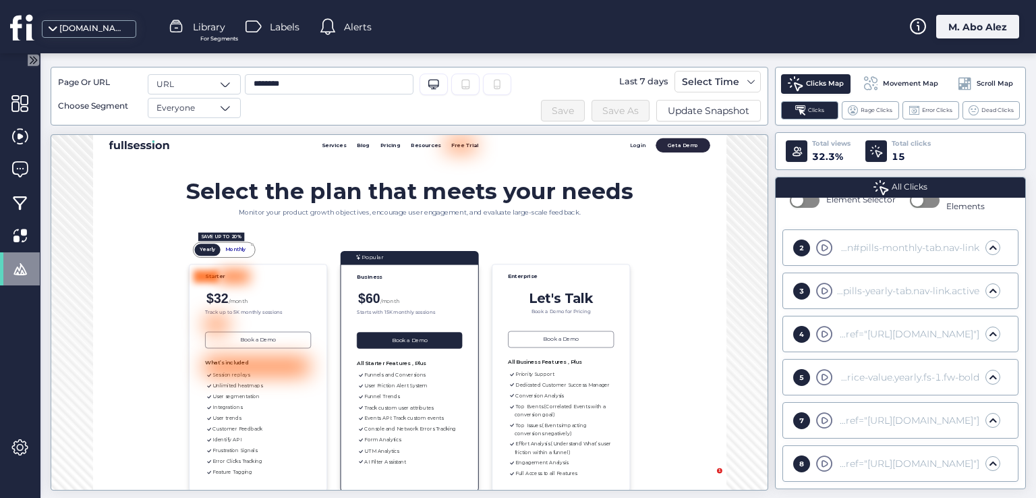
scroll to position [165, 0]
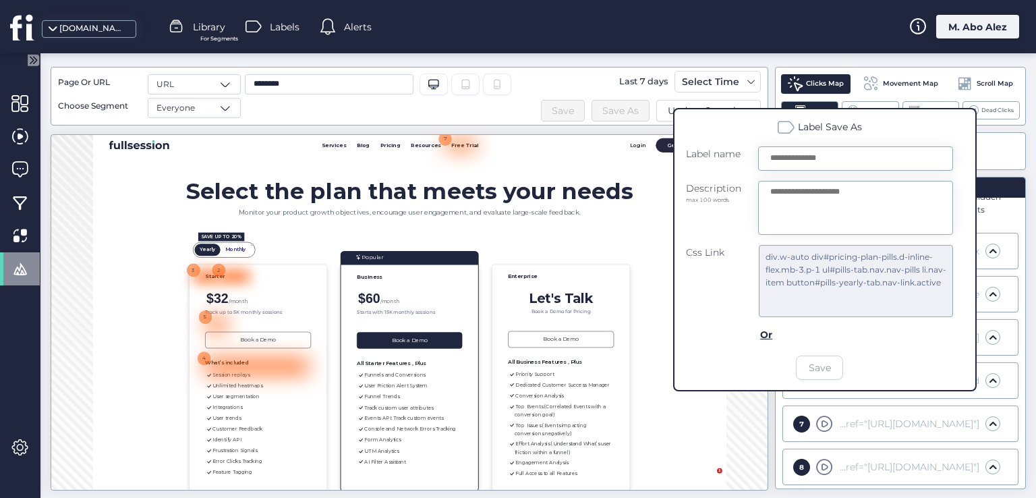
drag, startPoint x: 1192, startPoint y: 460, endPoint x: 1169, endPoint y: 443, distance: 28.5
click at [1036, 398] on div "SAVE UP TO 20% Yearly Monthly" at bounding box center [740, 367] width 919 height 62
click at [1007, 173] on div "Clicks Map Movement Map Scroll Map Clicks Rage Clicks Error Clicks Dead Clicks …" at bounding box center [900, 278] width 251 height 422
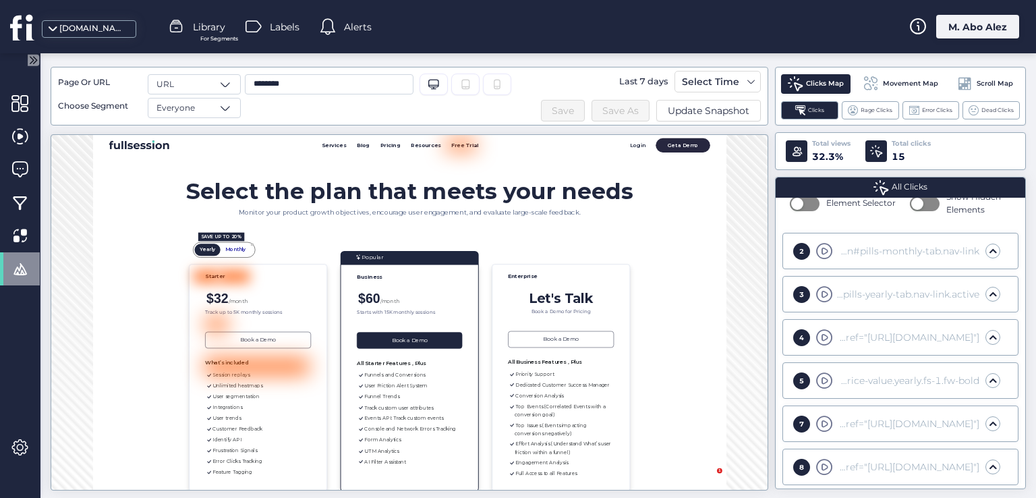
click at [986, 420] on span at bounding box center [992, 423] width 13 height 13
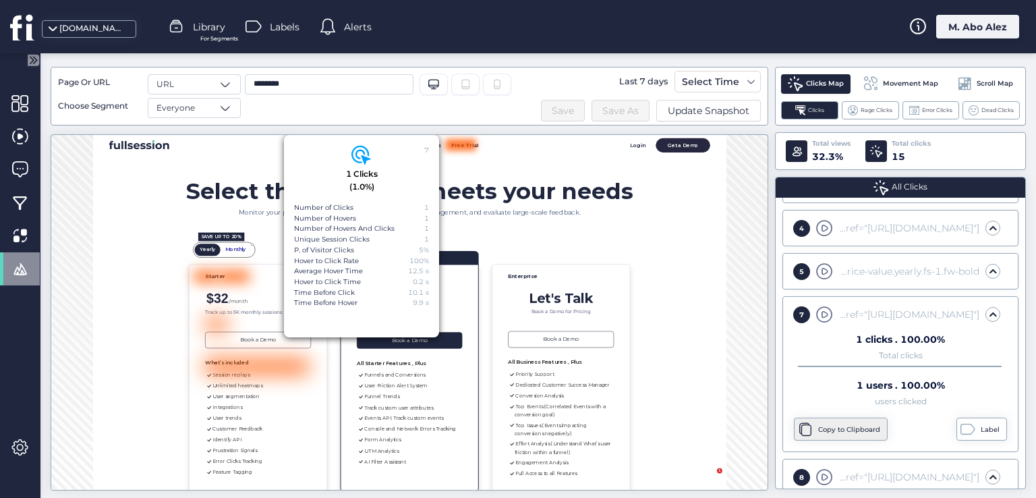
click at [840, 424] on div "Copy to Clipboard" at bounding box center [850, 429] width 65 height 11
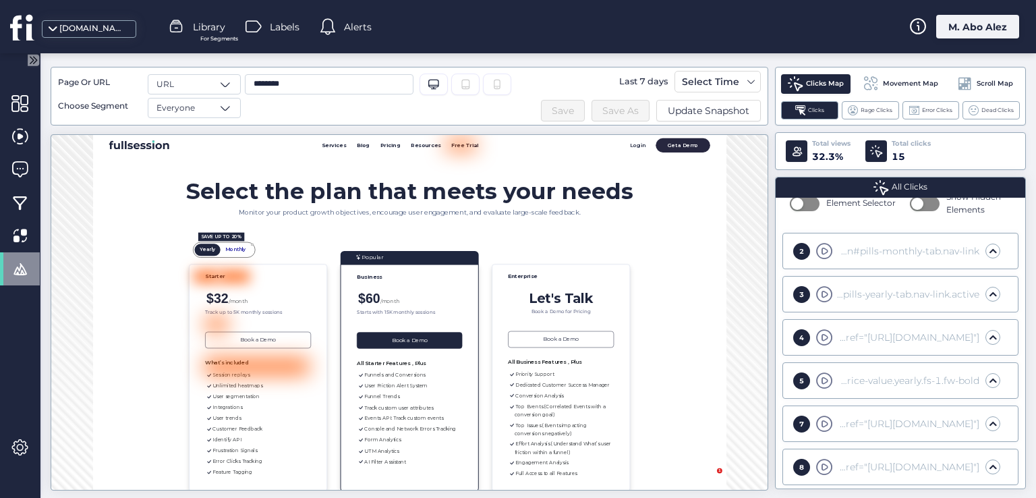
click at [986, 380] on span at bounding box center [992, 380] width 13 height 13
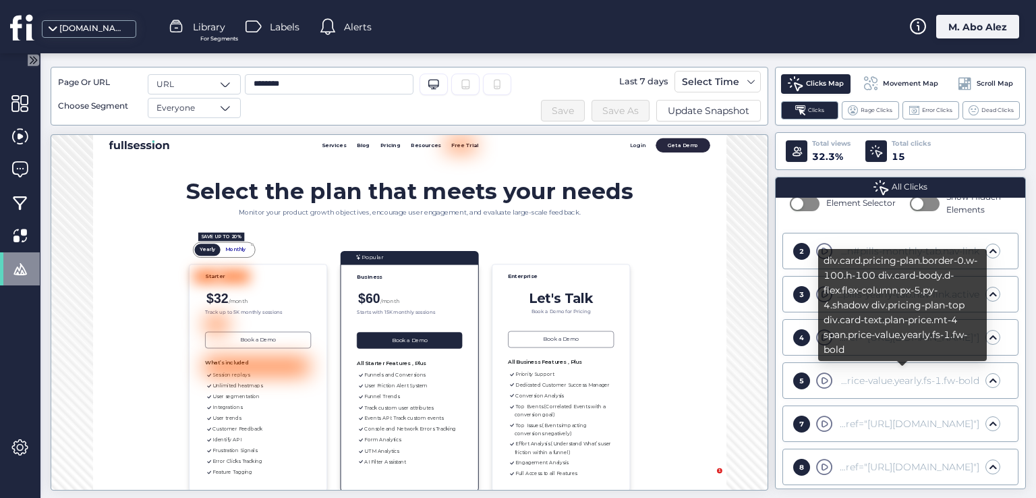
scroll to position [274, 0]
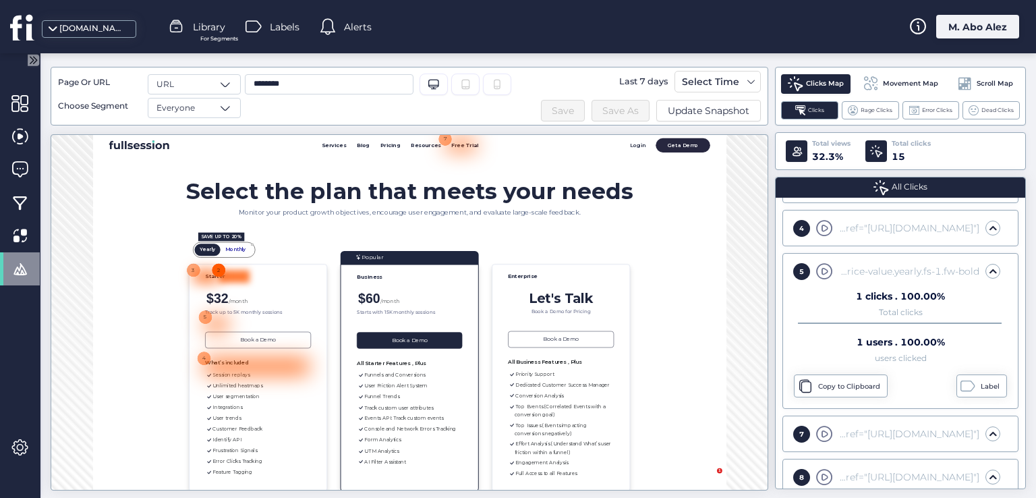
click at [358, 410] on div "2" at bounding box center [350, 412] width 30 height 30
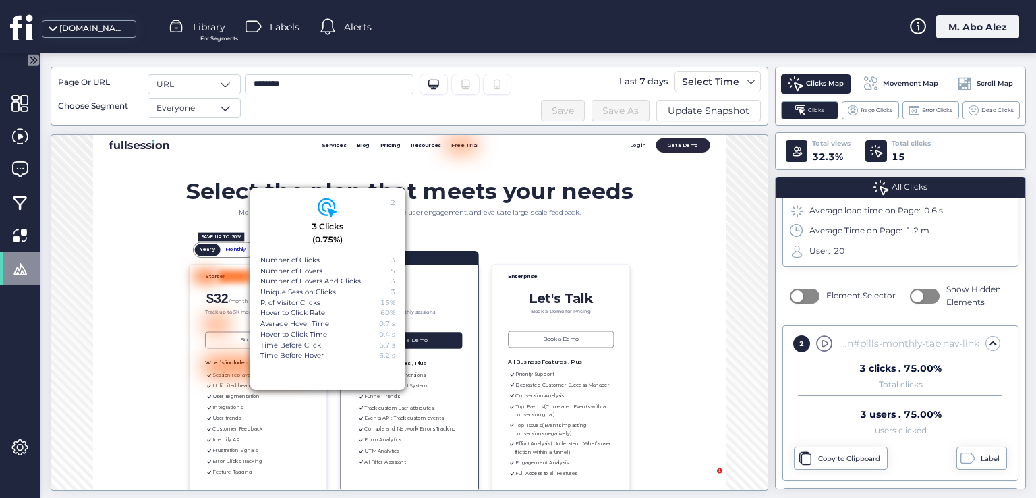
scroll to position [72, 0]
click at [831, 463] on div "Copy to Clipboard" at bounding box center [841, 458] width 94 height 23
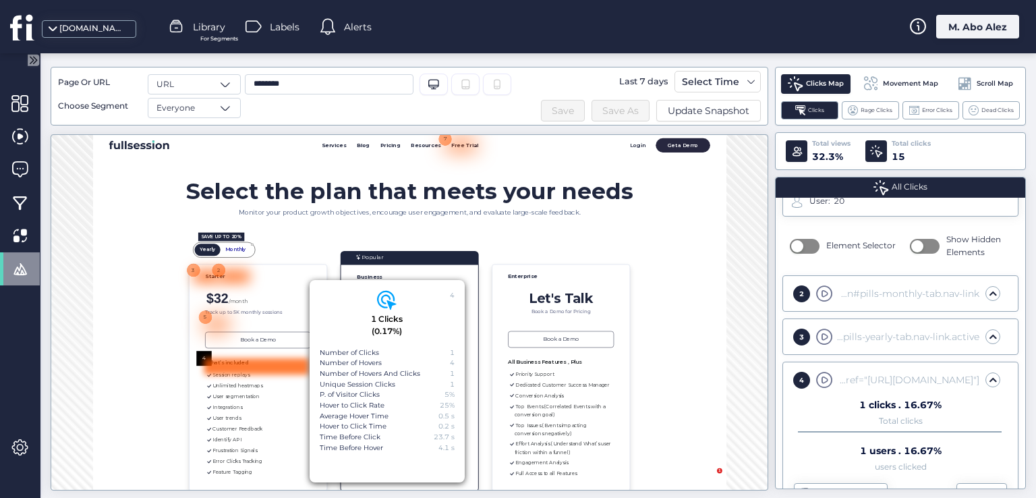
scroll to position [157, 0]
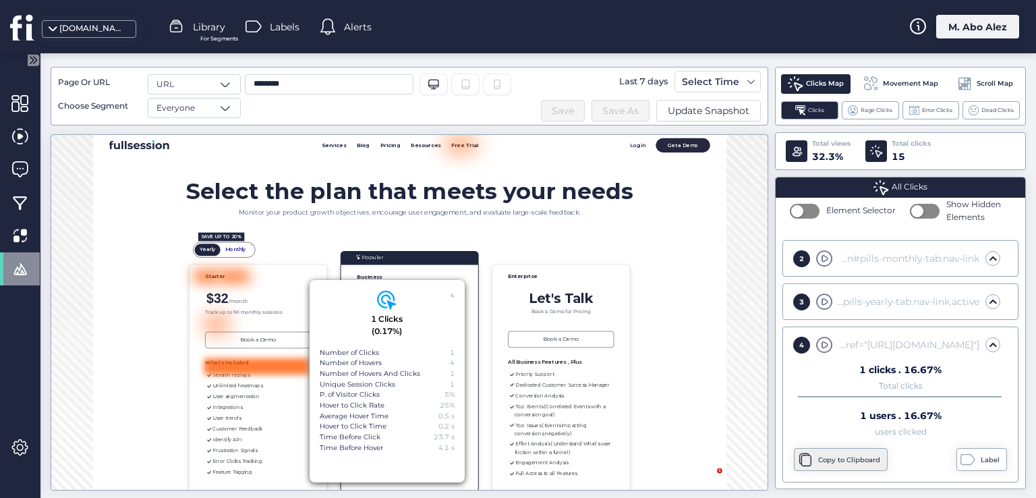
click at [848, 455] on div "Copy to Clipboard" at bounding box center [850, 460] width 65 height 11
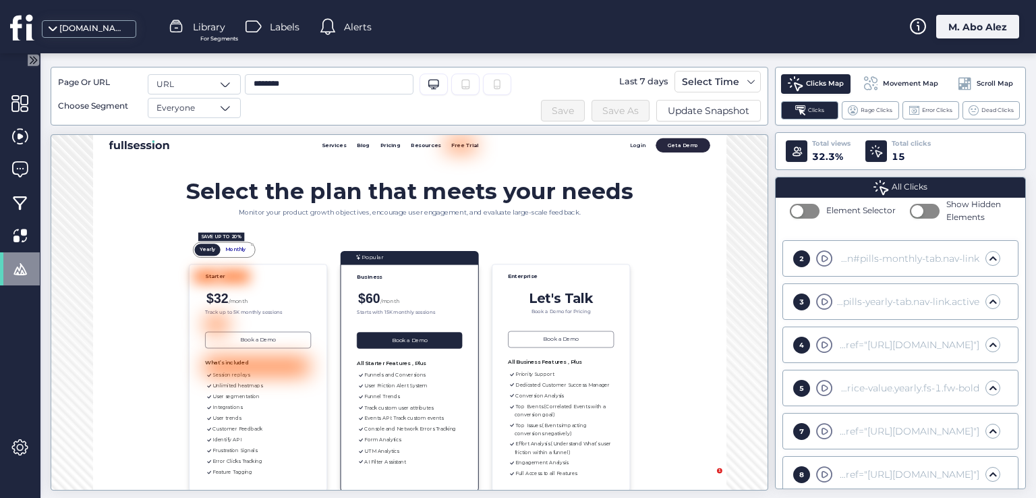
click at [801, 381] on div "5" at bounding box center [802, 388] width 17 height 17
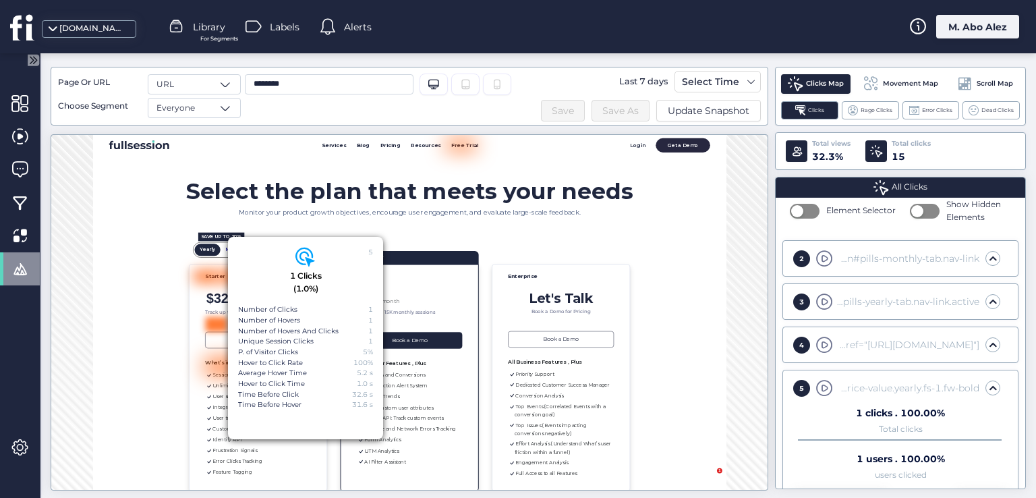
scroll to position [284, 0]
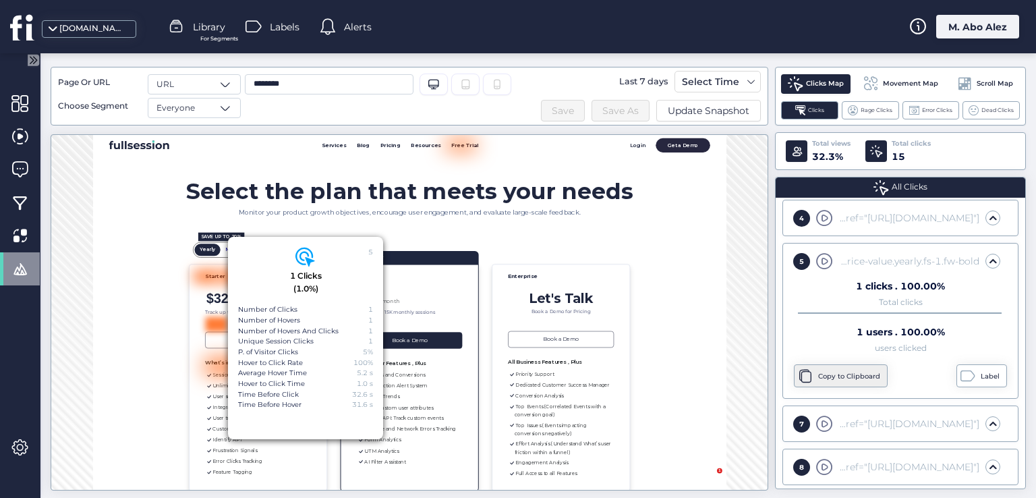
click at [822, 372] on div "Copy to Clipboard" at bounding box center [850, 376] width 65 height 11
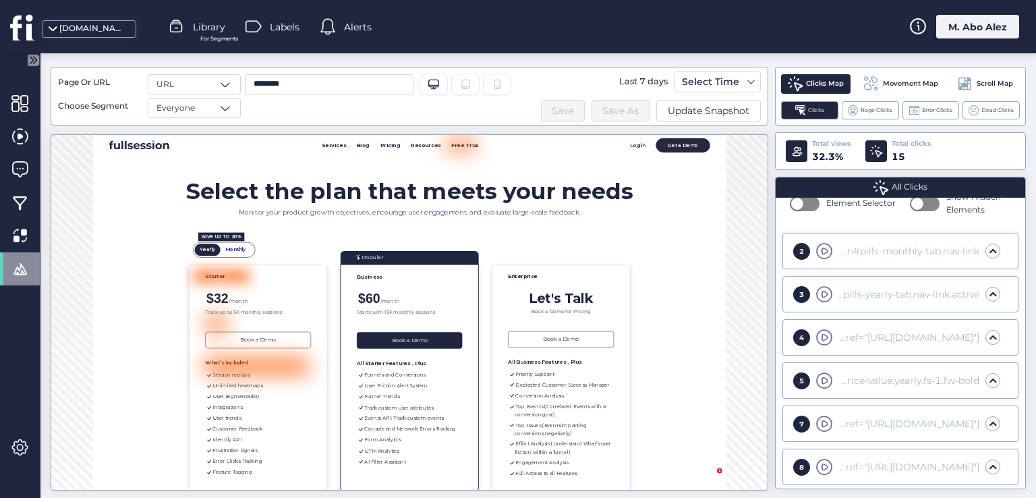
click at [793, 376] on div "5 div.card.pricing-plan.border-0.w-100.h-100 div.card-body.d-flex.flex-column.p…" at bounding box center [893, 380] width 213 height 17
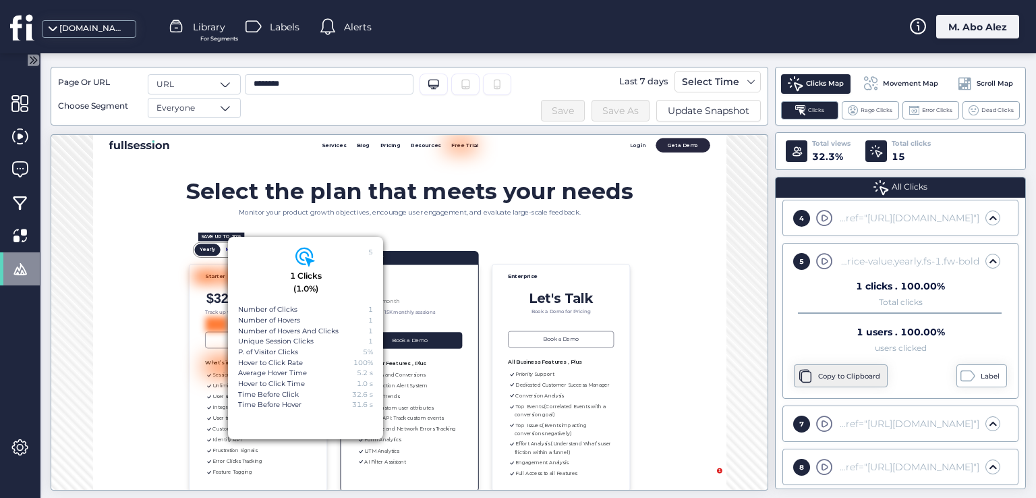
click at [834, 371] on div "Copy to Clipboard" at bounding box center [850, 376] width 65 height 11
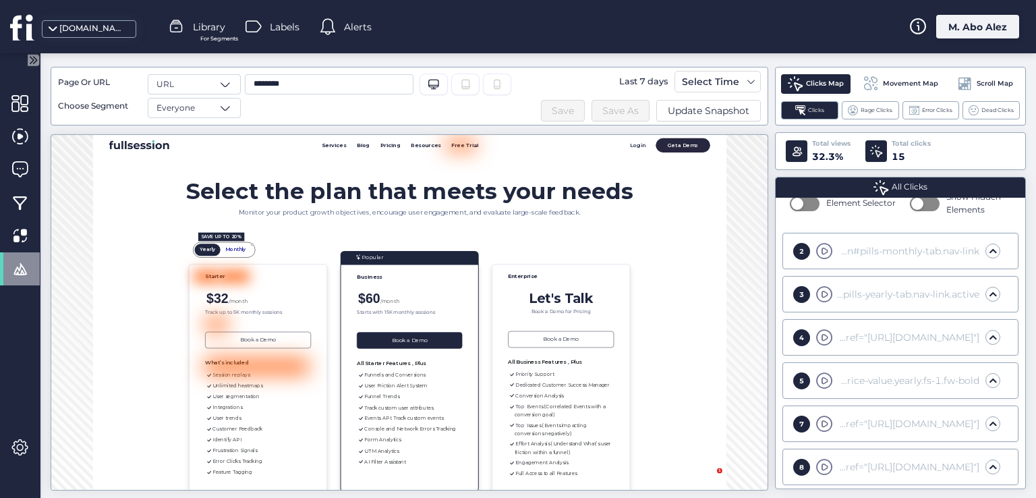
click at [799, 291] on div "3" at bounding box center [802, 294] width 17 height 17
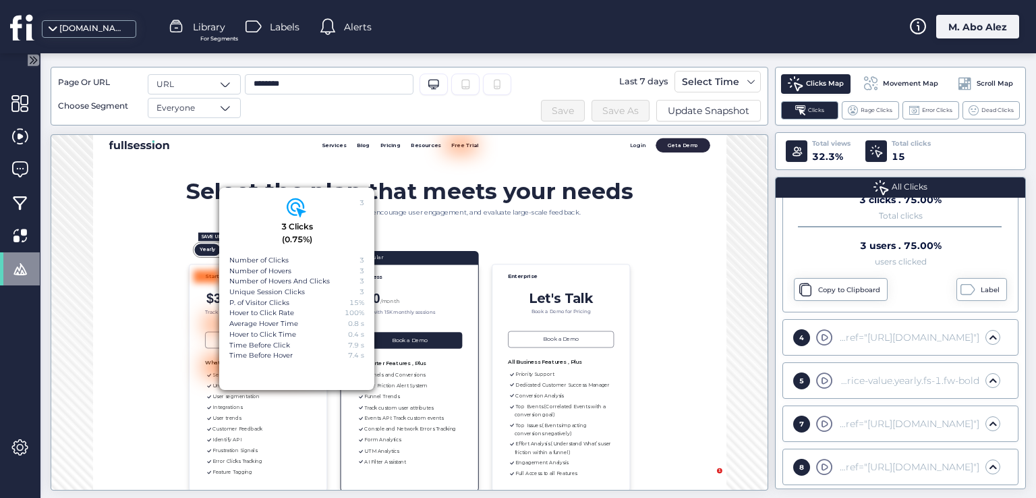
click at [847, 256] on div "3 clicks . 75.00% Total clicks 3 users . 75.00% users clicked" at bounding box center [900, 226] width 227 height 76
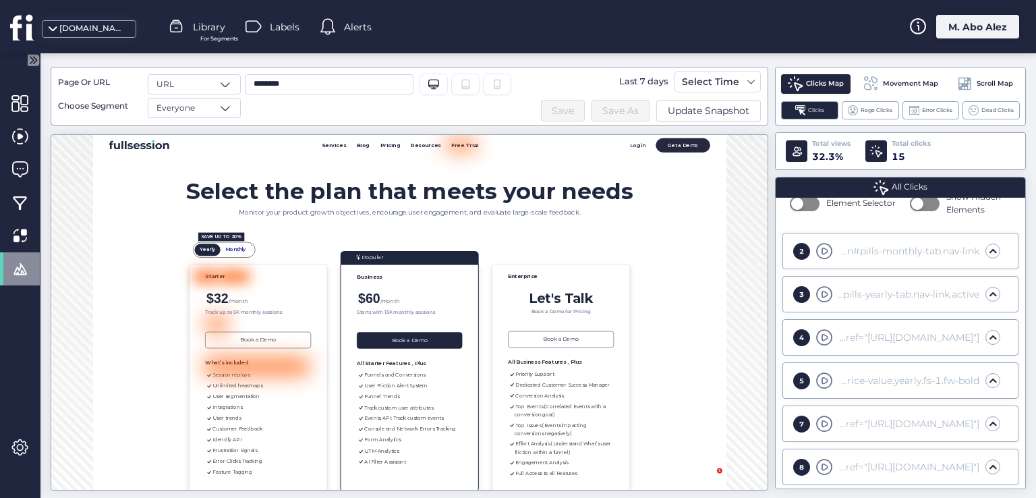
click at [804, 289] on div "3" at bounding box center [802, 294] width 17 height 17
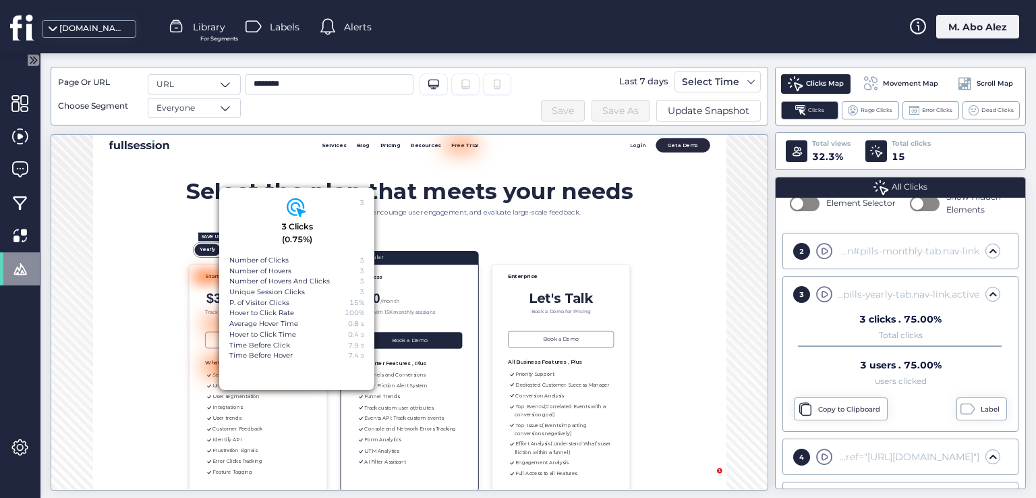
scroll to position [284, 0]
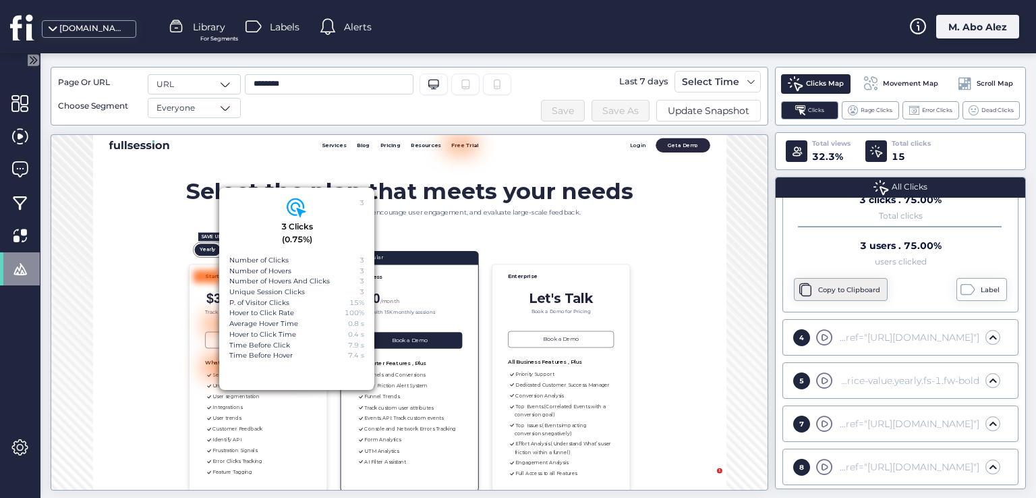
click at [839, 285] on div "Copy to Clipboard" at bounding box center [850, 290] width 65 height 11
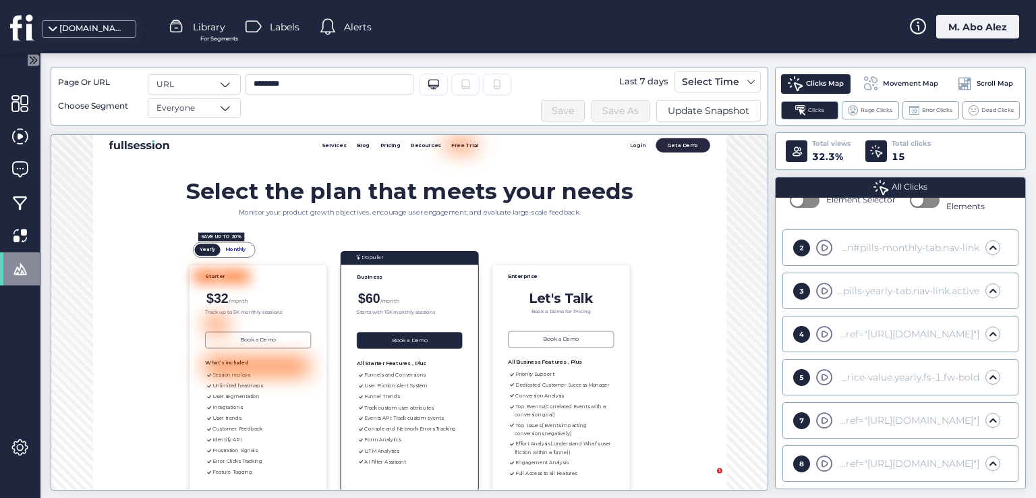
scroll to position [165, 0]
click at [862, 112] on span "Rage Clicks" at bounding box center [877, 110] width 32 height 9
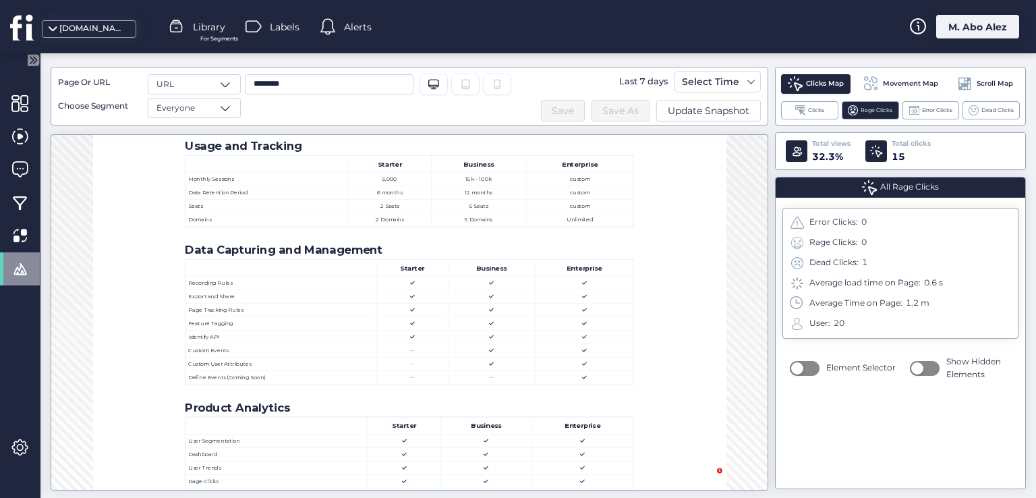
scroll to position [877, 0]
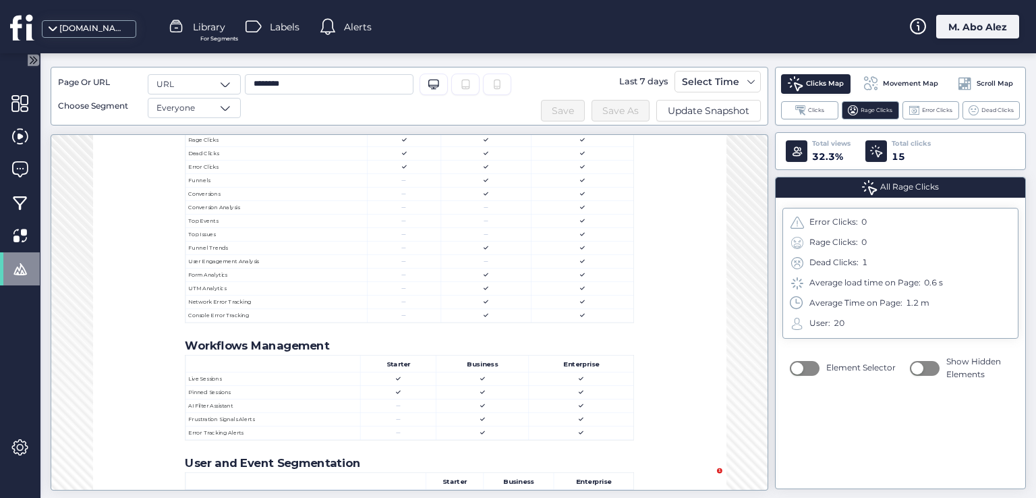
scroll to position [1822, 0]
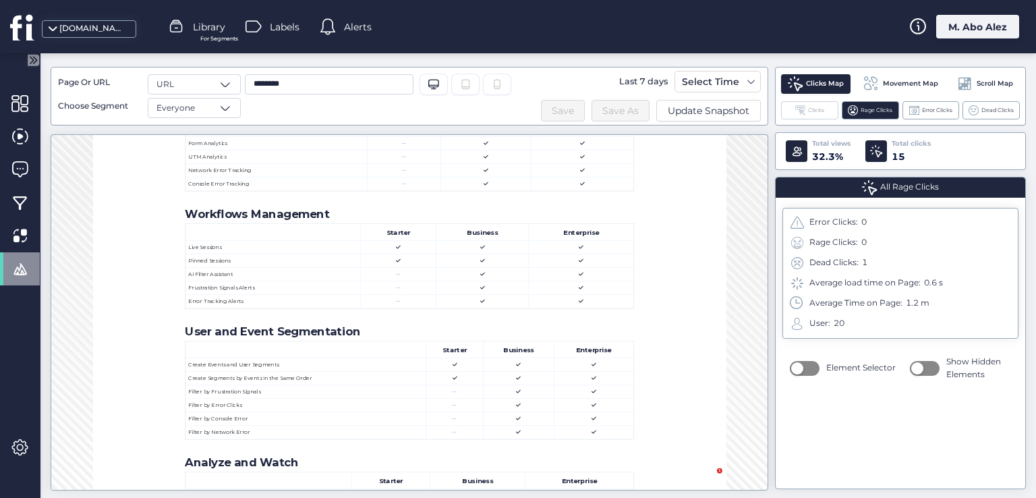
click at [812, 111] on span "Clicks" at bounding box center [816, 110] width 16 height 9
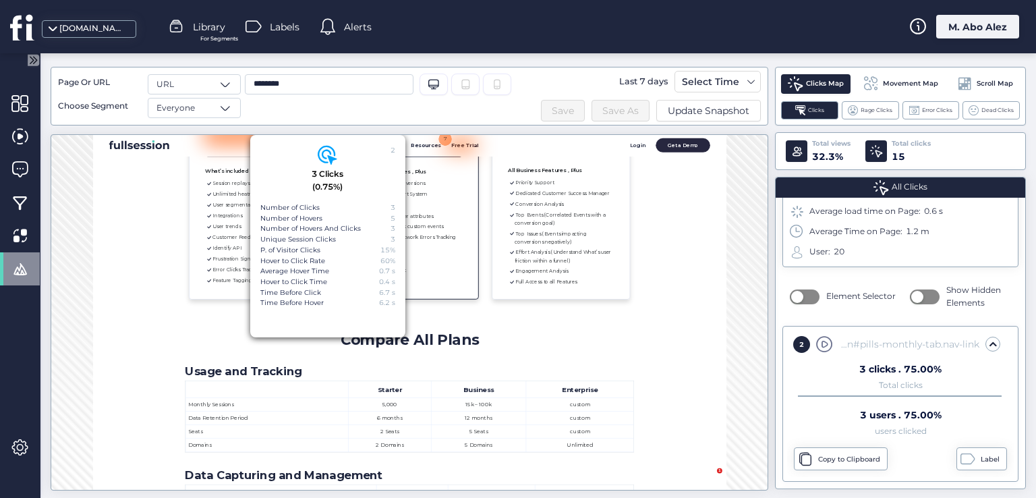
scroll to position [472, 0]
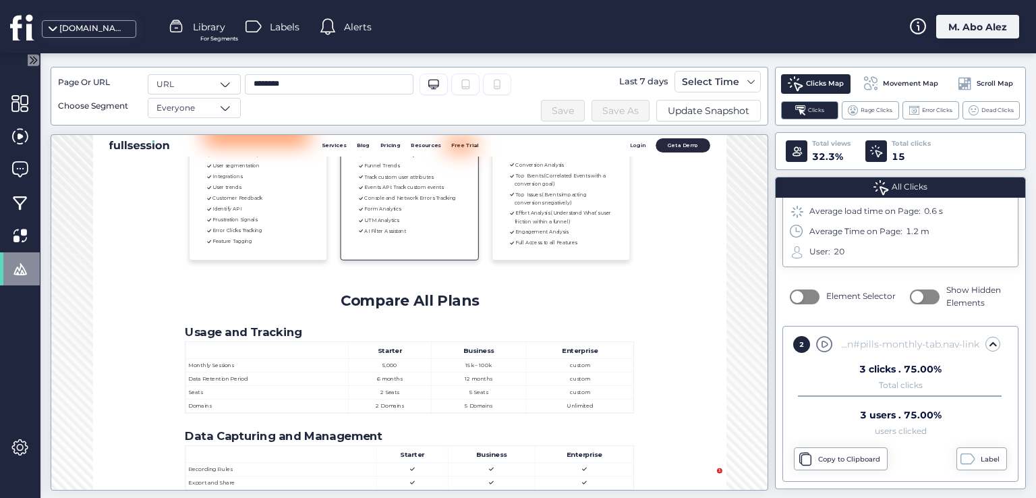
click at [21, 266] on span at bounding box center [19, 268] width 17 height 17
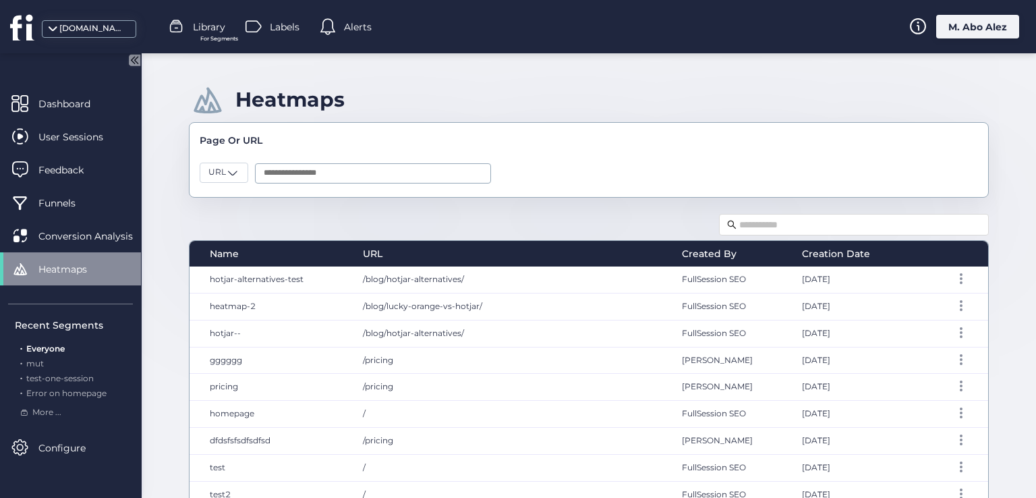
click at [21, 266] on span at bounding box center [19, 268] width 17 height 17
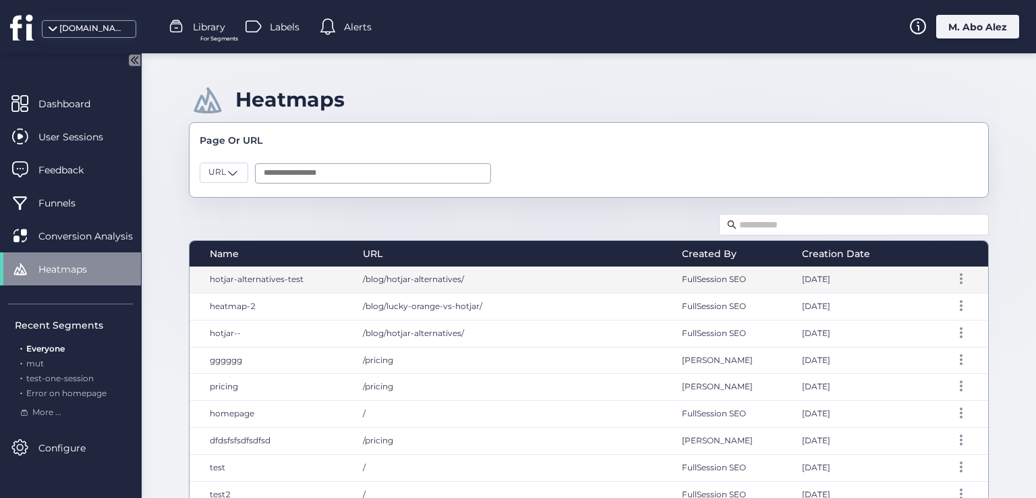
click at [232, 285] on div "hotjar-alternatives-test" at bounding box center [270, 280] width 160 height 26
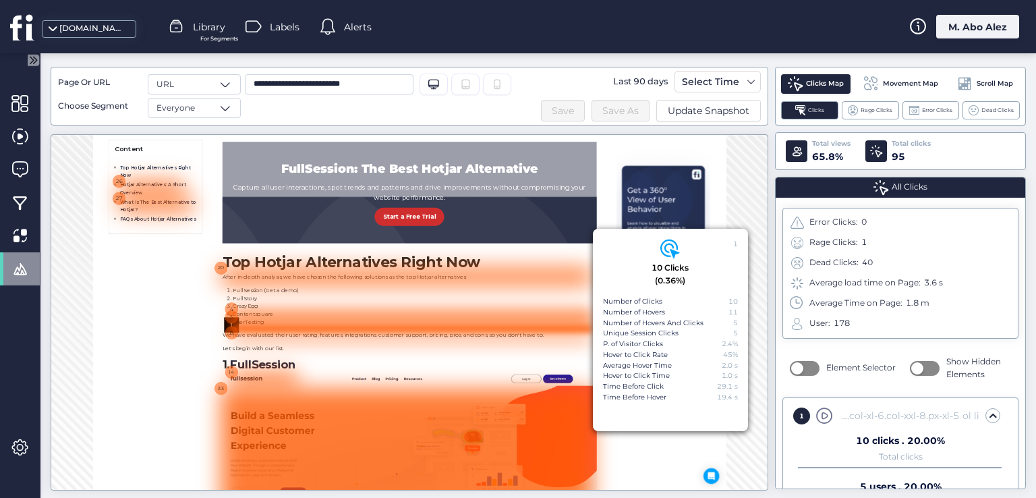
scroll to position [787, 0]
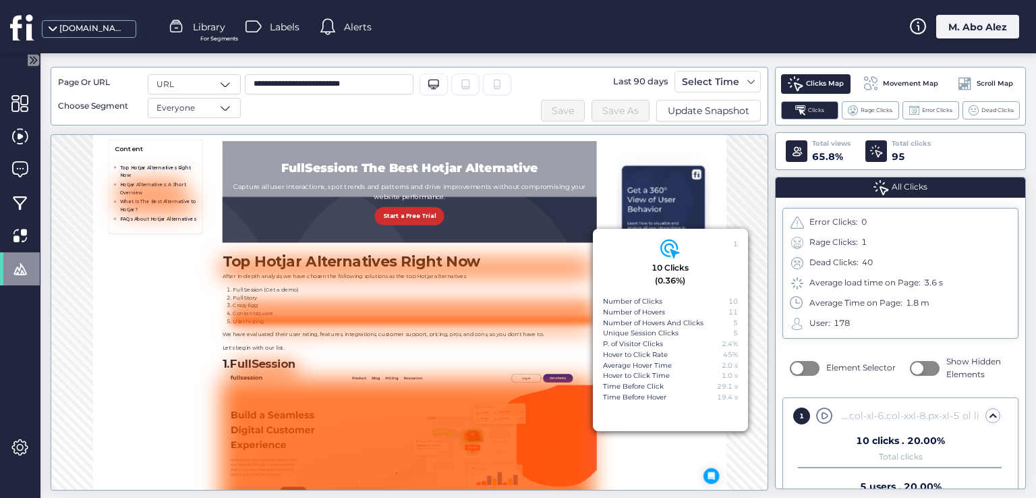
click at [57, 480] on div "1 10 Clicks (0.36%) Number of Clicks 10 Number of Hovers 11 Number of Hovers An…" at bounding box center [410, 312] width 718 height 356
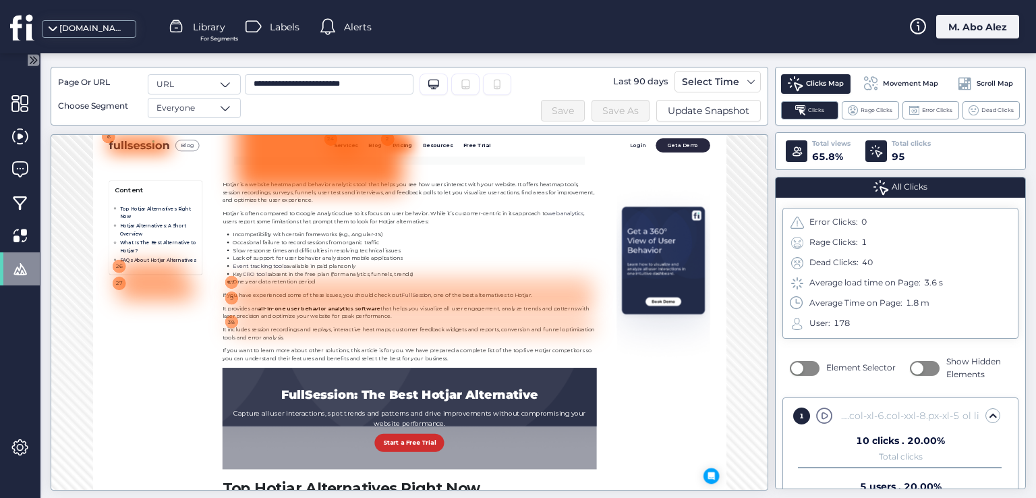
scroll to position [247, 0]
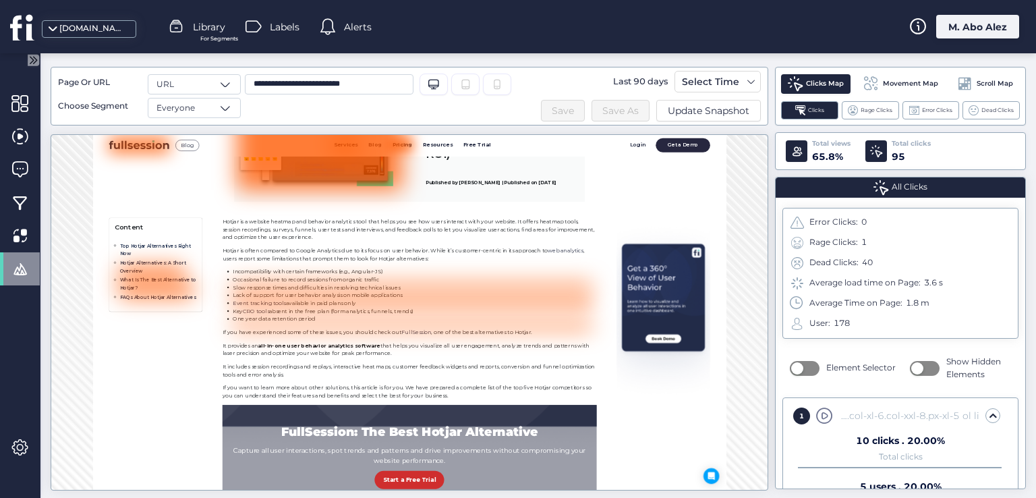
click at [829, 416] on span at bounding box center [824, 416] width 17 height 17
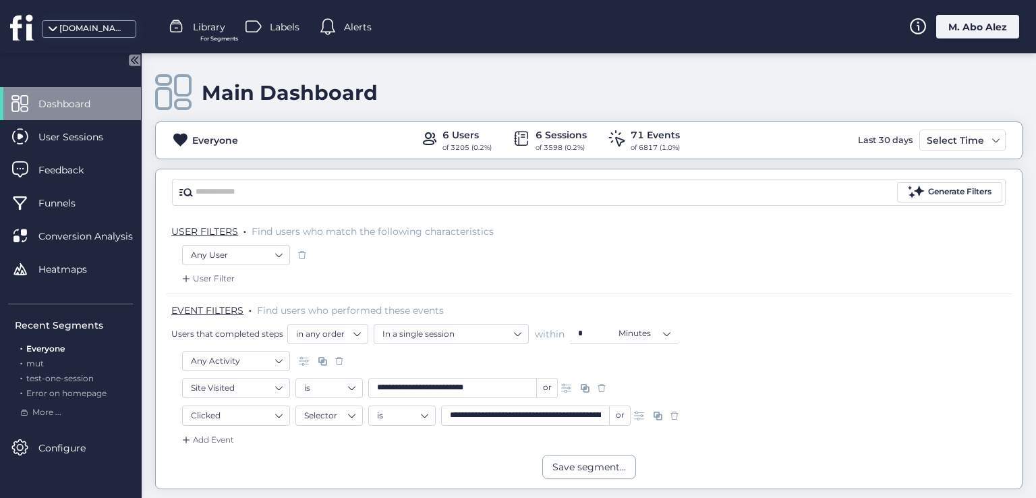
click at [338, 363] on span at bounding box center [339, 360] width 13 height 13
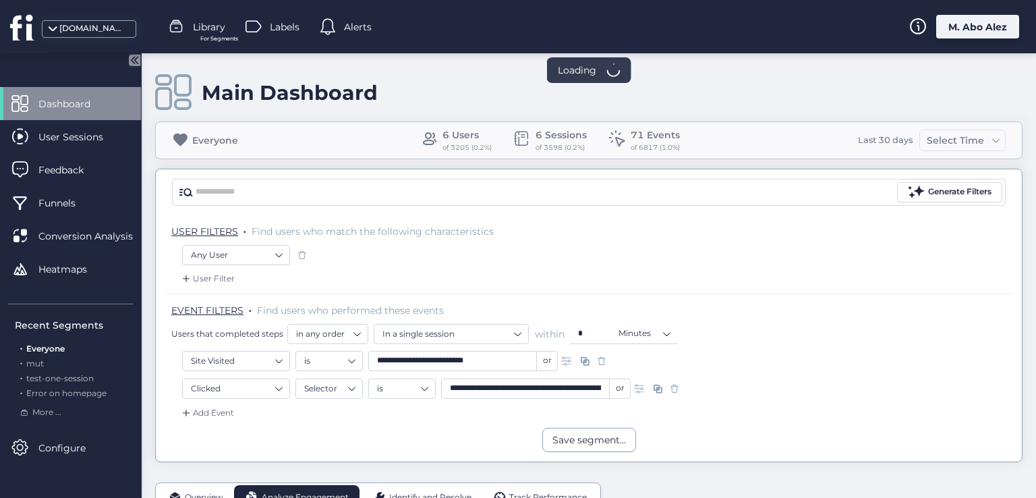
click at [604, 362] on span at bounding box center [601, 360] width 13 height 13
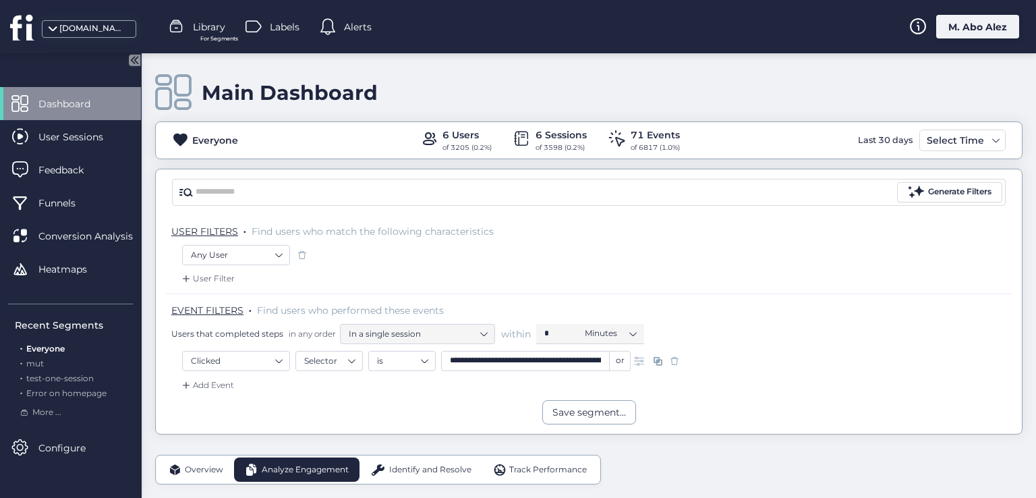
click at [675, 358] on span at bounding box center [674, 360] width 13 height 13
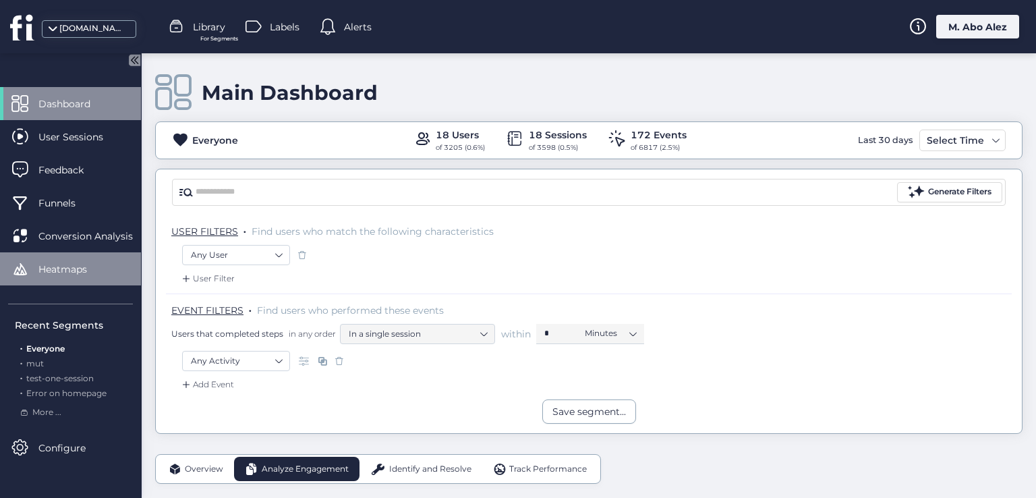
click at [87, 265] on span "Heatmaps" at bounding box center [72, 269] width 69 height 15
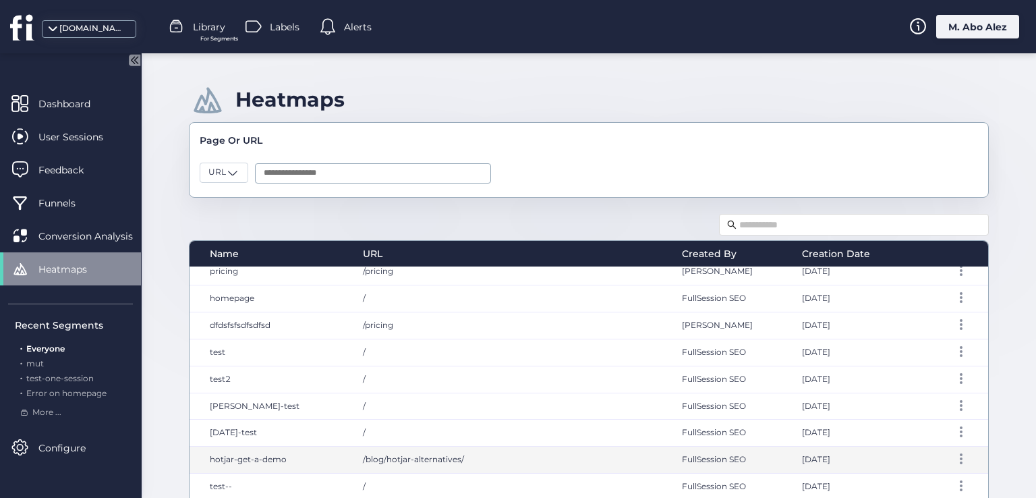
scroll to position [270, 0]
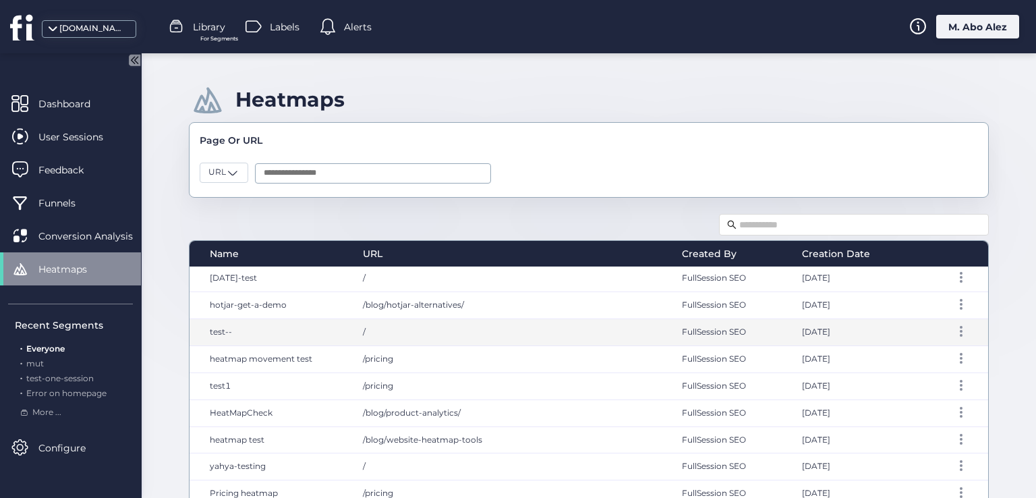
click at [220, 328] on span "test--" at bounding box center [221, 332] width 22 height 10
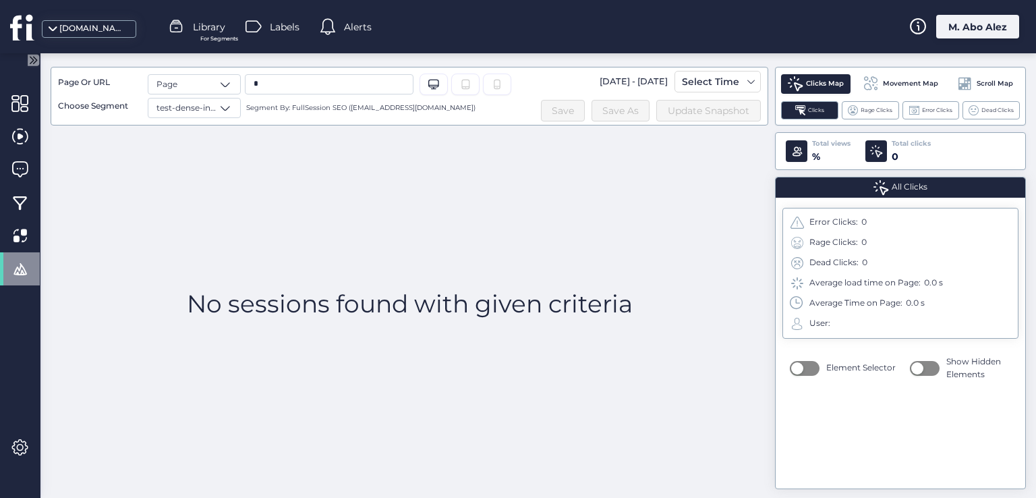
click at [32, 265] on div at bounding box center [20, 268] width 40 height 33
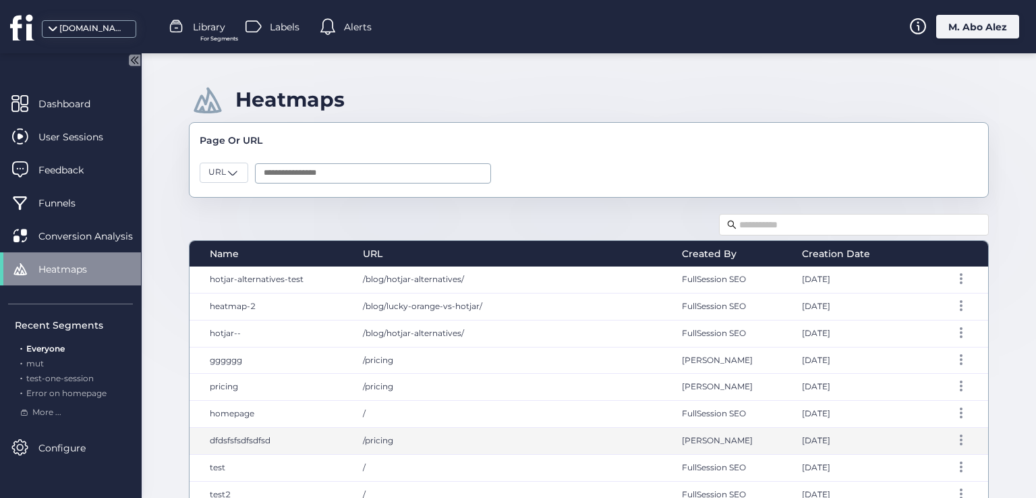
click at [235, 435] on span "dfdsfsfsdfsdfsd" at bounding box center [240, 440] width 61 height 10
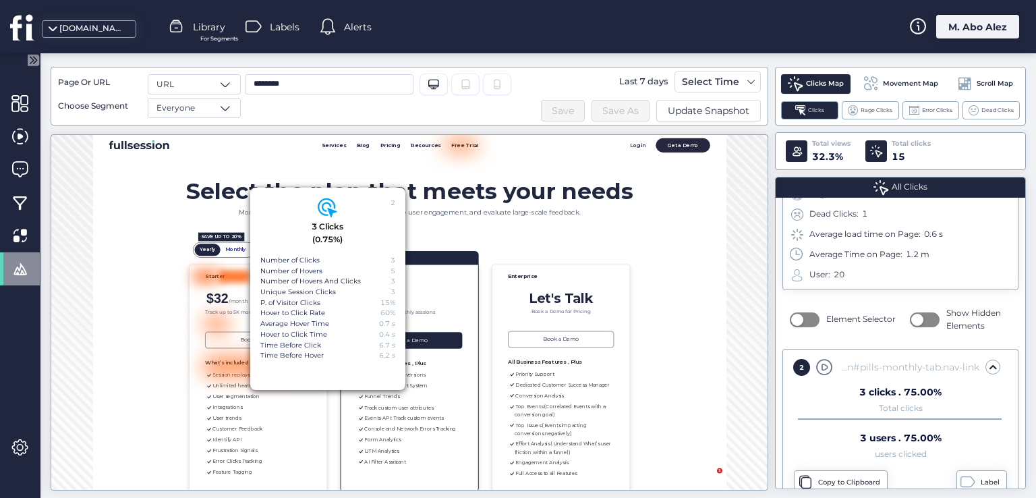
scroll to position [72, 0]
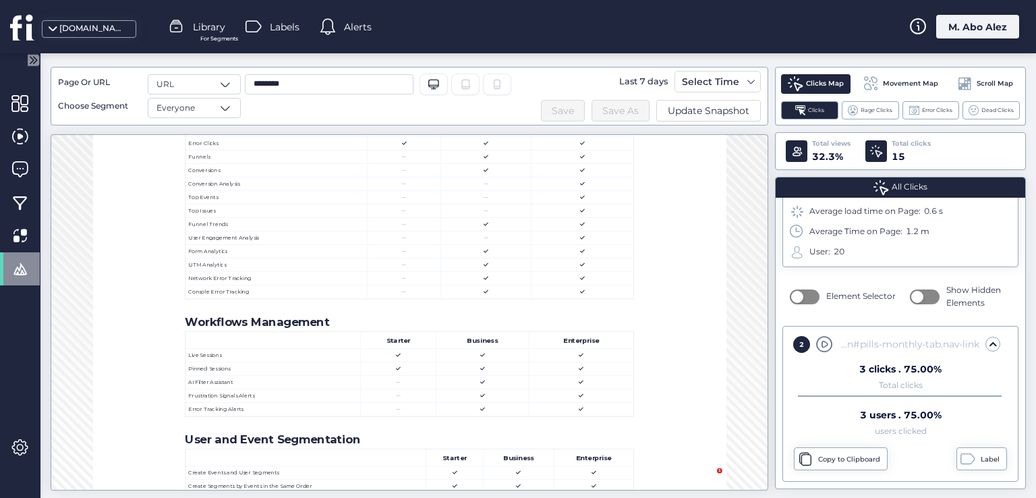
scroll to position [0, 0]
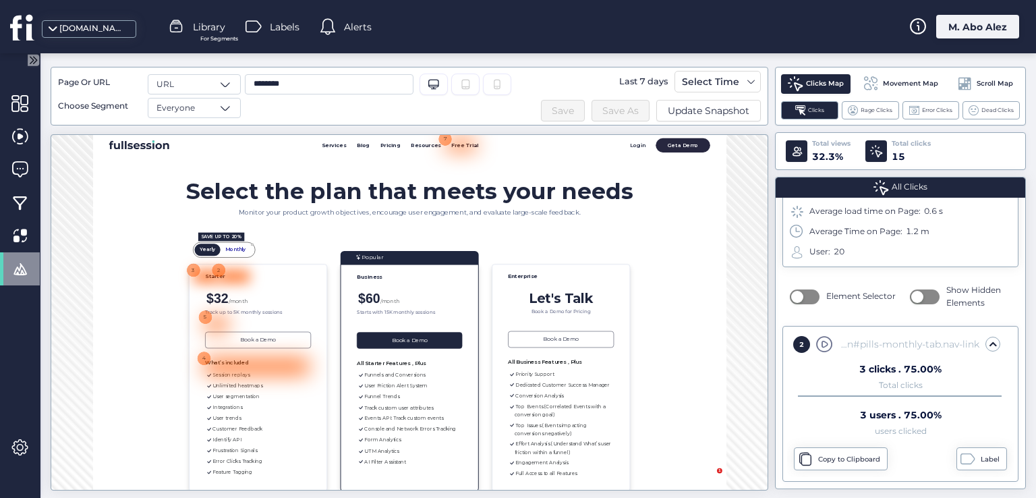
drag, startPoint x: 1386, startPoint y: 557, endPoint x: 807, endPoint y: 248, distance: 655.9
click at [16, 170] on span at bounding box center [19, 169] width 17 height 17
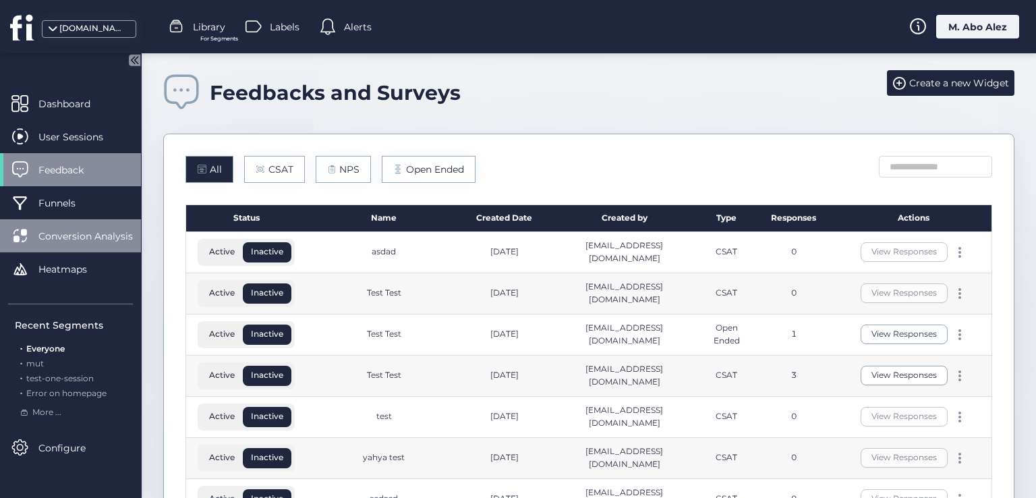
click at [40, 246] on div "Conversion Analysis" at bounding box center [70, 235] width 141 height 33
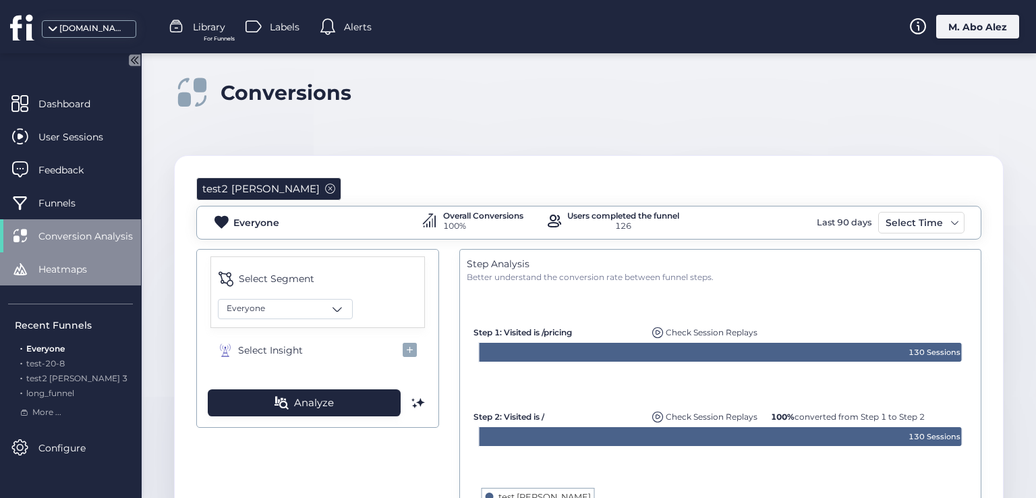
click at [43, 265] on span "Heatmaps" at bounding box center [72, 269] width 69 height 15
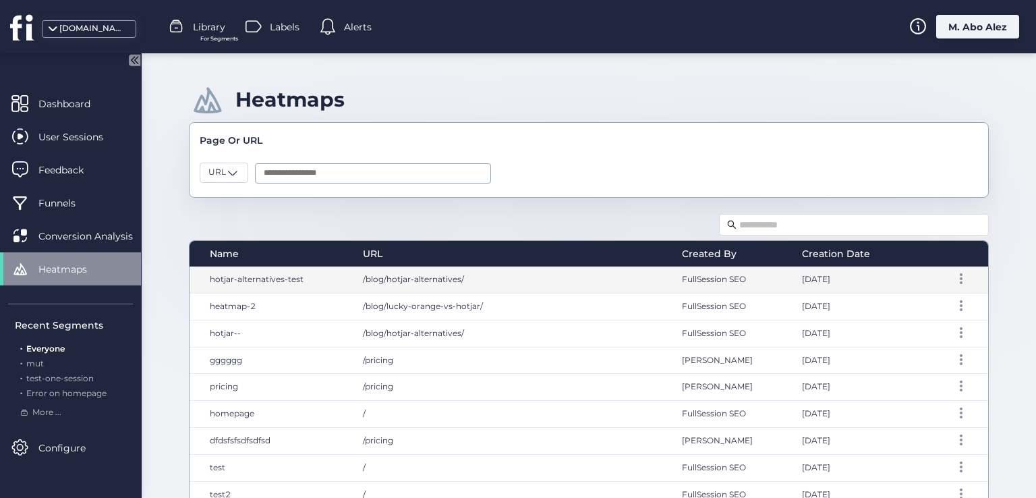
click at [433, 279] on span "/blog/hotjar-alternatives/" at bounding box center [413, 279] width 101 height 10
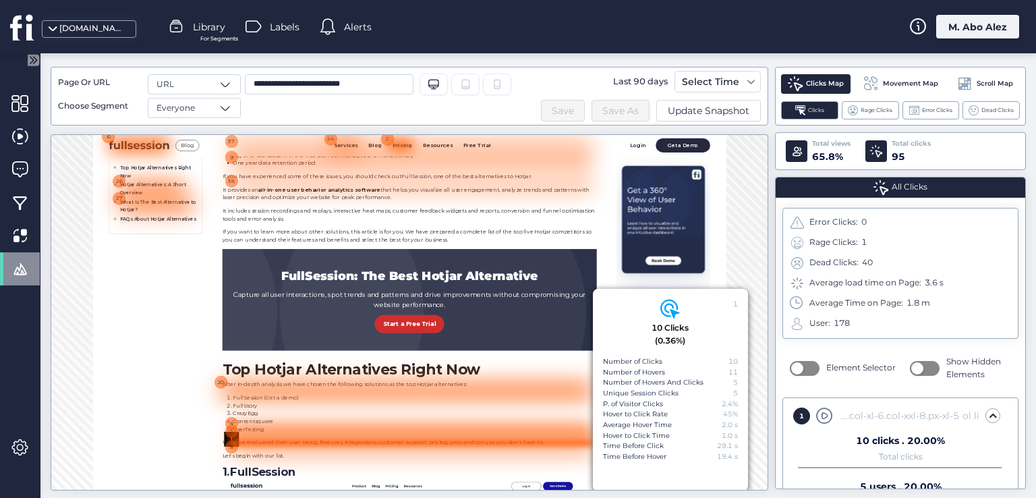
scroll to position [786, 0]
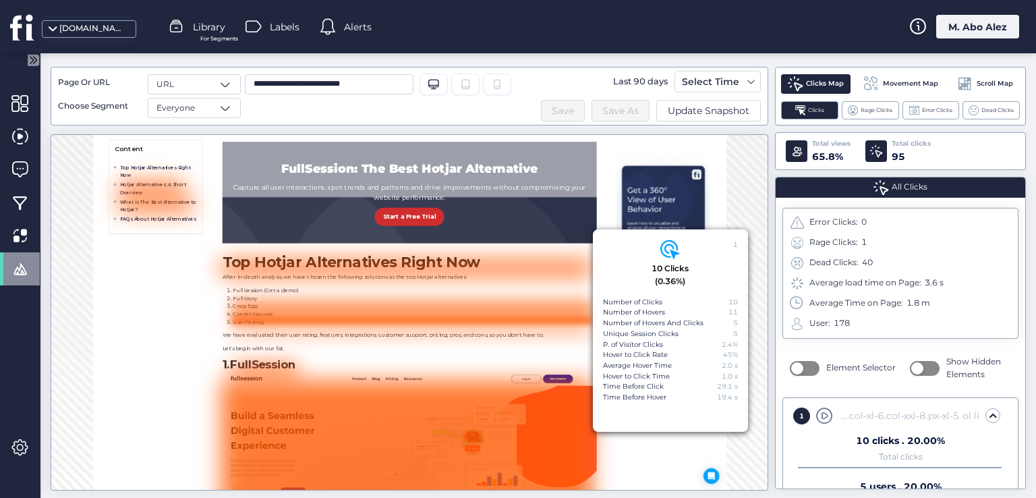
click at [82, 301] on div "1 10 Clicks (0.36%) Number of Clicks 10 Number of Hovers 11 Number of Hovers An…" at bounding box center [410, 312] width 718 height 356
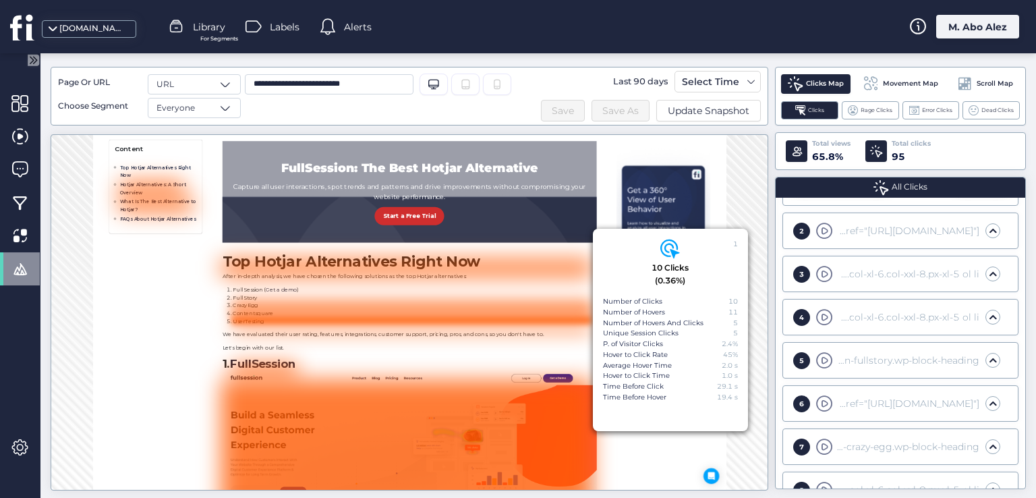
scroll to position [270, 0]
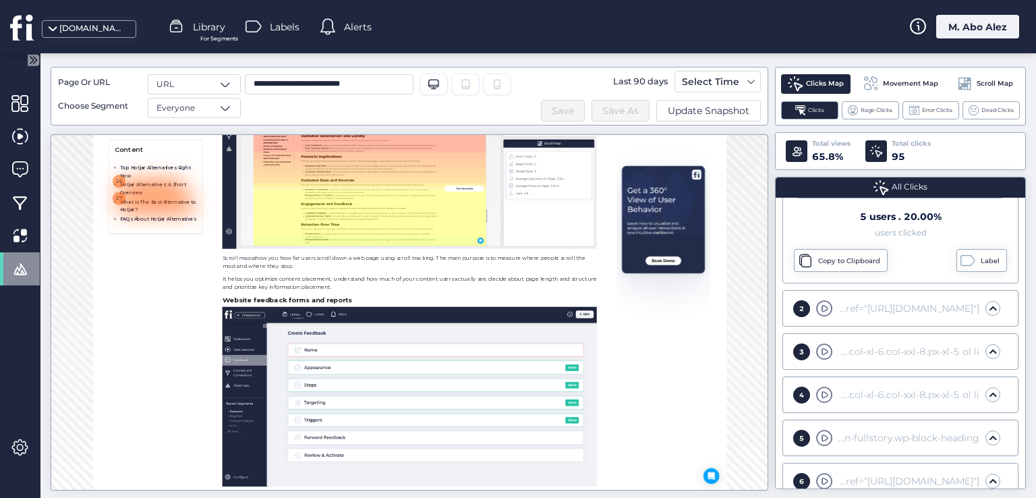
scroll to position [6011, 0]
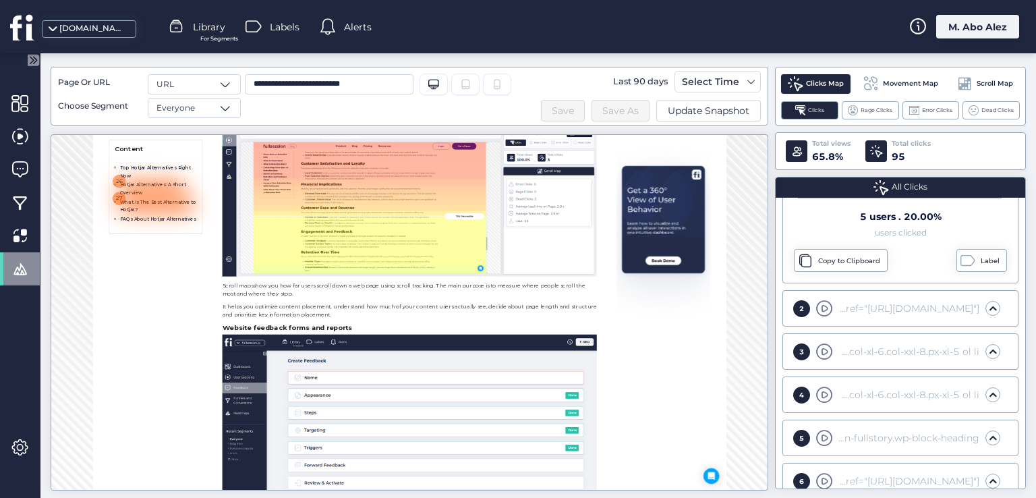
click at [1007, 487] on p "It helps you optimize content placement, understand how much of your content us…" at bounding box center [740, 495] width 767 height 32
click at [8, 162] on div at bounding box center [20, 169] width 40 height 33
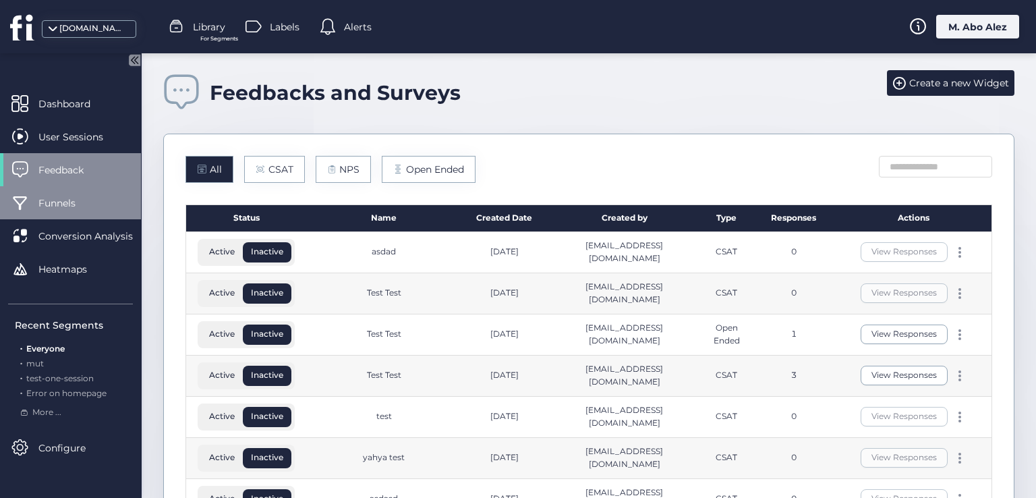
click at [38, 196] on span "Funnels" at bounding box center [66, 203] width 57 height 15
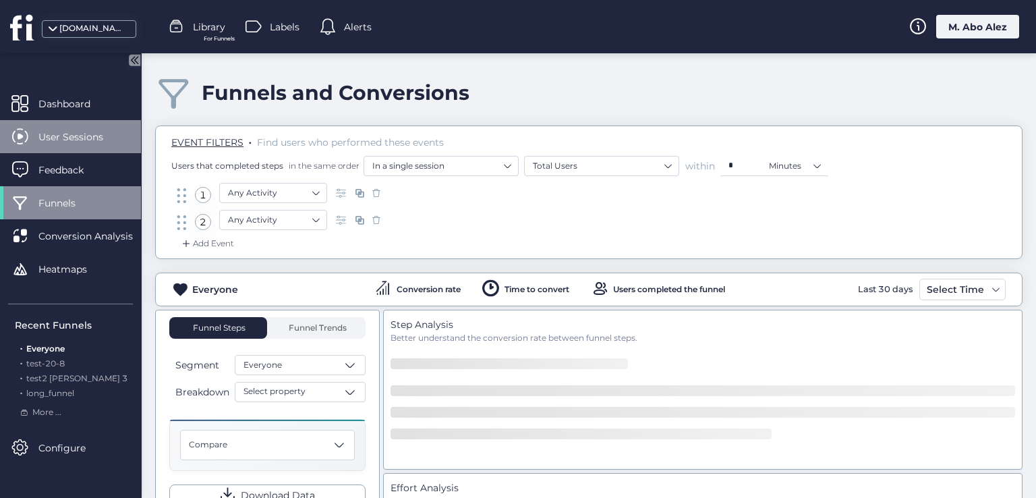
click at [63, 146] on div "User Sessions" at bounding box center [70, 136] width 141 height 33
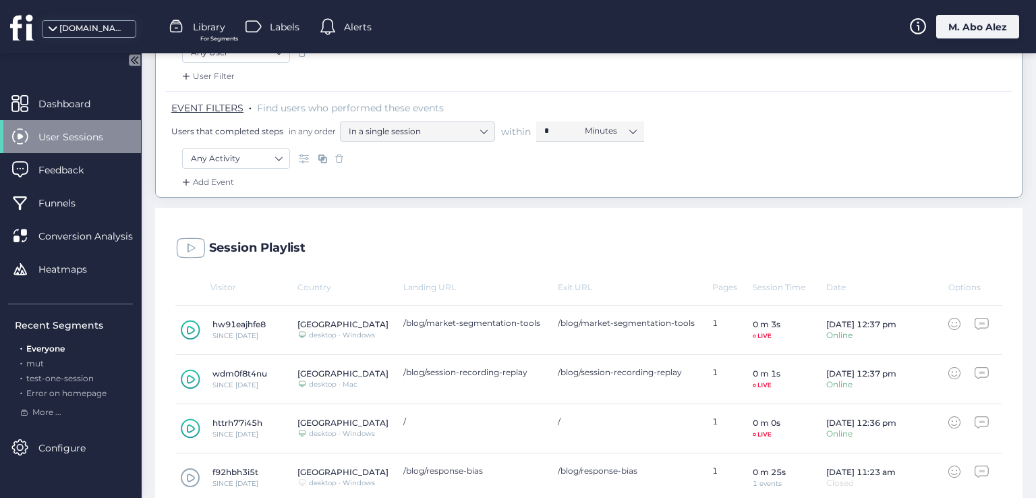
scroll to position [405, 0]
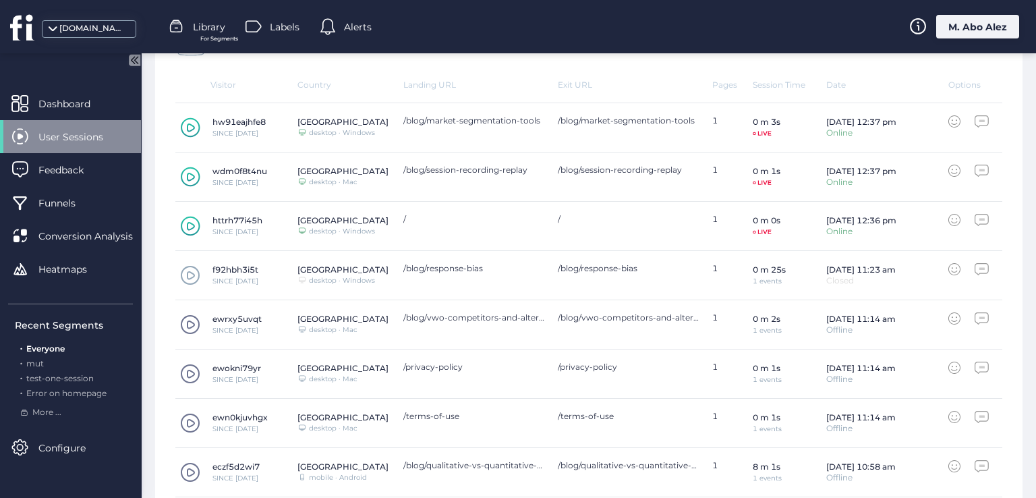
click at [195, 370] on span at bounding box center [190, 374] width 20 height 20
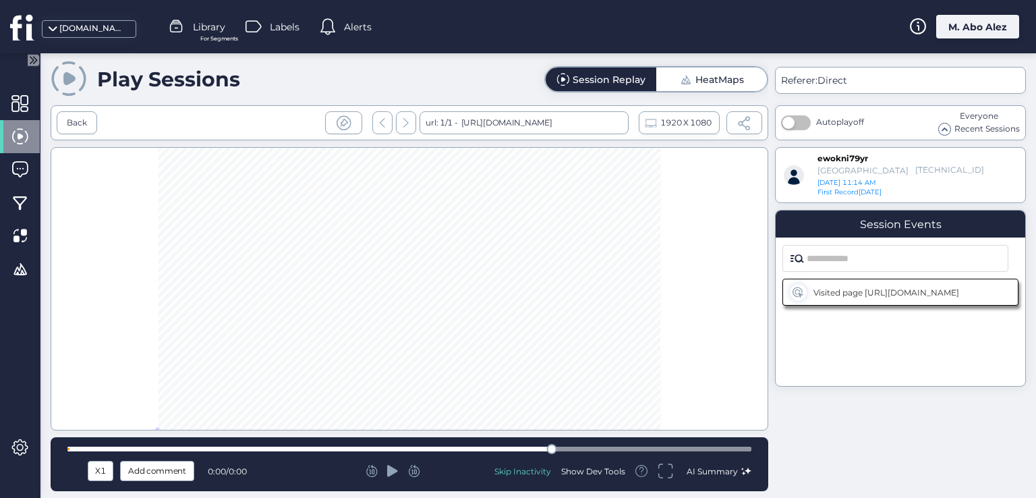
click at [398, 462] on div "X1 Add comment 0:00 / 0:00 Skip Inactivity Show Dev Tools AI Summary" at bounding box center [409, 471] width 684 height 20
click at [394, 472] on icon at bounding box center [392, 470] width 11 height 11
click at [24, 94] on div at bounding box center [20, 103] width 40 height 33
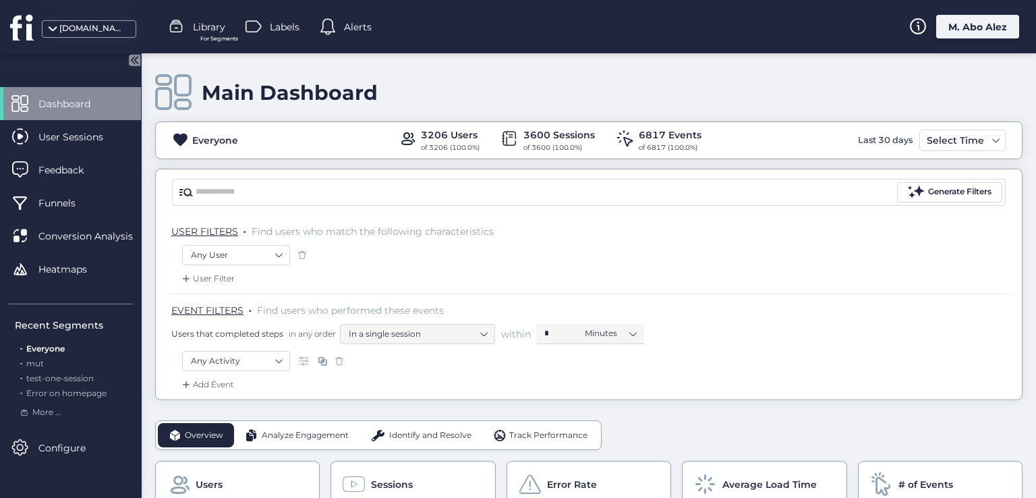
click at [341, 92] on div "Main Dashboard" at bounding box center [290, 92] width 176 height 25
